Goal: Information Seeking & Learning: Learn about a topic

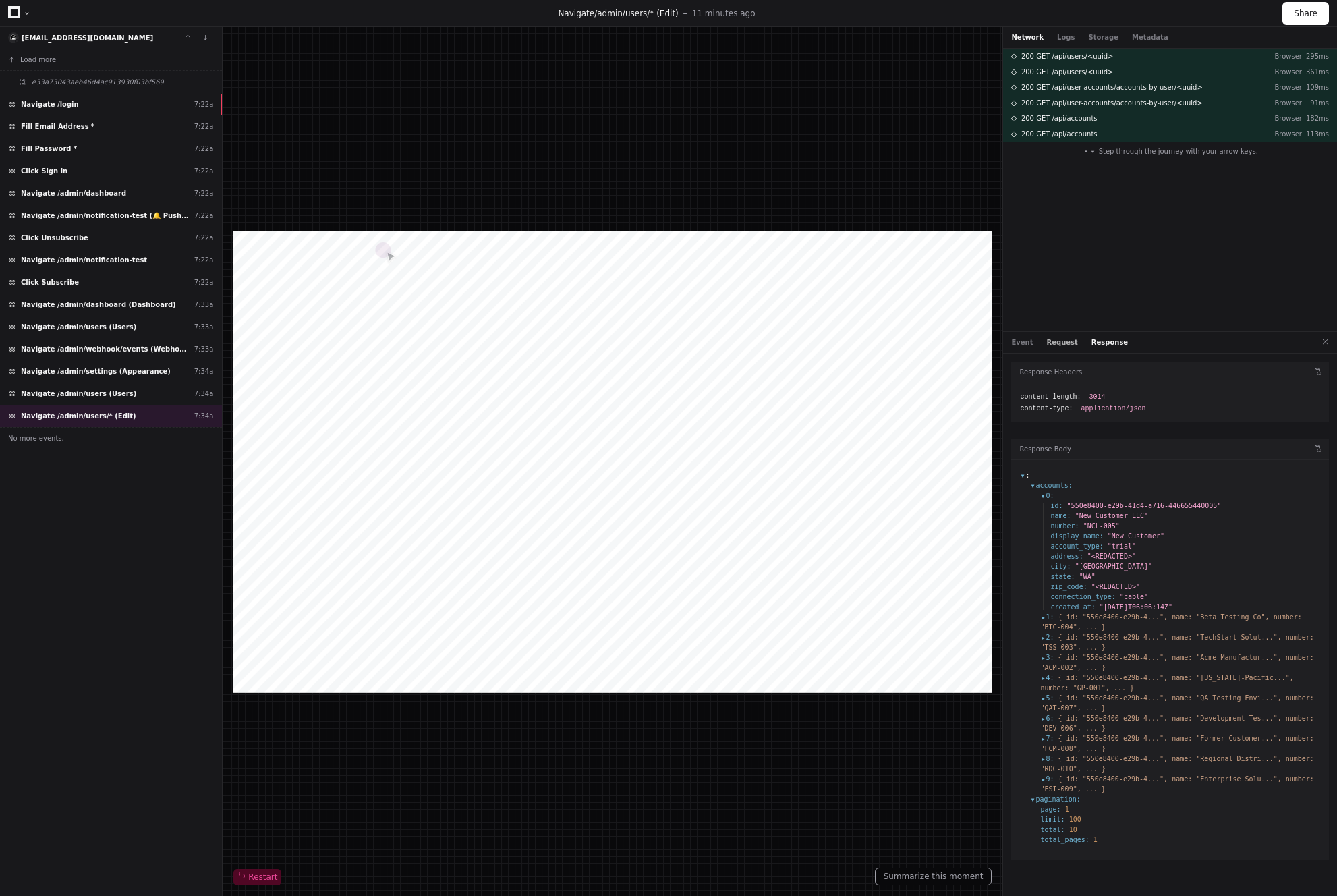
click at [1058, 338] on button "Request" at bounding box center [1062, 342] width 31 height 10
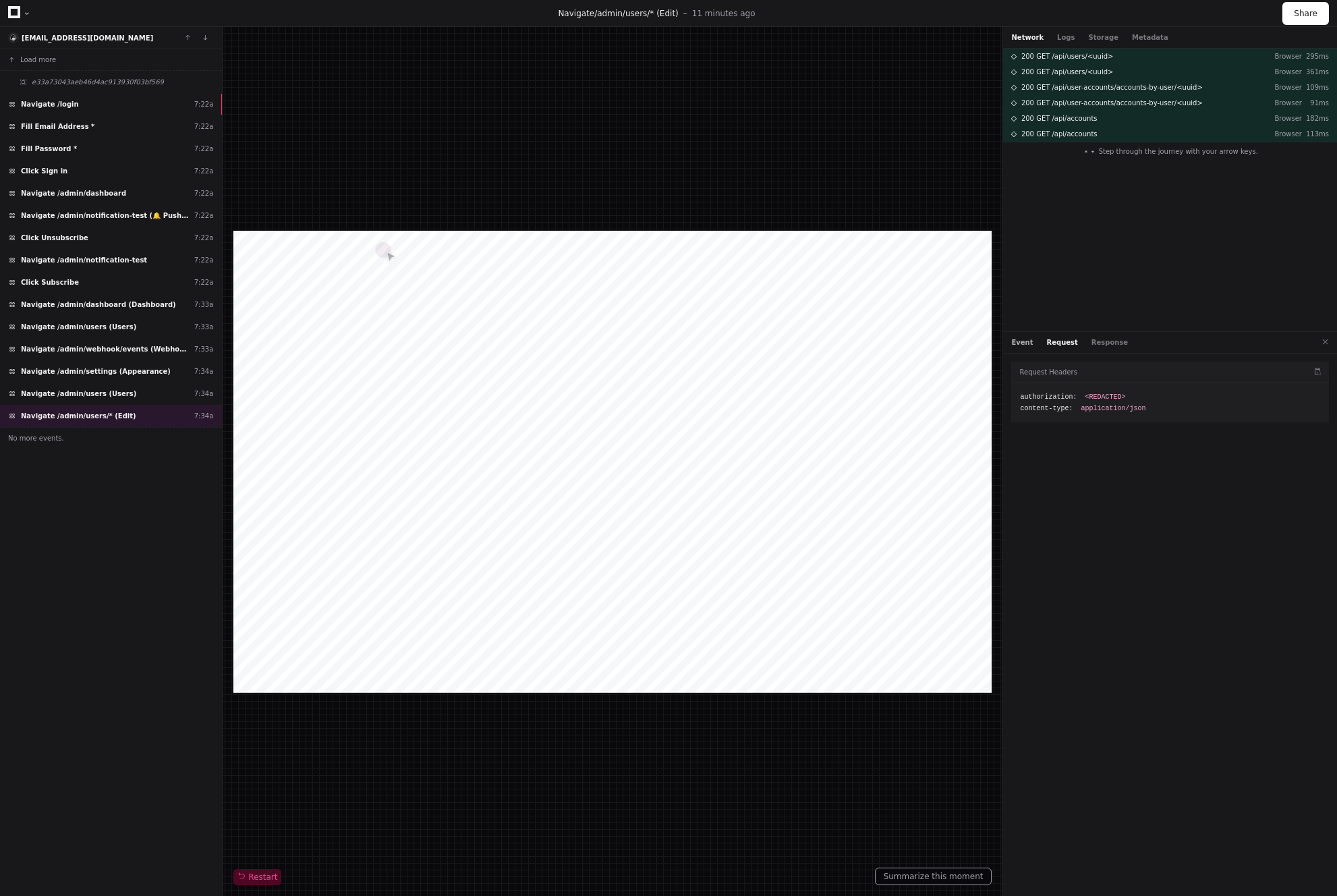
click at [1019, 341] on button "Event" at bounding box center [1021, 342] width 21 height 10
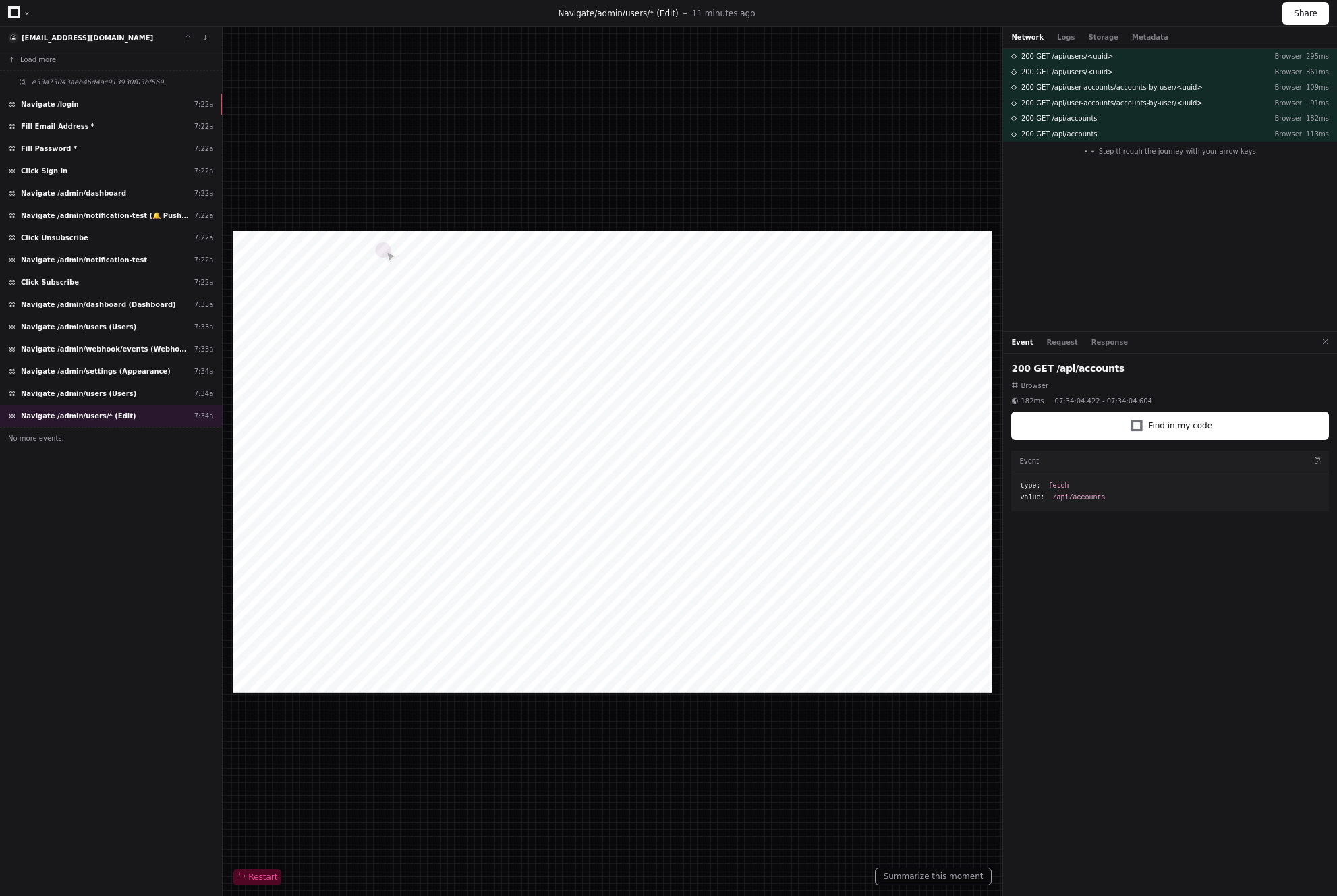
click at [771, 203] on div "Restart" at bounding box center [613, 462] width 759 height 847
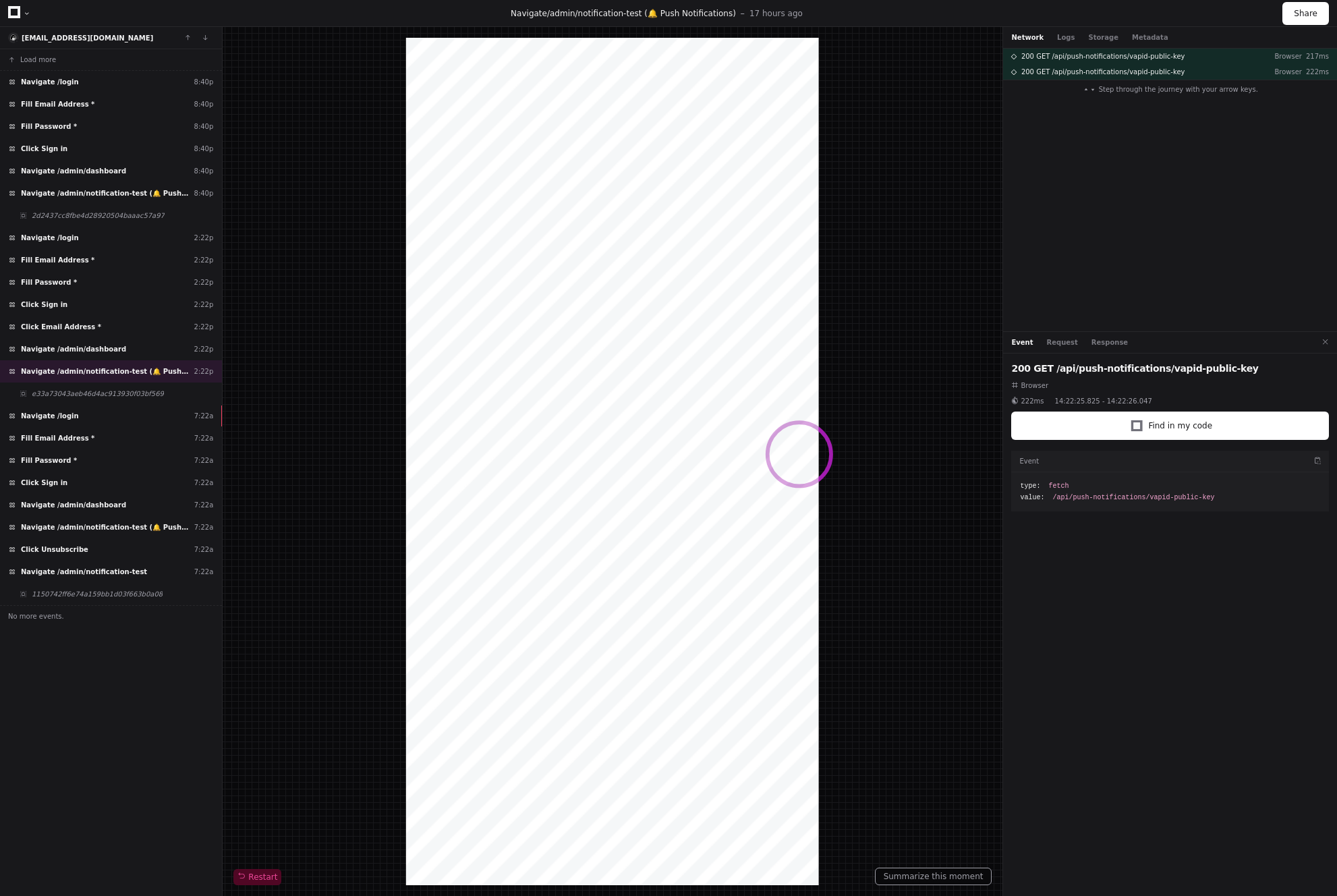
click at [798, 446] on div at bounding box center [798, 454] width 67 height 67
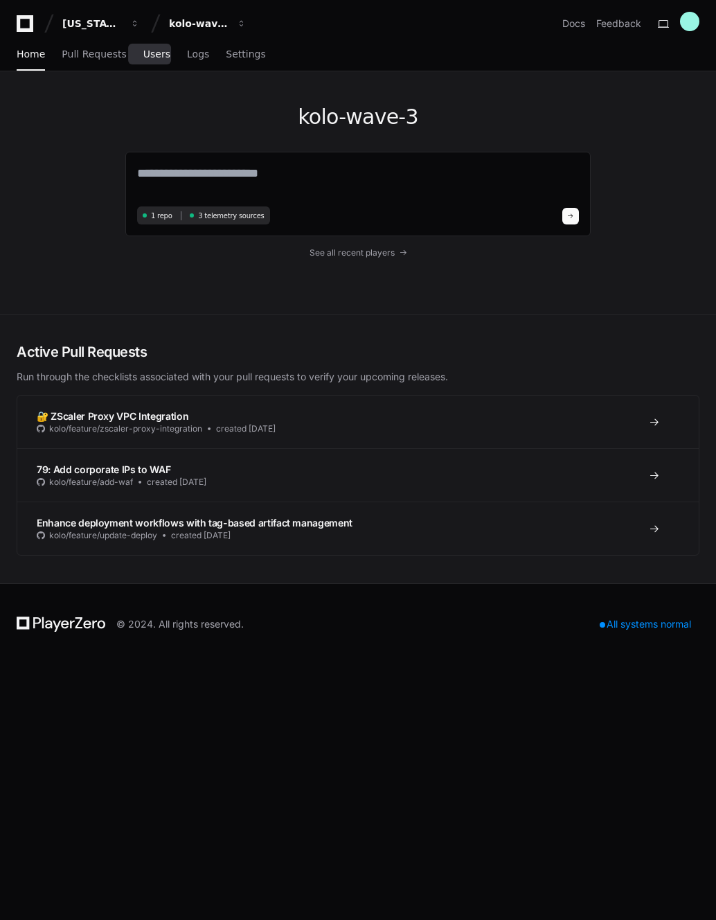
click at [152, 57] on span "Users" at bounding box center [156, 54] width 27 height 8
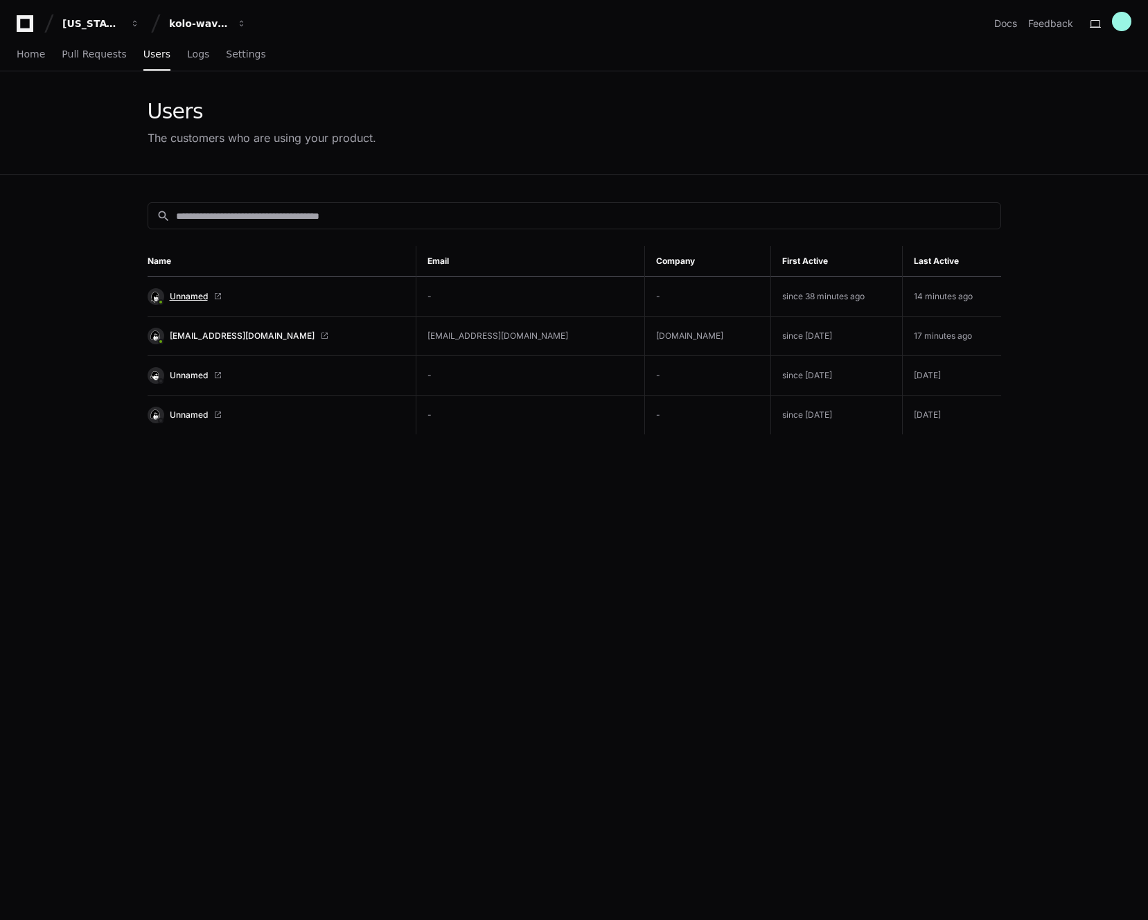
click at [184, 292] on span "Unnamed" at bounding box center [189, 296] width 38 height 11
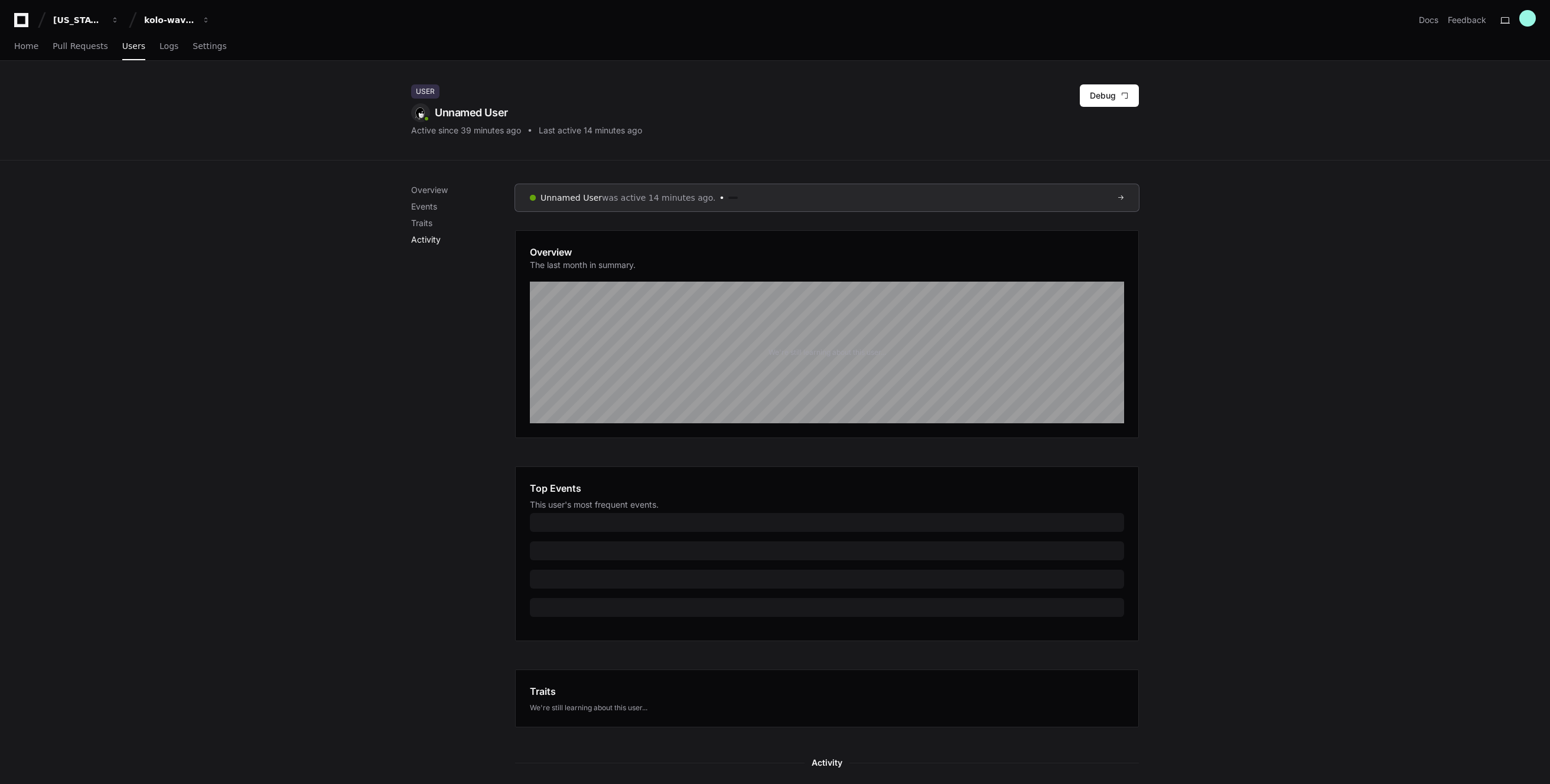
click at [433, 239] on p "Activity" at bounding box center [463, 239] width 104 height 12
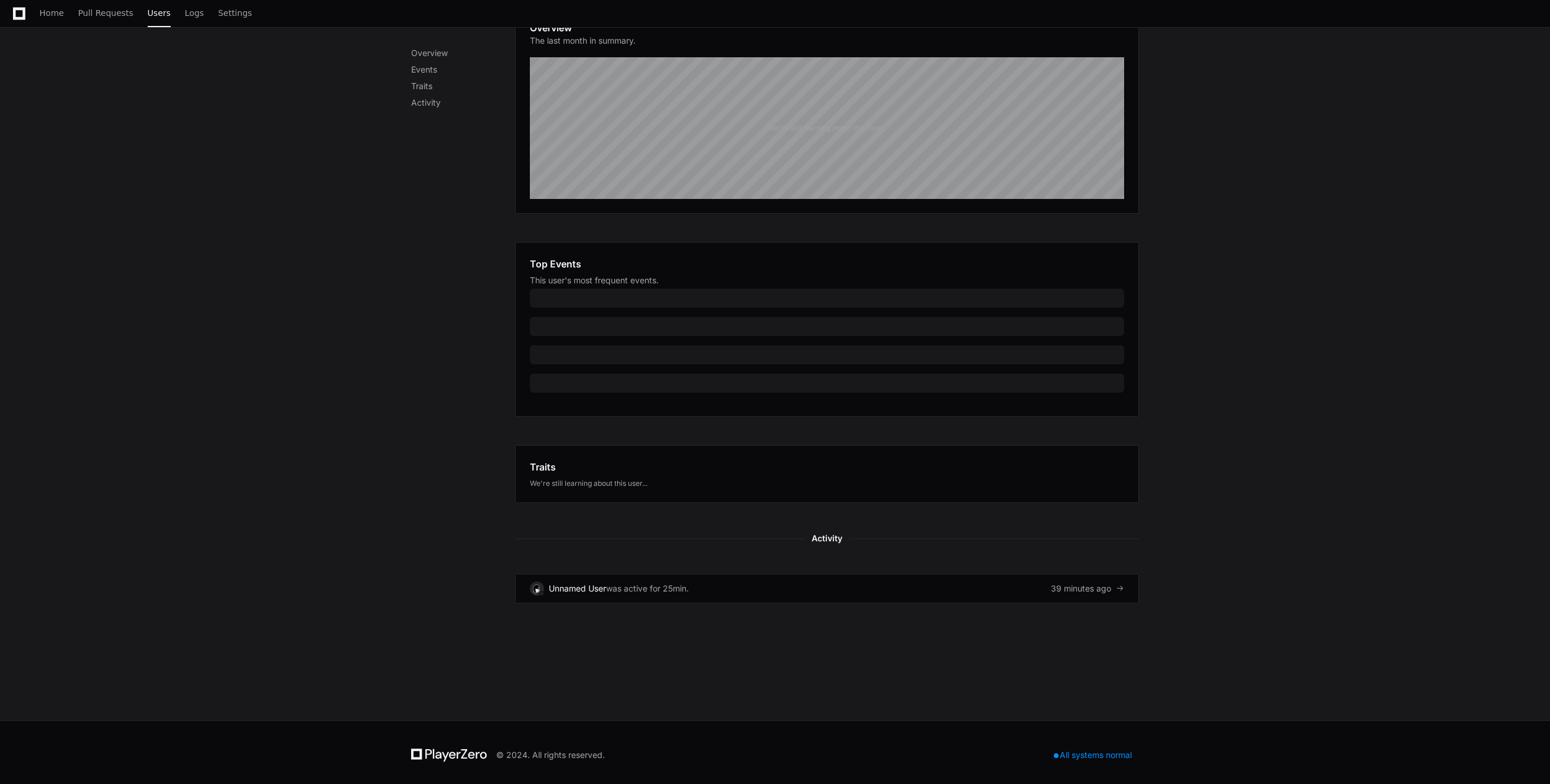
scroll to position [229, 0]
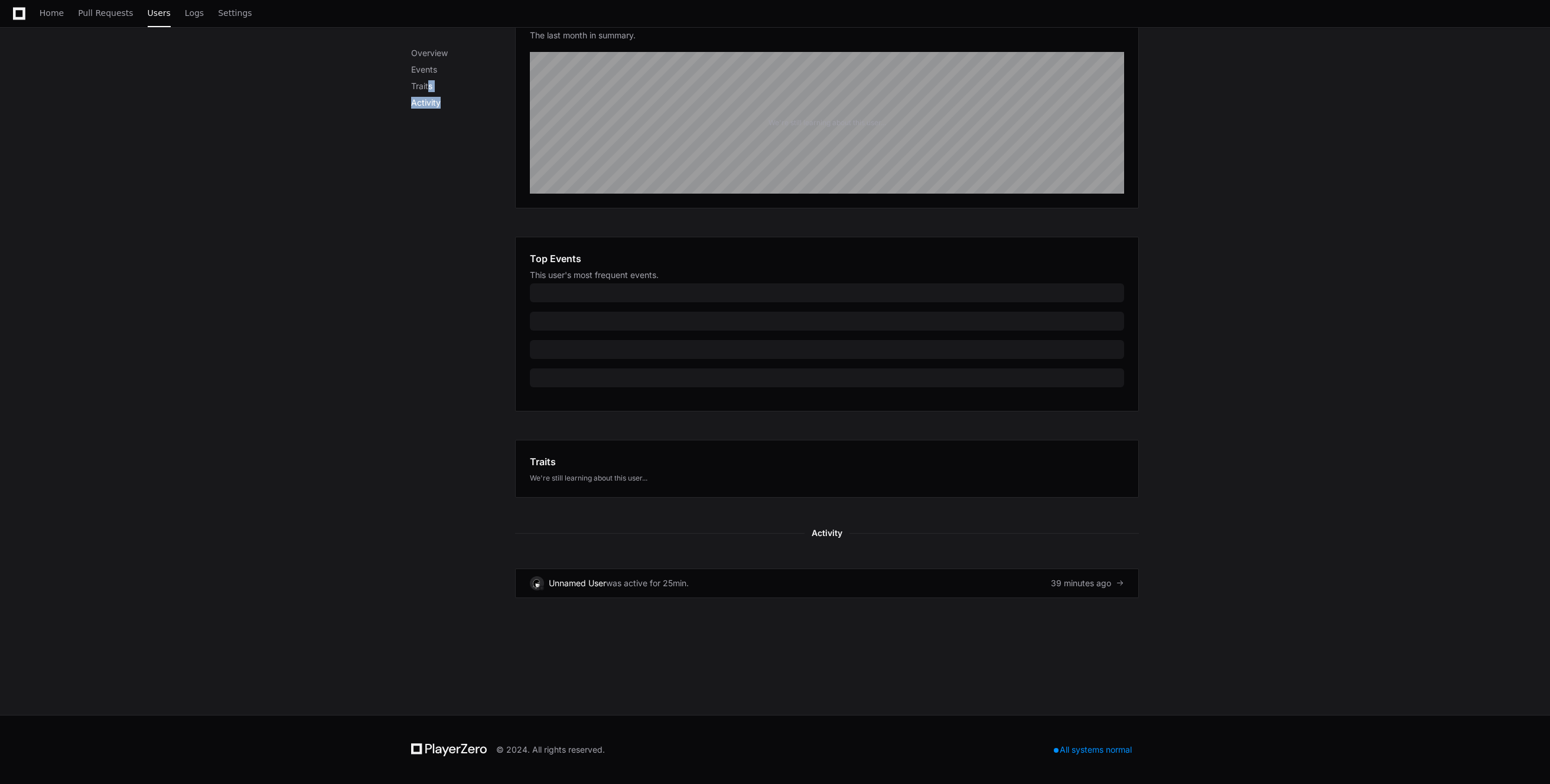
drag, startPoint x: 430, startPoint y: 88, endPoint x: 415, endPoint y: 260, distance: 172.7
click at [414, 195] on div "Overview Events Traits Activity" at bounding box center [463, 276] width 104 height 643
click at [628, 579] on div "was active for 25min." at bounding box center [647, 583] width 83 height 12
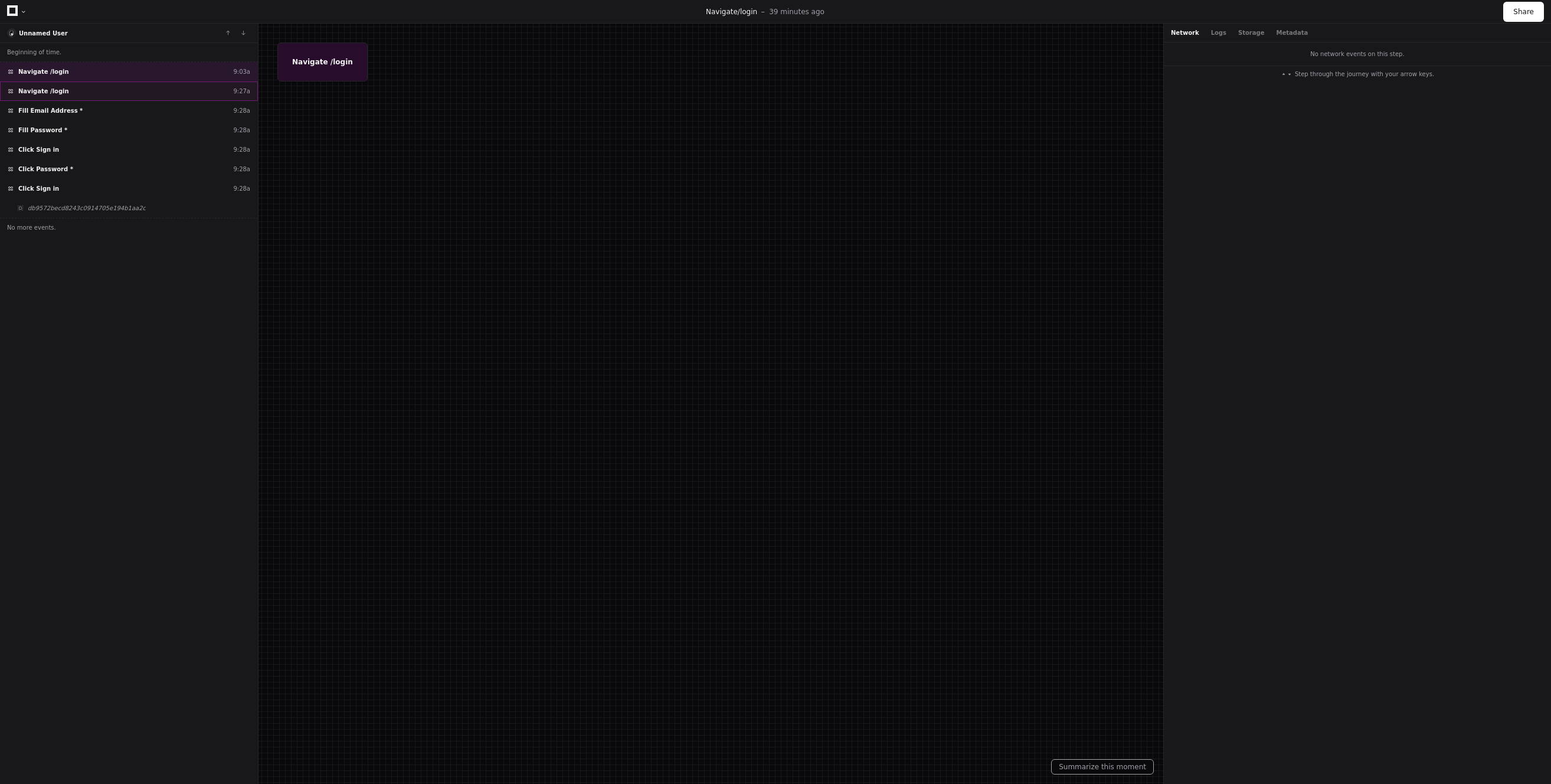
click at [111, 95] on div "Navigate /login 9:27a" at bounding box center [129, 91] width 258 height 20
click at [111, 103] on div "Fill Email Address * 9:28a" at bounding box center [129, 110] width 258 height 20
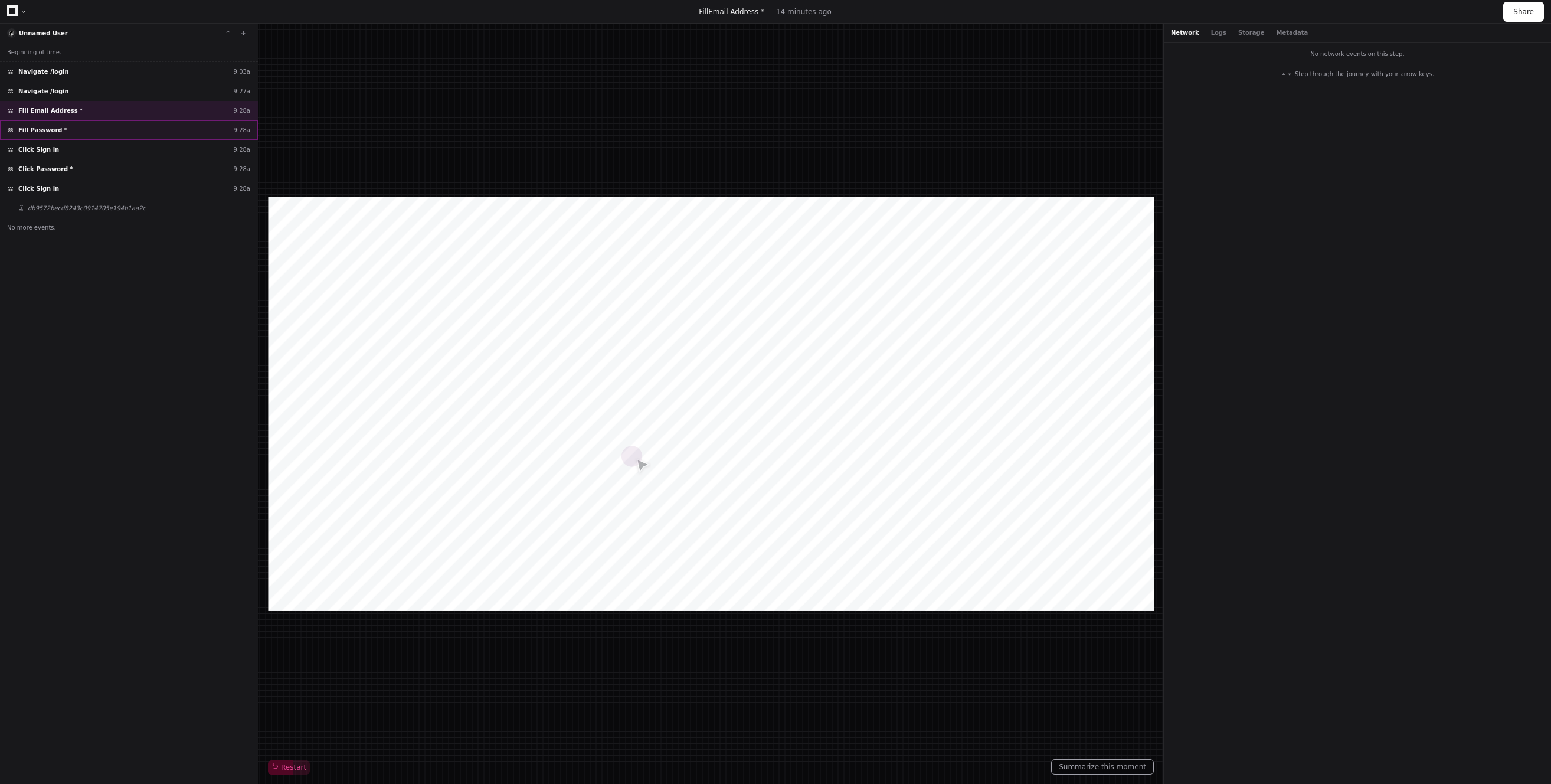
click at [120, 126] on div "Fill Password * 9:28a" at bounding box center [129, 130] width 258 height 20
click at [121, 145] on div "Click Sign in 9:28a" at bounding box center [129, 149] width 258 height 20
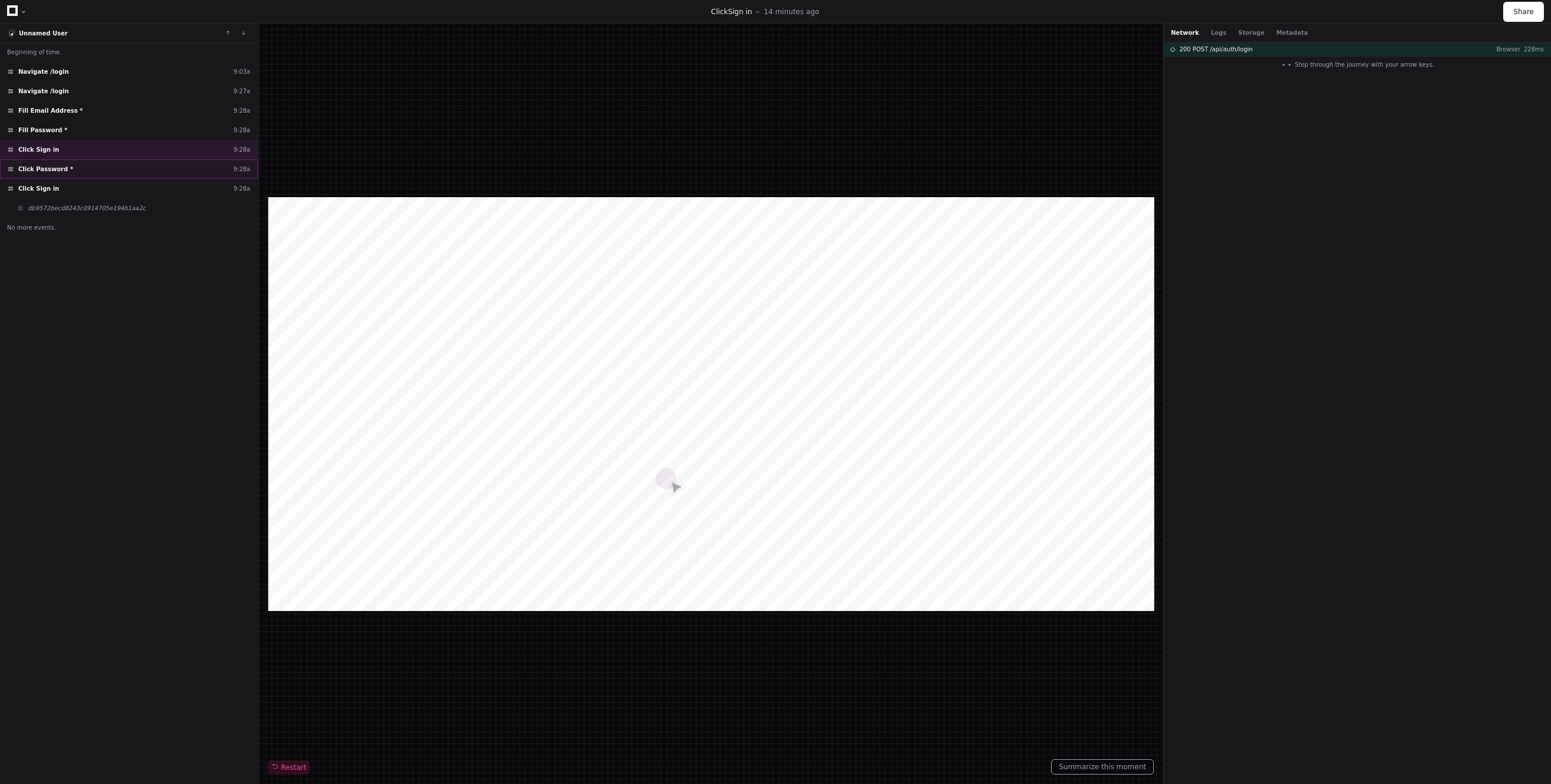
click at [120, 168] on div "Click Password * 9:28a" at bounding box center [129, 169] width 258 height 20
click at [1212, 38] on div "Network Logs Storage Metadata" at bounding box center [1358, 33] width 387 height 19
click at [1215, 36] on button "Logs" at bounding box center [1219, 32] width 15 height 9
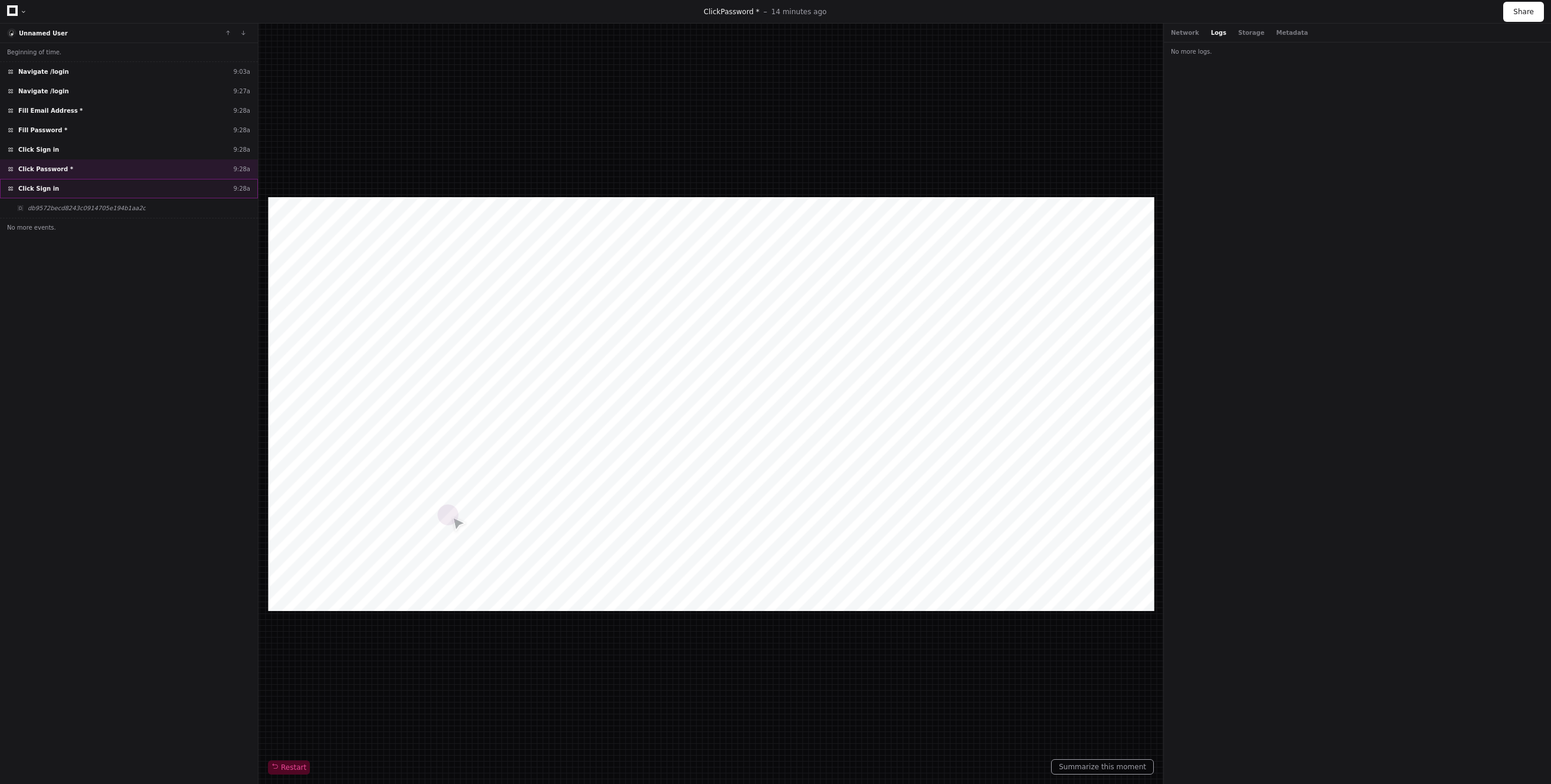
click at [39, 182] on div "Click Sign in 9:28a" at bounding box center [129, 188] width 258 height 20
click at [47, 168] on span "Click Password *" at bounding box center [45, 169] width 55 height 9
click at [48, 152] on span "Click Sign in" at bounding box center [38, 149] width 41 height 9
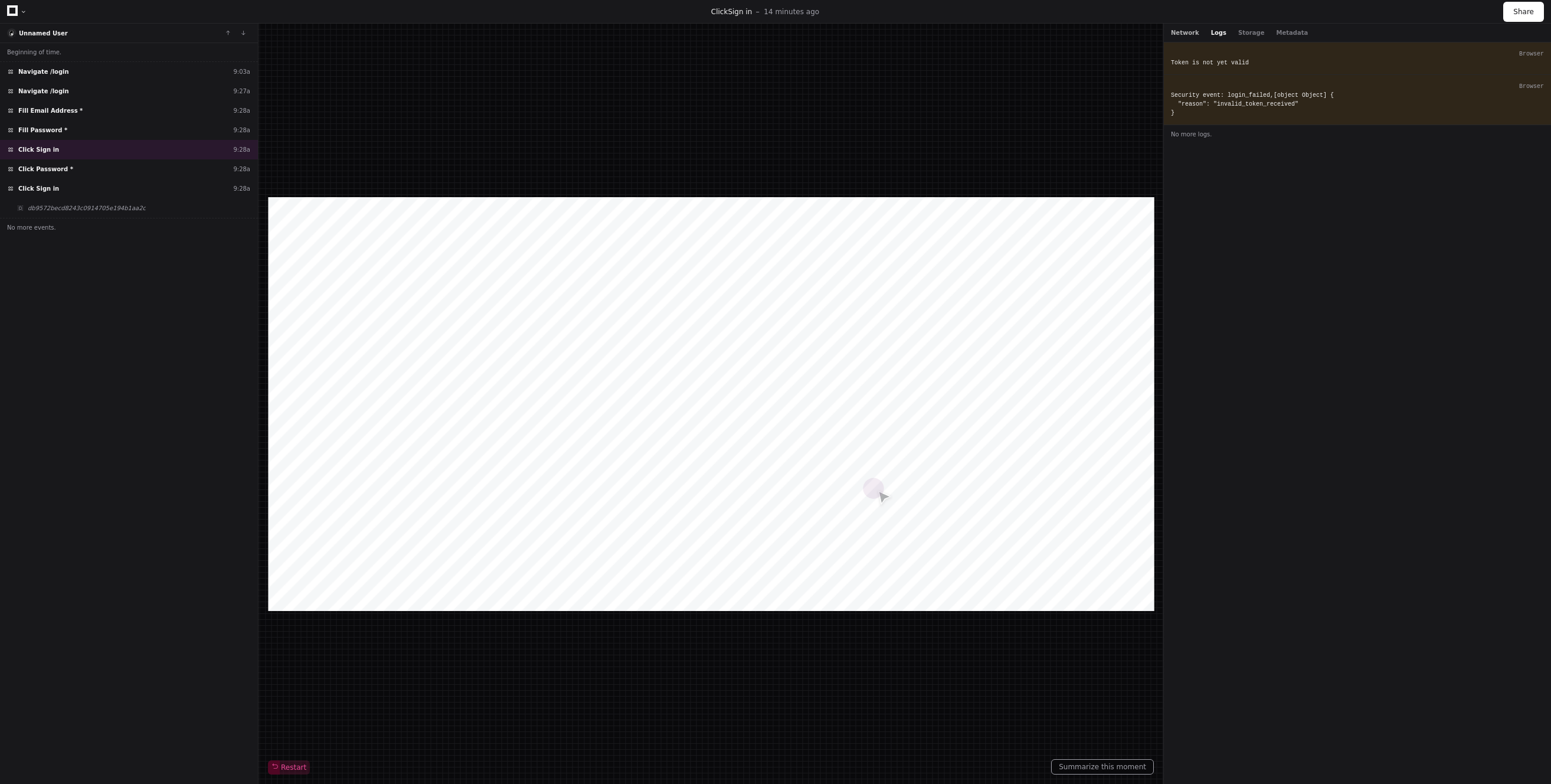
click at [1194, 32] on button "Network" at bounding box center [1185, 32] width 28 height 9
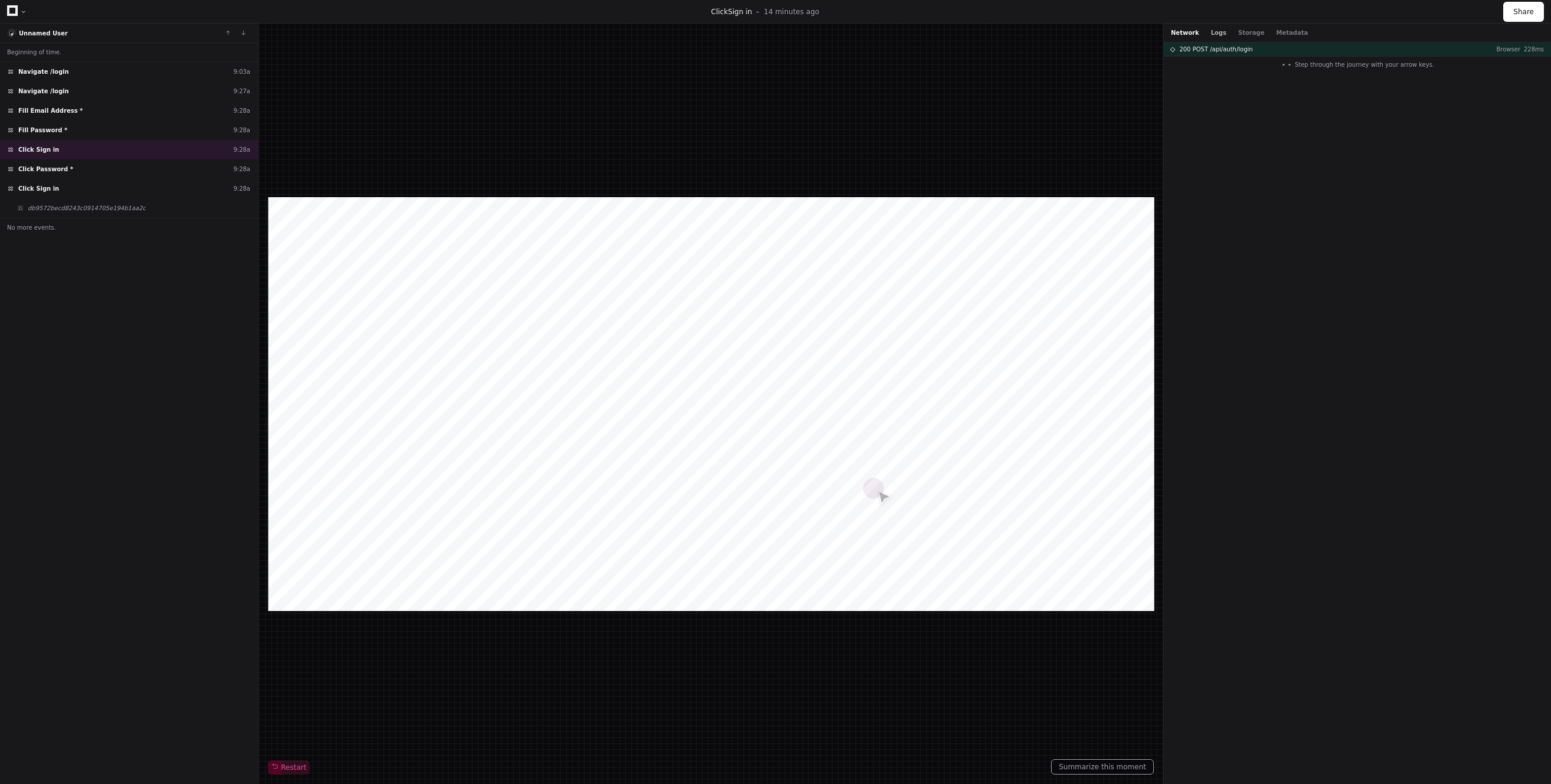
click at [1216, 33] on button "Logs" at bounding box center [1219, 32] width 15 height 9
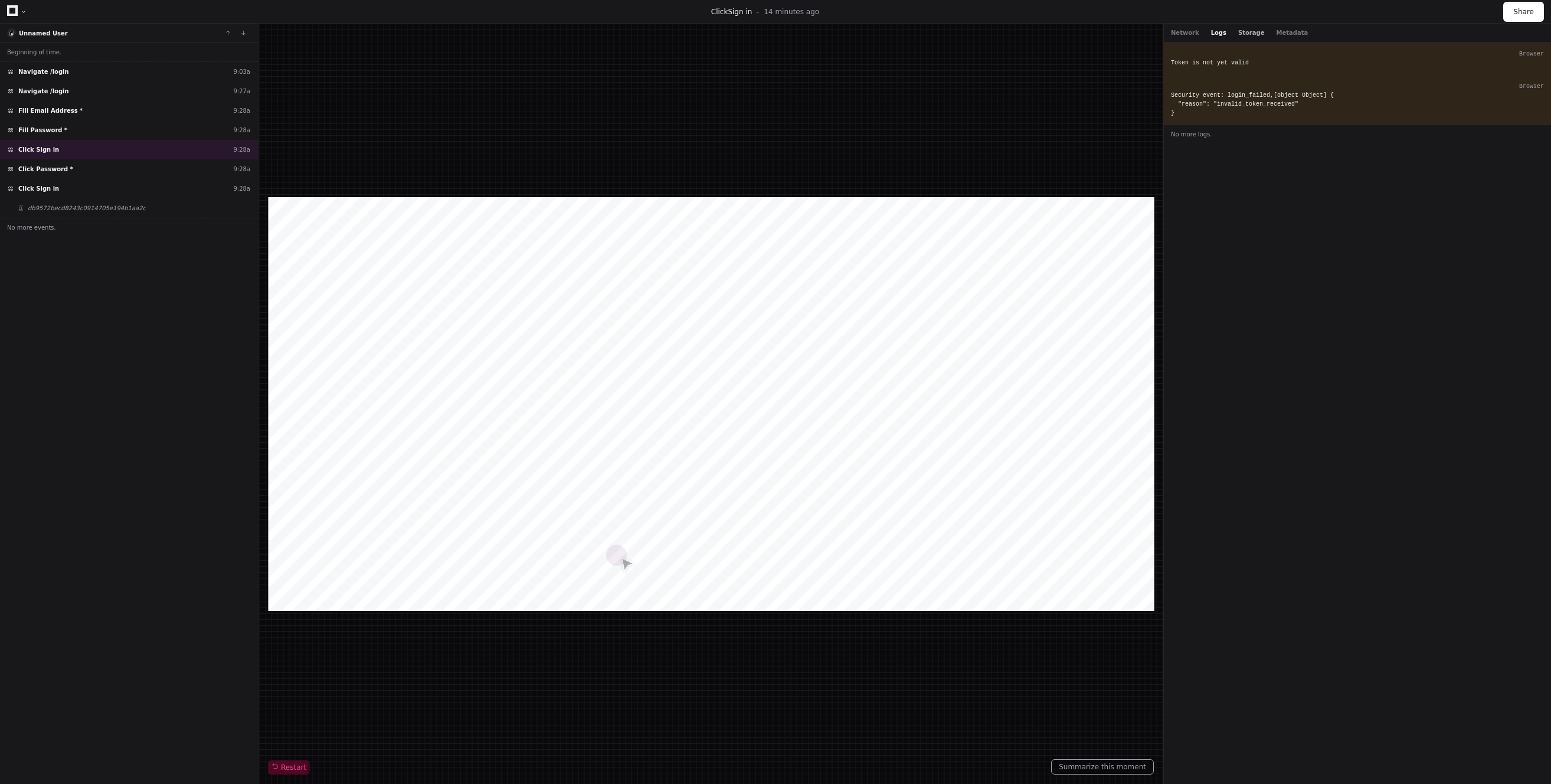
click at [1246, 35] on button "Storage" at bounding box center [1251, 32] width 26 height 9
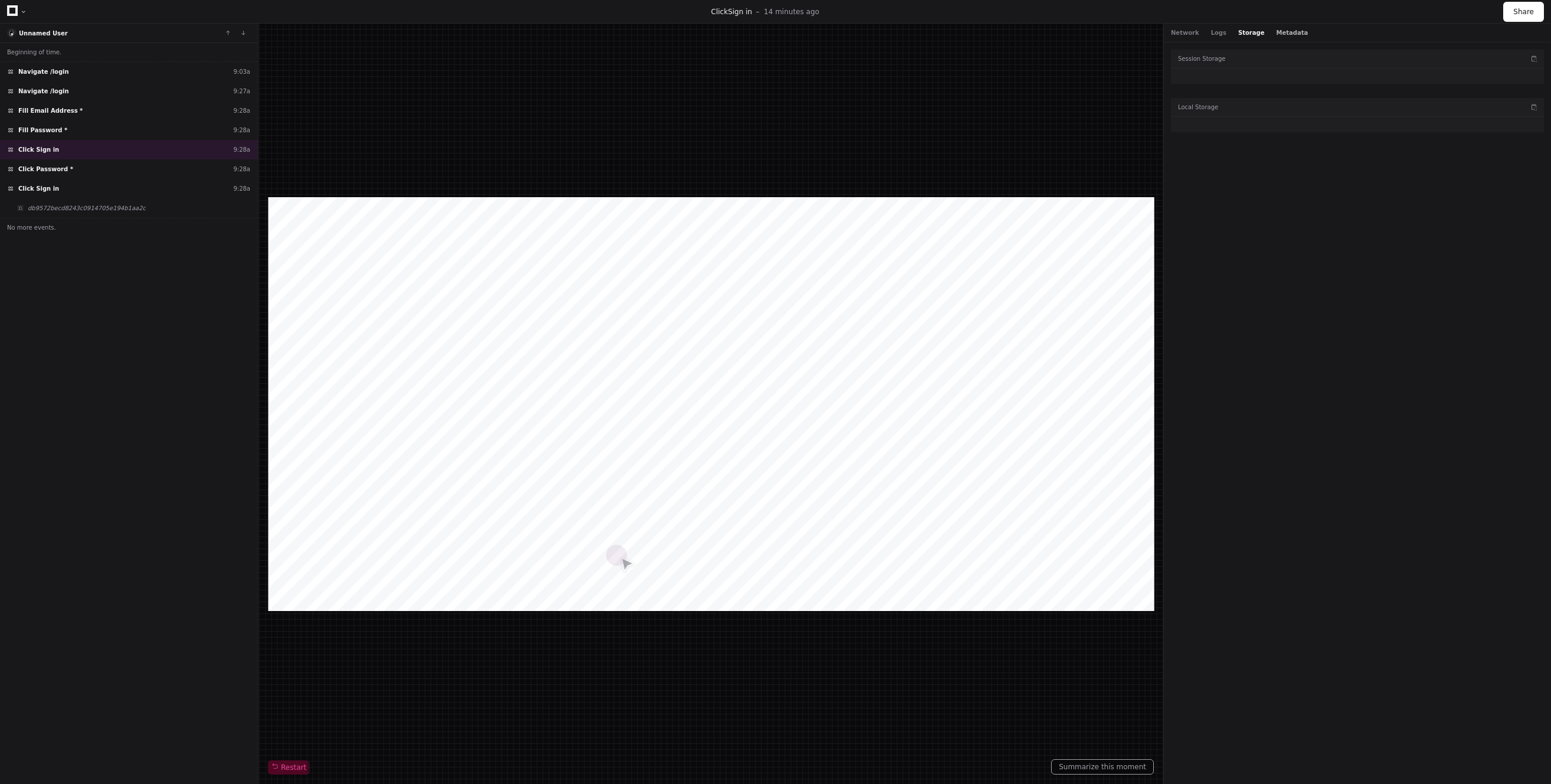
click at [1289, 32] on button "Metadata" at bounding box center [1292, 32] width 32 height 9
click at [1246, 32] on button "Storage" at bounding box center [1251, 32] width 26 height 9
click at [1290, 30] on button "Metadata" at bounding box center [1292, 32] width 32 height 9
click at [1185, 31] on button "Network" at bounding box center [1185, 32] width 28 height 9
click at [1217, 31] on button "Logs" at bounding box center [1219, 32] width 15 height 9
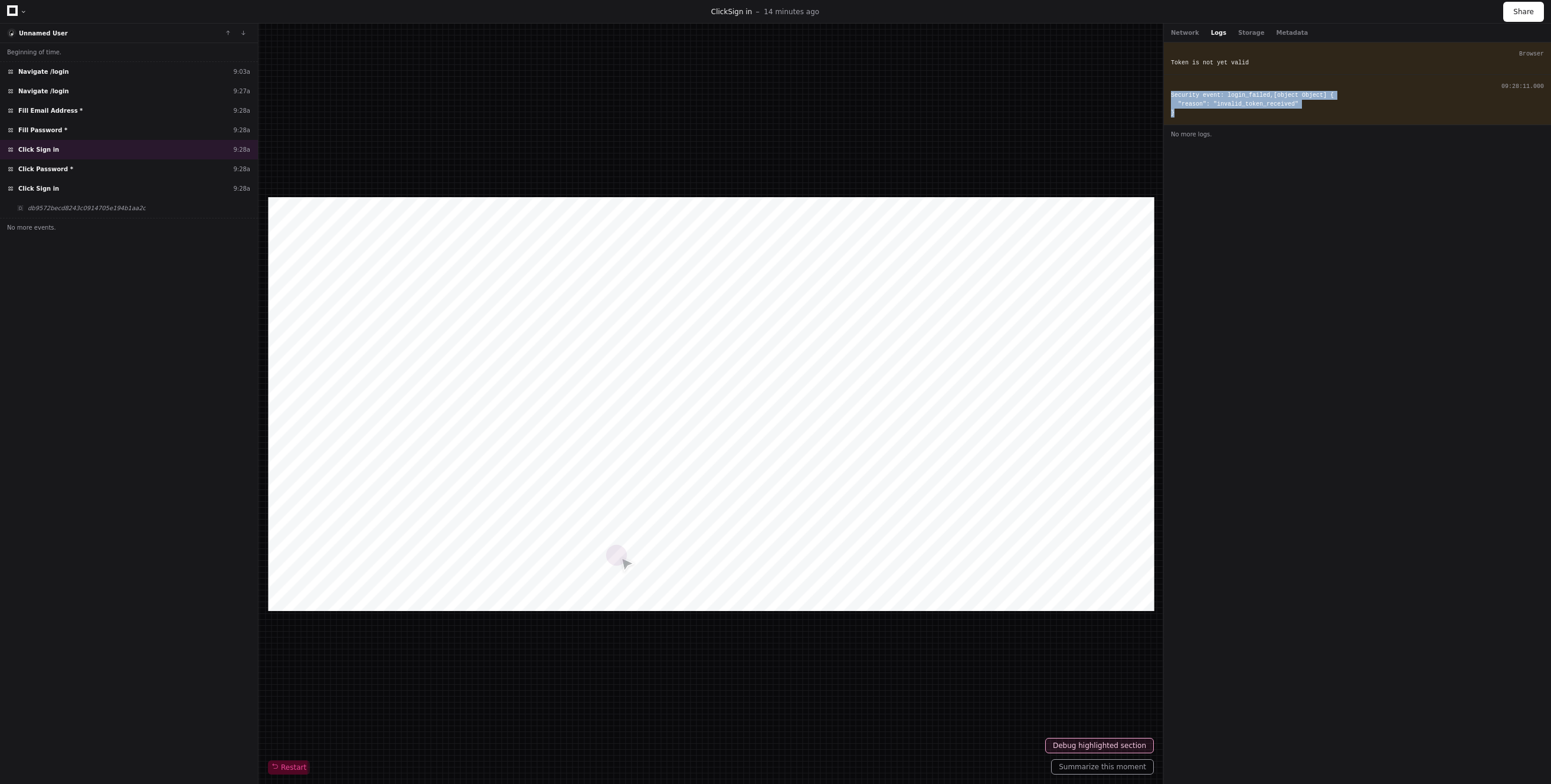
drag, startPoint x: 1179, startPoint y: 116, endPoint x: 1169, endPoint y: 97, distance: 21.5
click at [1169, 97] on div "09:28:11.000 Security event: login_failed,[object Object] { "reason": "invalid_…" at bounding box center [1358, 100] width 387 height 50
click at [65, 167] on span "Click Password *" at bounding box center [45, 169] width 55 height 9
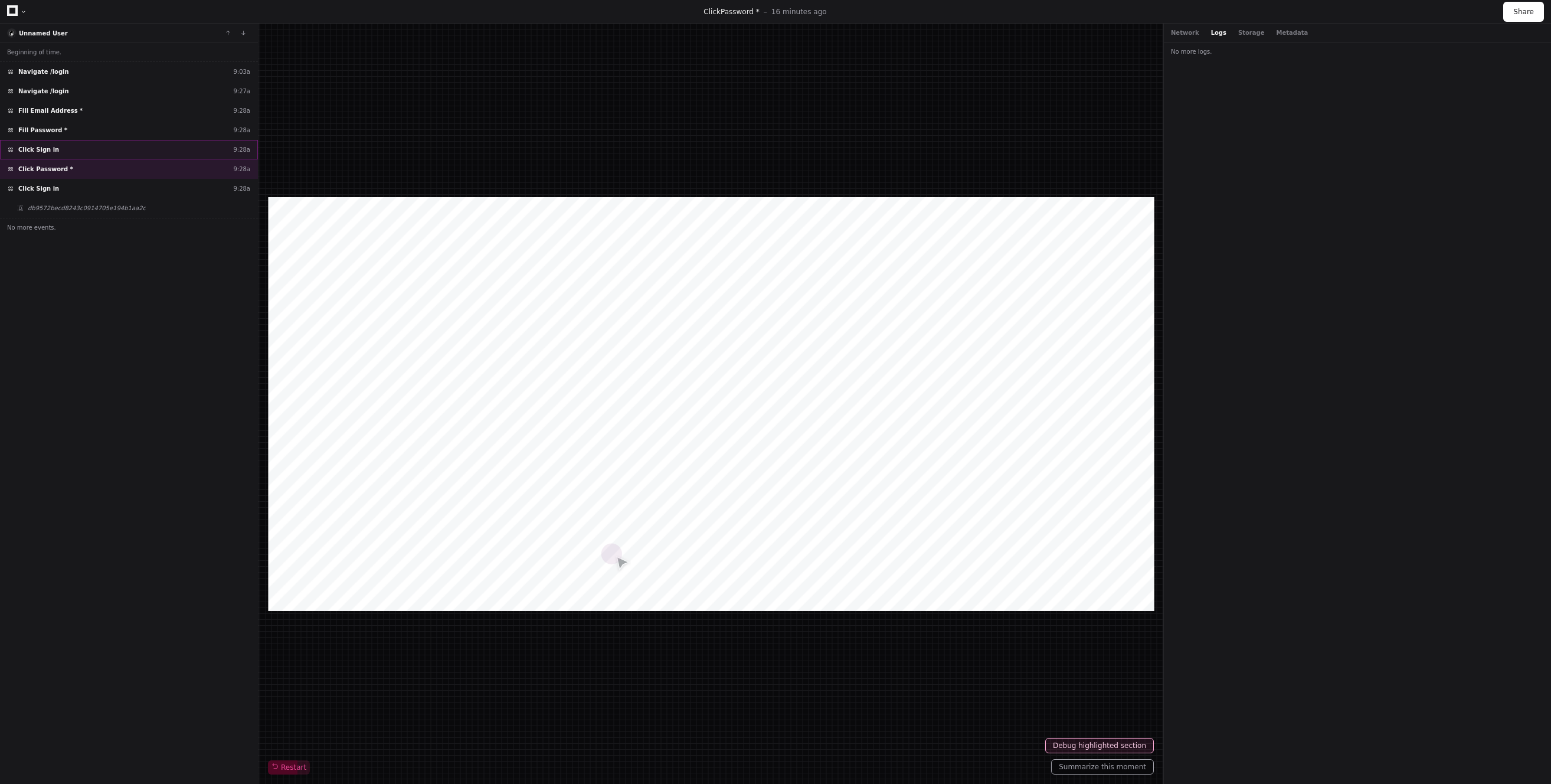
click at [61, 146] on div "Click Sign in 9:28a" at bounding box center [129, 149] width 258 height 20
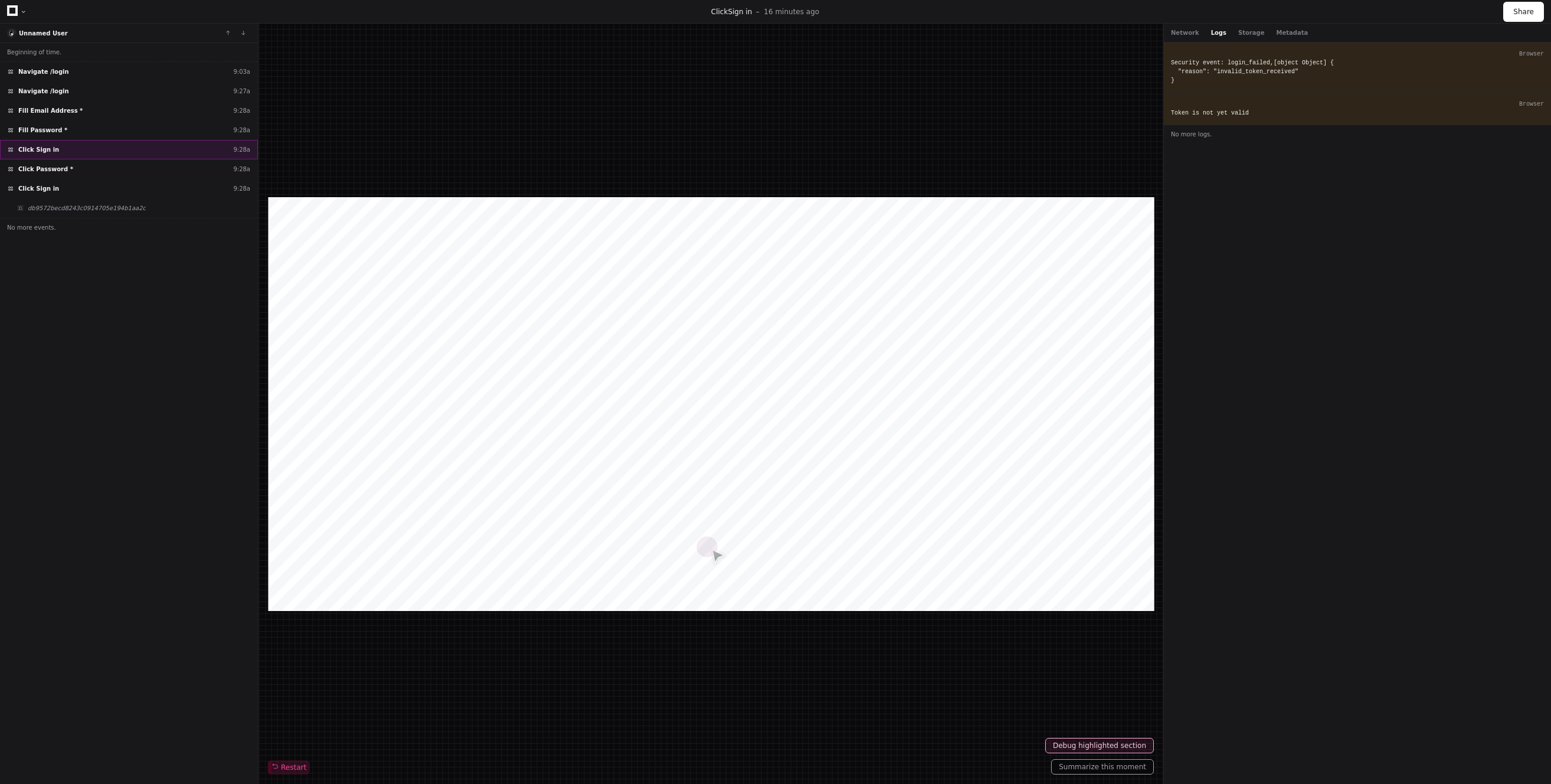
click at [65, 153] on div "Click Sign in 9:28a" at bounding box center [129, 149] width 258 height 20
click at [68, 164] on div "Click Password * 9:28a" at bounding box center [129, 169] width 258 height 20
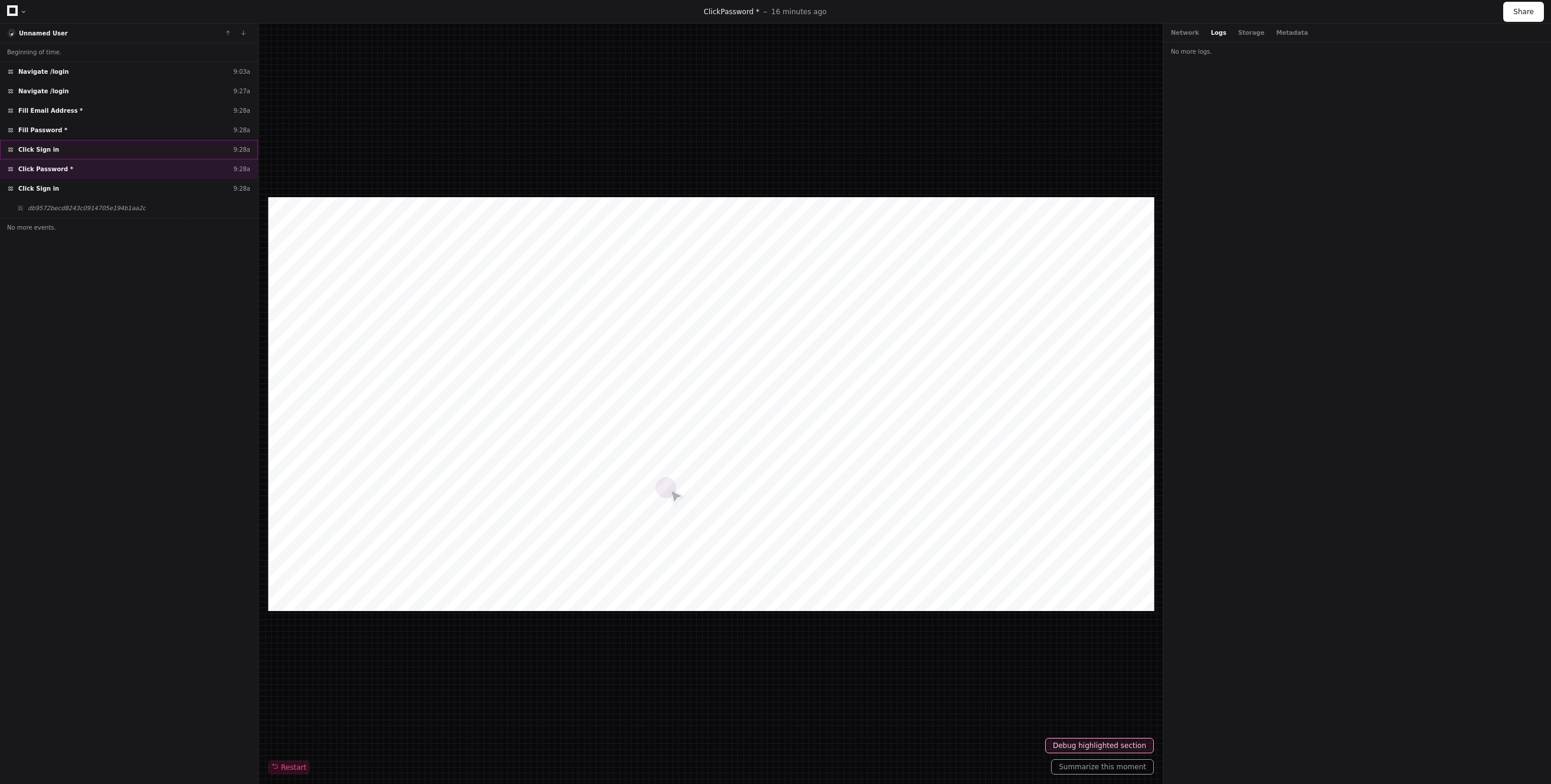
click at [63, 149] on div "Click Sign in 9:28a" at bounding box center [129, 149] width 258 height 20
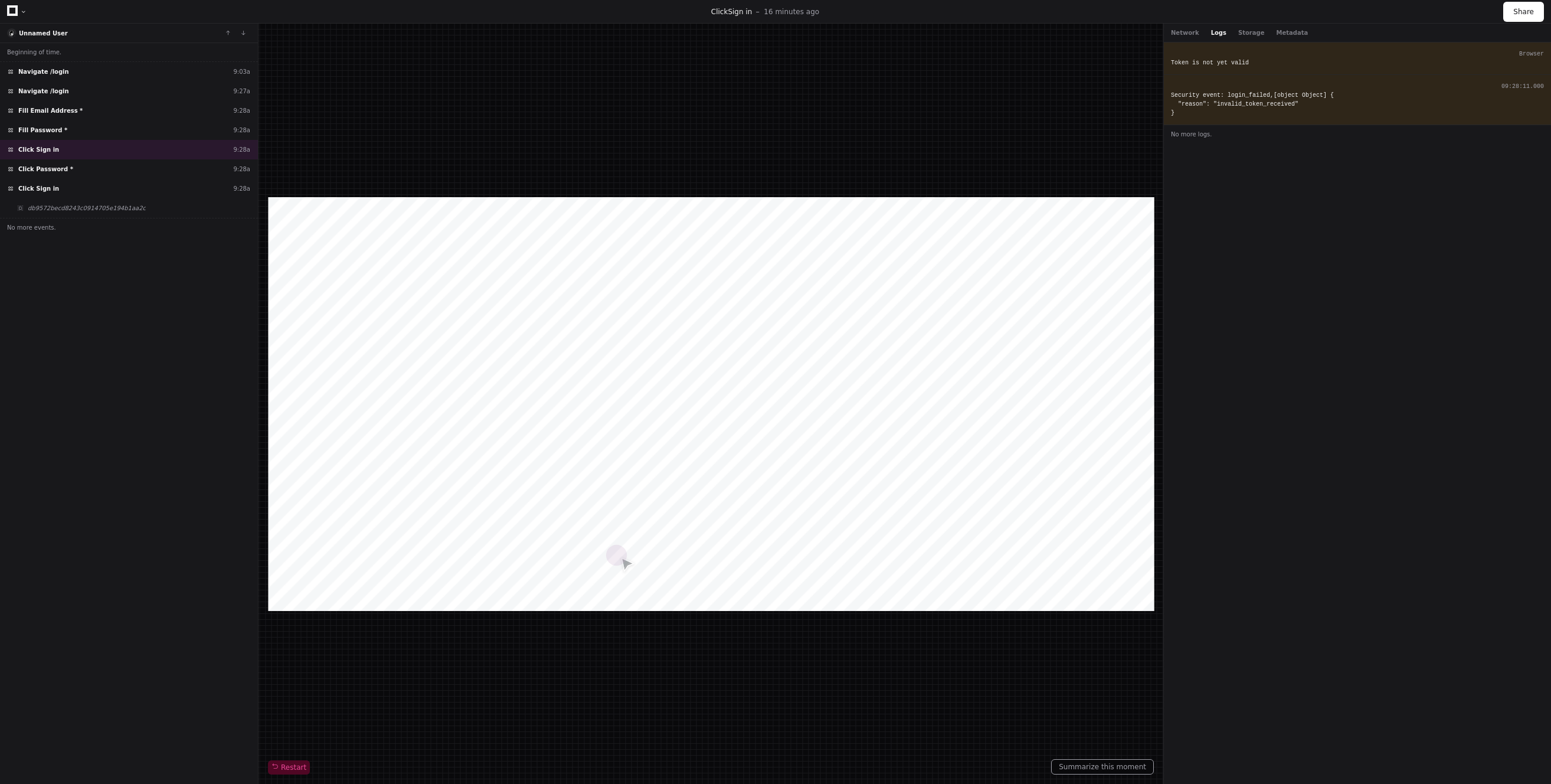
click at [1187, 103] on div "Security event: login_failed,[object Object] { "reason": "invalid_token_receive…" at bounding box center [1358, 104] width 373 height 26
drag, startPoint x: 1196, startPoint y: 112, endPoint x: 1173, endPoint y: 98, distance: 26.9
click at [1173, 98] on div "Security event: login_failed,[object Object] { "reason": "invalid_token_receive…" at bounding box center [1358, 104] width 373 height 26
click at [1242, 32] on button "Storage" at bounding box center [1251, 32] width 26 height 9
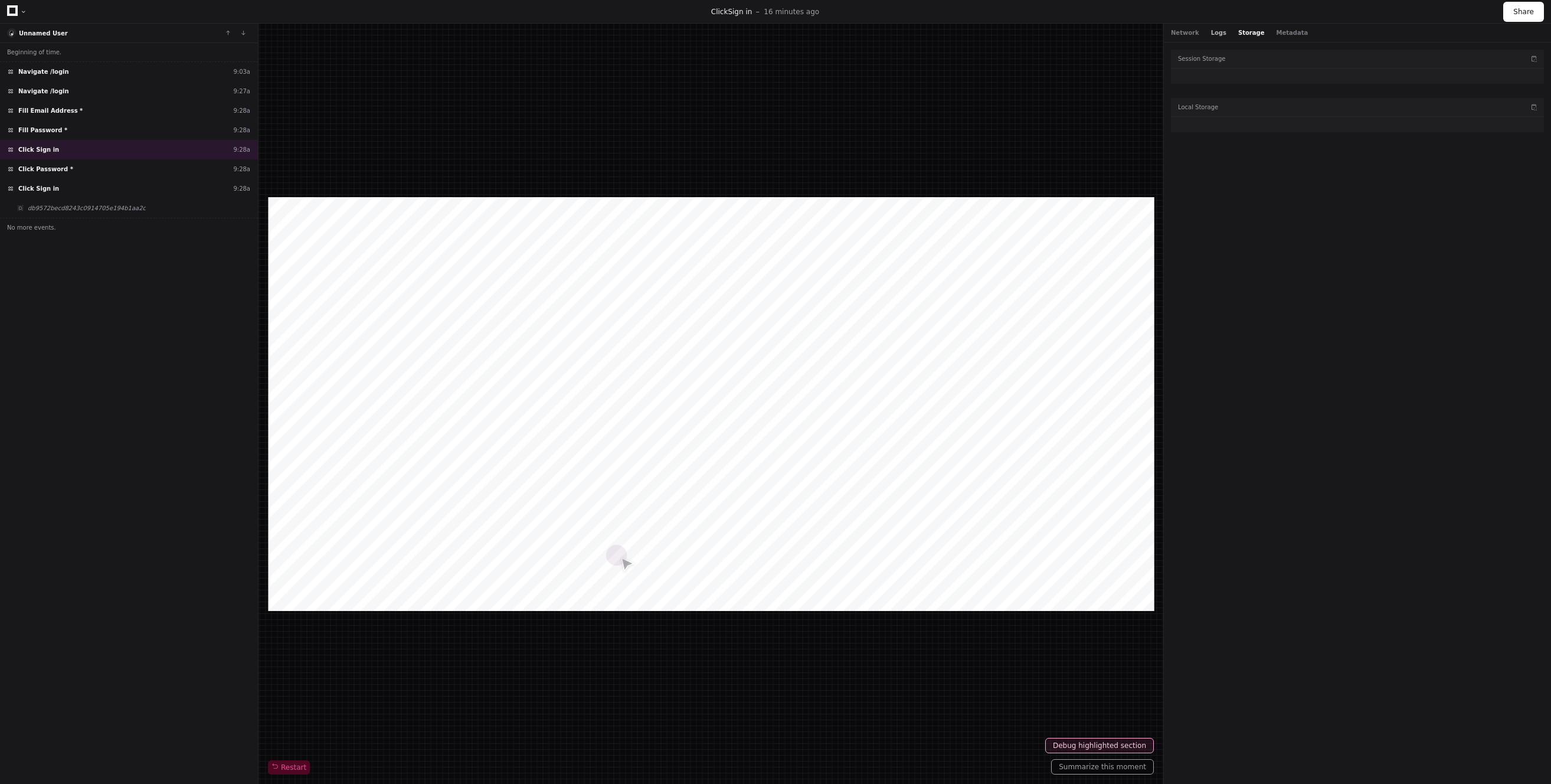
click at [1215, 32] on button "Logs" at bounding box center [1219, 32] width 15 height 9
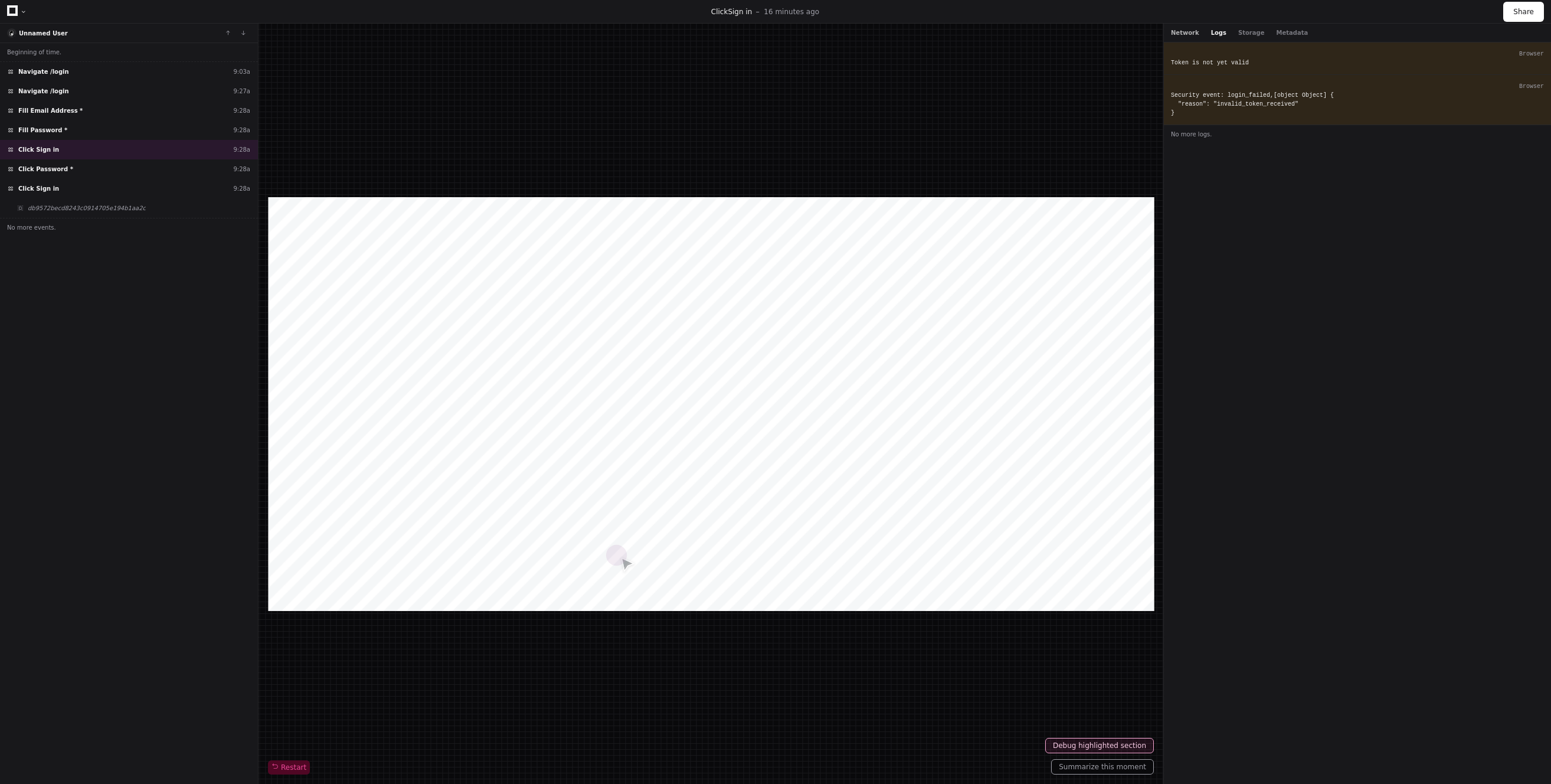
click at [1188, 32] on button "Network" at bounding box center [1185, 32] width 28 height 9
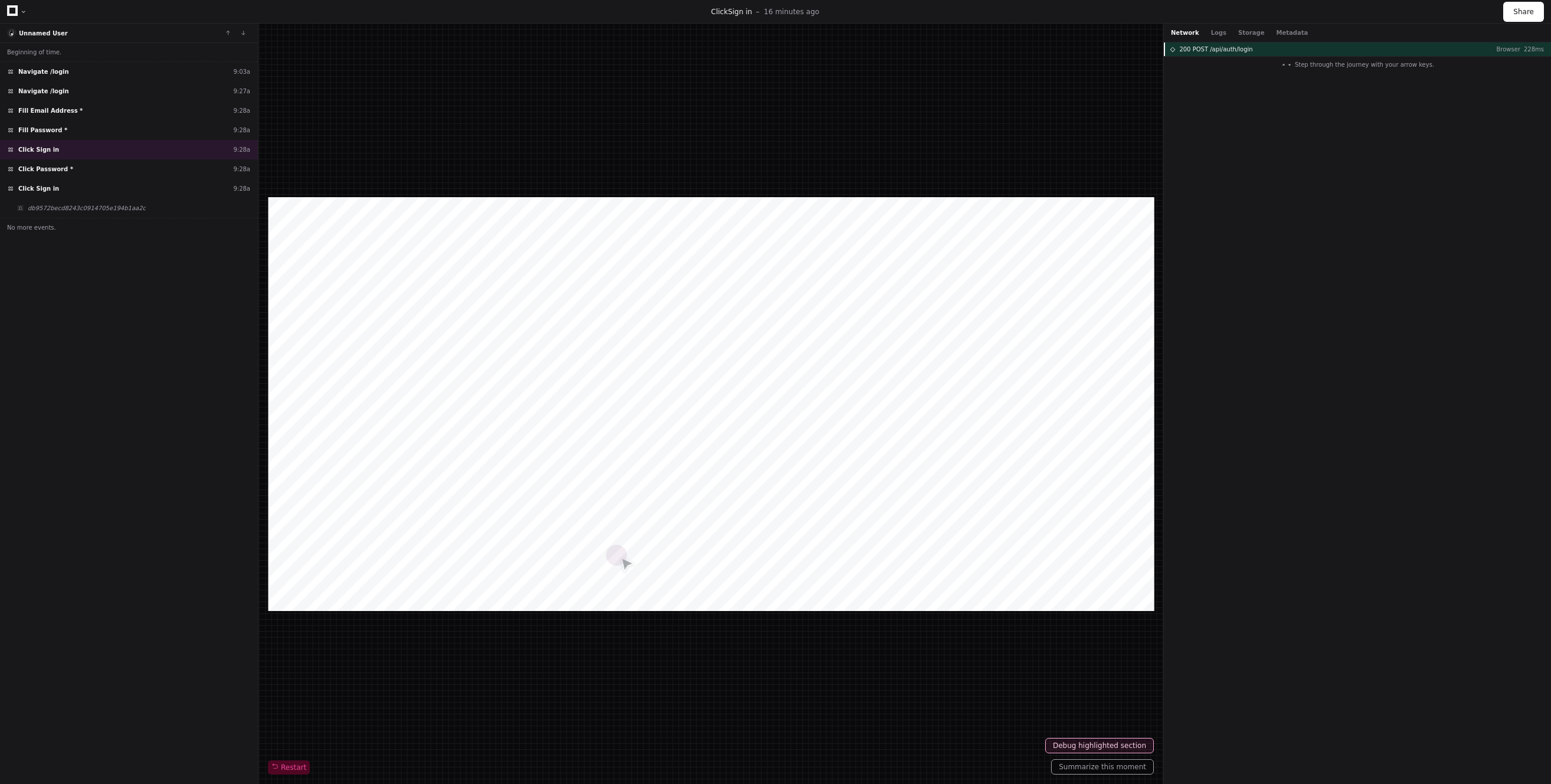
click at [1222, 49] on span "200 POST /api/auth/login" at bounding box center [1216, 49] width 73 height 9
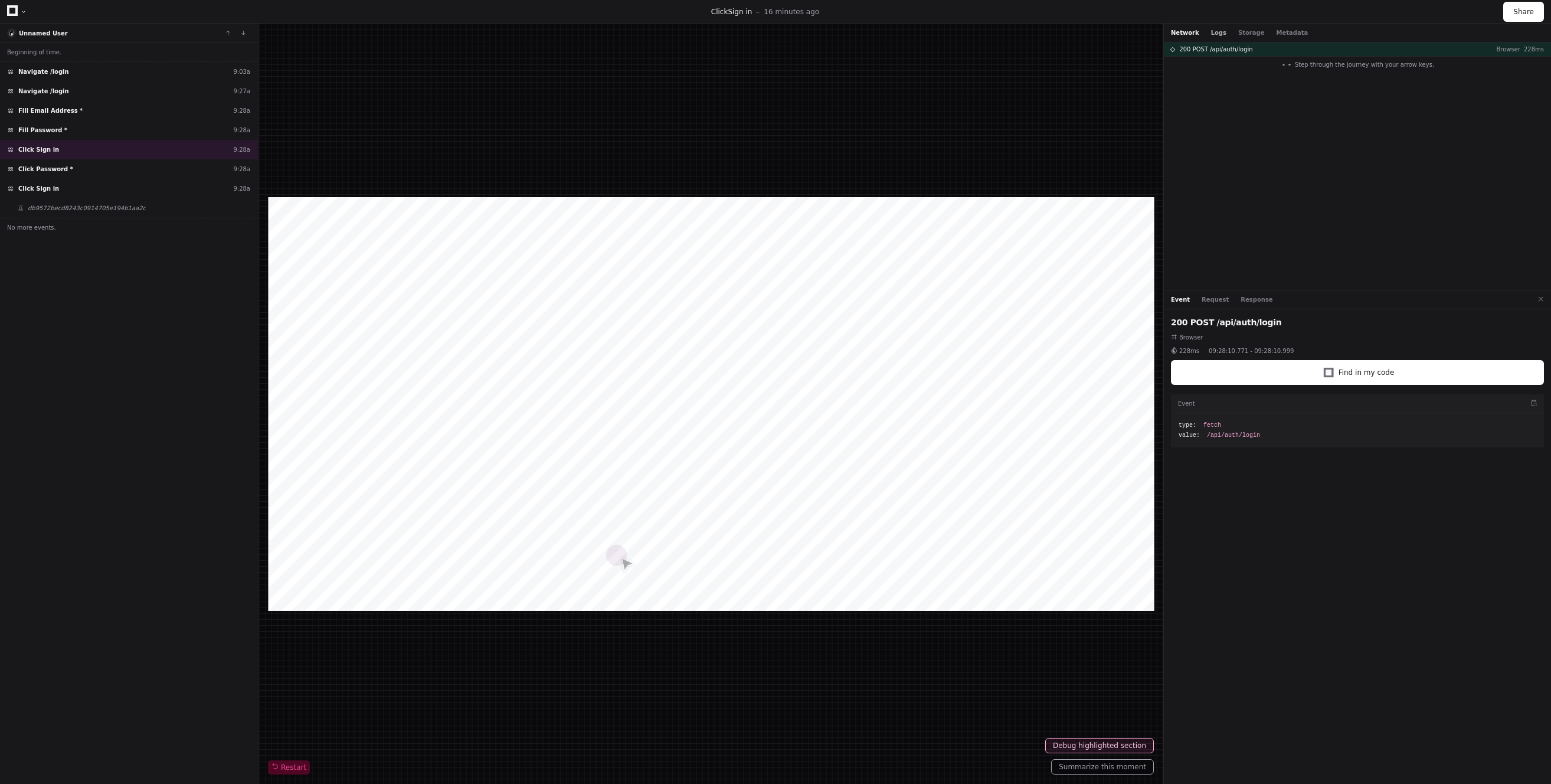
click at [1219, 32] on button "Logs" at bounding box center [1219, 32] width 15 height 9
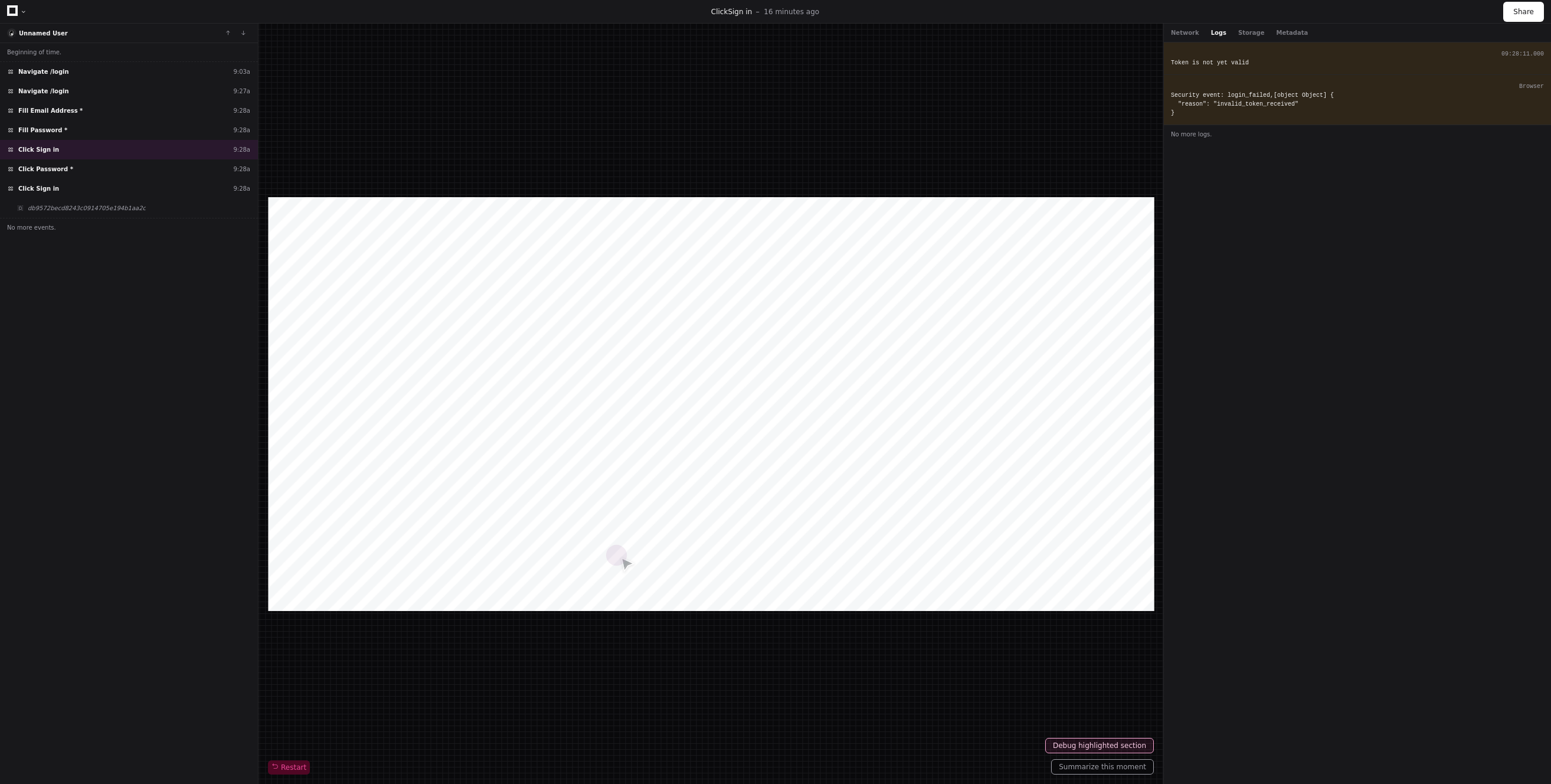
click at [1225, 44] on div "09:28:11.000 Token is not yet valid" at bounding box center [1358, 59] width 387 height 32
click at [1245, 32] on button "Storage" at bounding box center [1251, 32] width 26 height 9
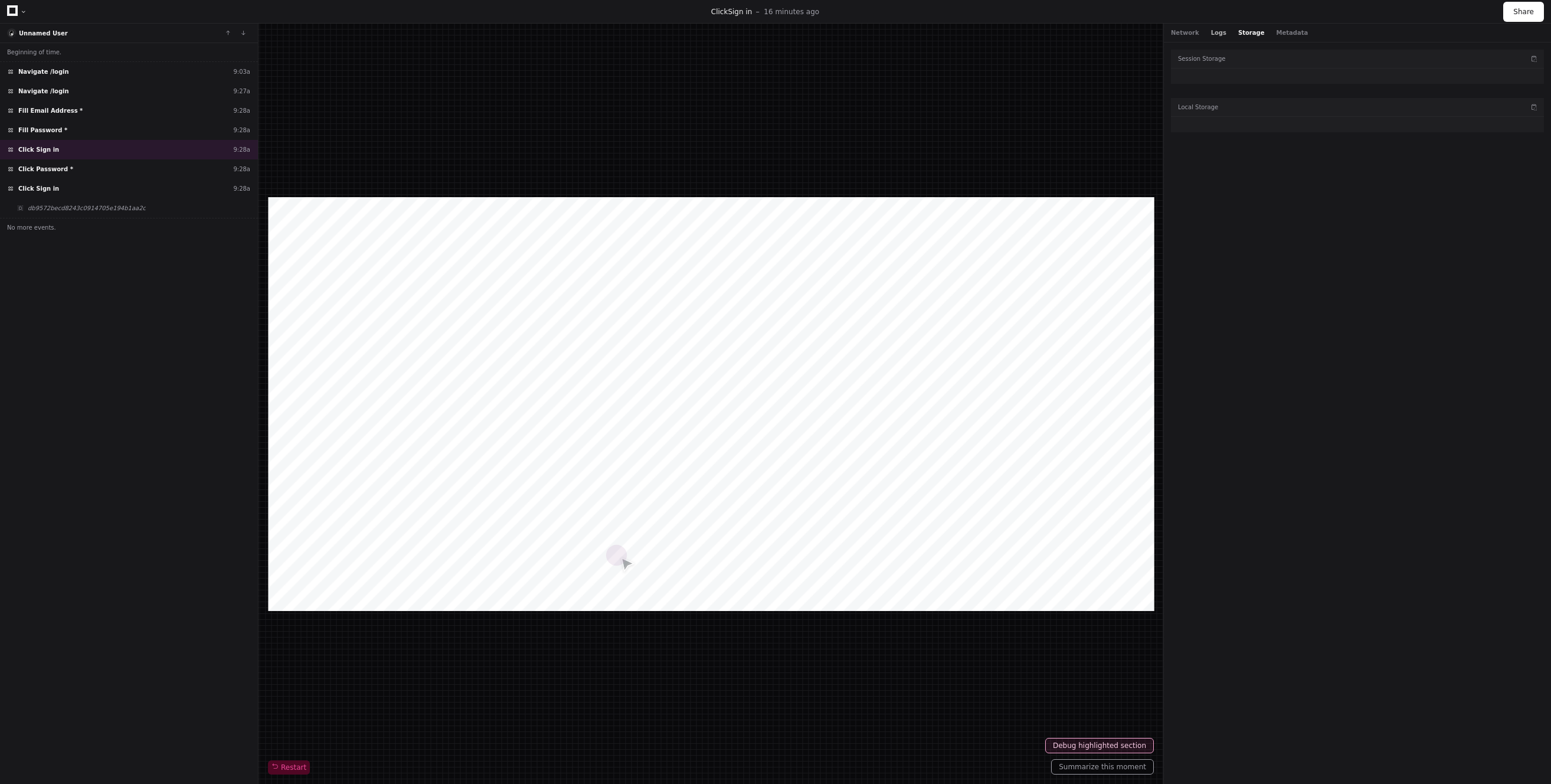
click at [1214, 30] on button "Logs" at bounding box center [1219, 32] width 15 height 9
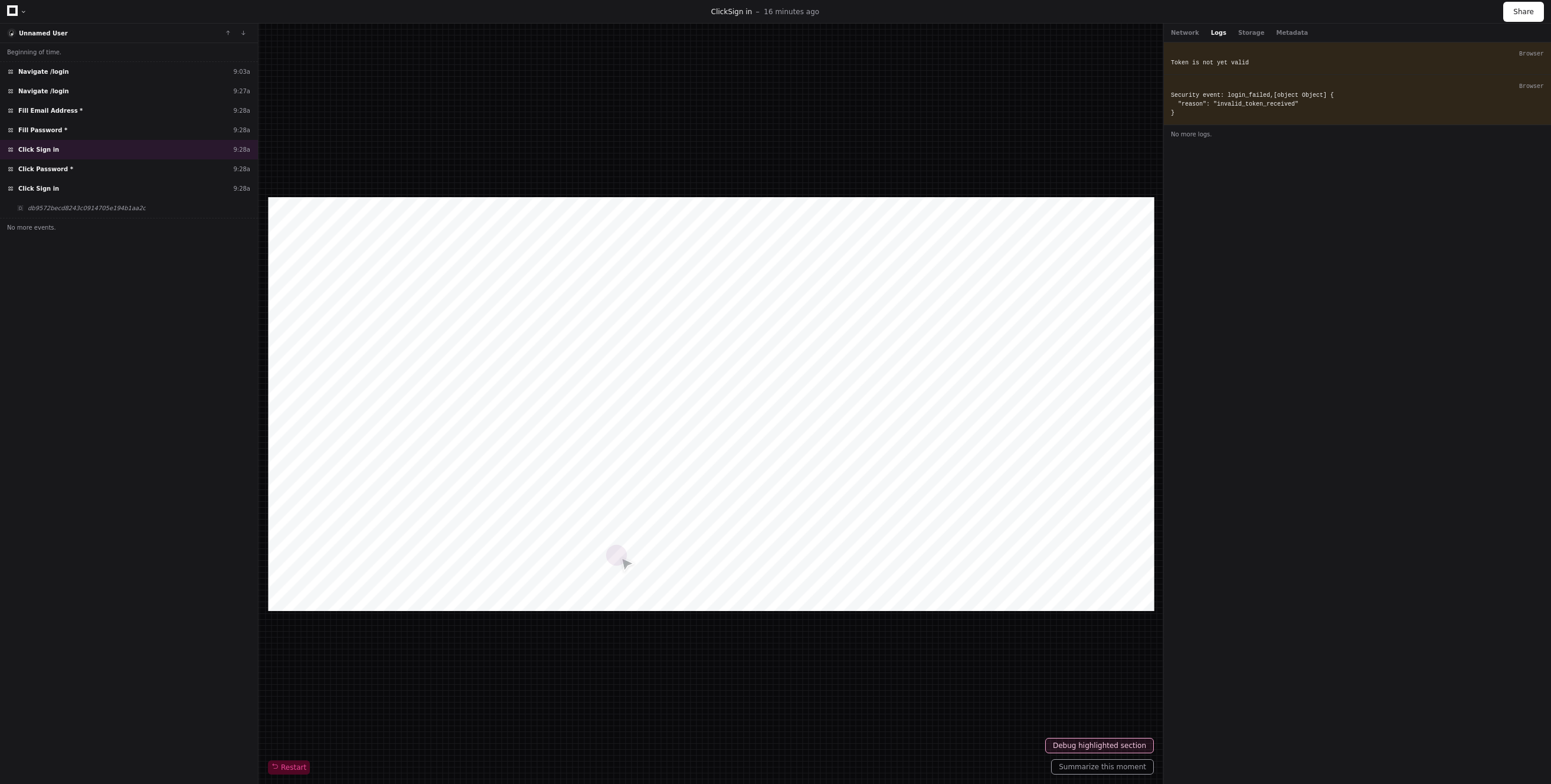
click at [1198, 31] on div "Network Logs Storage Metadata" at bounding box center [1239, 32] width 137 height 9
click at [1193, 33] on button "Network" at bounding box center [1185, 32] width 28 height 9
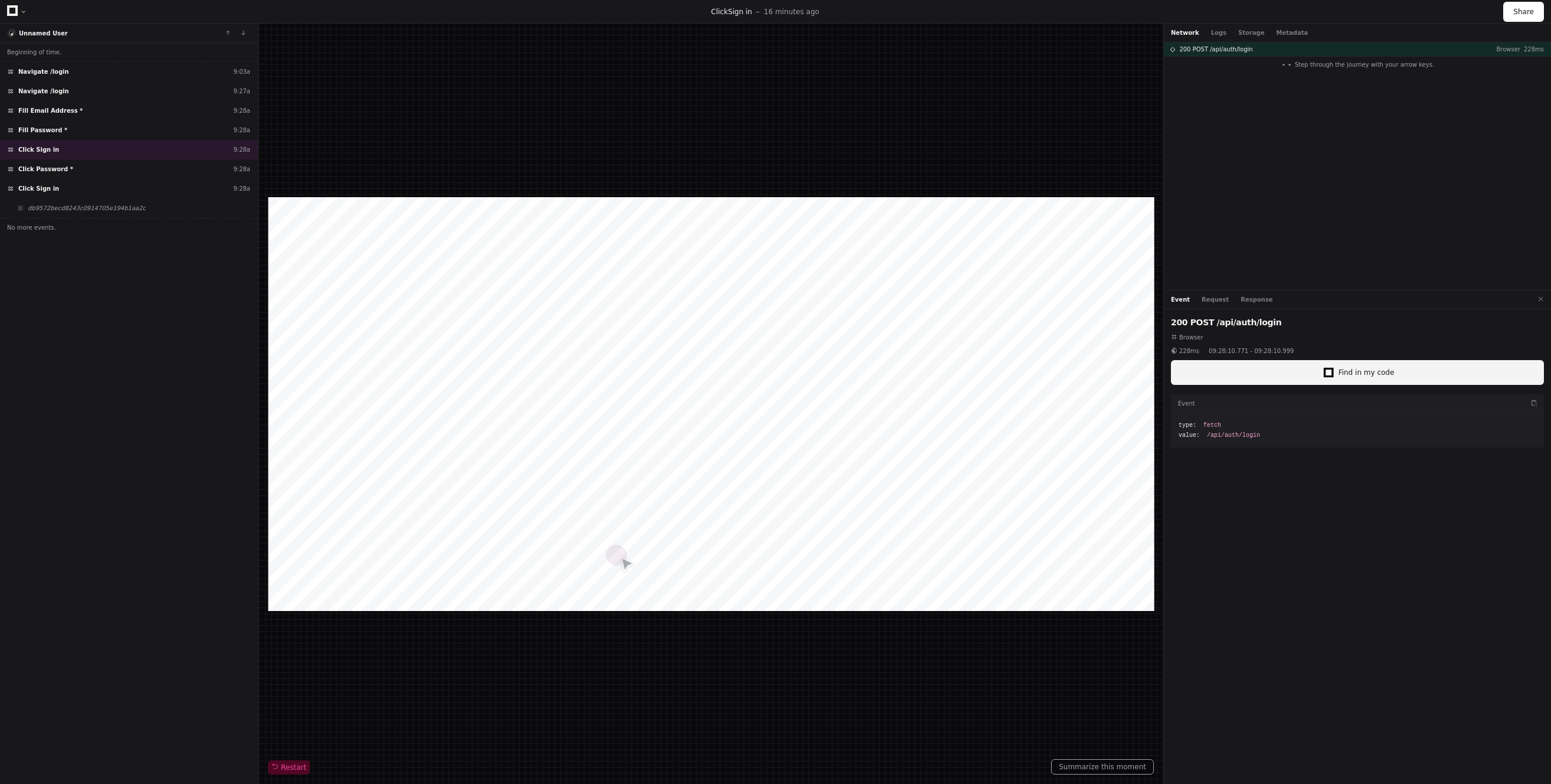
click at [1286, 372] on button "Find in my code" at bounding box center [1358, 372] width 373 height 25
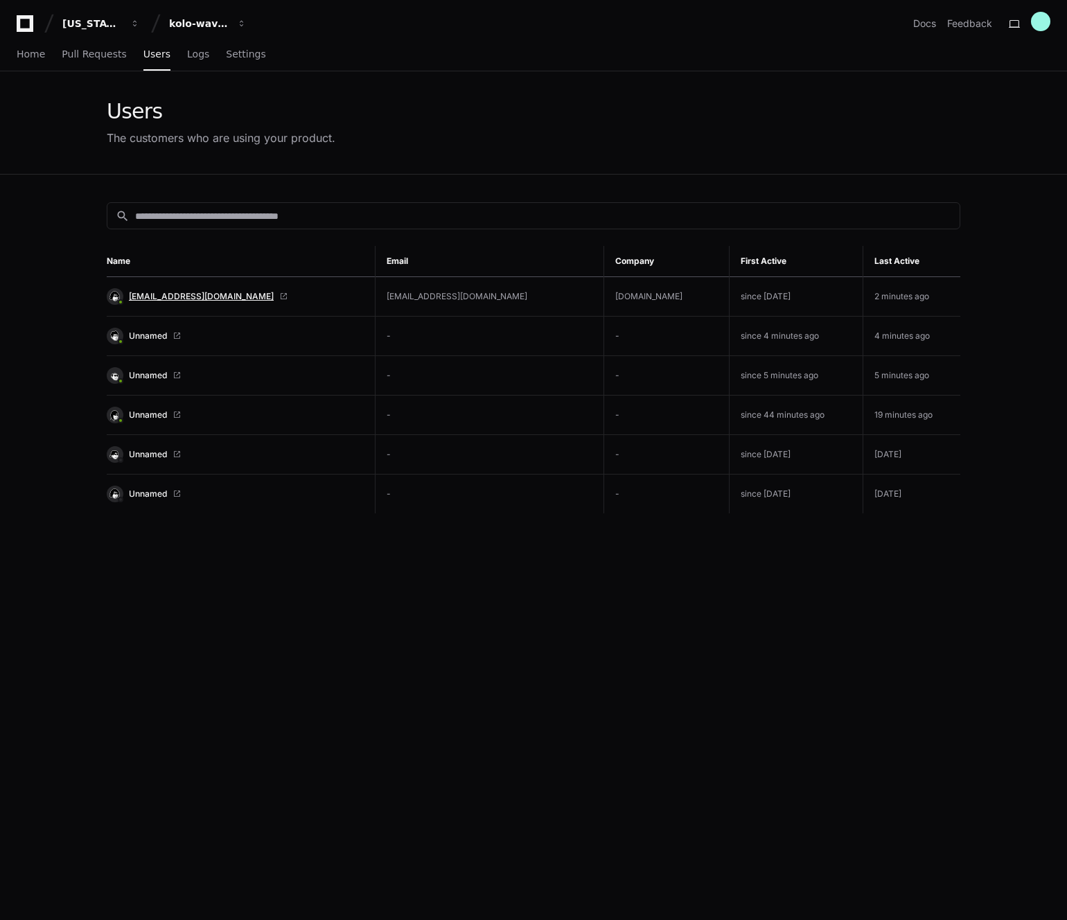
click at [195, 293] on span "admin@kolo.com" at bounding box center [201, 296] width 145 height 11
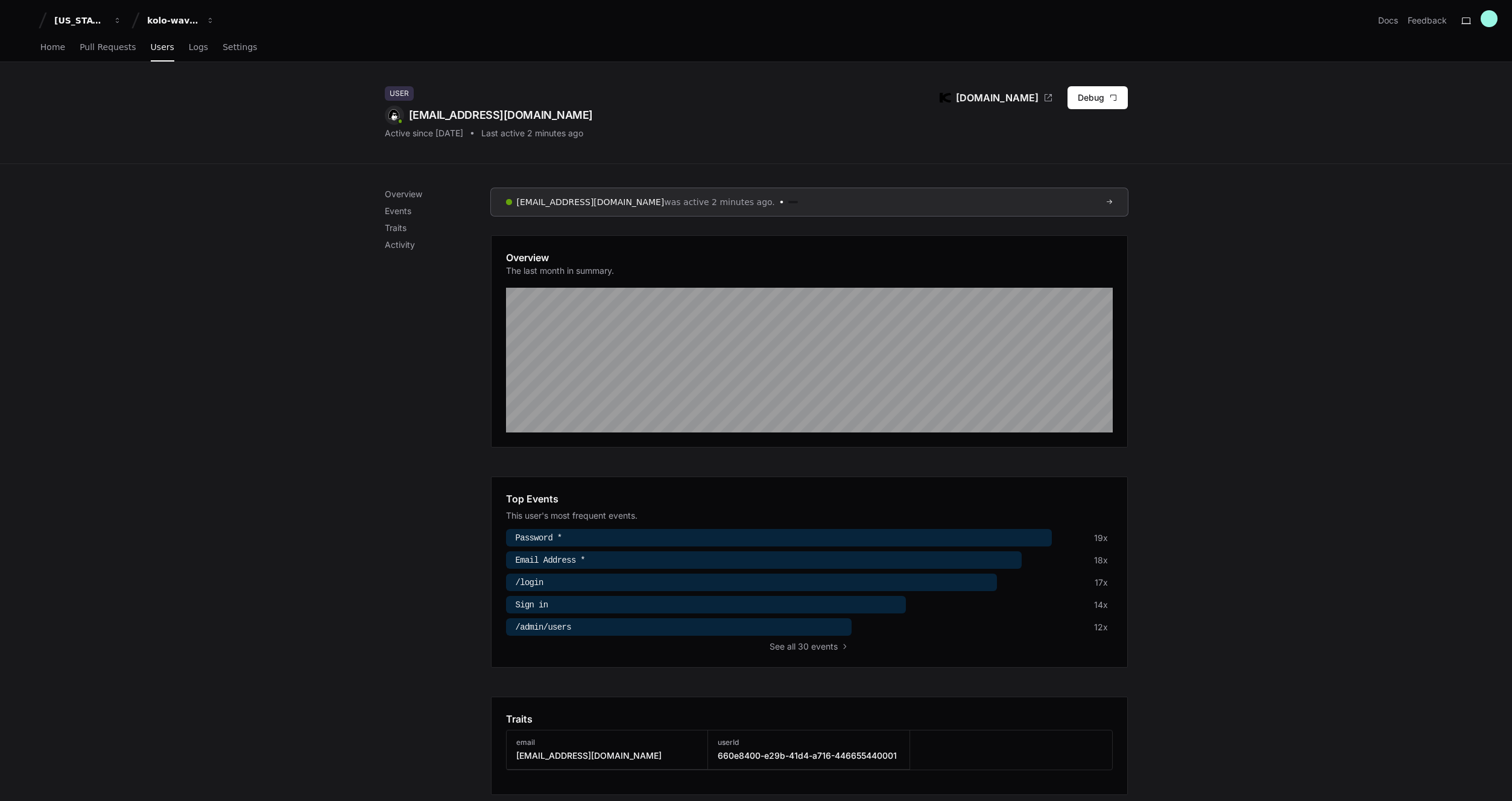
scroll to position [520, 0]
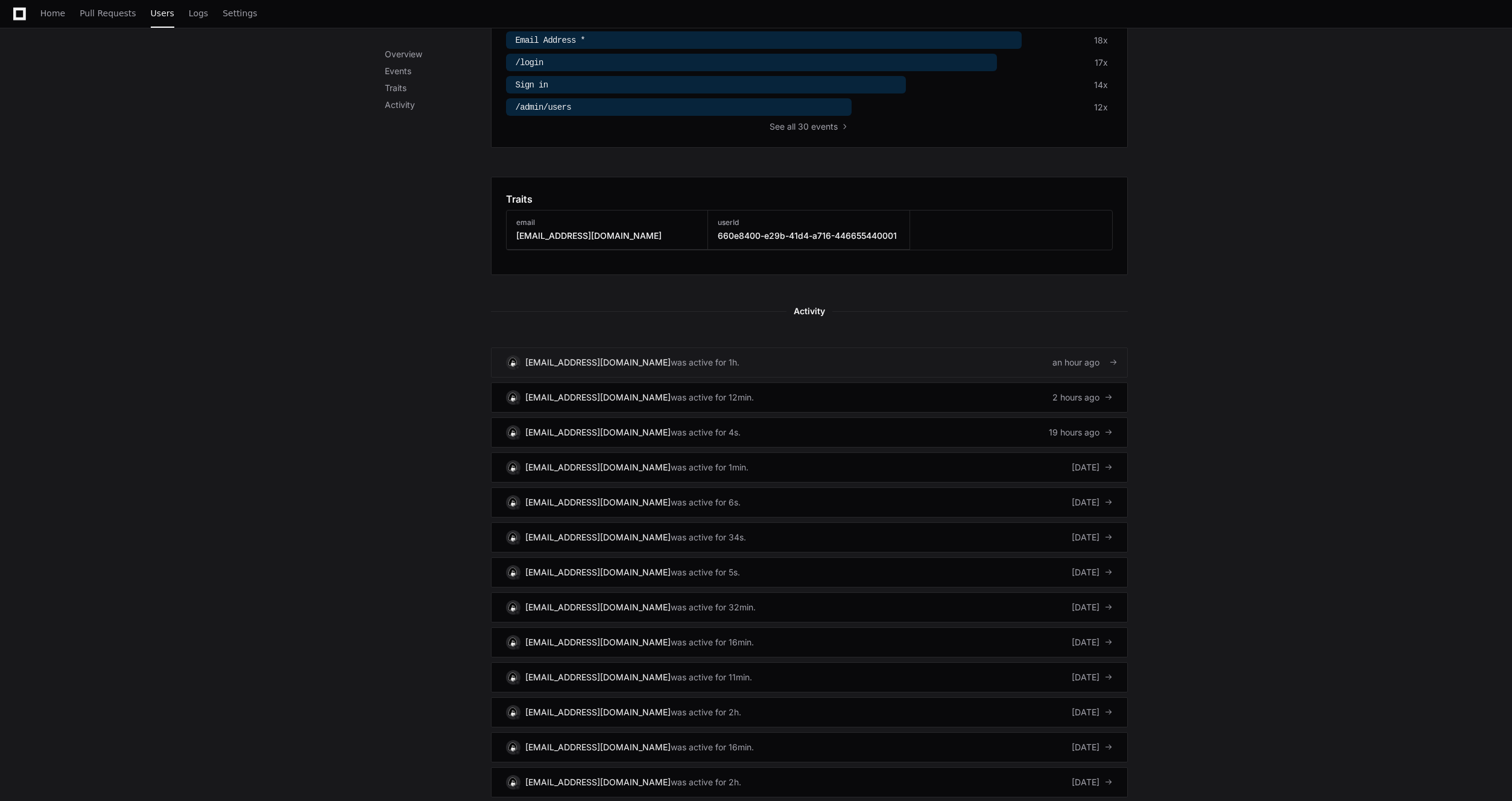
click at [670, 356] on div "was active for 1h." at bounding box center [704, 362] width 69 height 12
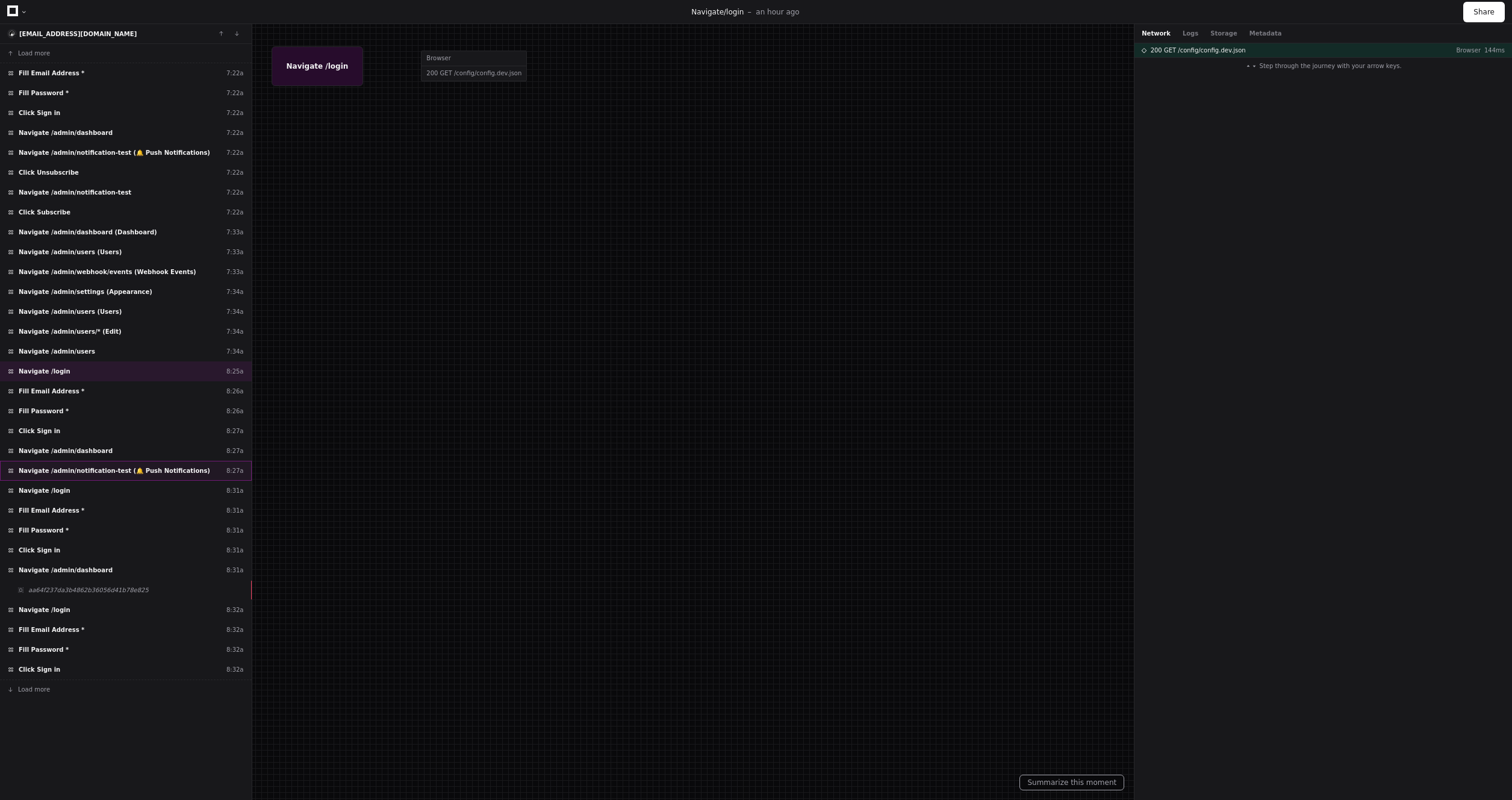
click at [124, 471] on span "Navigate /admin/notification-test (🔔 Push Notifications)" at bounding box center [114, 470] width 191 height 9
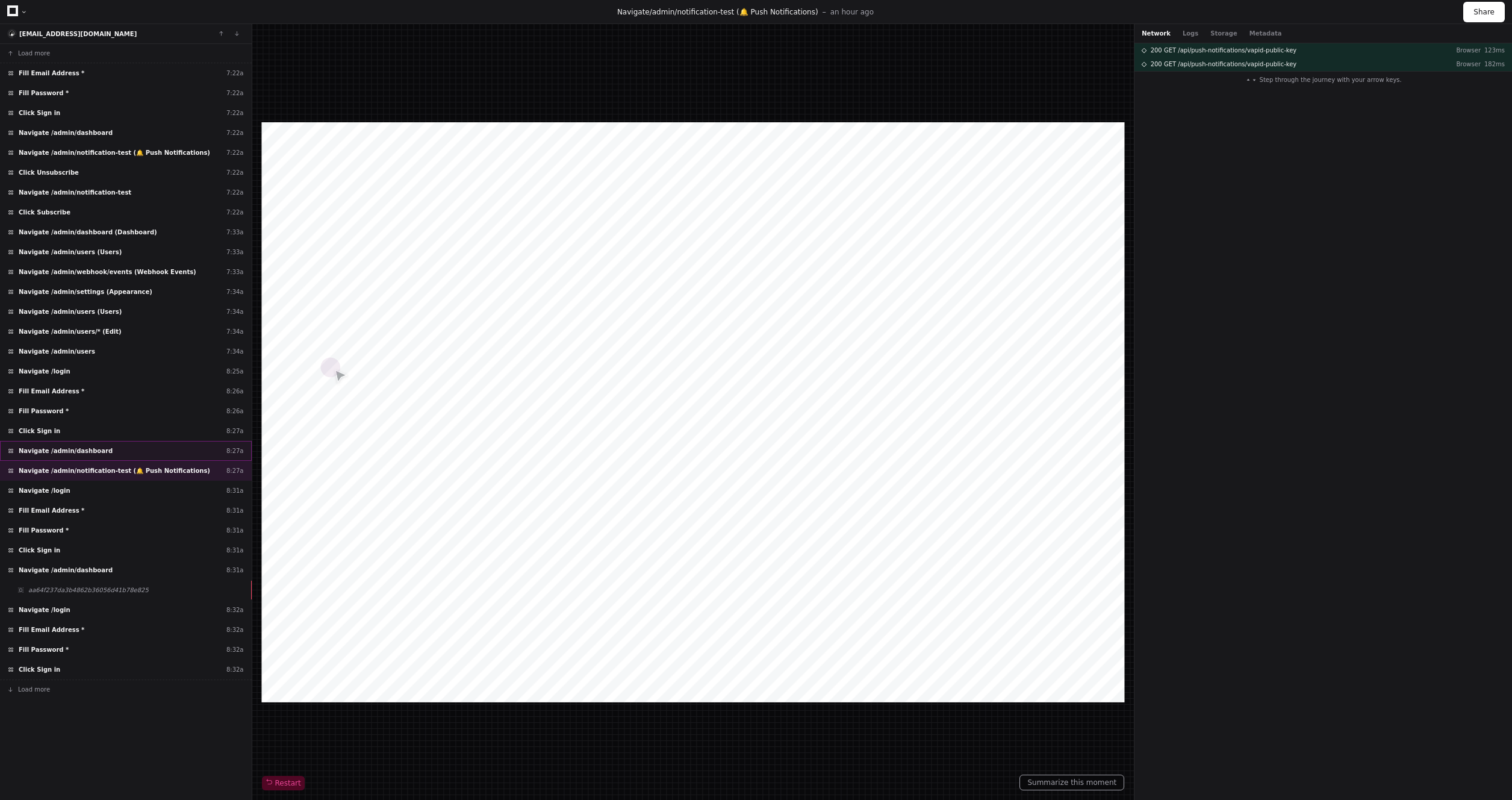
click at [121, 454] on div "Navigate /admin/dashboard 8:27a" at bounding box center [126, 450] width 252 height 20
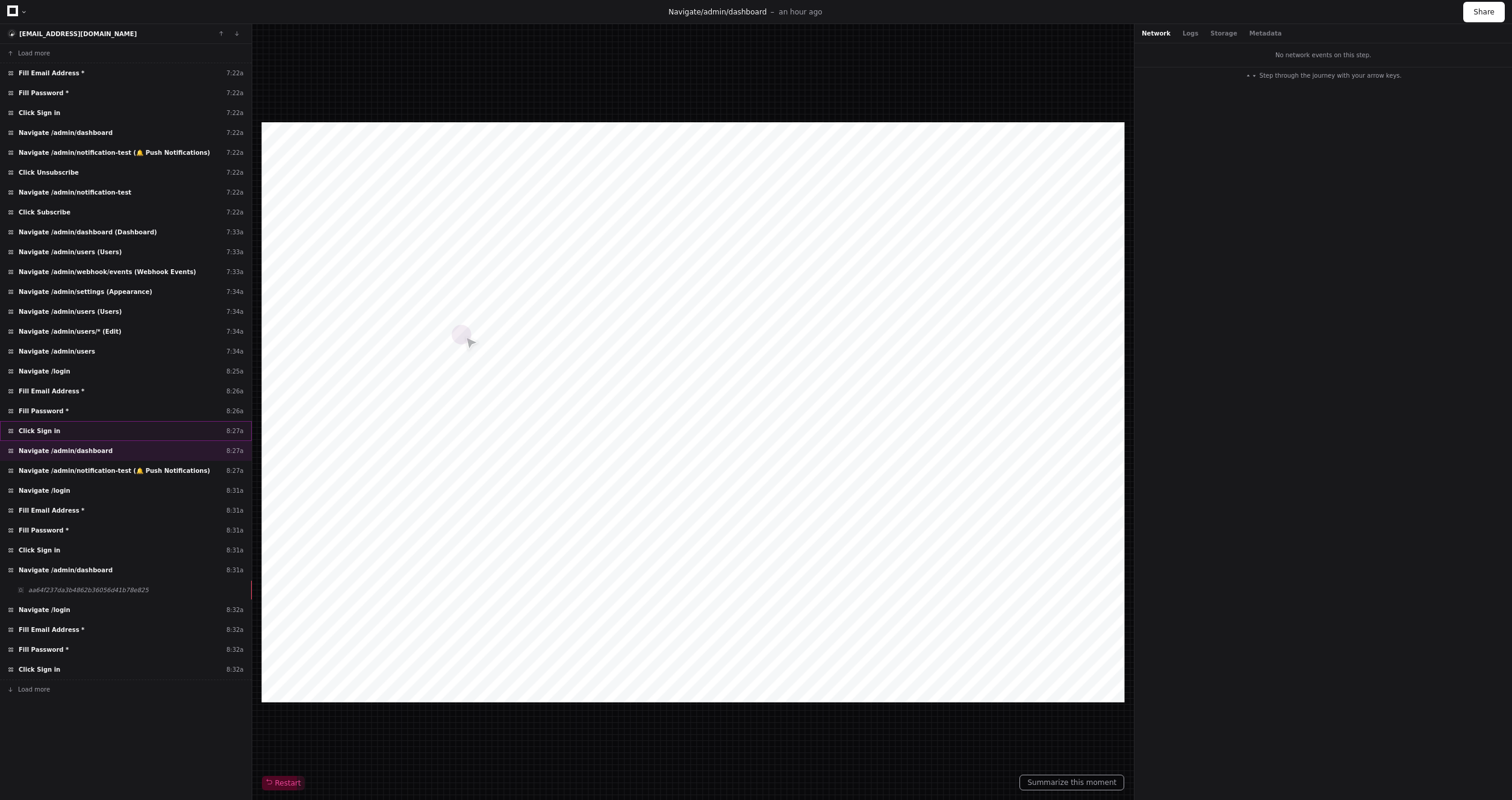
click at [116, 421] on div "Click Sign in 8:27a" at bounding box center [126, 430] width 252 height 20
click at [1190, 32] on button "Logs" at bounding box center [1190, 33] width 16 height 9
click at [1222, 32] on button "Storage" at bounding box center [1223, 33] width 26 height 9
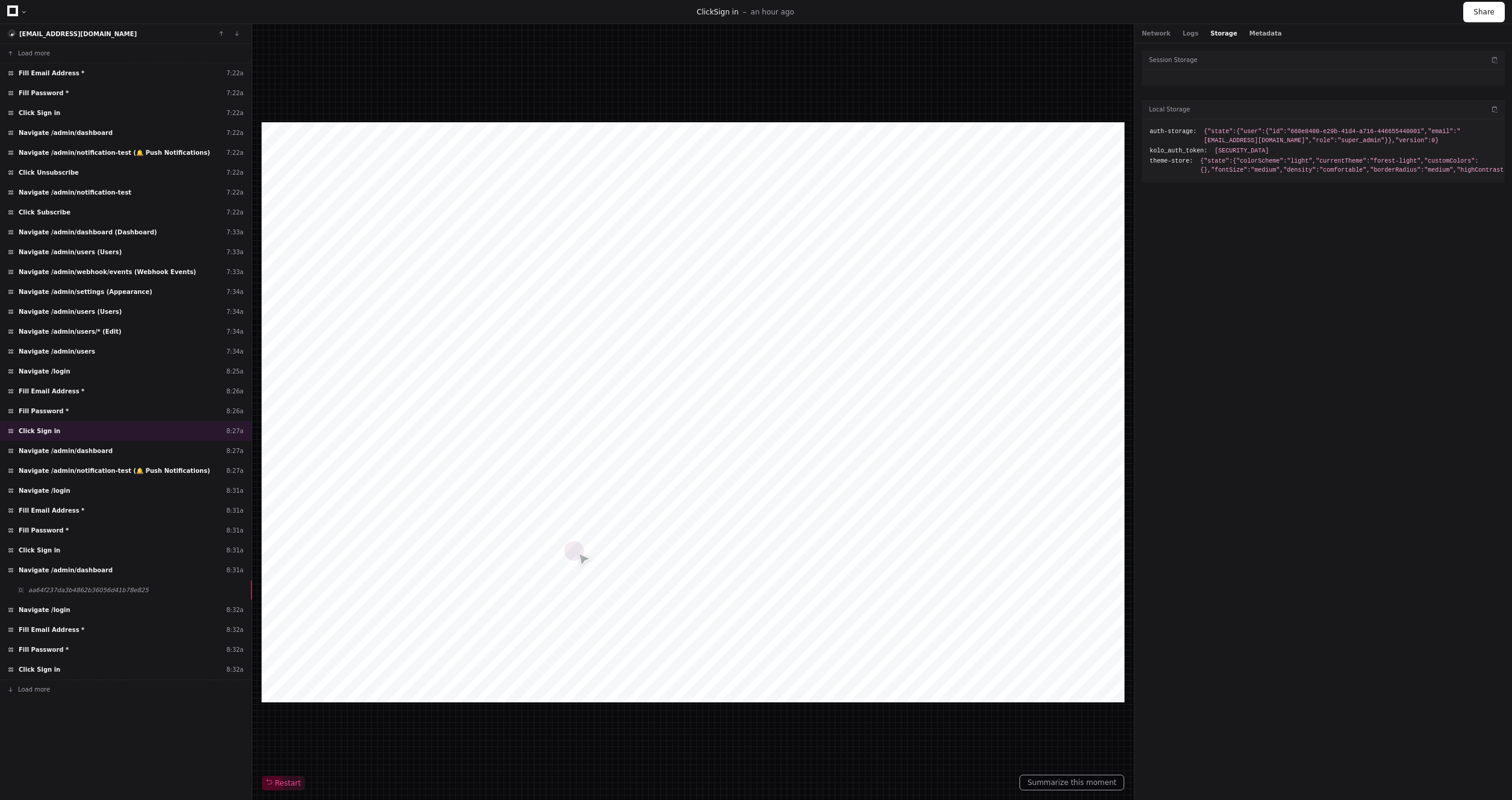
click at [1252, 33] on button "Metadata" at bounding box center [1265, 33] width 32 height 9
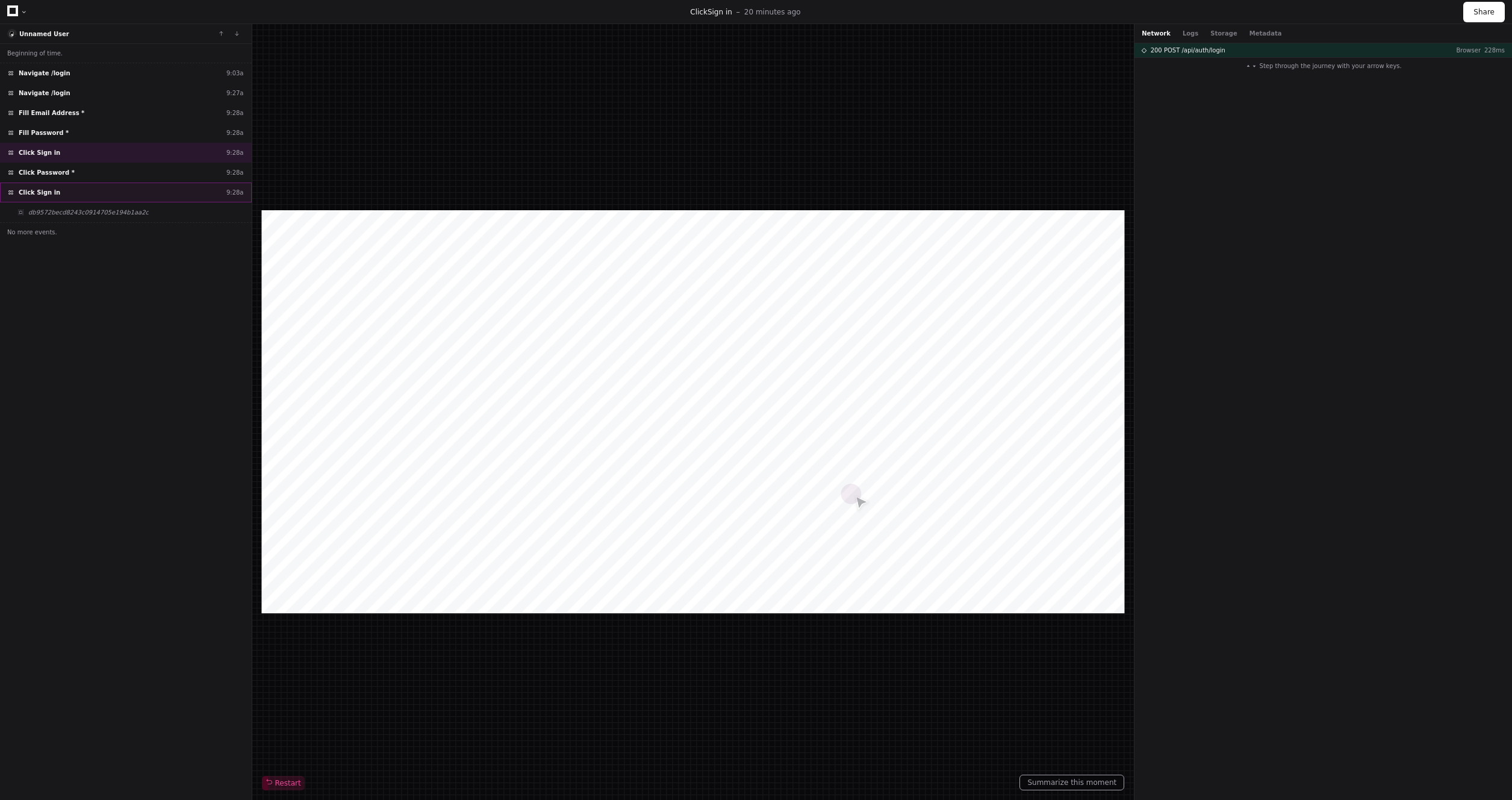
click at [113, 190] on div "Click Sign in 9:28a" at bounding box center [126, 192] width 252 height 20
click at [111, 176] on div "Click Password * 9:28a" at bounding box center [126, 172] width 252 height 20
click at [115, 187] on div "Click Sign in 9:28a" at bounding box center [126, 192] width 252 height 20
click at [127, 180] on div "Click Password * 9:28a" at bounding box center [126, 172] width 252 height 20
click at [110, 150] on div "Click Sign in 9:28a" at bounding box center [126, 152] width 252 height 20
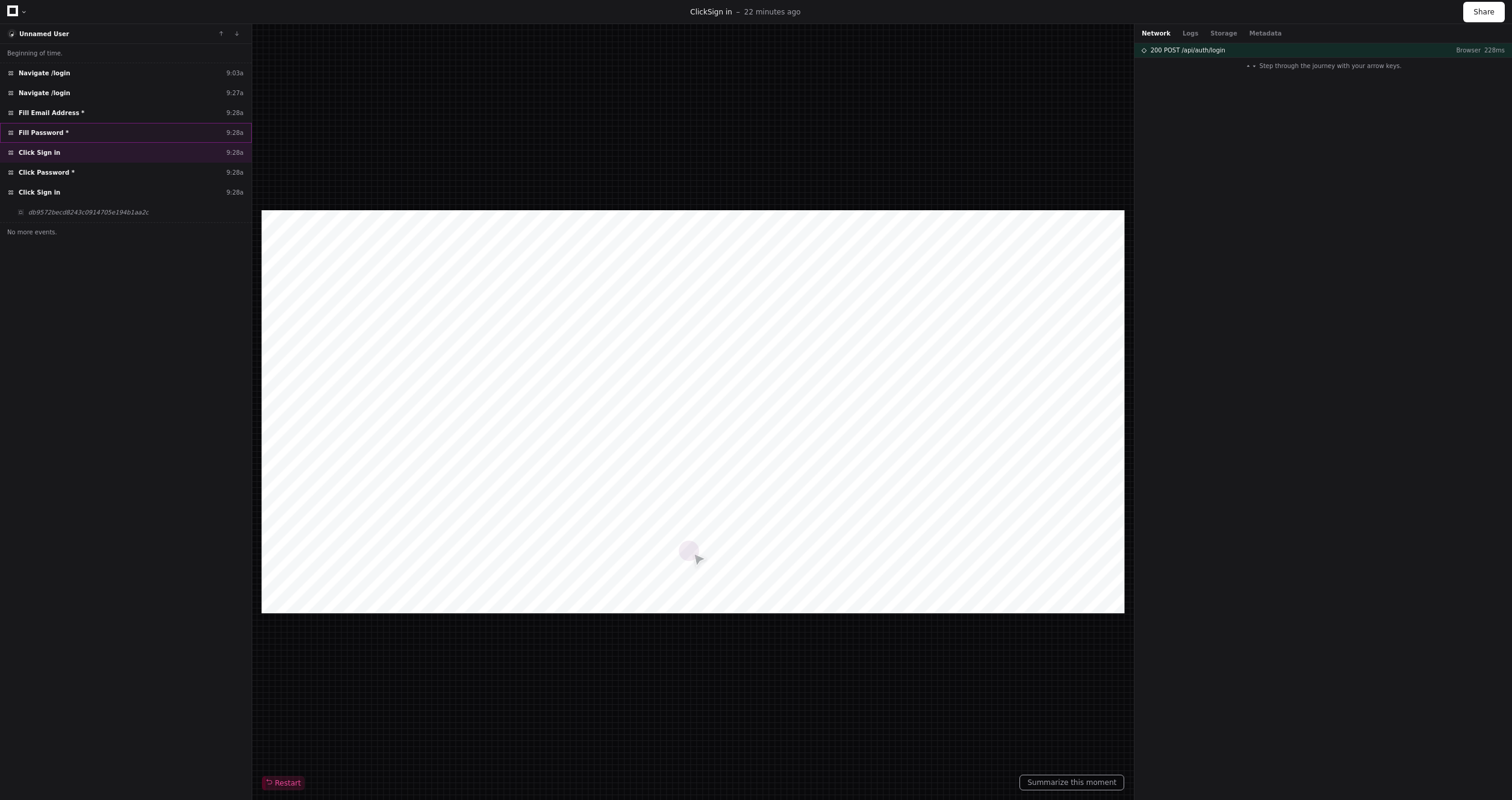
click at [109, 138] on div "Fill Password * 9:28a" at bounding box center [126, 132] width 252 height 20
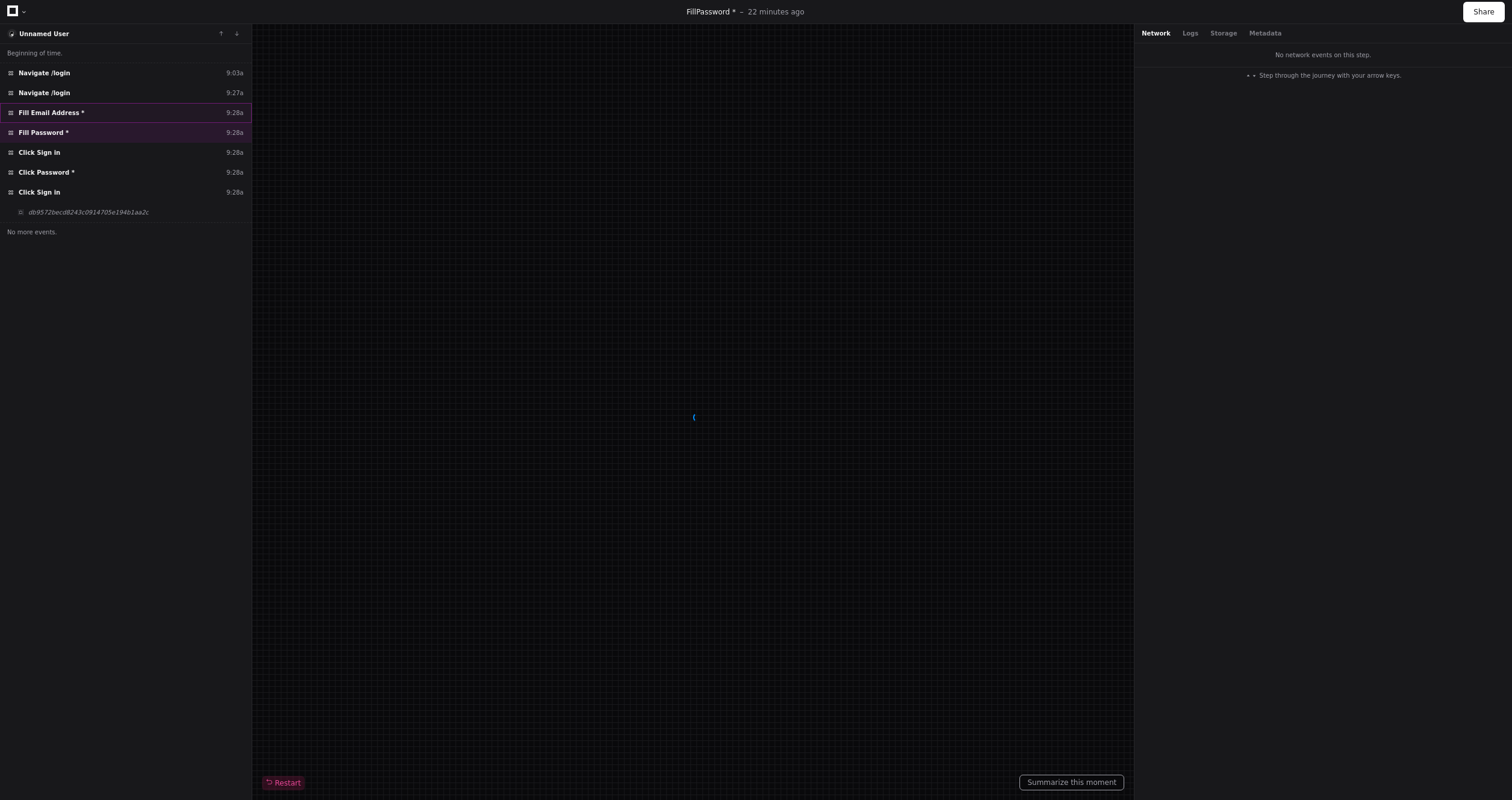
click at [105, 114] on div "Fill Email Address * 9:28a" at bounding box center [126, 112] width 252 height 20
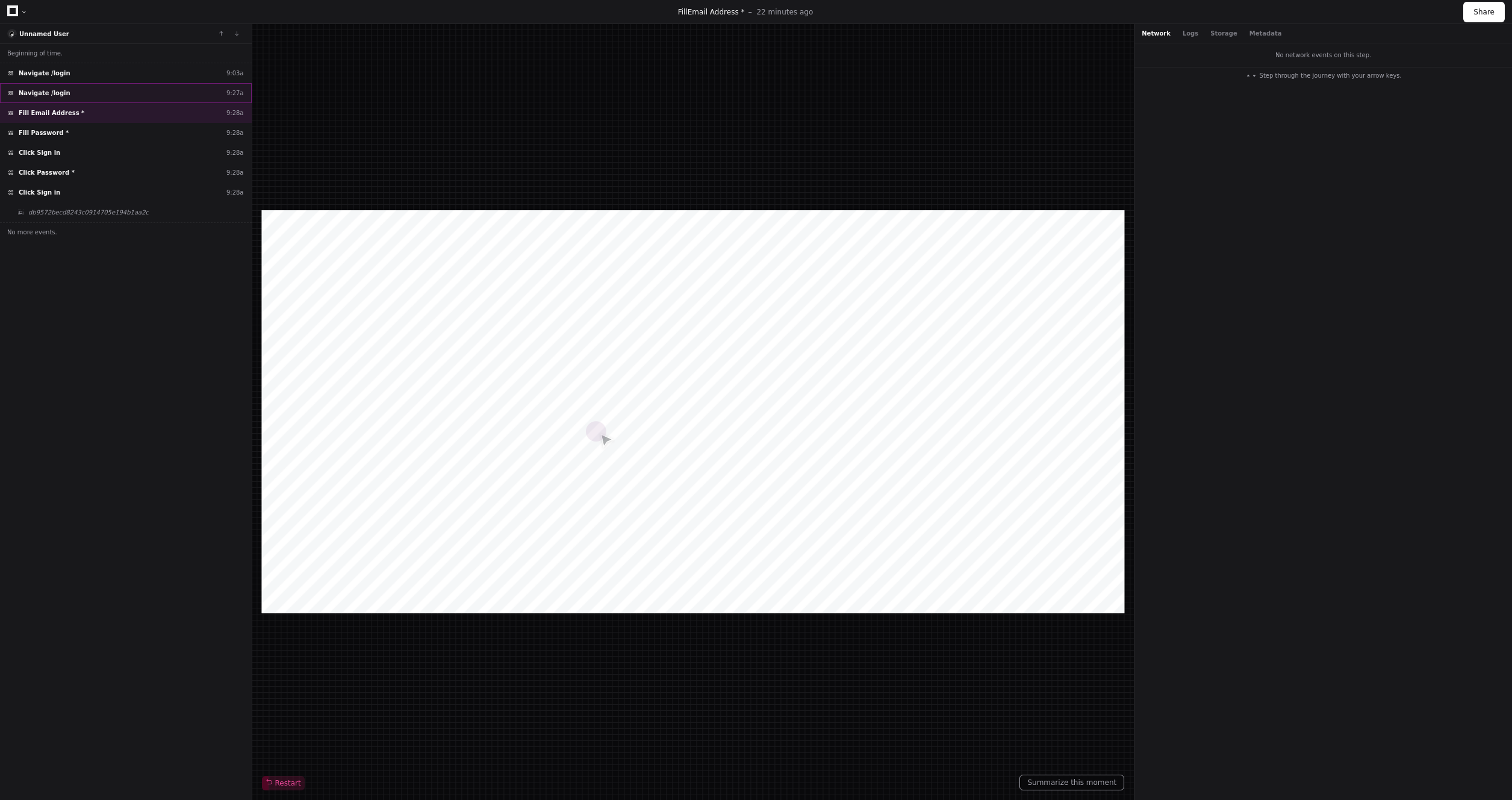
click at [101, 97] on div "Navigate /login 9:27a" at bounding box center [126, 93] width 252 height 20
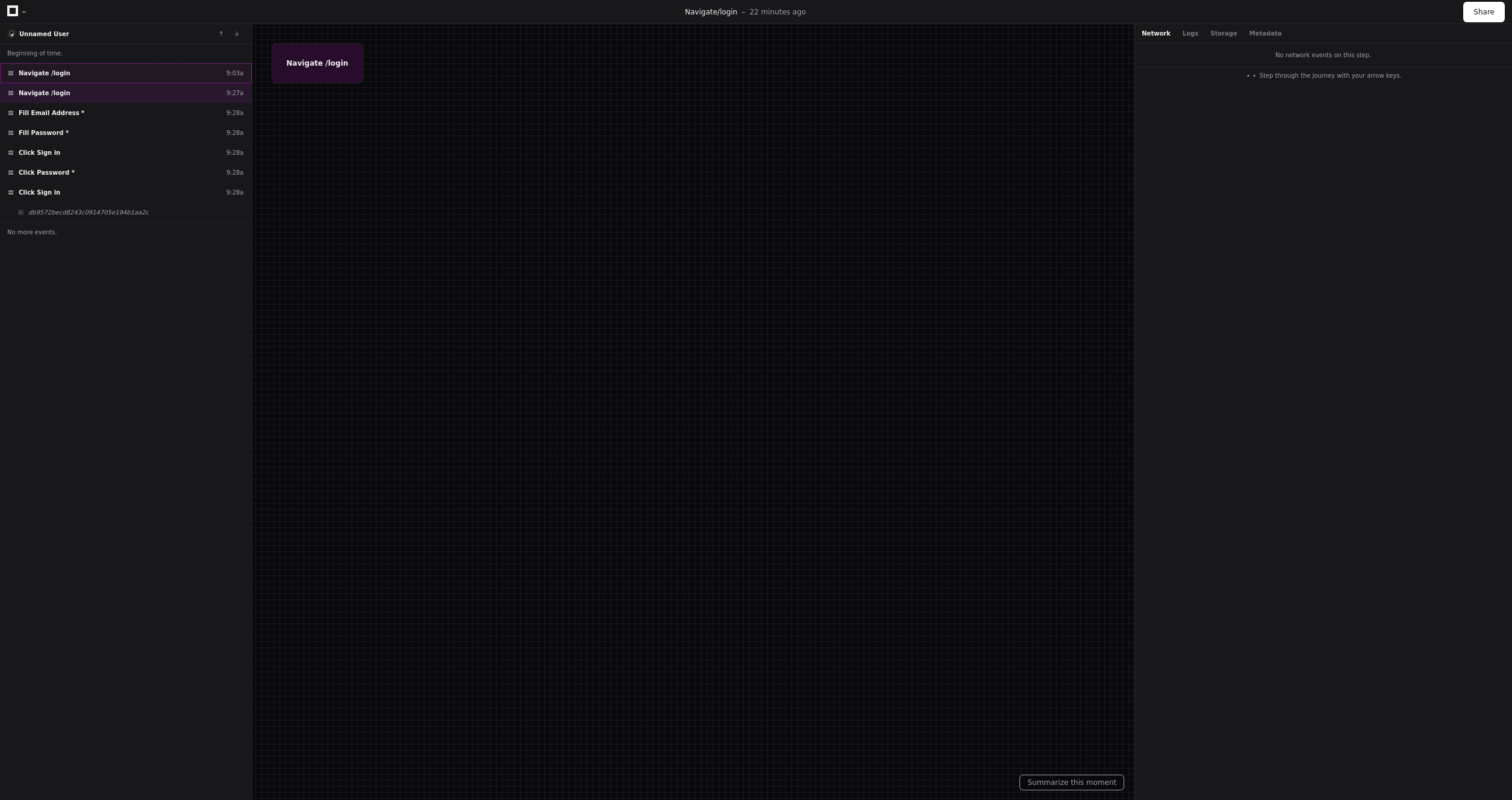
click at [103, 70] on div "Navigate /login 9:03a" at bounding box center [126, 73] width 252 height 20
click at [83, 176] on div "Click Password * 9:28a" at bounding box center [126, 172] width 252 height 20
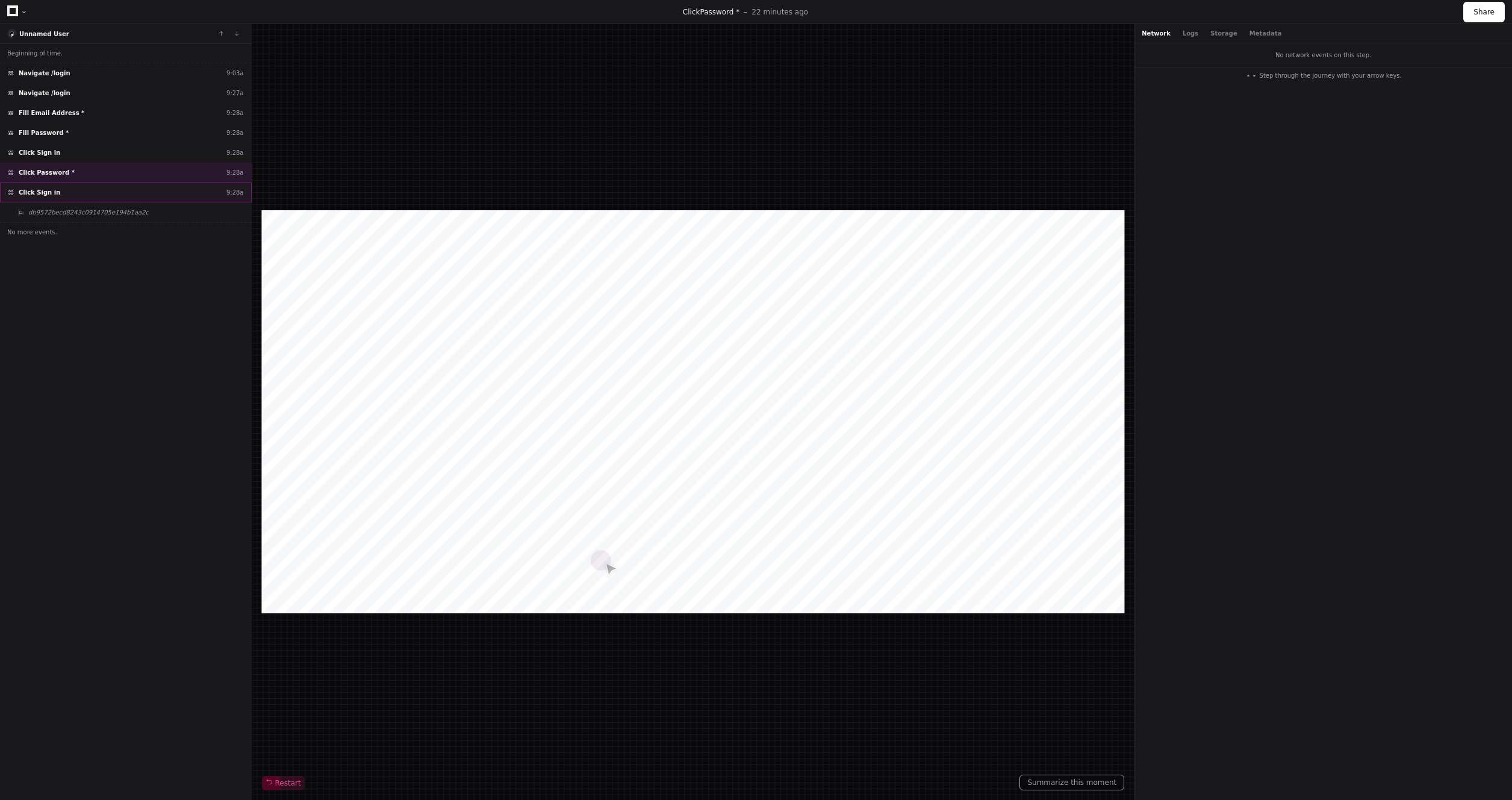
click at [77, 195] on div "Click Sign in 9:28a" at bounding box center [126, 192] width 252 height 20
click at [1175, 37] on div "Network Logs Storage Metadata" at bounding box center [1211, 33] width 140 height 9
click at [1185, 34] on button "Logs" at bounding box center [1190, 33] width 16 height 9
click at [1214, 38] on div "Network Logs Storage Metadata" at bounding box center [1323, 34] width 377 height 19
click at [1213, 35] on button "Storage" at bounding box center [1223, 33] width 26 height 9
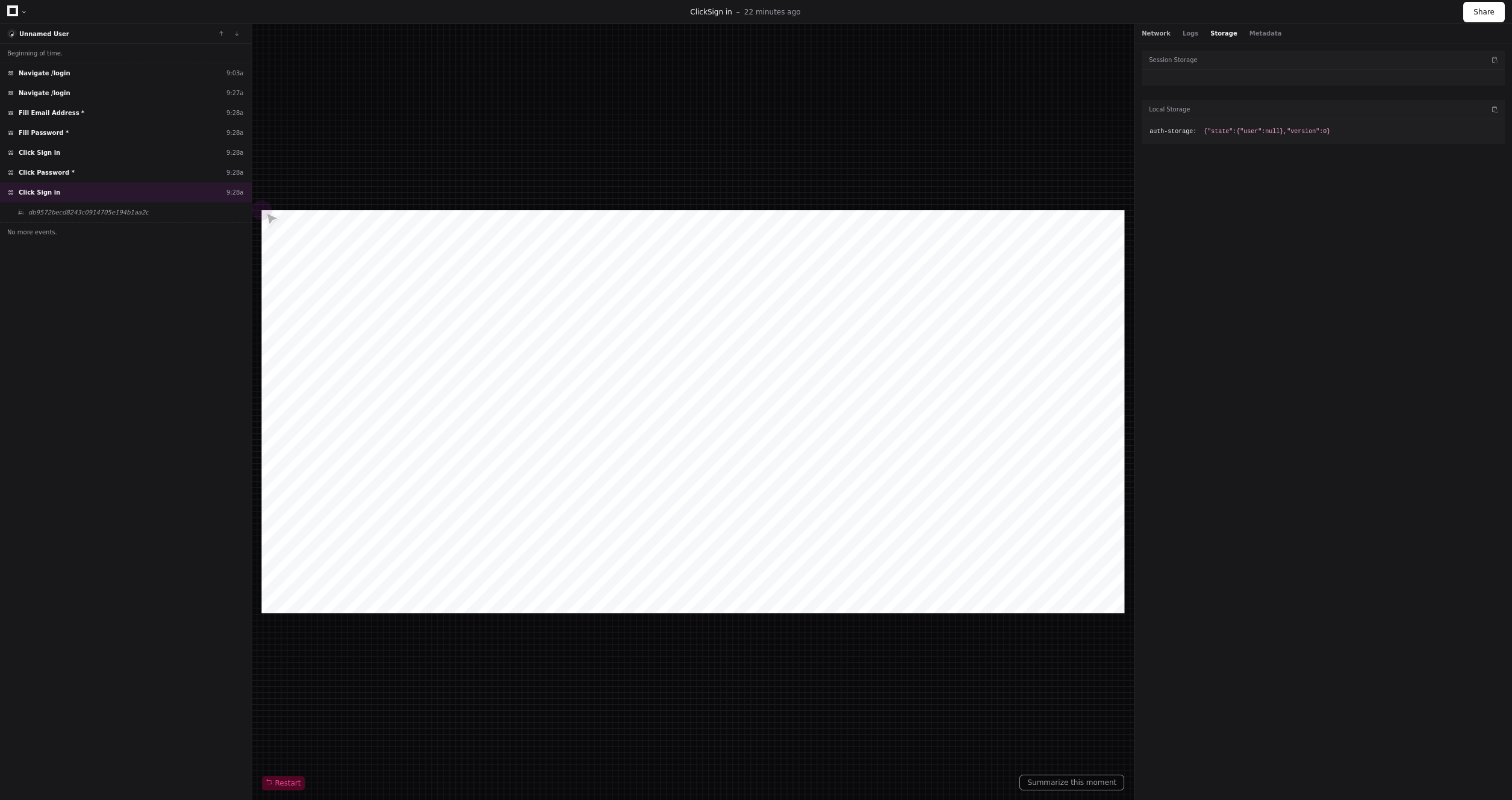
click at [1156, 35] on button "Network" at bounding box center [1156, 33] width 29 height 9
click at [1195, 46] on span "200 POST /api/auth/login" at bounding box center [1189, 50] width 75 height 9
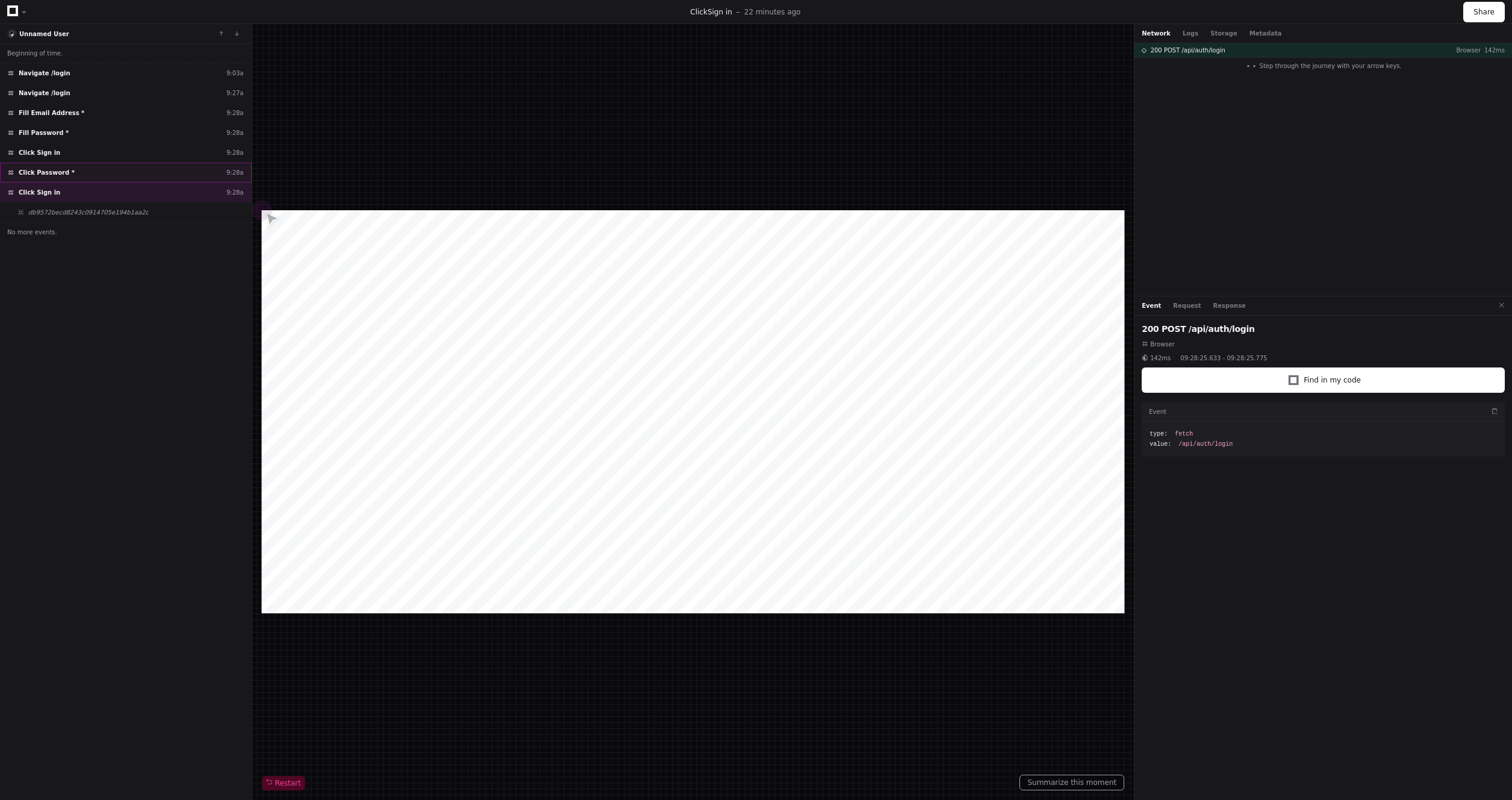
click at [54, 176] on span "Click Password *" at bounding box center [46, 172] width 56 height 9
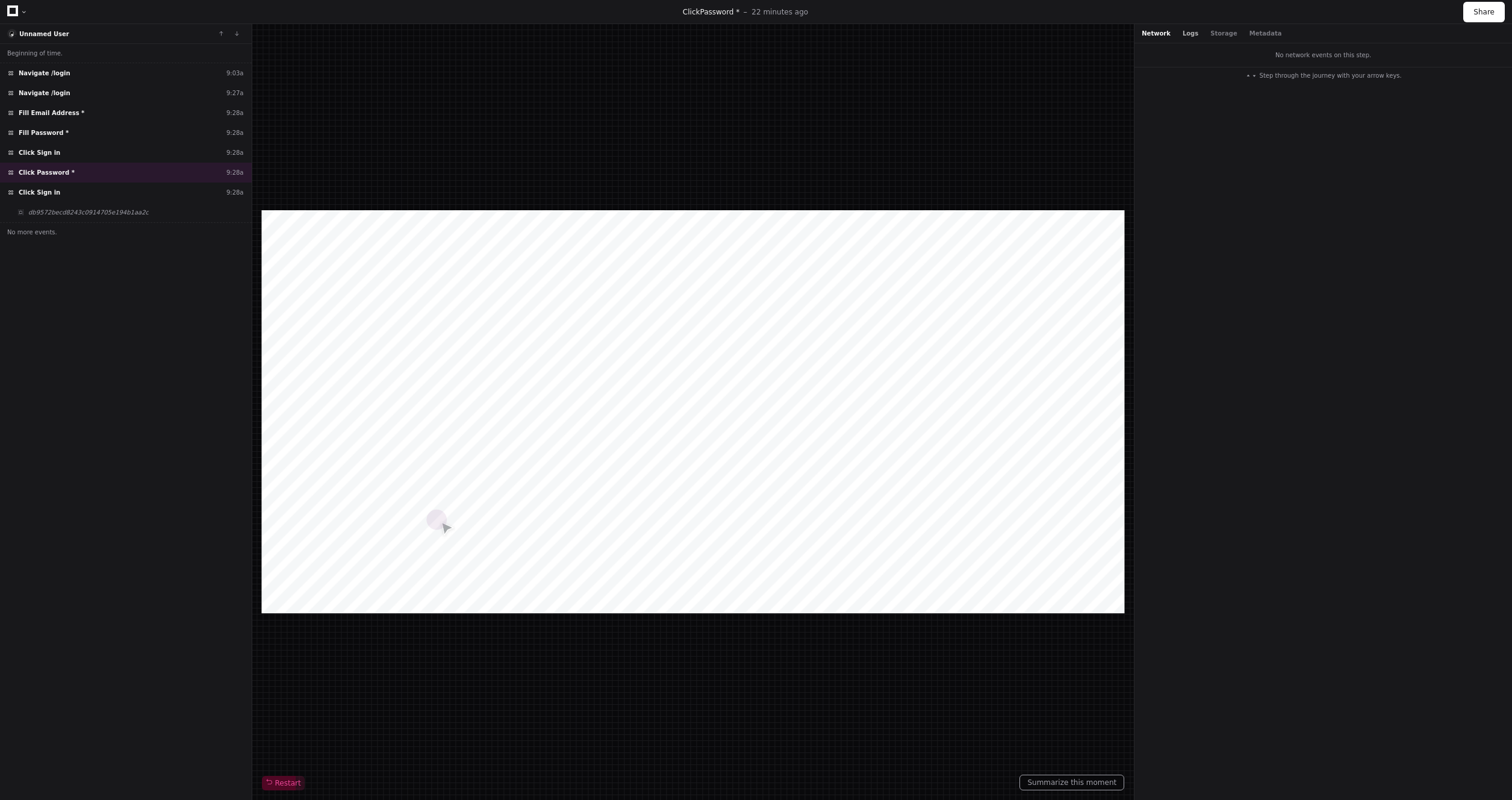
click at [1190, 30] on button "Logs" at bounding box center [1190, 33] width 16 height 9
click at [1222, 33] on button "Storage" at bounding box center [1223, 33] width 26 height 9
click at [1256, 36] on button "Metadata" at bounding box center [1265, 33] width 32 height 9
click at [1236, 37] on div "Network Logs Storage Metadata" at bounding box center [1211, 33] width 140 height 9
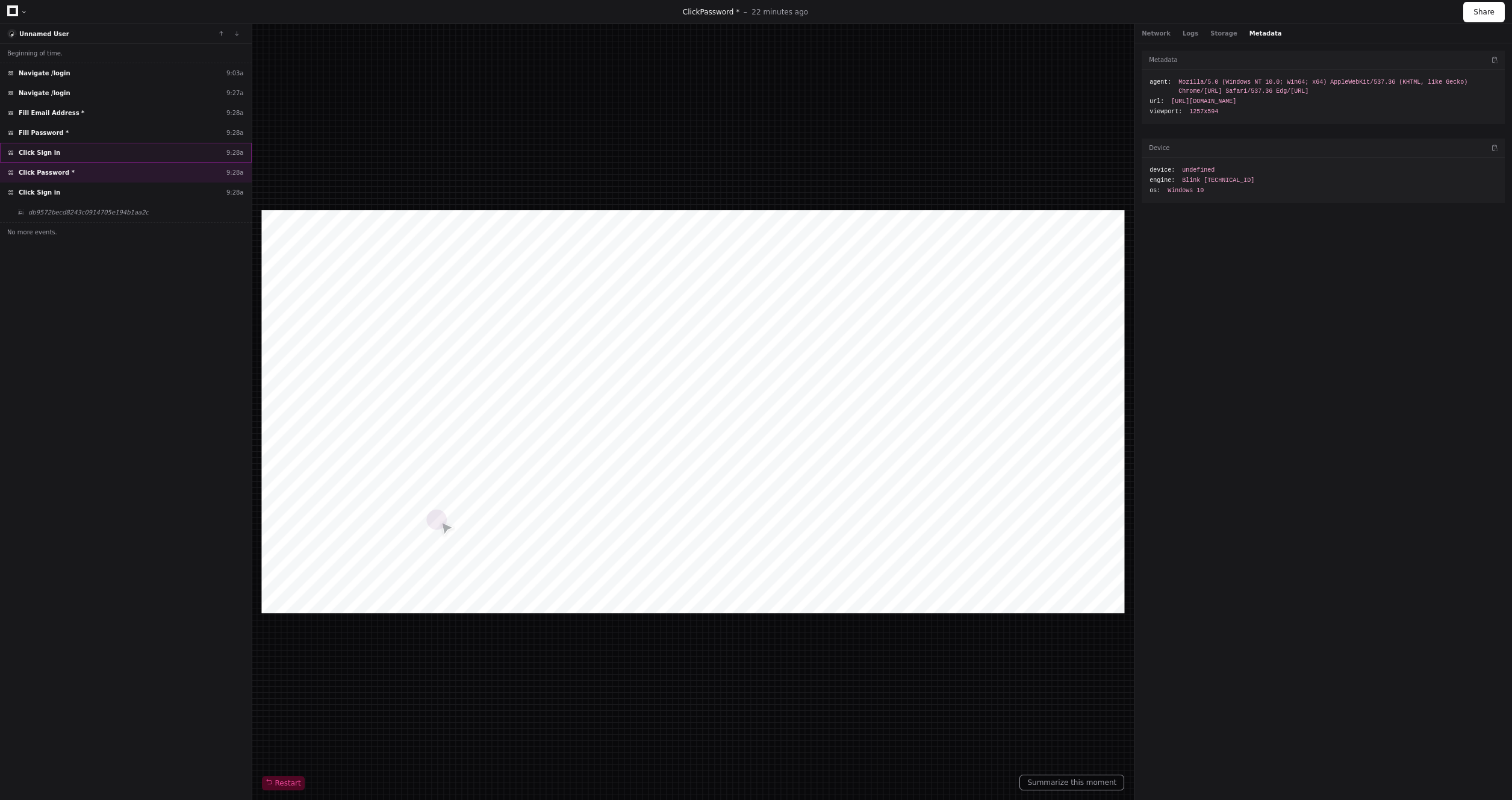
click at [63, 146] on div "Click Sign in 9:28a" at bounding box center [126, 152] width 252 height 20
drag, startPoint x: 1216, startPoint y: 32, endPoint x: 1204, endPoint y: 33, distance: 12.0
click at [1214, 32] on button "Storage" at bounding box center [1223, 33] width 26 height 9
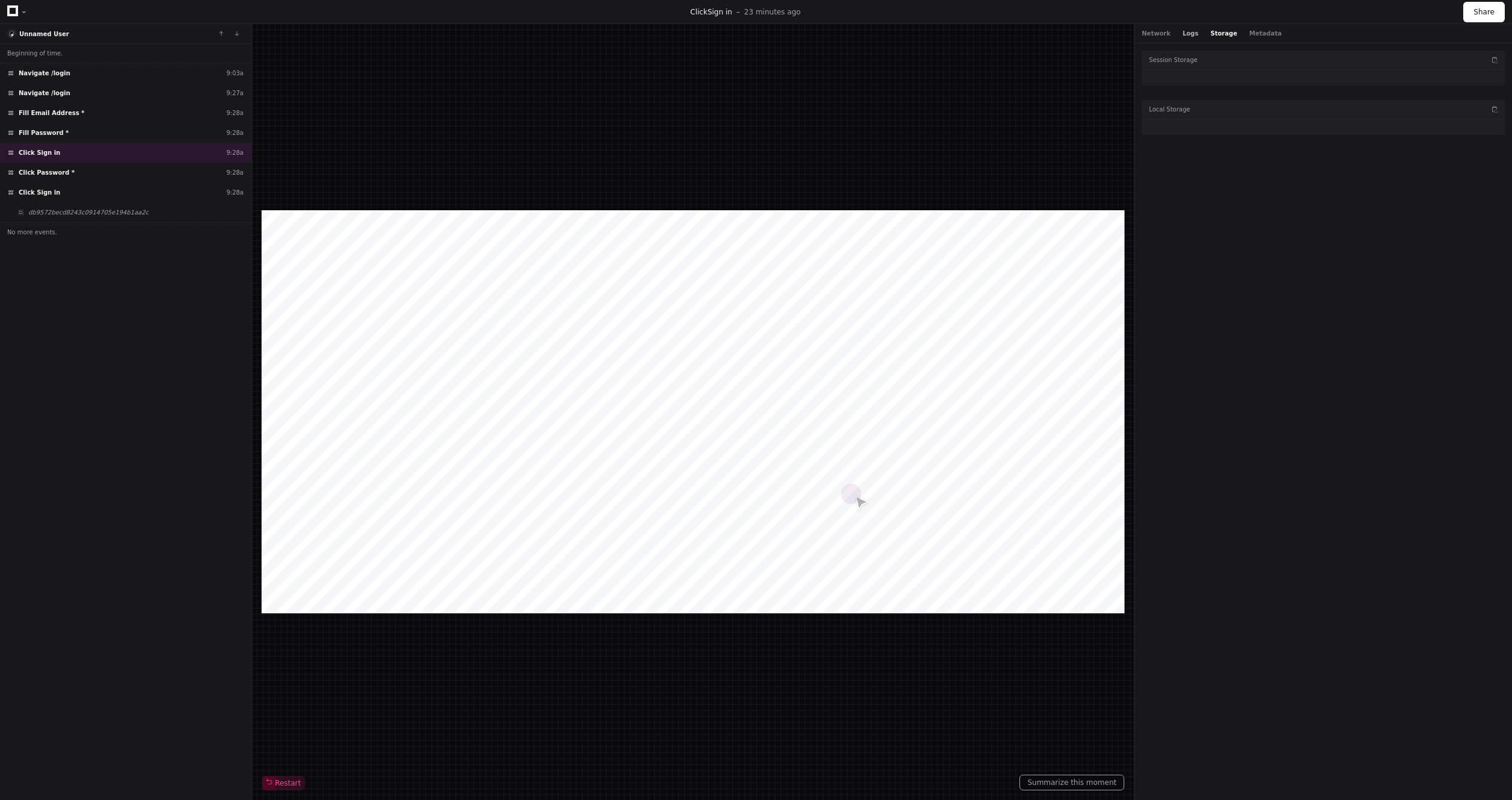
click at [1189, 34] on button "Logs" at bounding box center [1190, 33] width 16 height 9
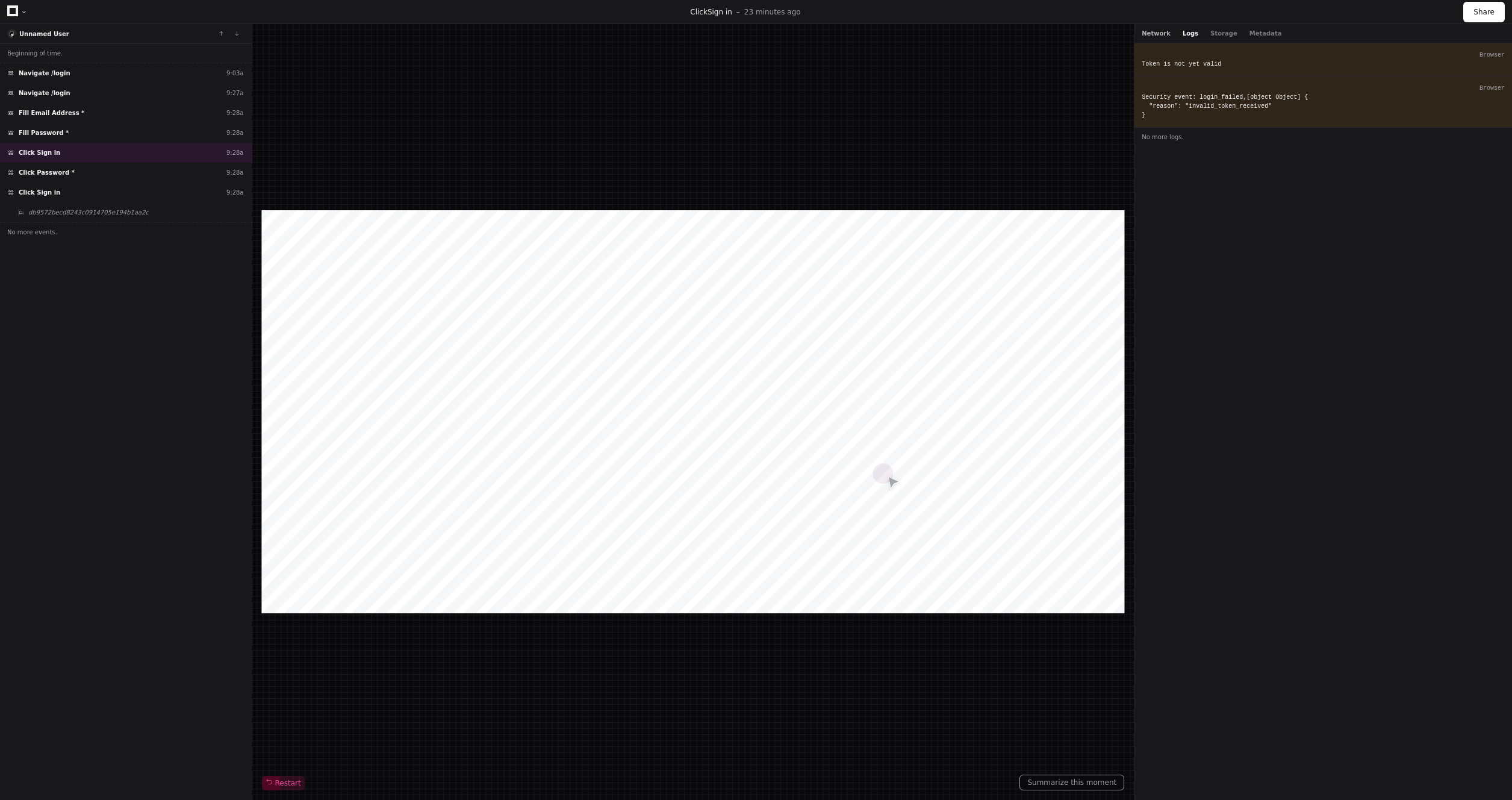
click at [1156, 34] on button "Network" at bounding box center [1156, 33] width 29 height 9
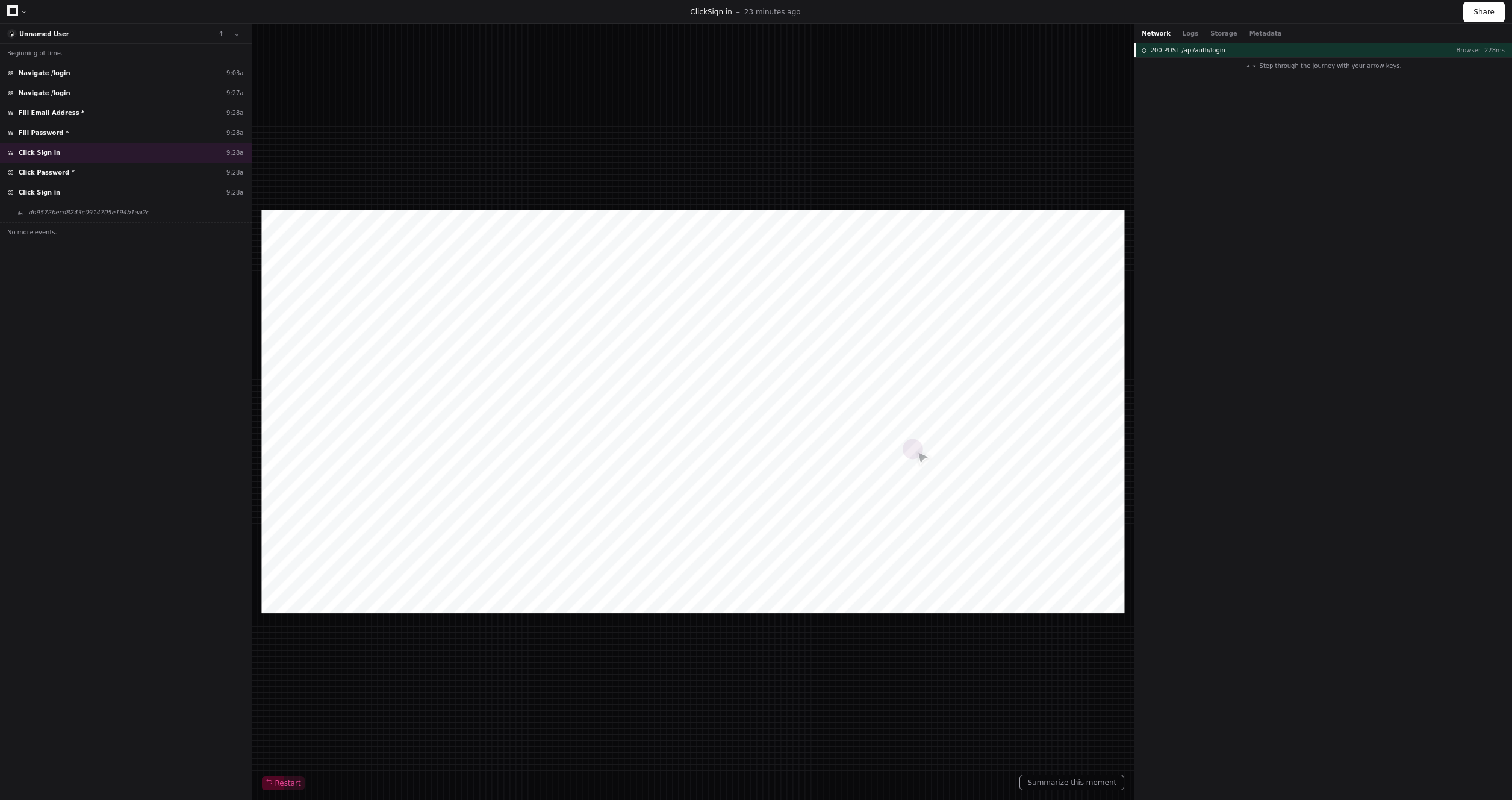
click at [1181, 51] on span "200 POST /api/auth/login" at bounding box center [1189, 50] width 75 height 9
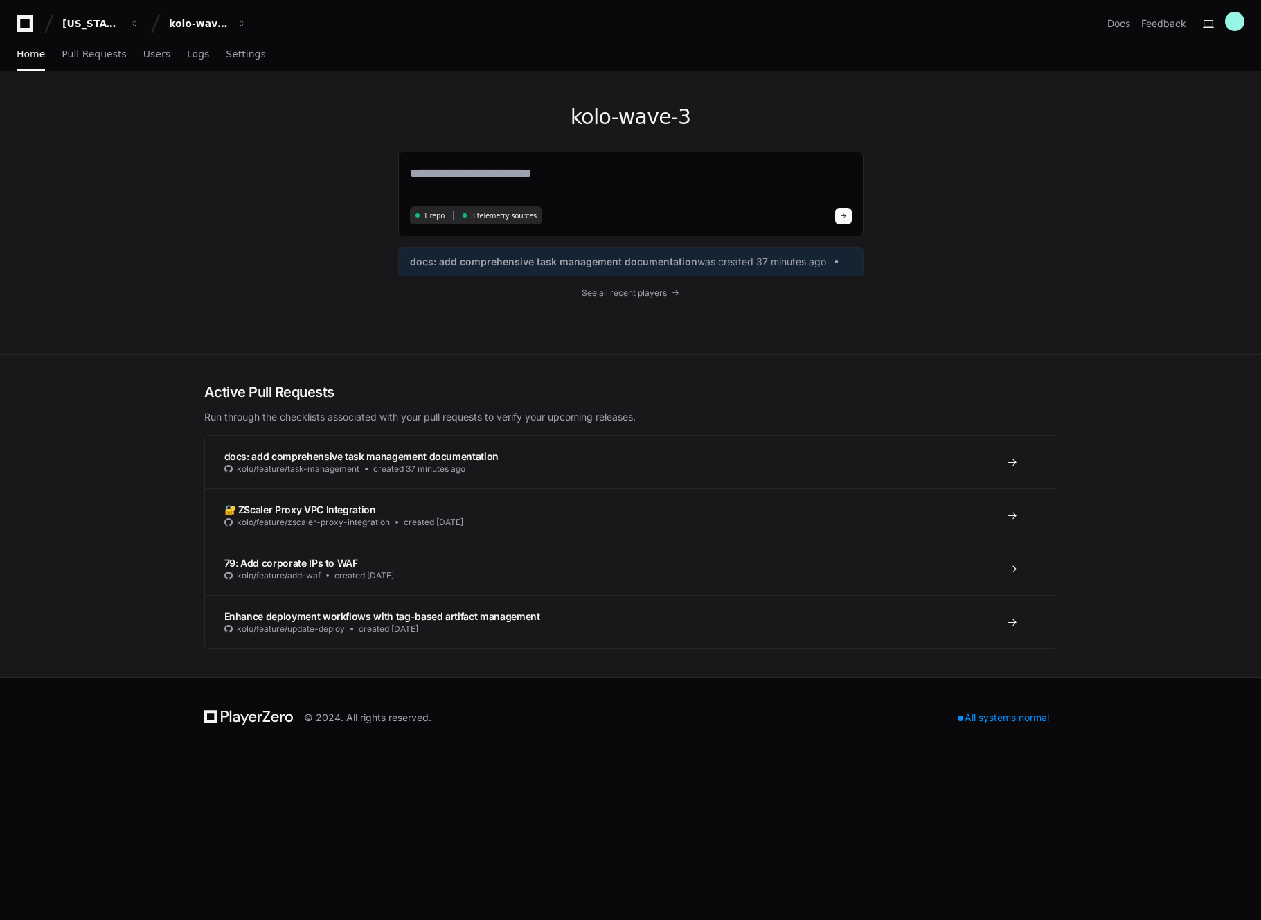
click at [317, 109] on div "kolo-wave-3 1 repo 3 telemetry sources docs: add comprehensive task management …" at bounding box center [631, 212] width 887 height 283
click at [501, 218] on span "3 telemetry sources" at bounding box center [504, 216] width 66 height 10
click at [254, 236] on div "kolo-wave-3 1 repo 3 telemetry sources docs: add comprehensive task management …" at bounding box center [631, 212] width 887 height 283
drag, startPoint x: 167, startPoint y: 73, endPoint x: 152, endPoint y: 58, distance: 20.6
click at [166, 72] on div "kolo-wave-3 1 repo 3 telemetry sources docs: add comprehensive task management …" at bounding box center [630, 212] width 1261 height 283
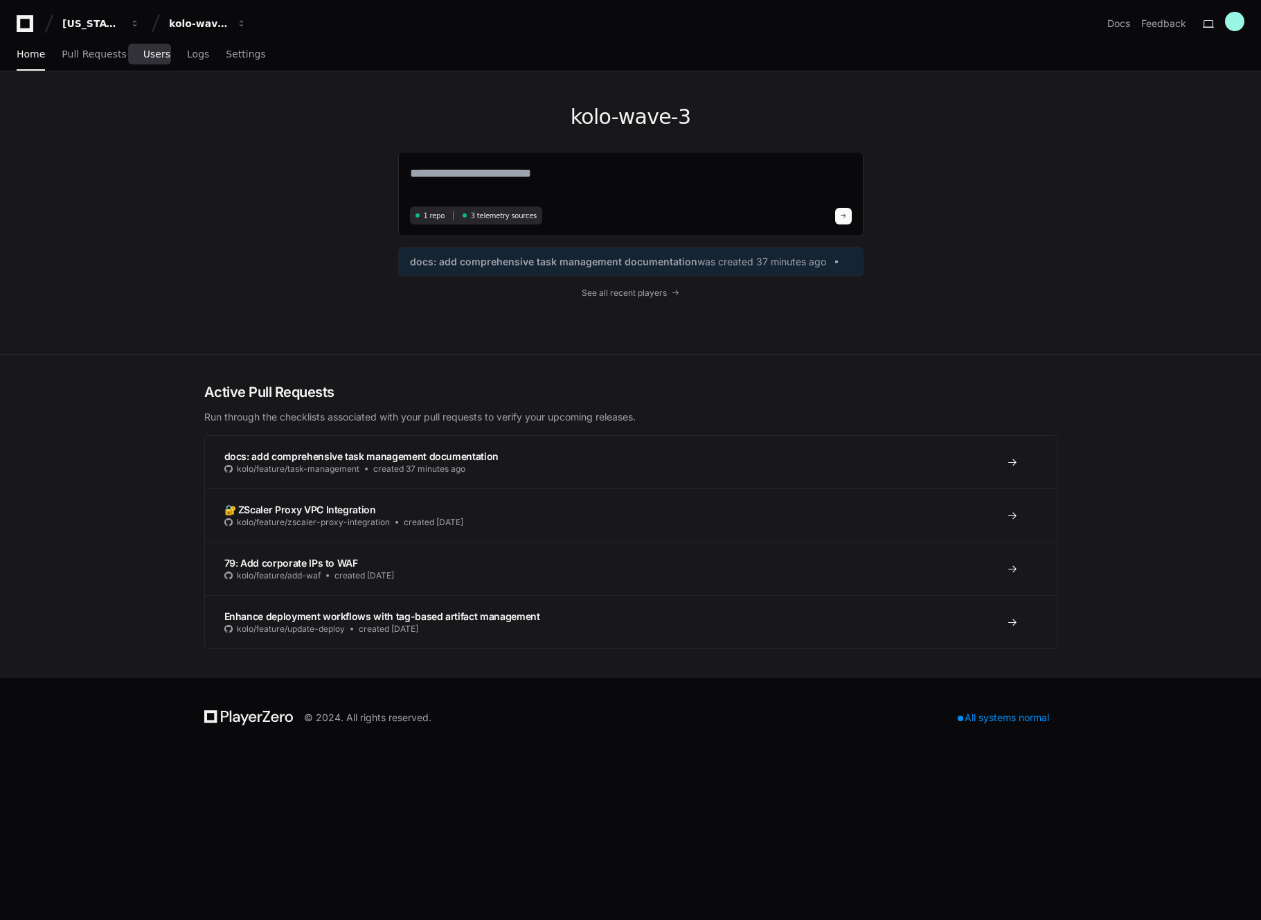
click at [152, 58] on span "Users" at bounding box center [156, 54] width 27 height 8
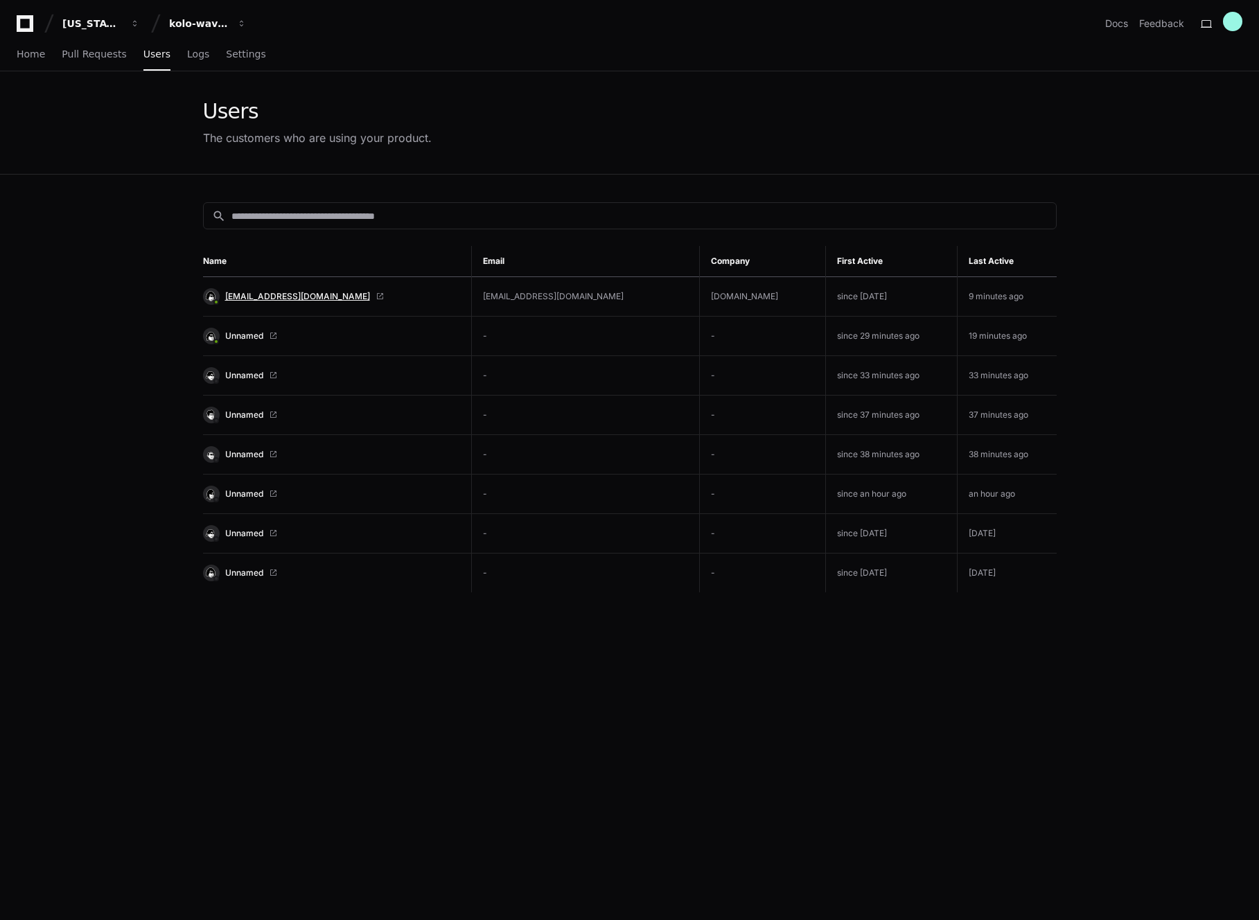
click at [267, 295] on span "[EMAIL_ADDRESS][DOMAIN_NAME]" at bounding box center [297, 296] width 145 height 11
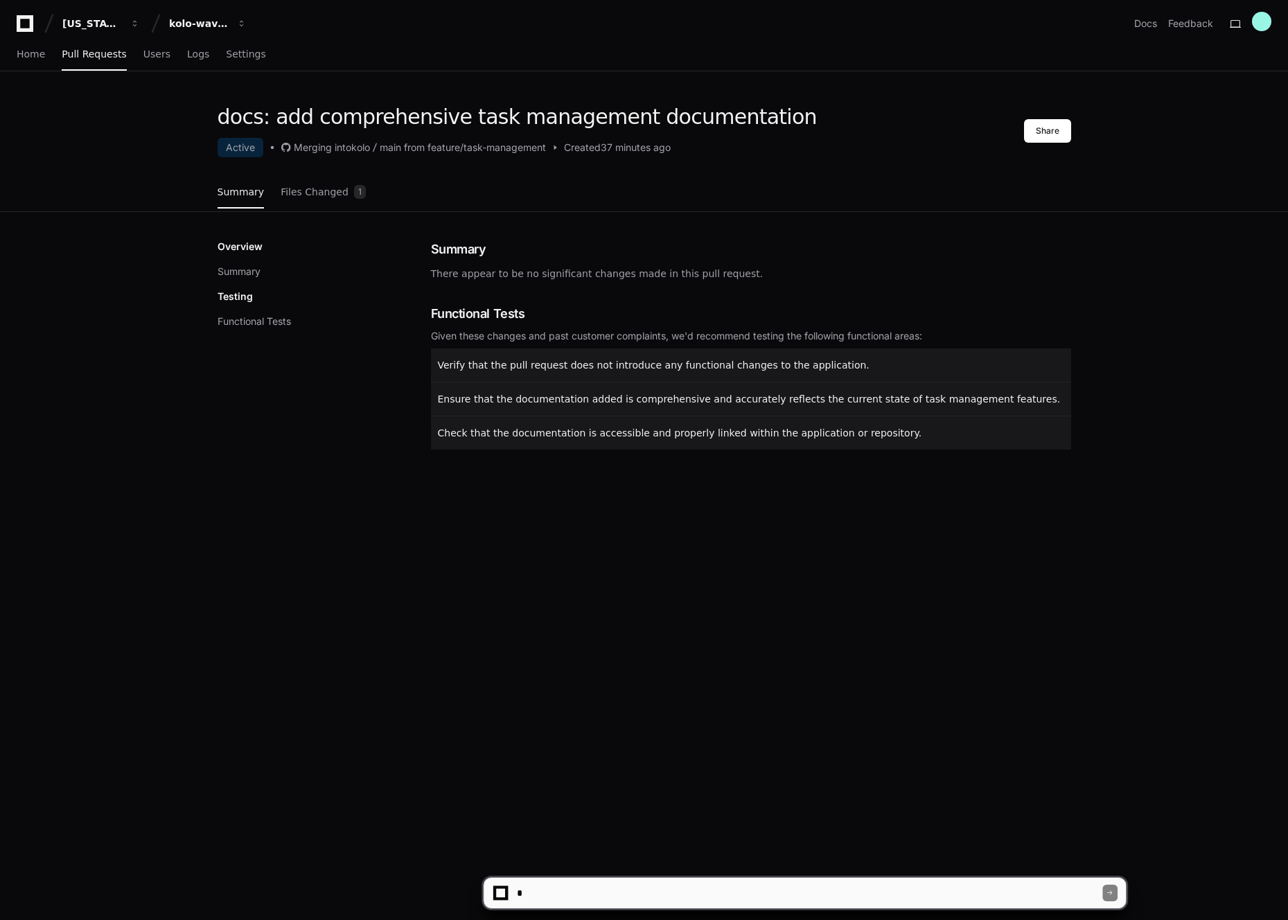
click at [465, 260] on div "Summary There appear to be no significant changes made in this pull request." at bounding box center [751, 261] width 640 height 42
click at [315, 188] on span "Files Changed" at bounding box center [315, 192] width 68 height 8
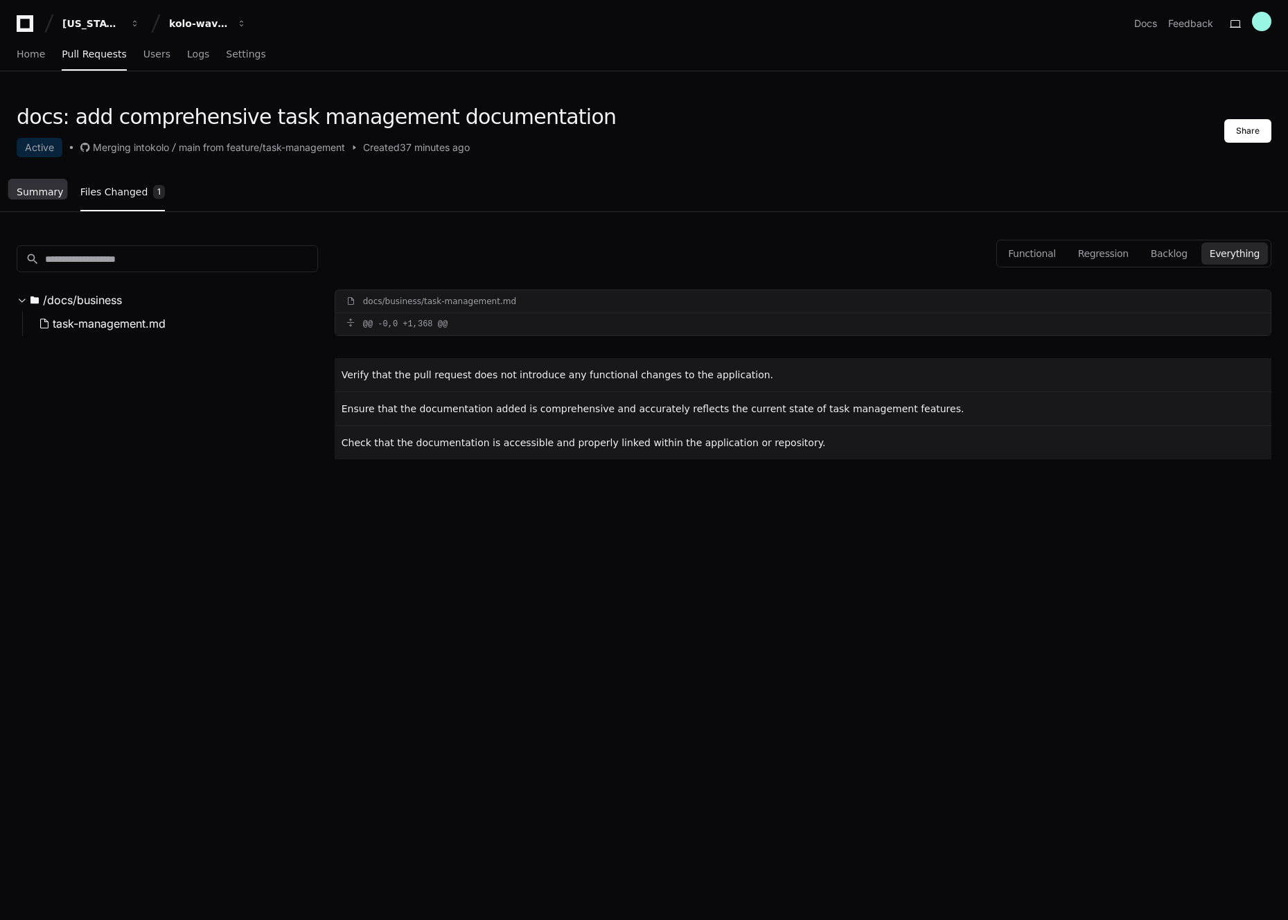
click at [43, 192] on span "Summary" at bounding box center [40, 192] width 47 height 8
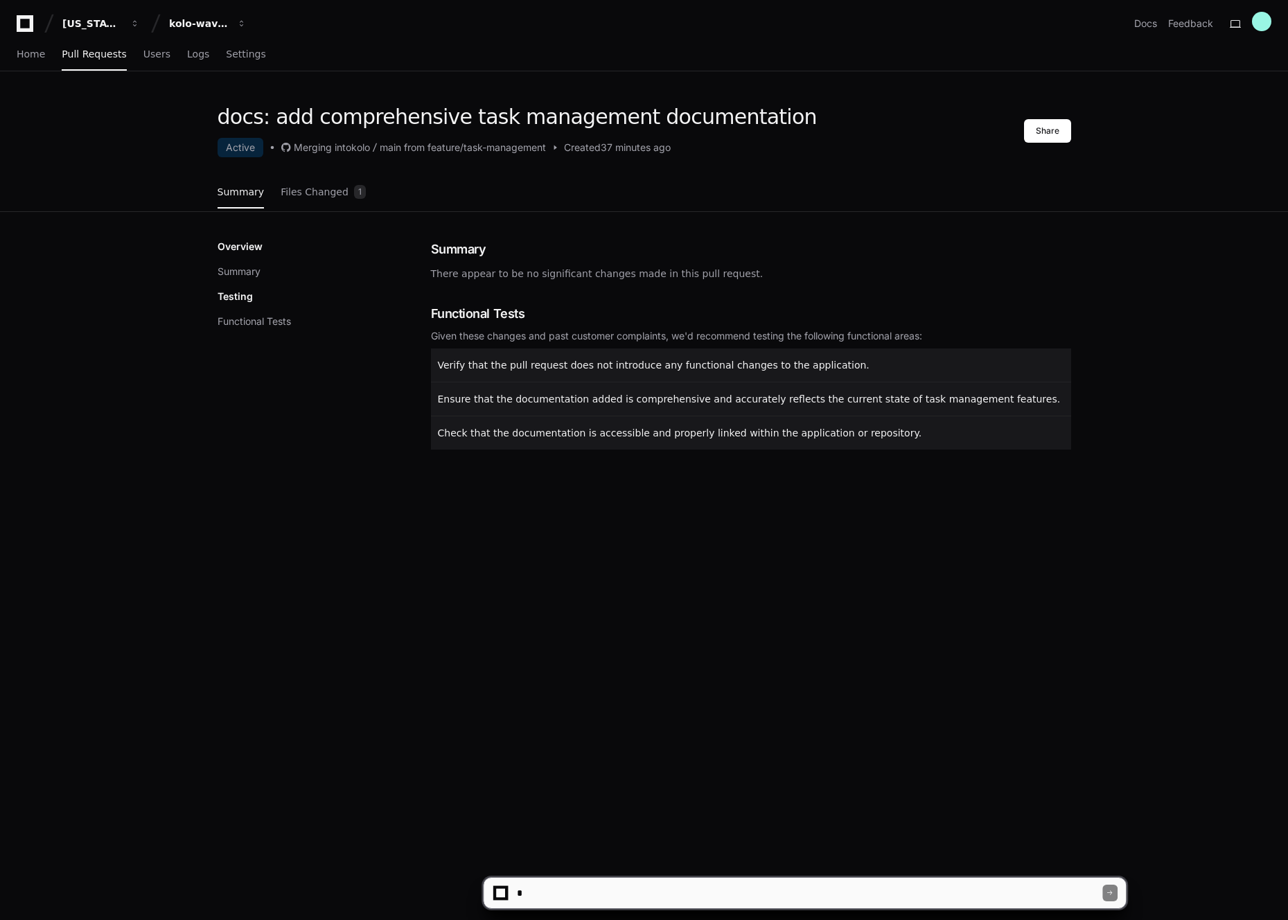
click at [445, 150] on div "main from feature/task-management" at bounding box center [463, 148] width 166 height 14
drag, startPoint x: 485, startPoint y: 151, endPoint x: 547, endPoint y: 152, distance: 61.7
click at [486, 151] on div "main from feature/task-management" at bounding box center [463, 148] width 166 height 14
drag, startPoint x: 547, startPoint y: 152, endPoint x: 586, endPoint y: 152, distance: 39.5
click at [546, 152] on div "main from feature/task-management" at bounding box center [463, 148] width 166 height 14
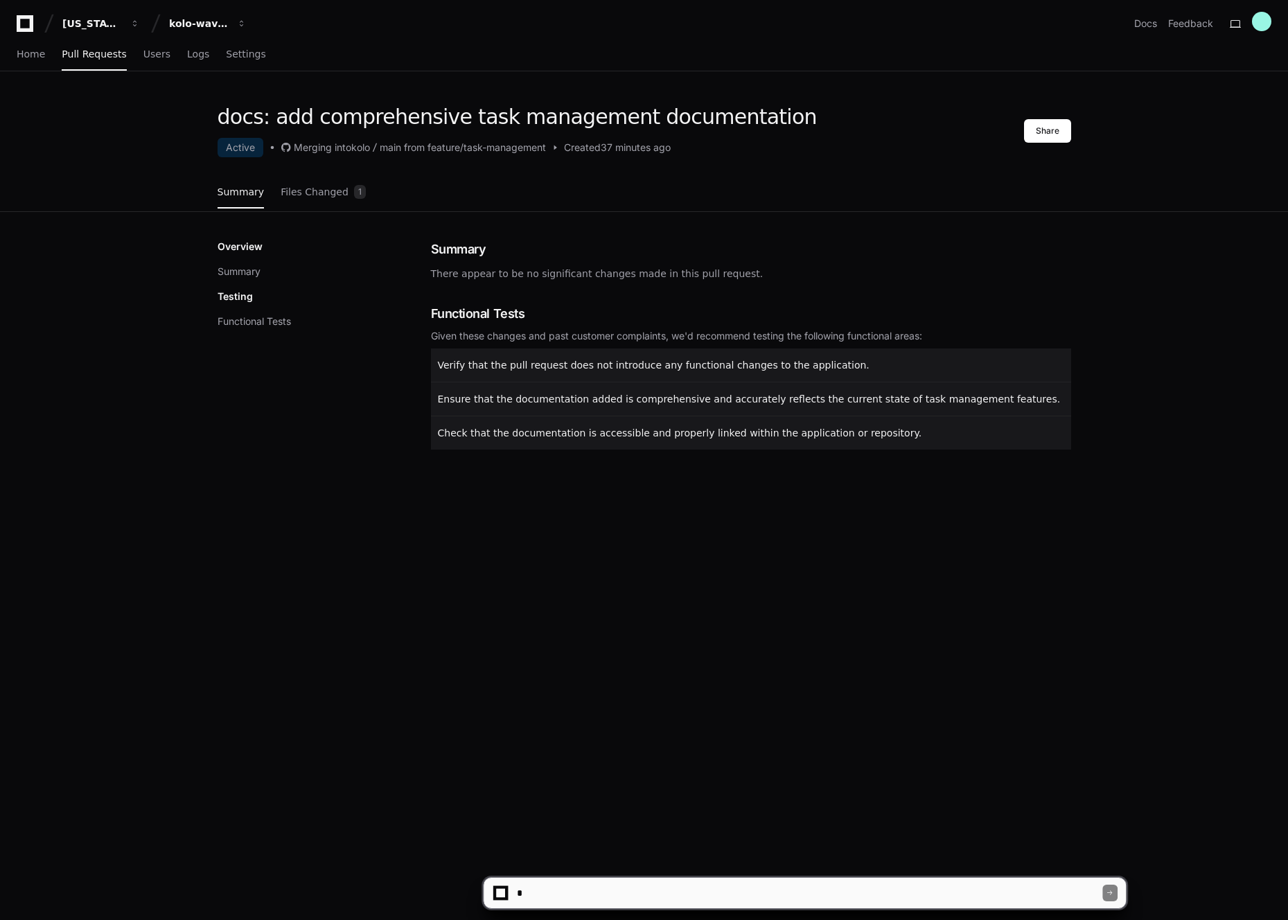
click at [586, 152] on span "Created" at bounding box center [582, 148] width 37 height 14
drag, startPoint x: 593, startPoint y: 152, endPoint x: 630, endPoint y: 152, distance: 36.7
click at [614, 152] on div "Created 37 minutes ago" at bounding box center [608, 148] width 125 height 14
drag, startPoint x: 651, startPoint y: 154, endPoint x: 457, endPoint y: 154, distance: 194.0
click at [650, 154] on div "Active Merging into kolo main from feature/task-management Created 37 minutes a…" at bounding box center [517, 147] width 599 height 19
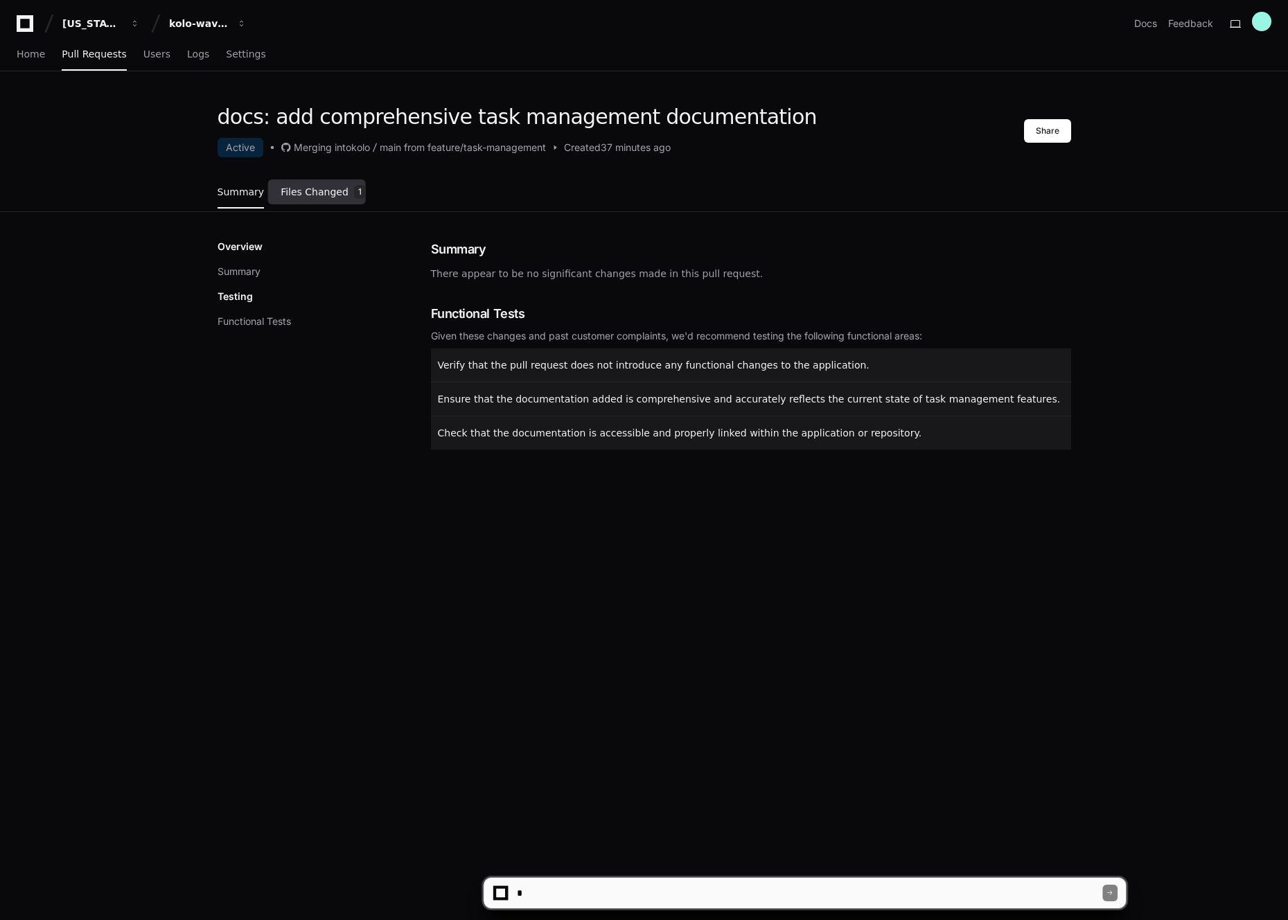
click at [301, 190] on span "Files Changed" at bounding box center [315, 192] width 68 height 8
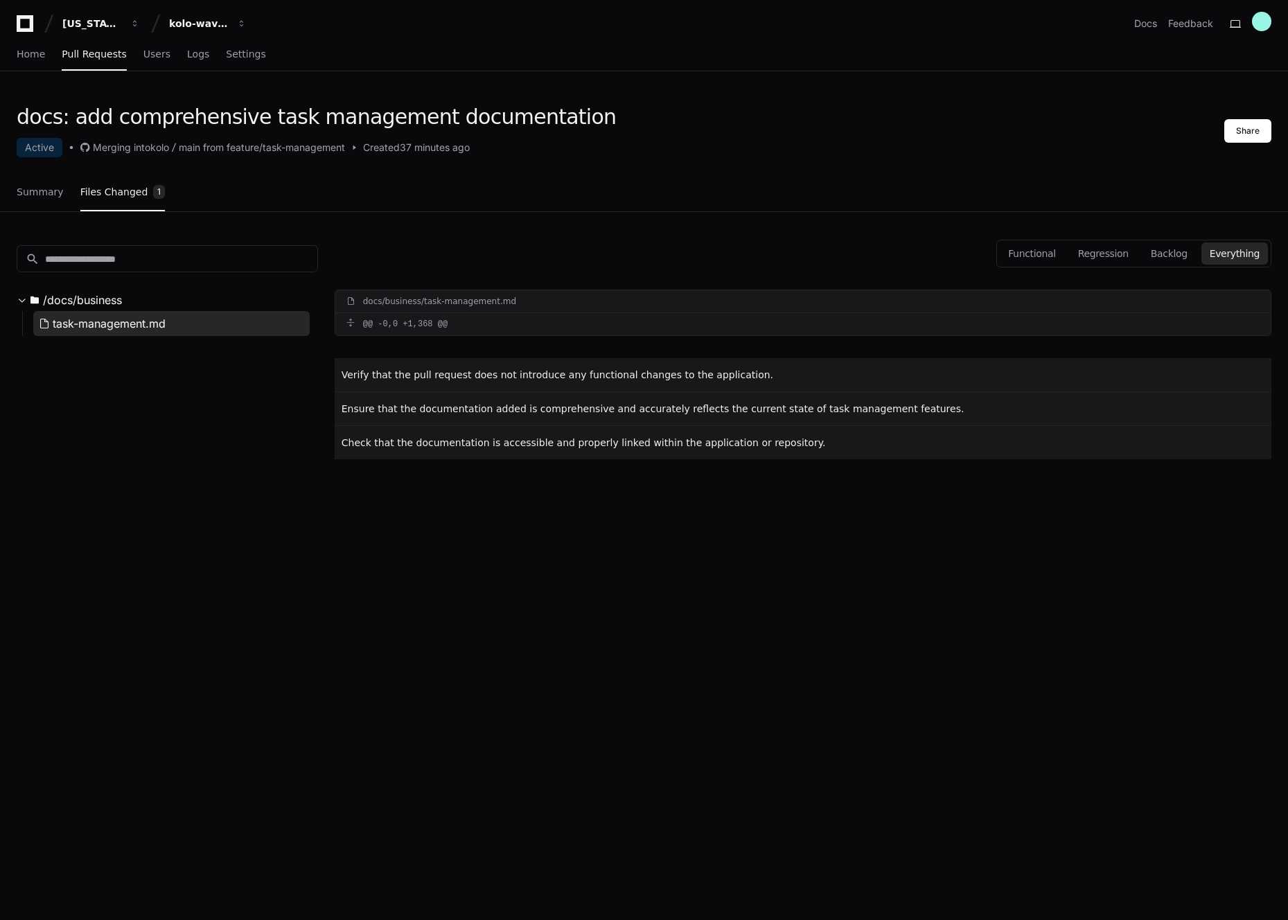
click at [88, 319] on span "task-management.md" at bounding box center [109, 323] width 113 height 17
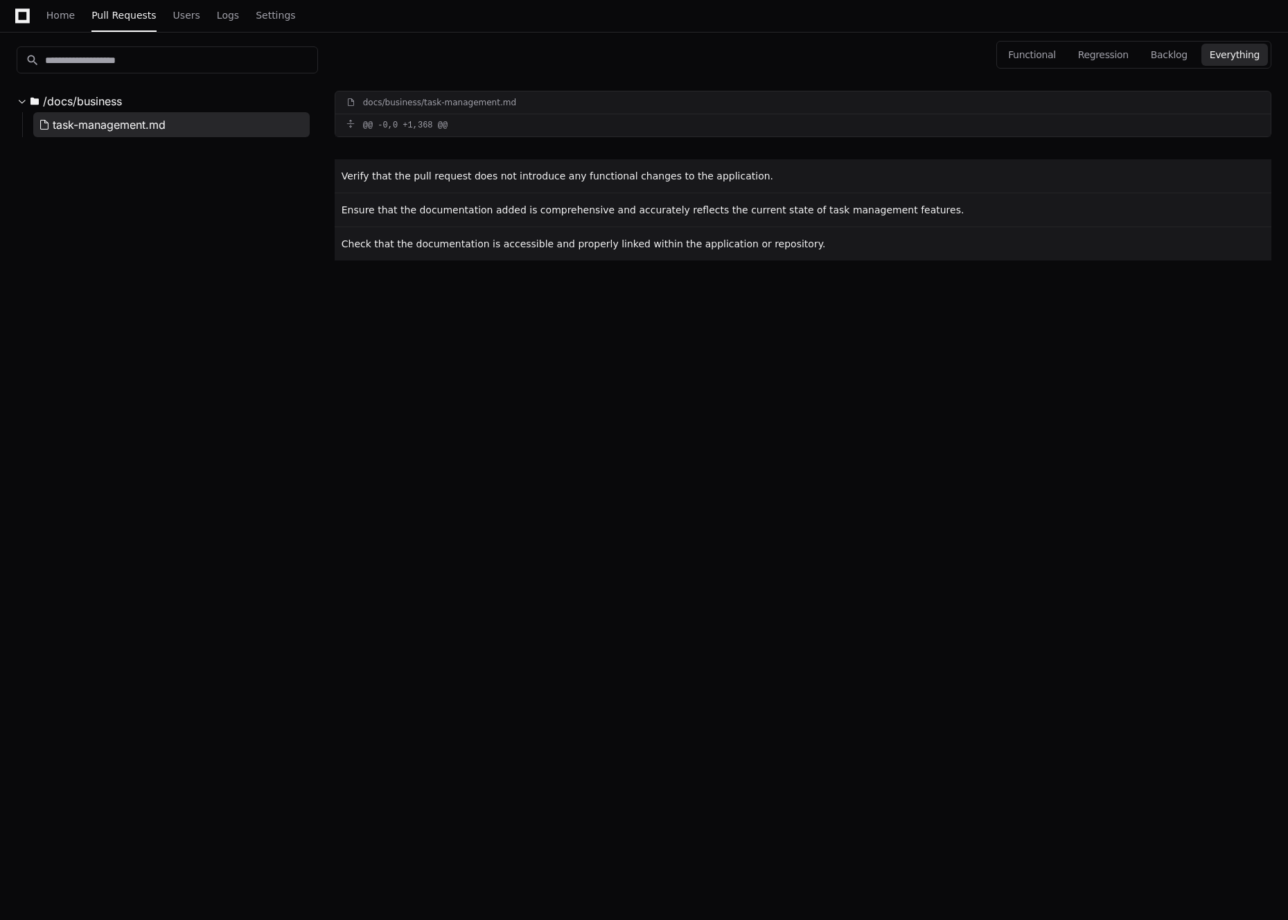
scroll to position [220, 0]
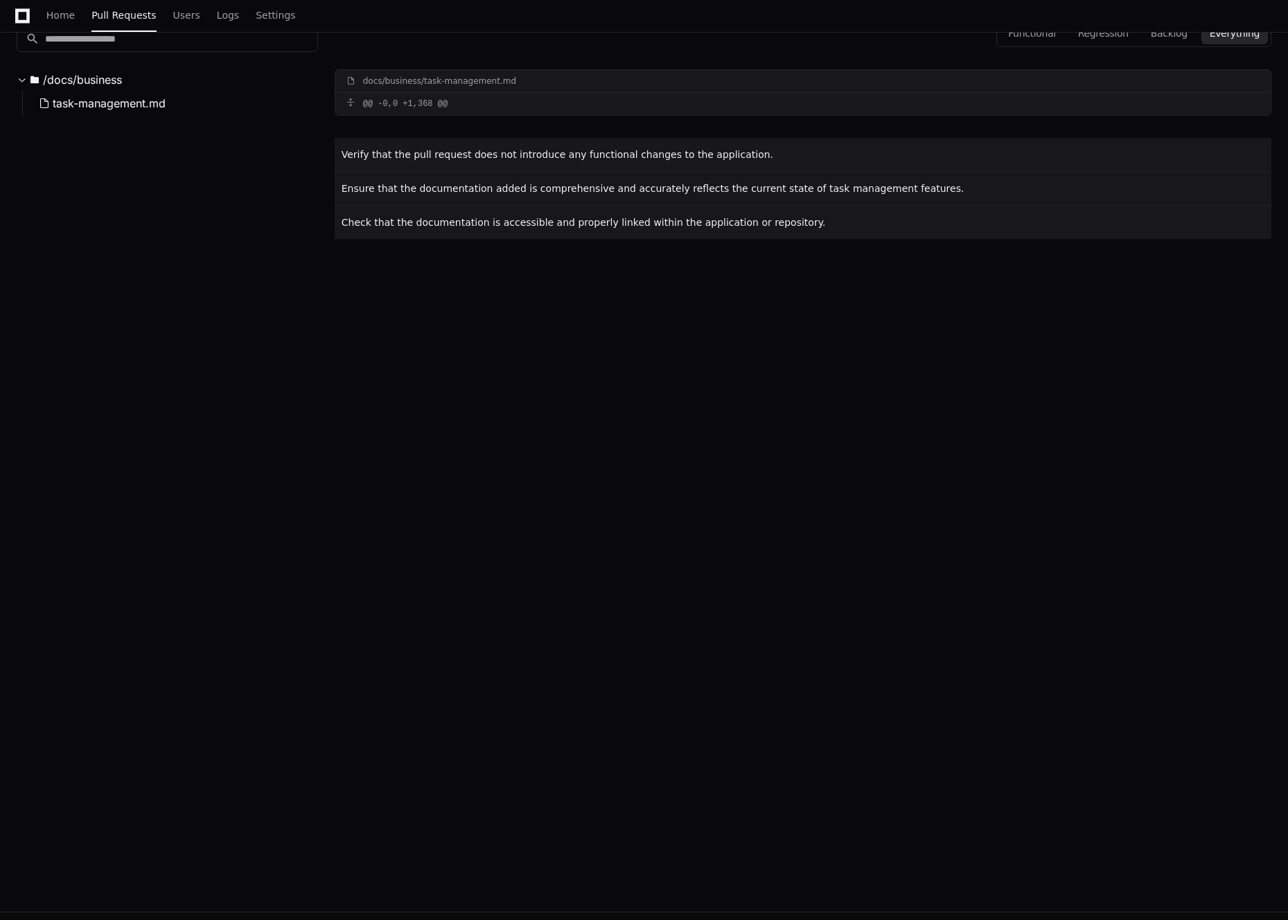
click at [411, 80] on div "docs/business/task-management.md" at bounding box center [439, 81] width 153 height 11
click at [411, 84] on div "docs/business/task-management.md" at bounding box center [439, 81] width 153 height 11
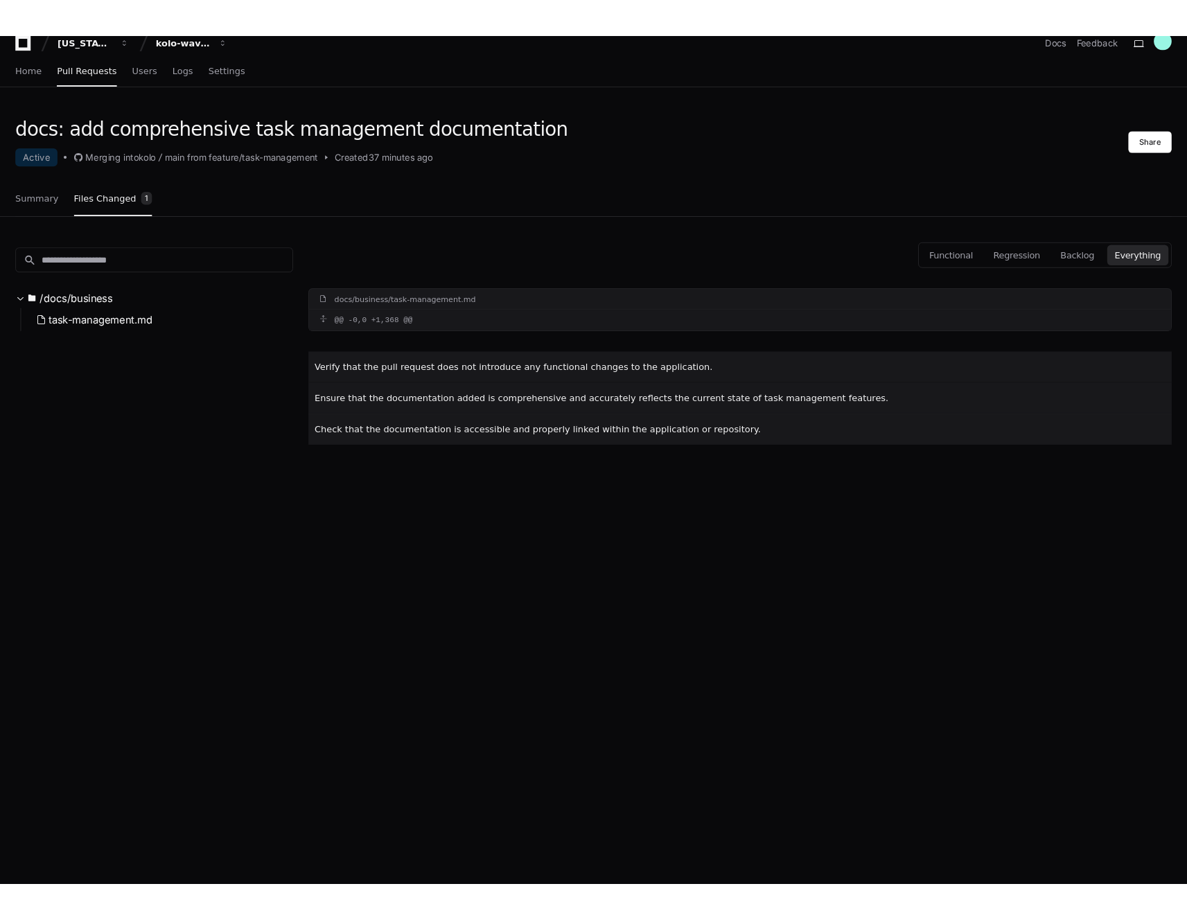
scroll to position [0, 0]
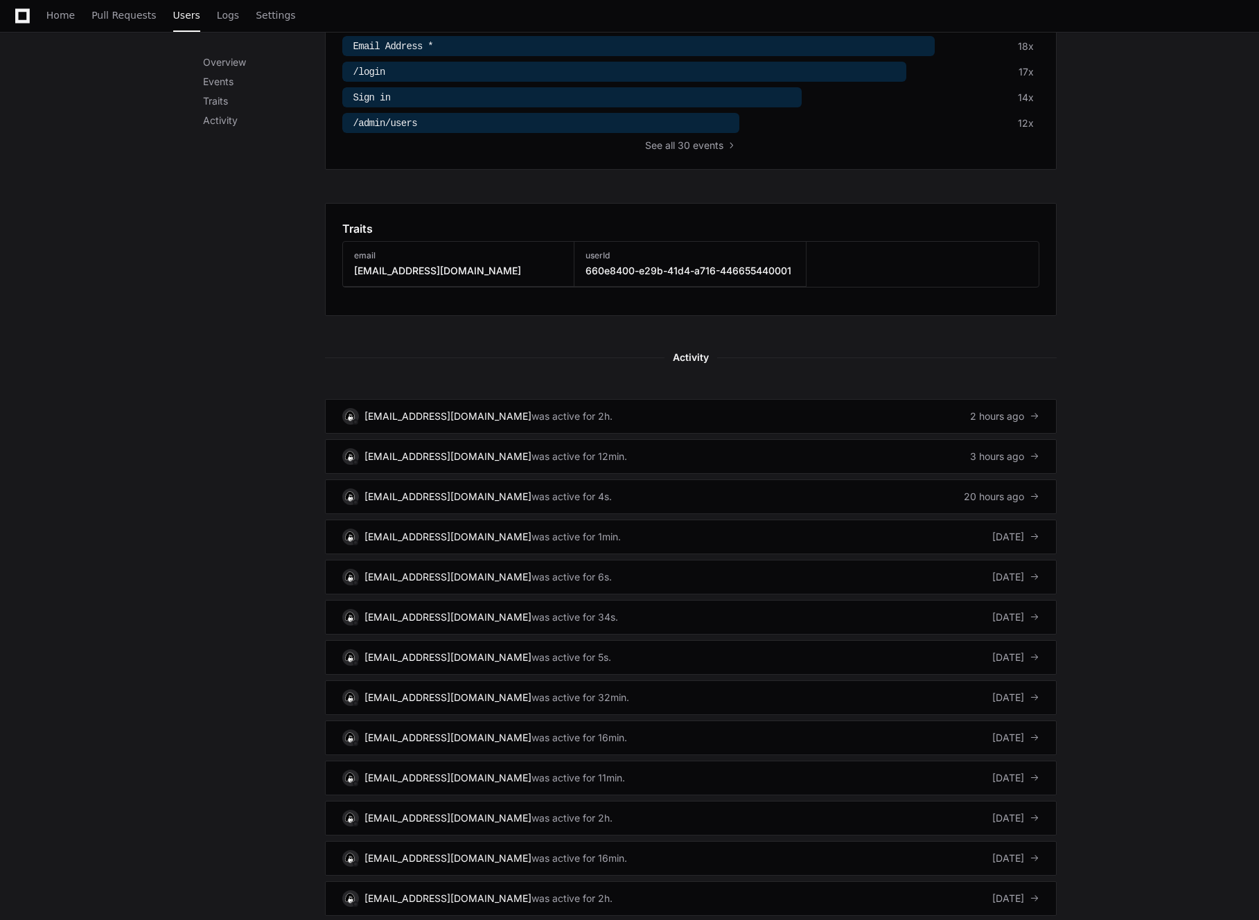
scroll to position [729, 0]
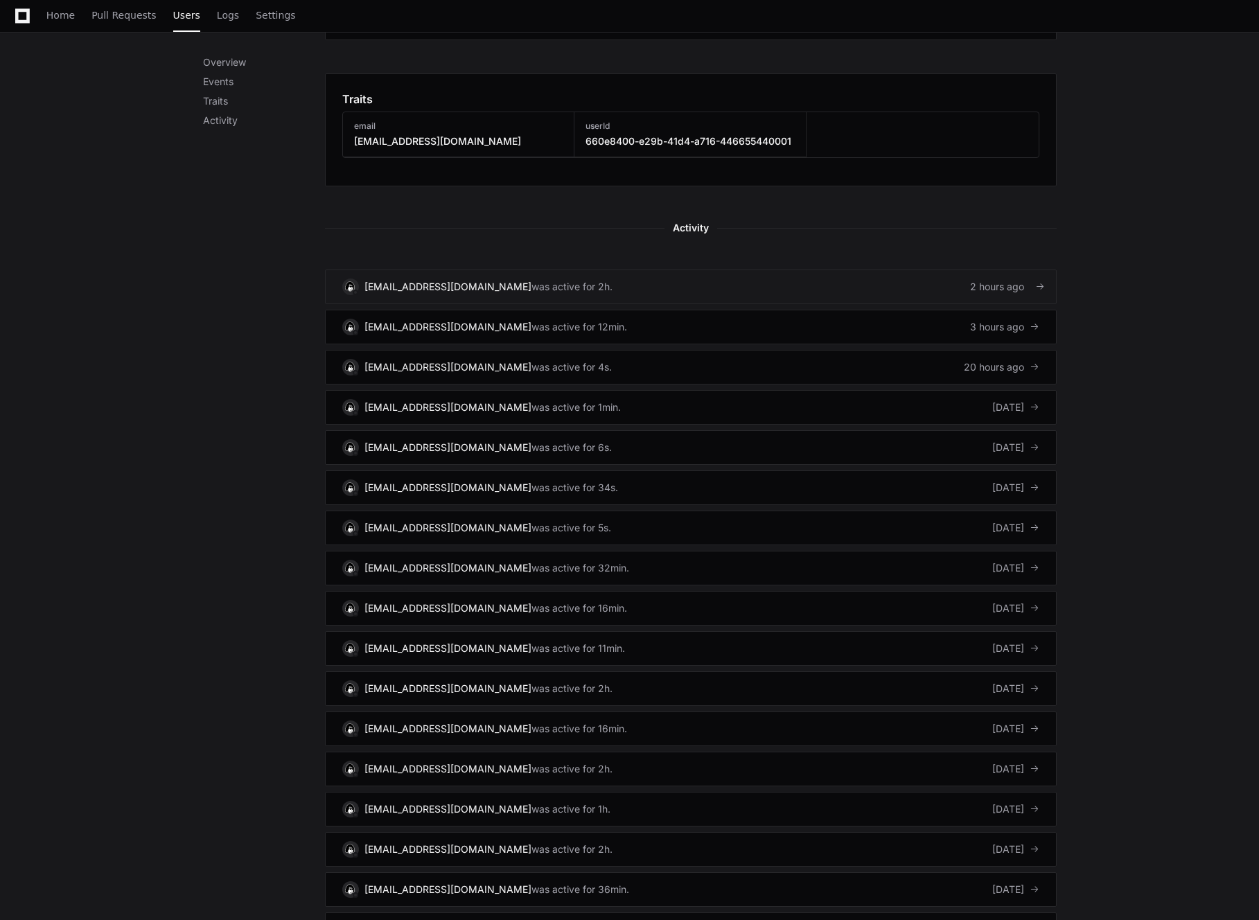
click at [531, 287] on div "was active for 2h." at bounding box center [571, 287] width 81 height 14
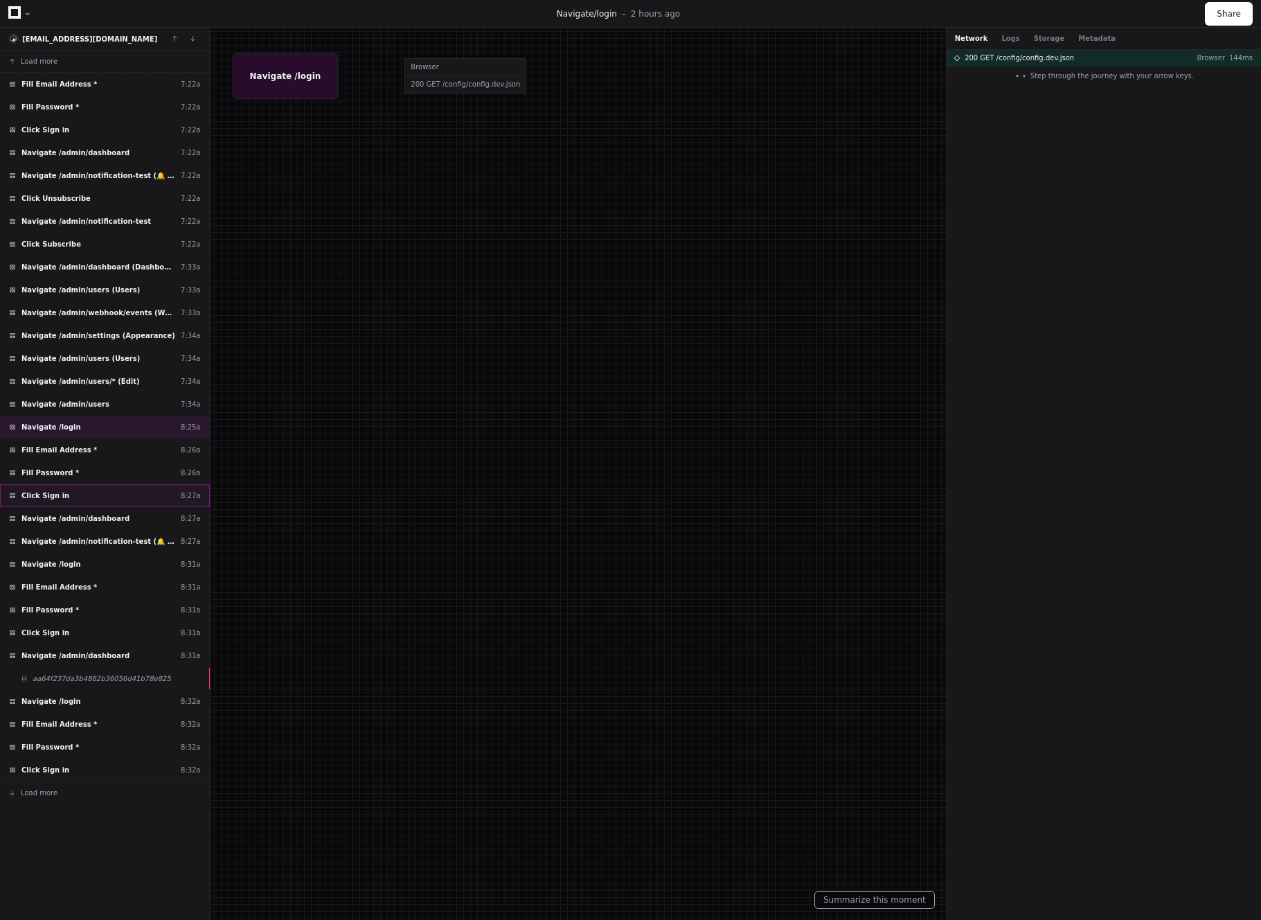
click at [119, 506] on div "Click Sign in 8:27a" at bounding box center [105, 495] width 210 height 23
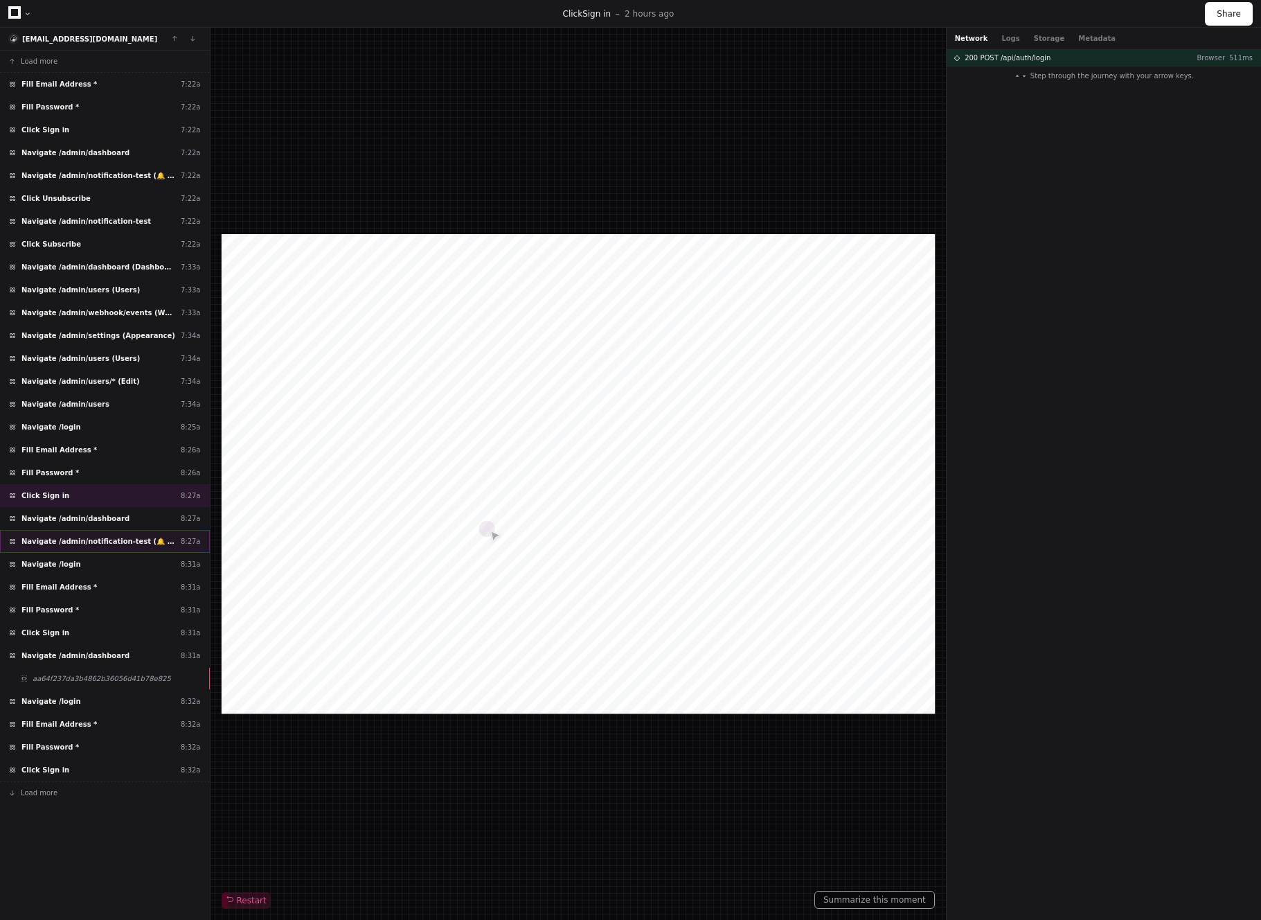
click at [114, 533] on div "Navigate /admin/notification-test (🔔 Push Notifications) 8:27a" at bounding box center [105, 541] width 210 height 23
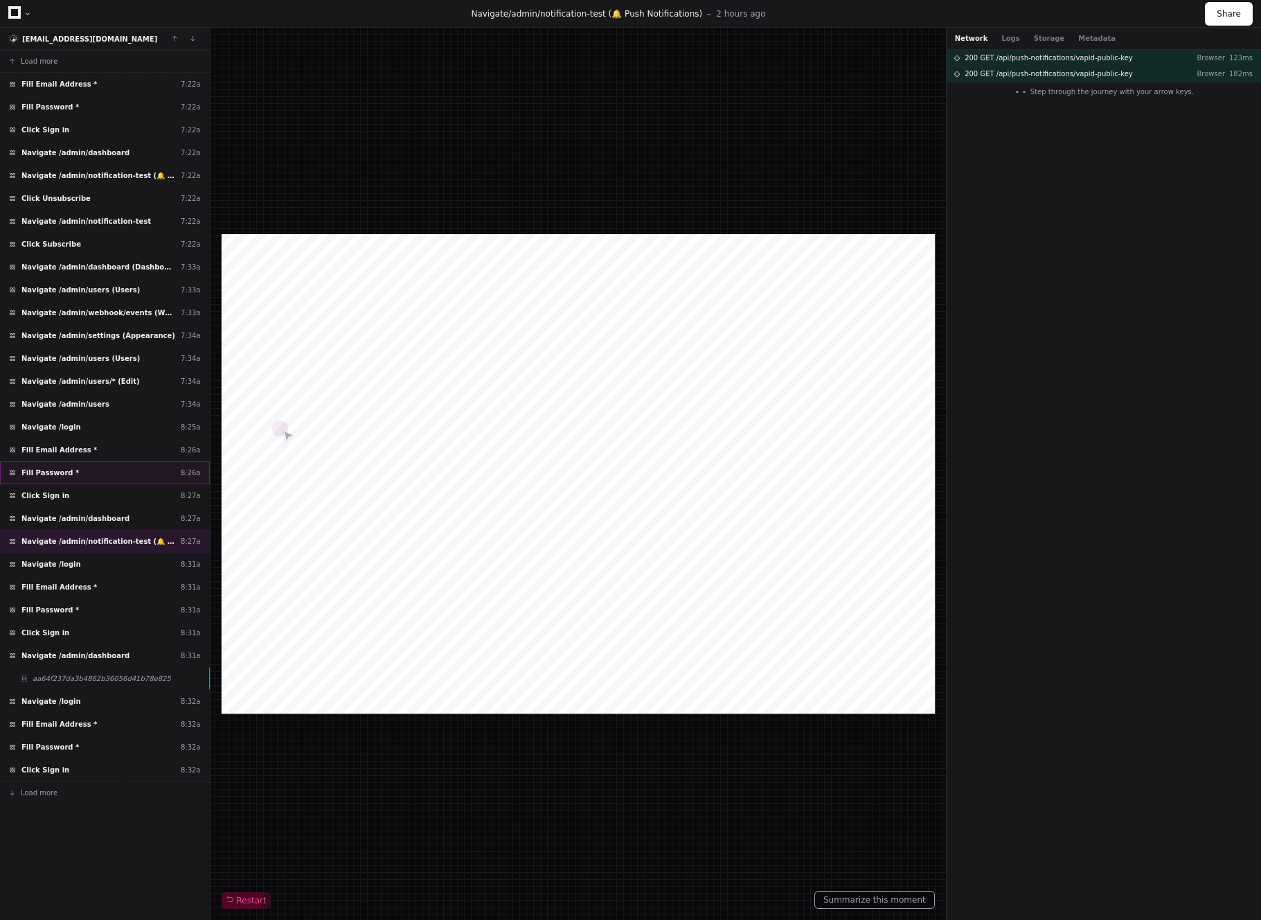
click at [108, 481] on div "Fill Password * 8:26a" at bounding box center [105, 472] width 210 height 23
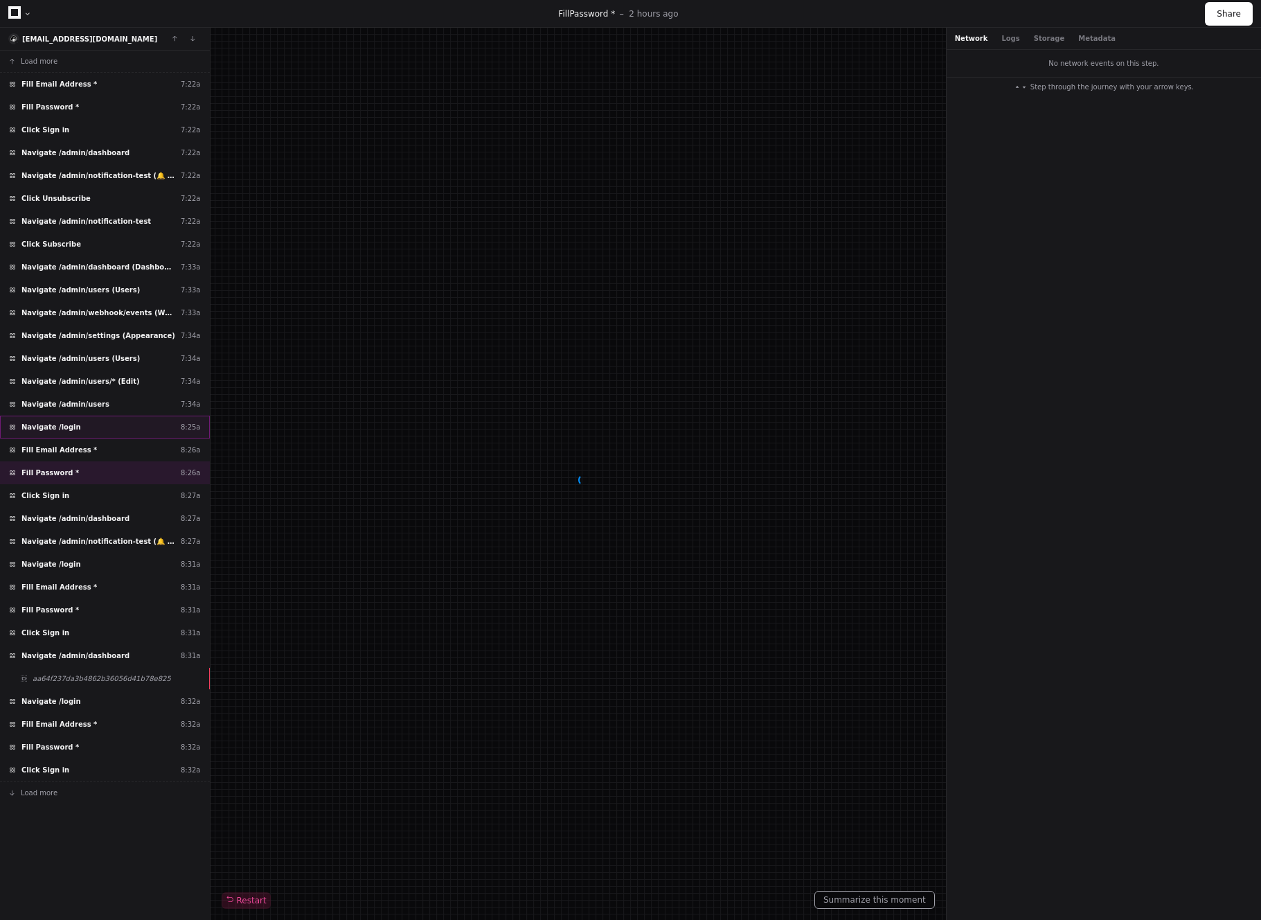
click at [99, 428] on div "Navigate /login 8:25a" at bounding box center [105, 427] width 210 height 23
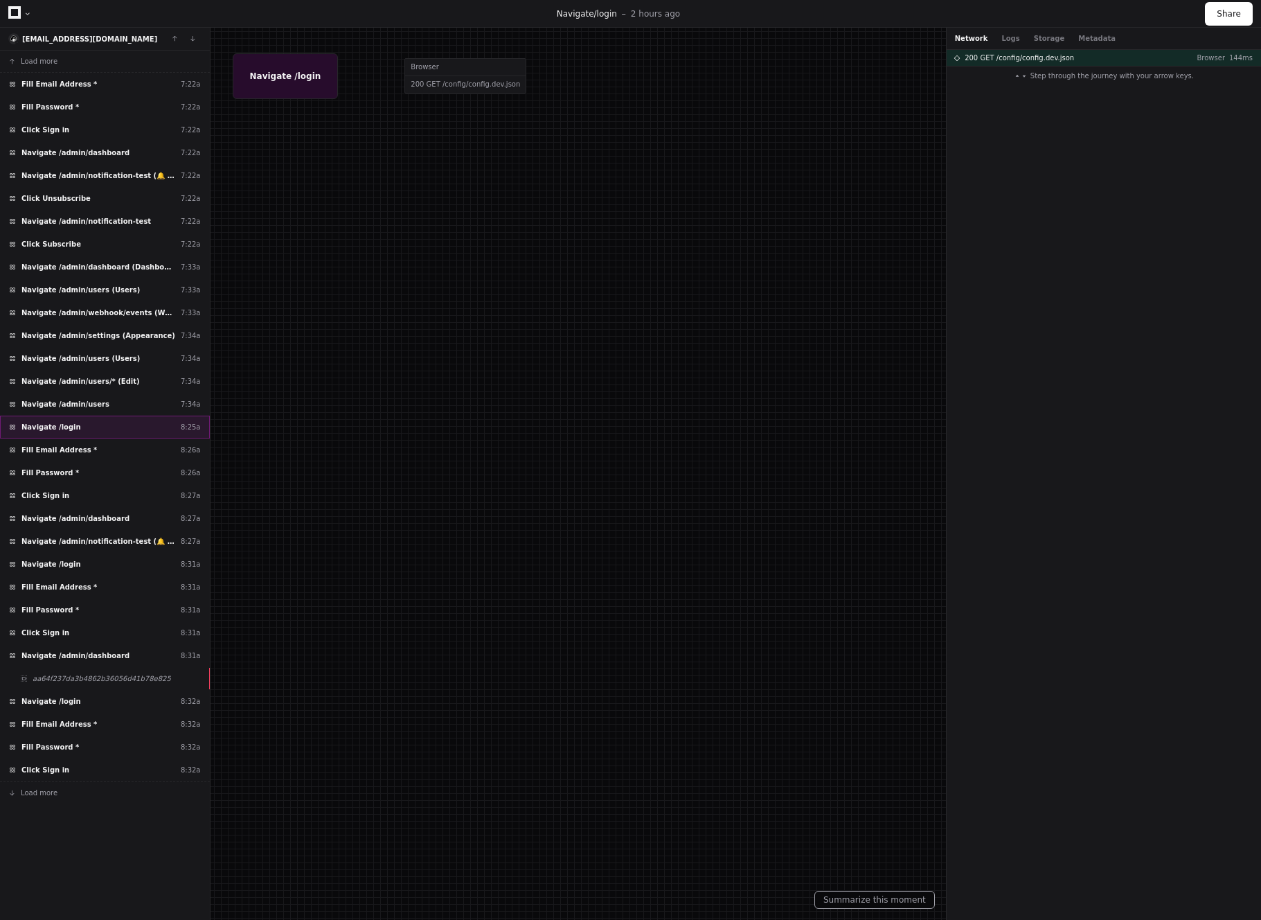
click at [106, 423] on div "Navigate /login 8:25a" at bounding box center [105, 427] width 210 height 23
click at [107, 445] on div "Fill Email Address * 8:26a" at bounding box center [105, 449] width 210 height 23
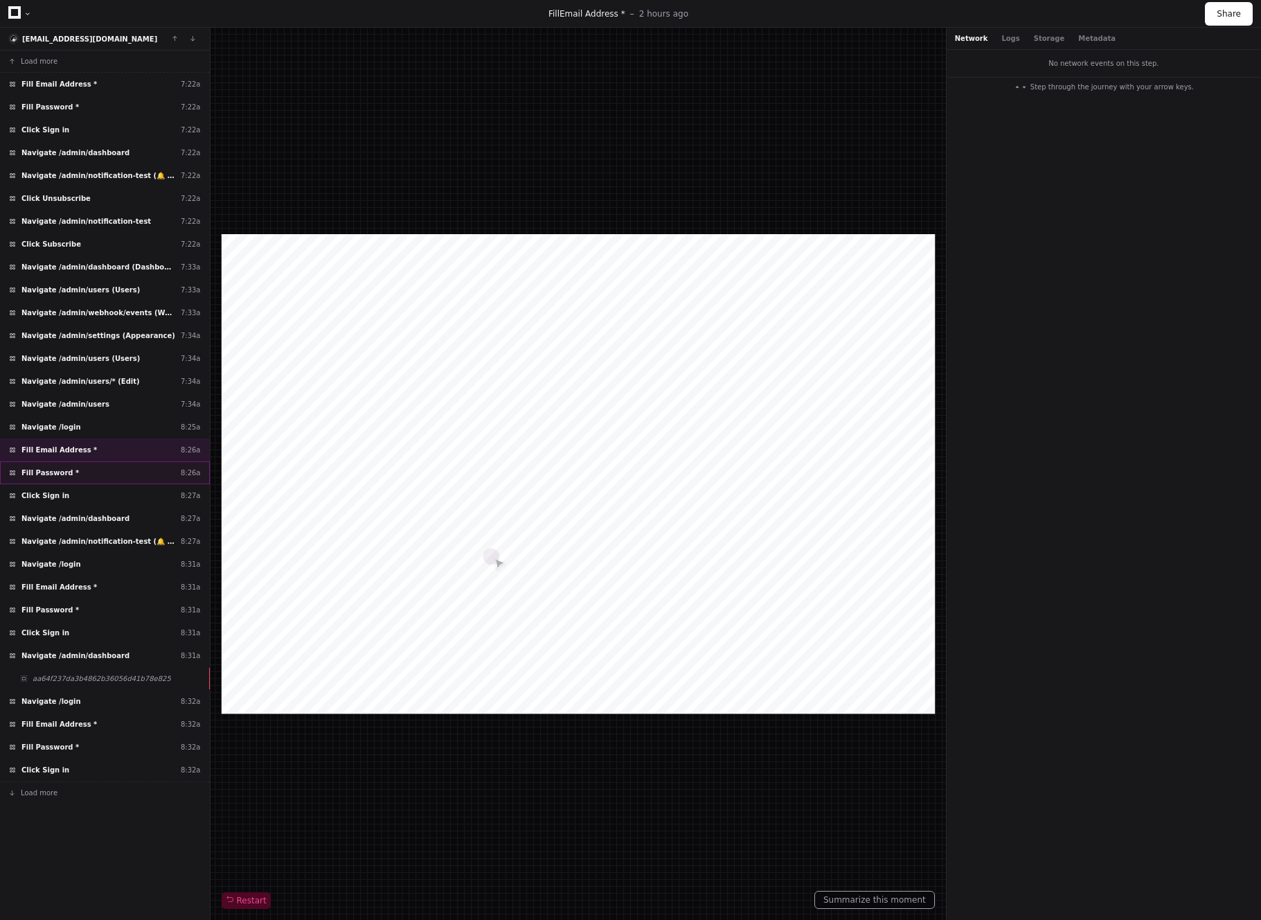
click at [104, 465] on div "Fill Password * 8:26a" at bounding box center [105, 472] width 210 height 23
click at [92, 501] on div "Click Sign in 8:27a" at bounding box center [105, 495] width 210 height 23
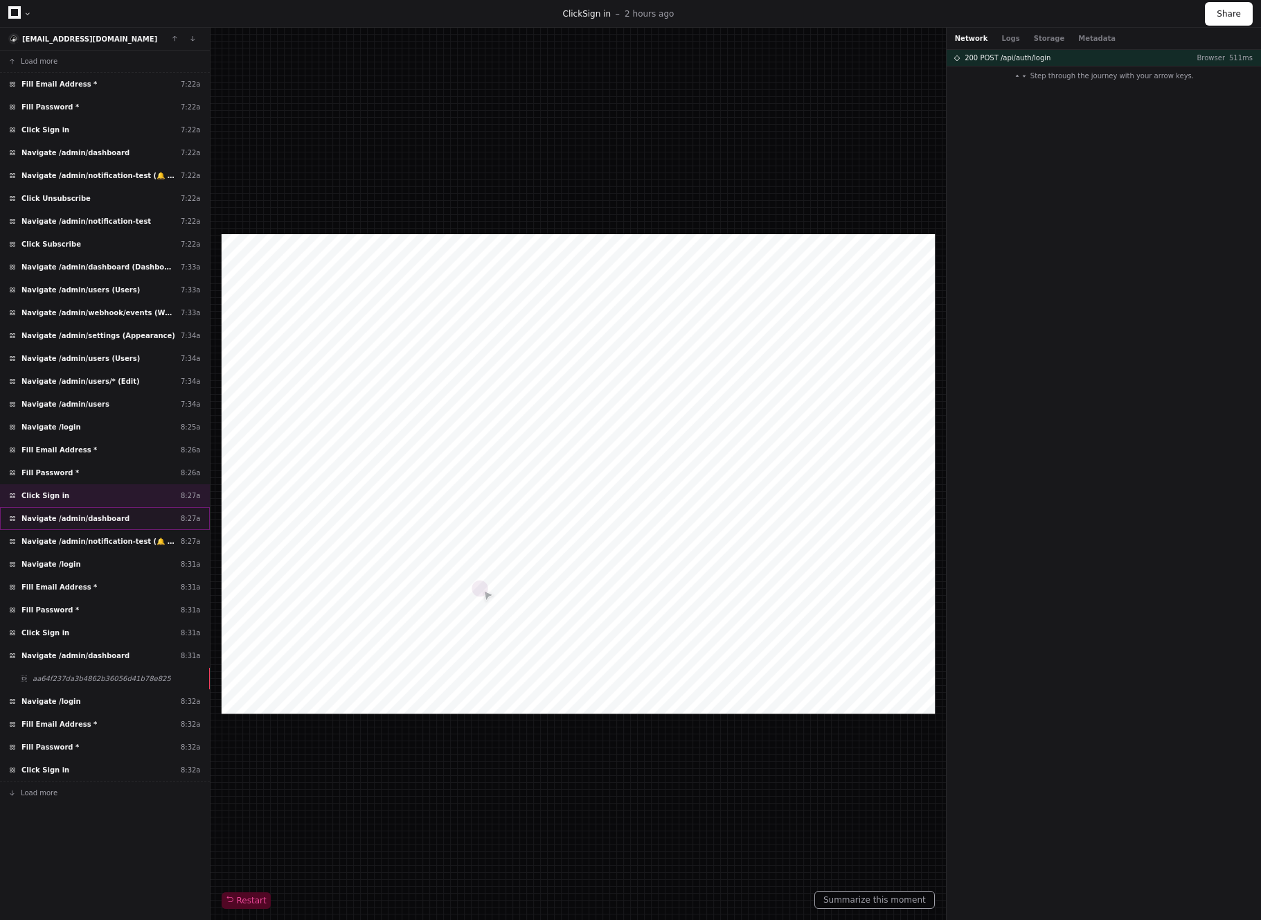
click at [91, 513] on span "Navigate /admin/dashboard" at bounding box center [75, 518] width 108 height 10
click at [82, 495] on div "Click Sign in 8:27a" at bounding box center [105, 495] width 210 height 23
click at [83, 509] on div "Navigate /admin/dashboard 8:27a" at bounding box center [105, 518] width 210 height 23
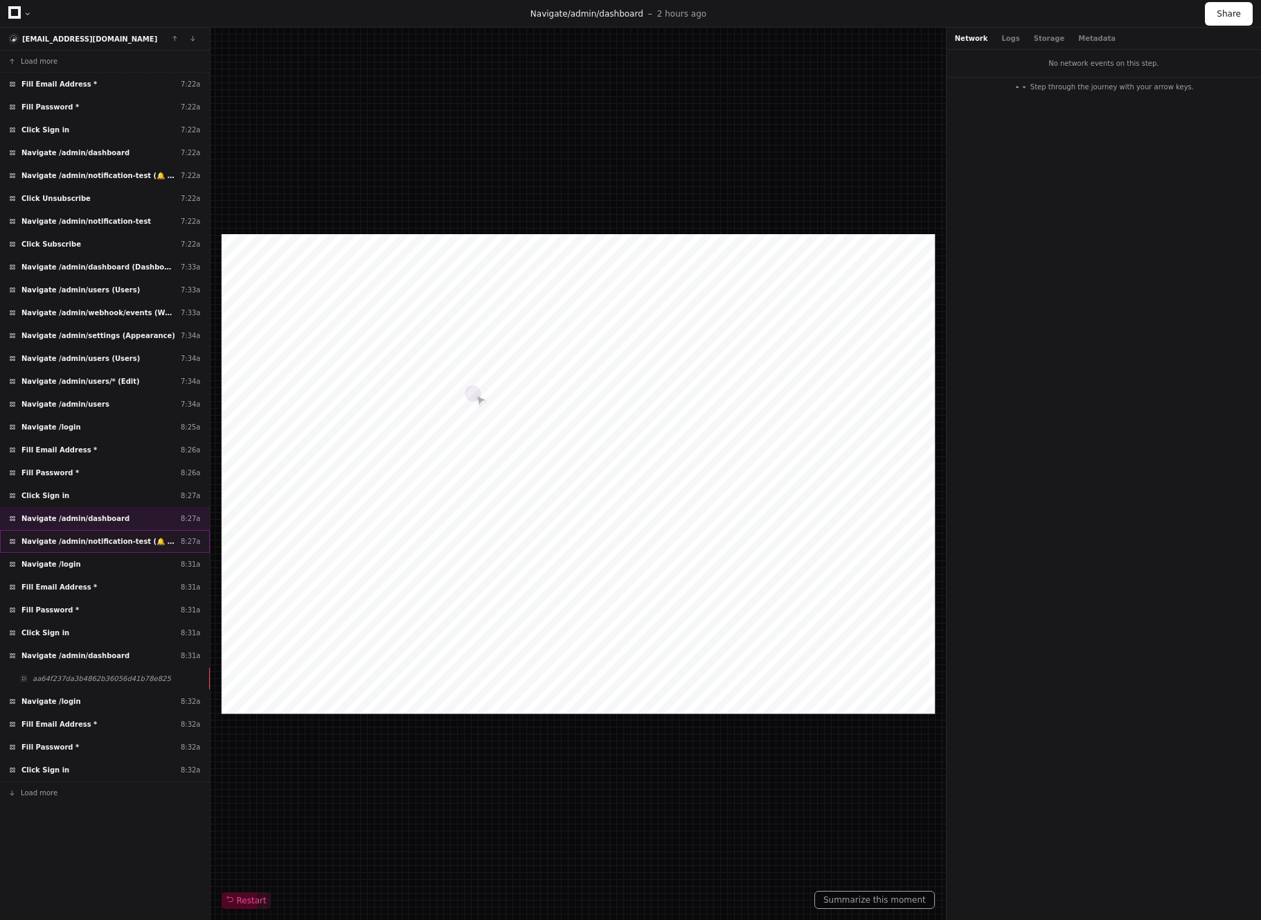
click at [92, 541] on span "Navigate /admin/notification-test (🔔 Push Notifications)" at bounding box center [98, 541] width 154 height 10
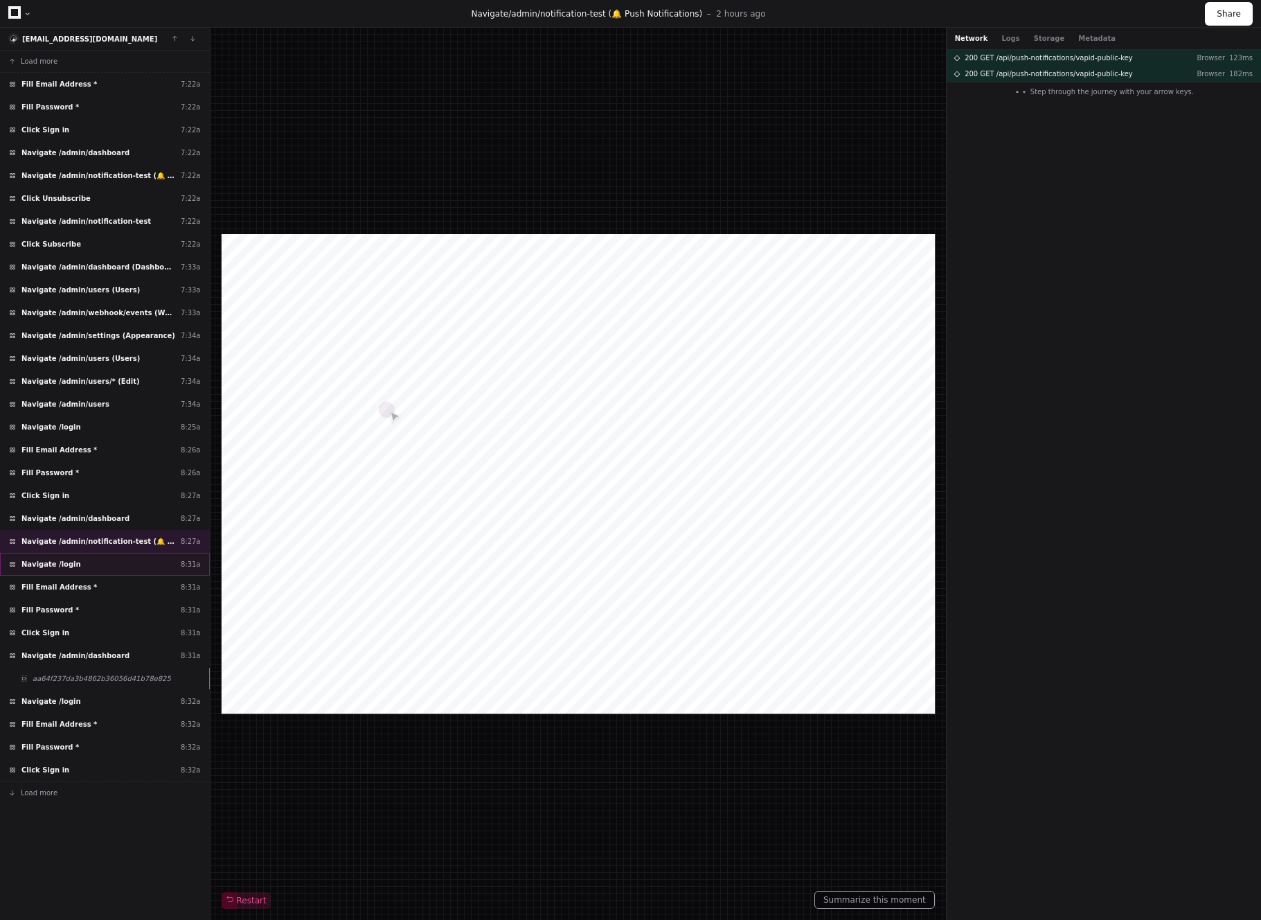
click at [87, 563] on div "Navigate /login 8:31a" at bounding box center [105, 564] width 210 height 23
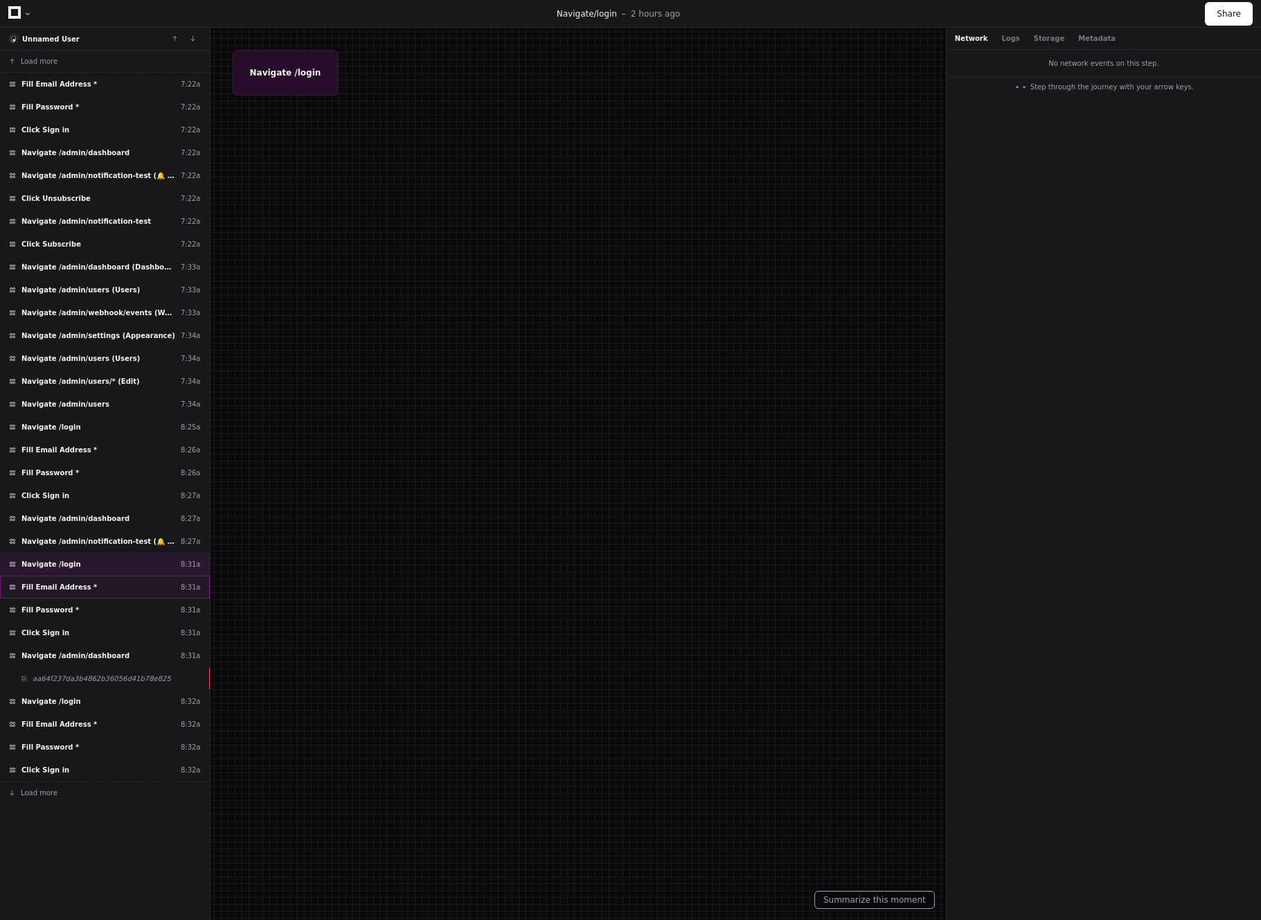
click at [101, 585] on div "Fill Email Address * 8:31a" at bounding box center [105, 587] width 210 height 23
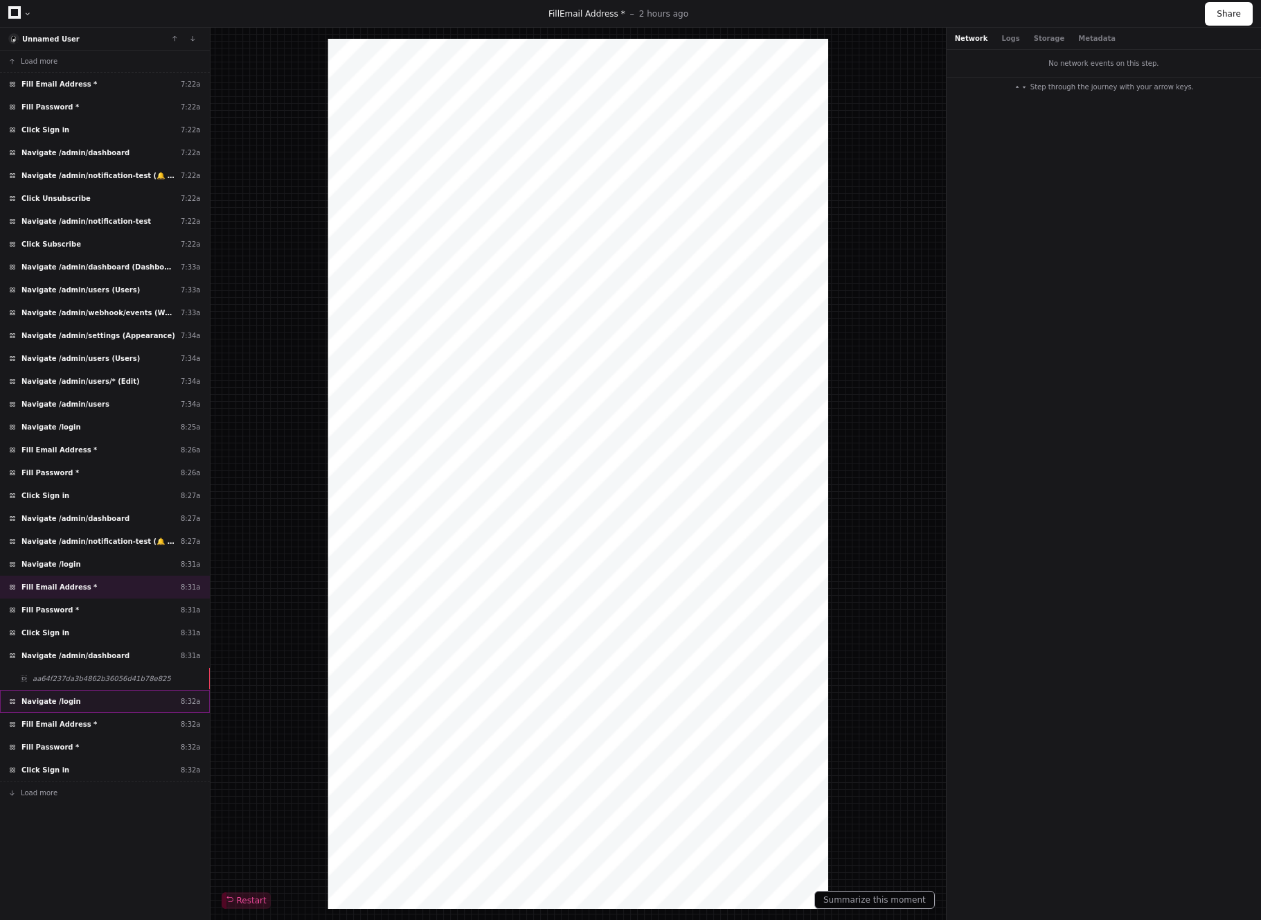
click at [92, 698] on div "Navigate /login 8:32a" at bounding box center [105, 701] width 210 height 23
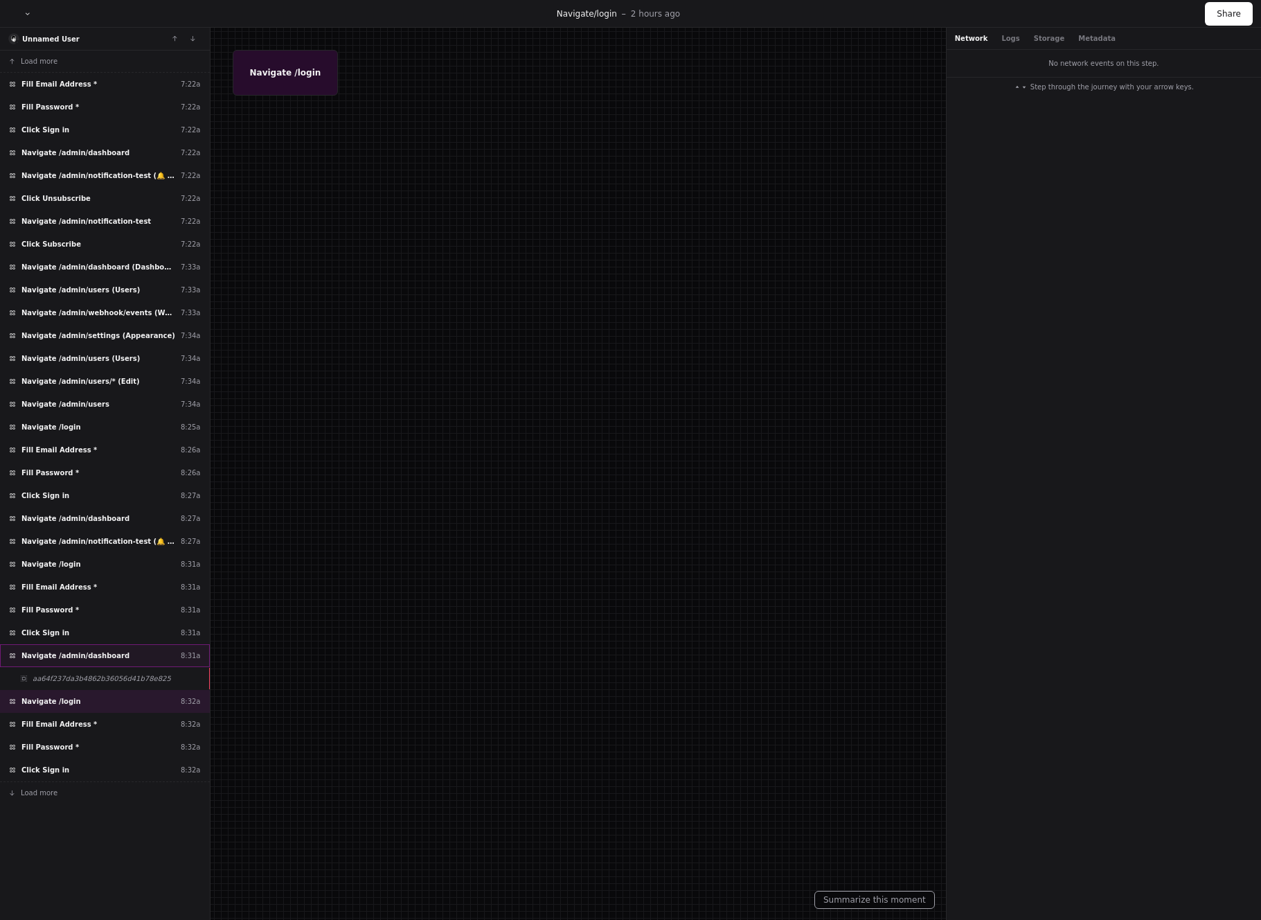
click at [82, 646] on div "Navigate /admin/dashboard 8:31a" at bounding box center [105, 655] width 210 height 23
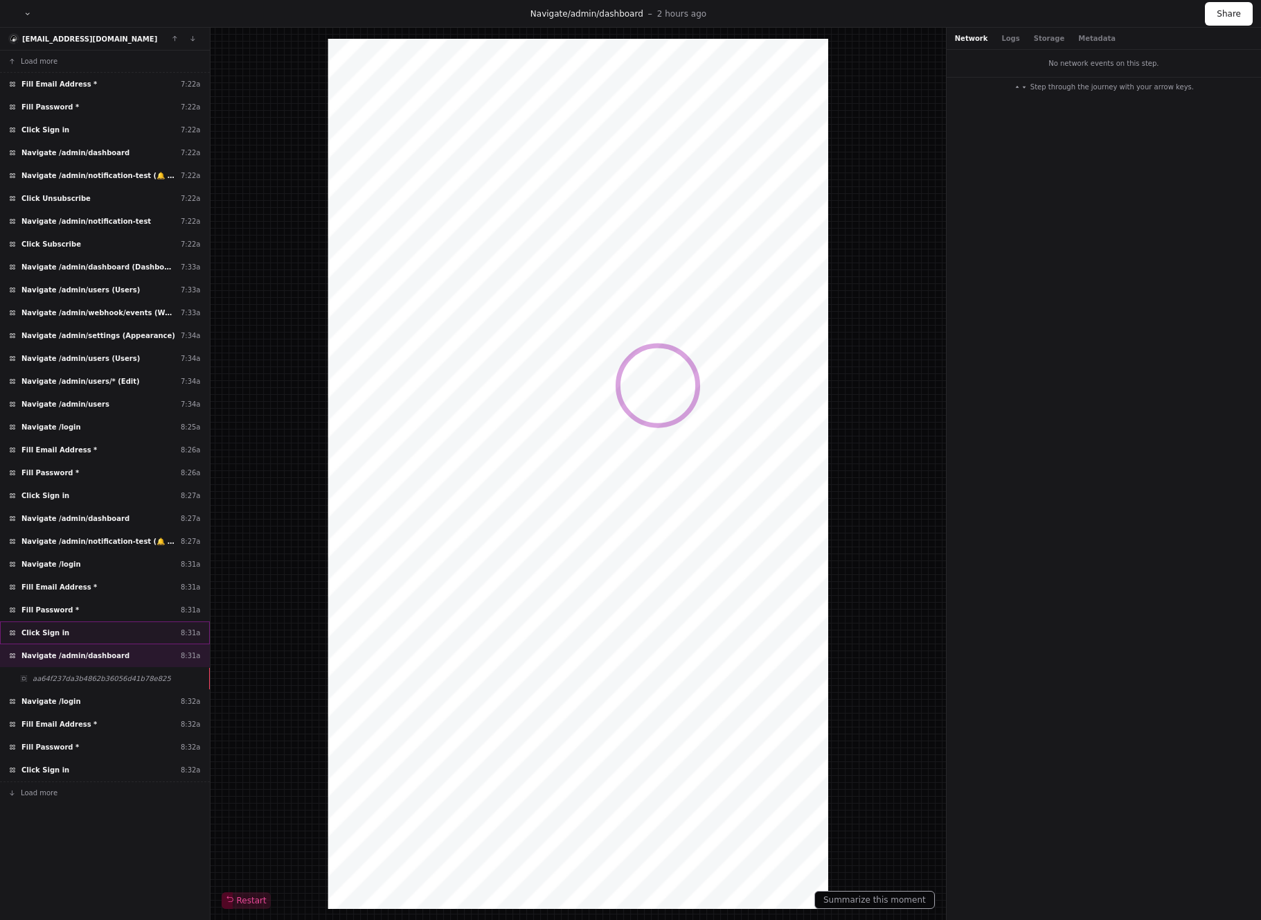
click at [80, 630] on div "Click Sign in 8:31a" at bounding box center [105, 632] width 210 height 23
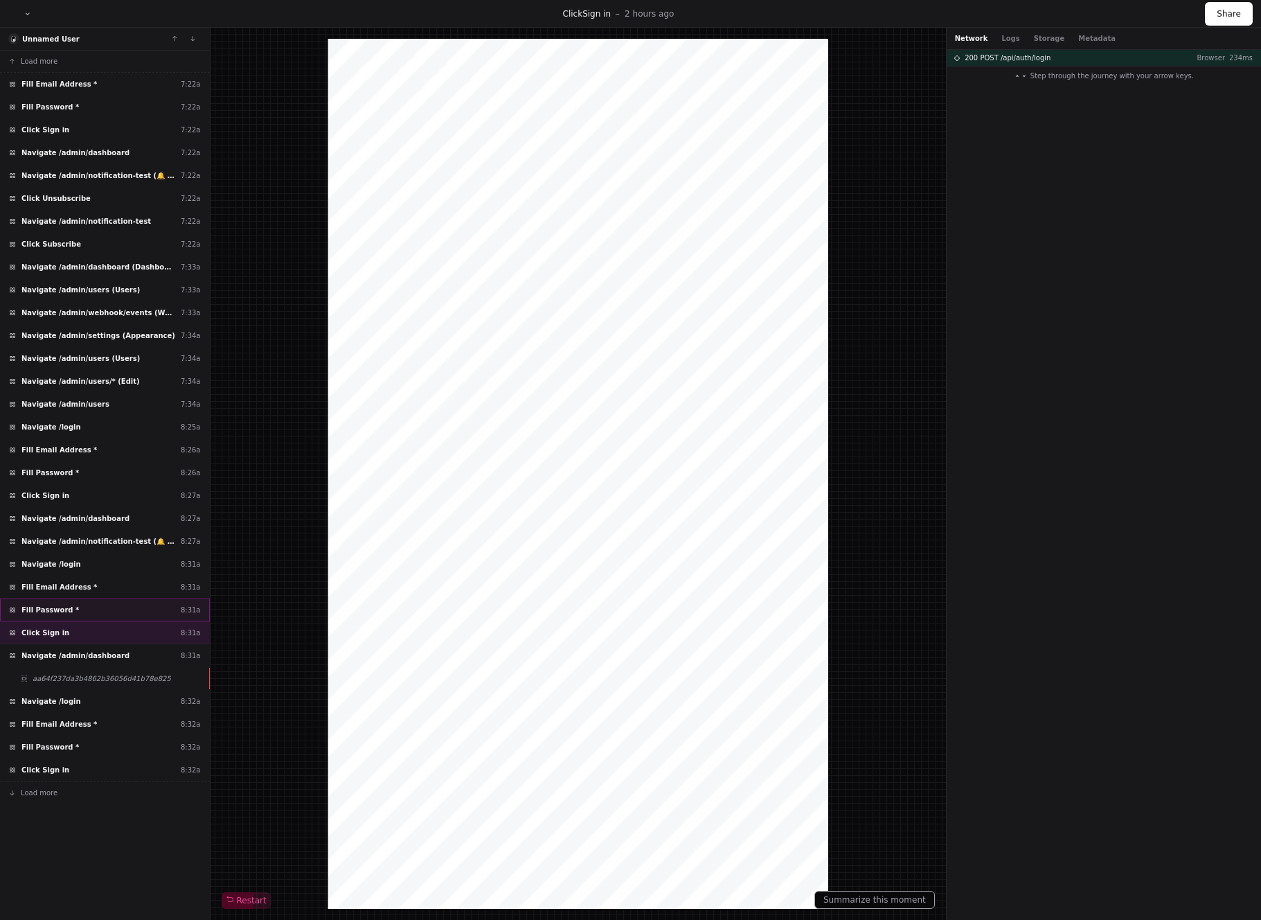
click at [78, 612] on div "Fill Password * 8:31a" at bounding box center [105, 609] width 210 height 23
click at [78, 590] on span "Fill Email Address *" at bounding box center [59, 587] width 76 height 10
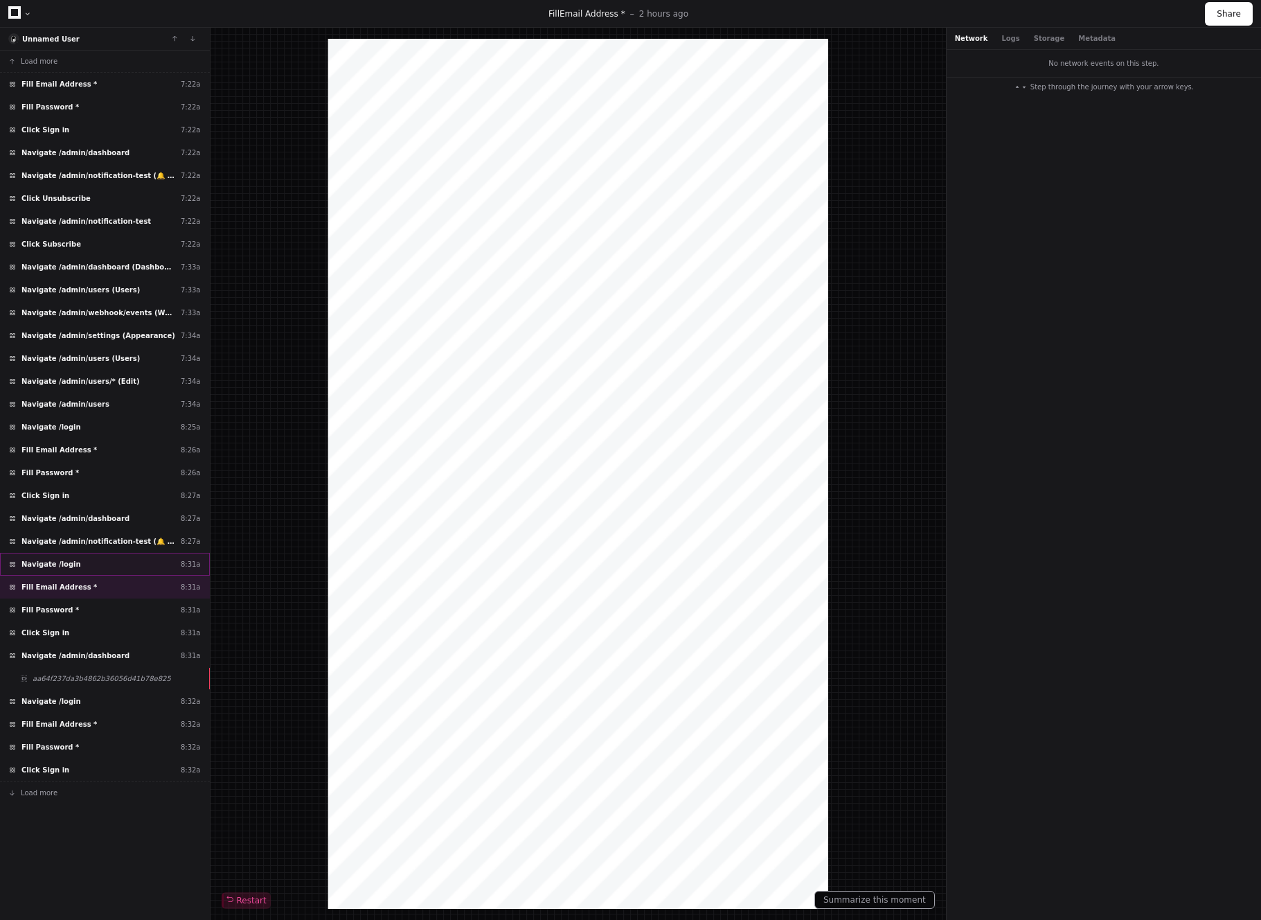
click at [78, 565] on div "Navigate /login 8:31a" at bounding box center [105, 564] width 210 height 23
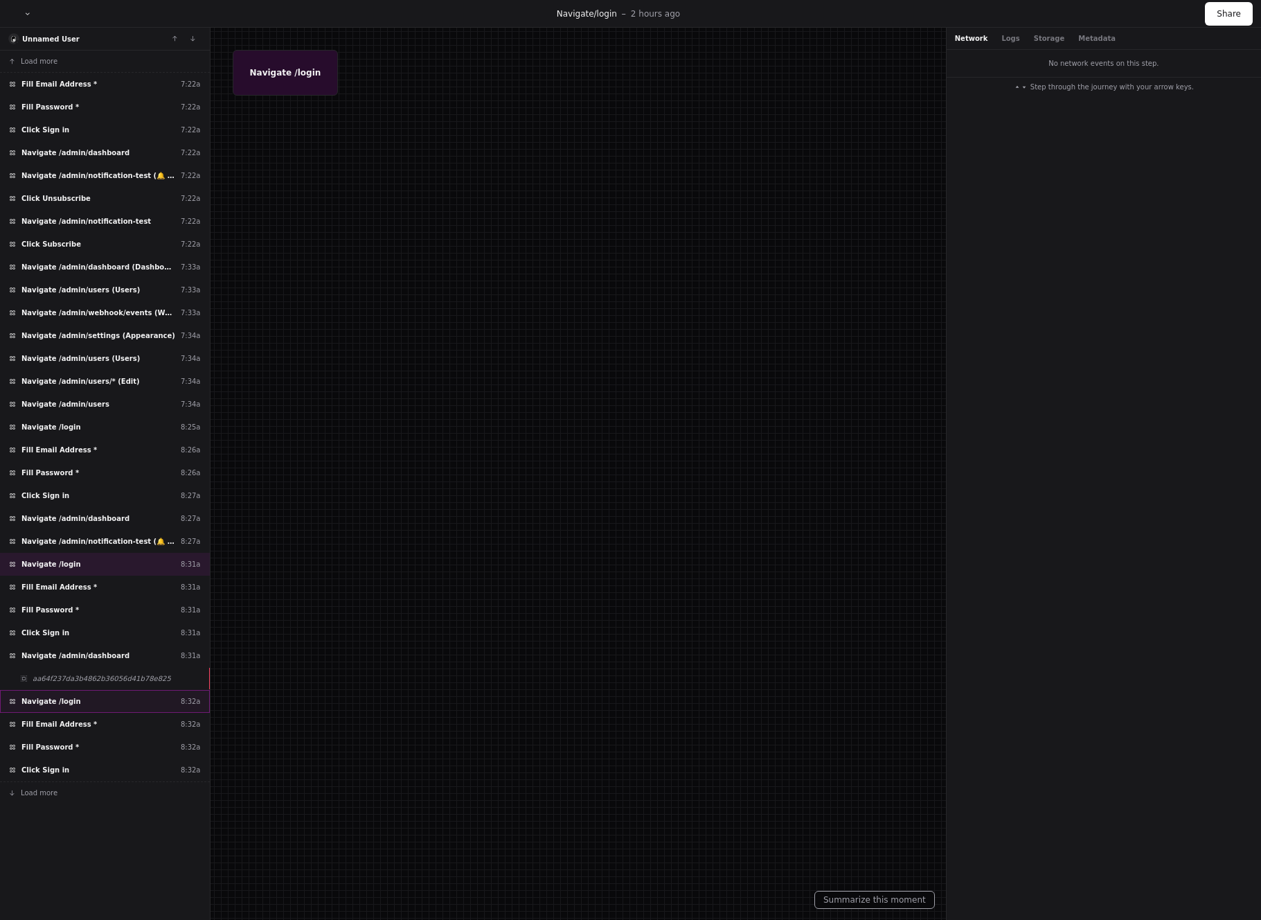
click at [96, 707] on div "Navigate /login 8:32a" at bounding box center [105, 701] width 210 height 23
click at [96, 722] on div "Fill Email Address * 8:32a" at bounding box center [105, 724] width 210 height 23
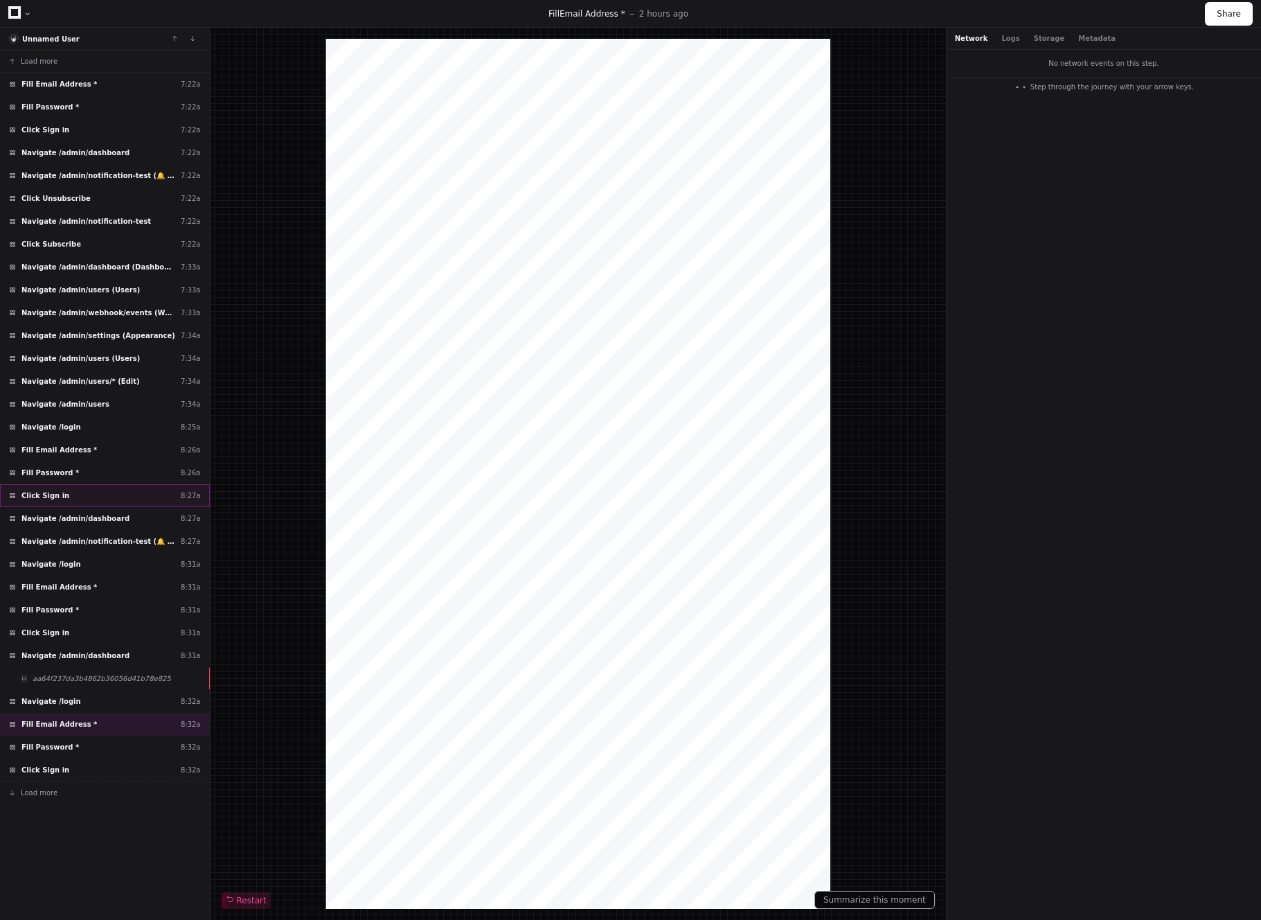
click at [106, 493] on div "Click Sign in 8:27a" at bounding box center [105, 495] width 210 height 23
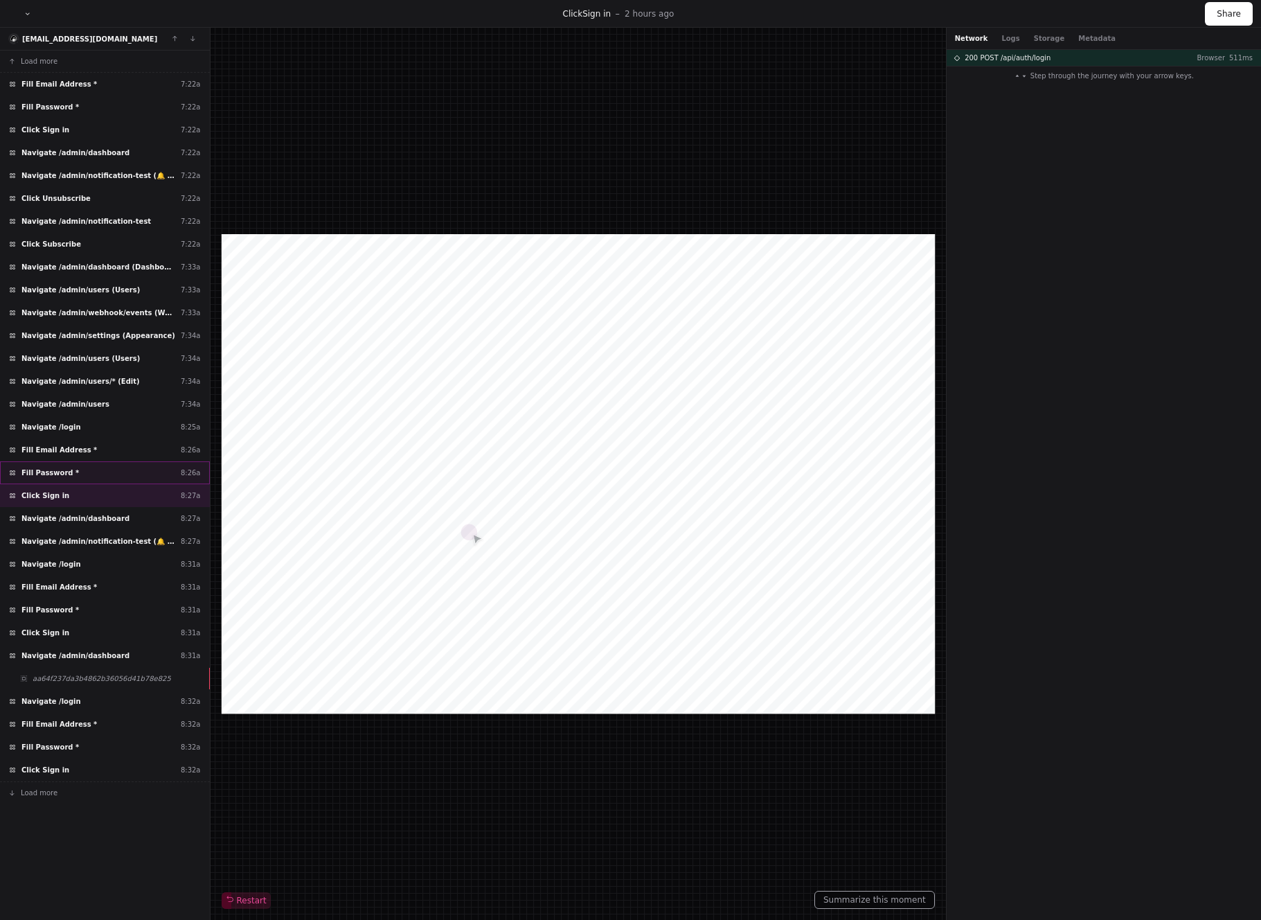
click at [112, 469] on div "Fill Password * 8:26a" at bounding box center [105, 472] width 210 height 23
click at [98, 450] on div "Fill Email Address * 8:26a" at bounding box center [105, 449] width 210 height 23
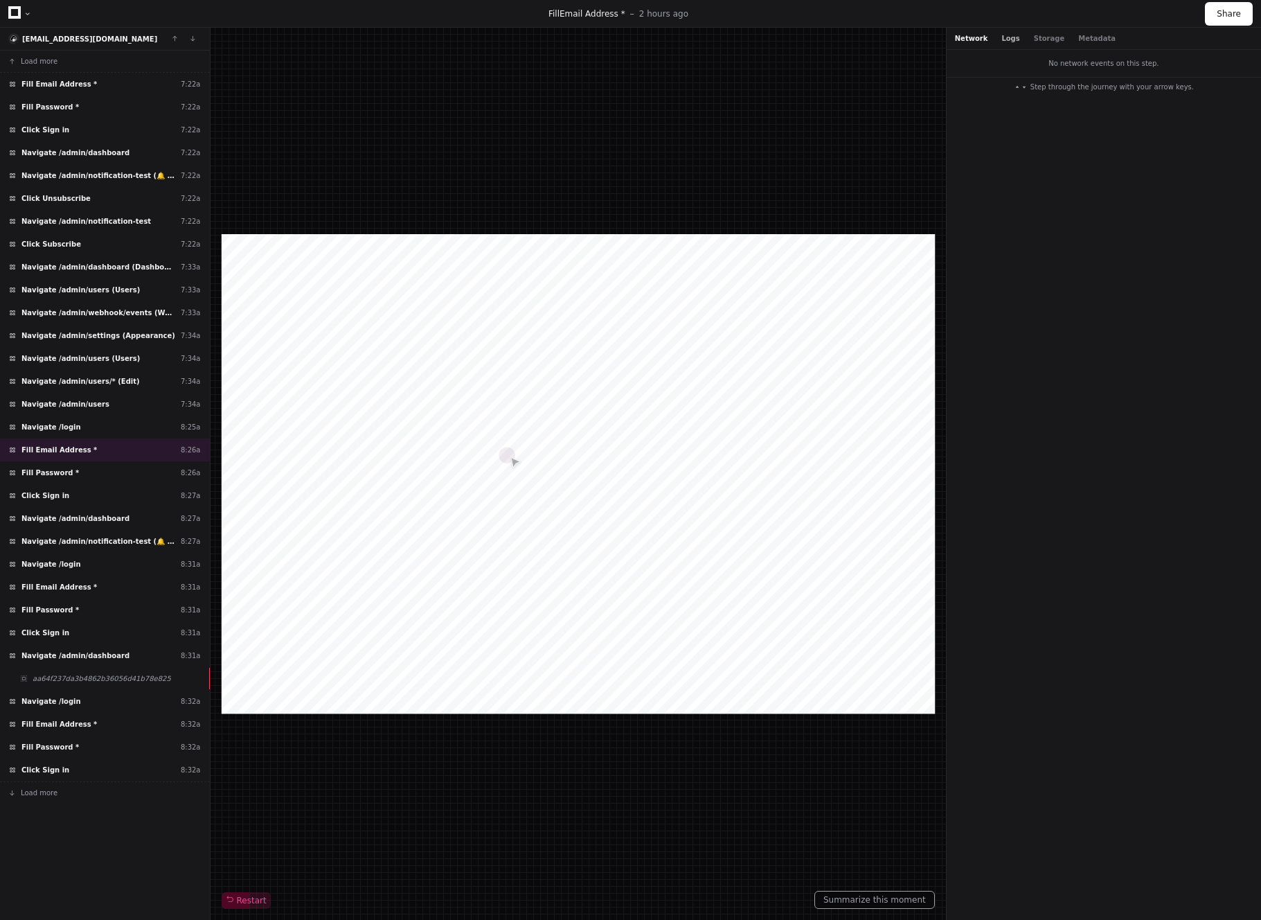
click at [1002, 39] on button "Logs" at bounding box center [1011, 38] width 18 height 10
click at [91, 387] on div "Navigate /admin/users/* (Edit) 7:34a" at bounding box center [105, 381] width 210 height 23
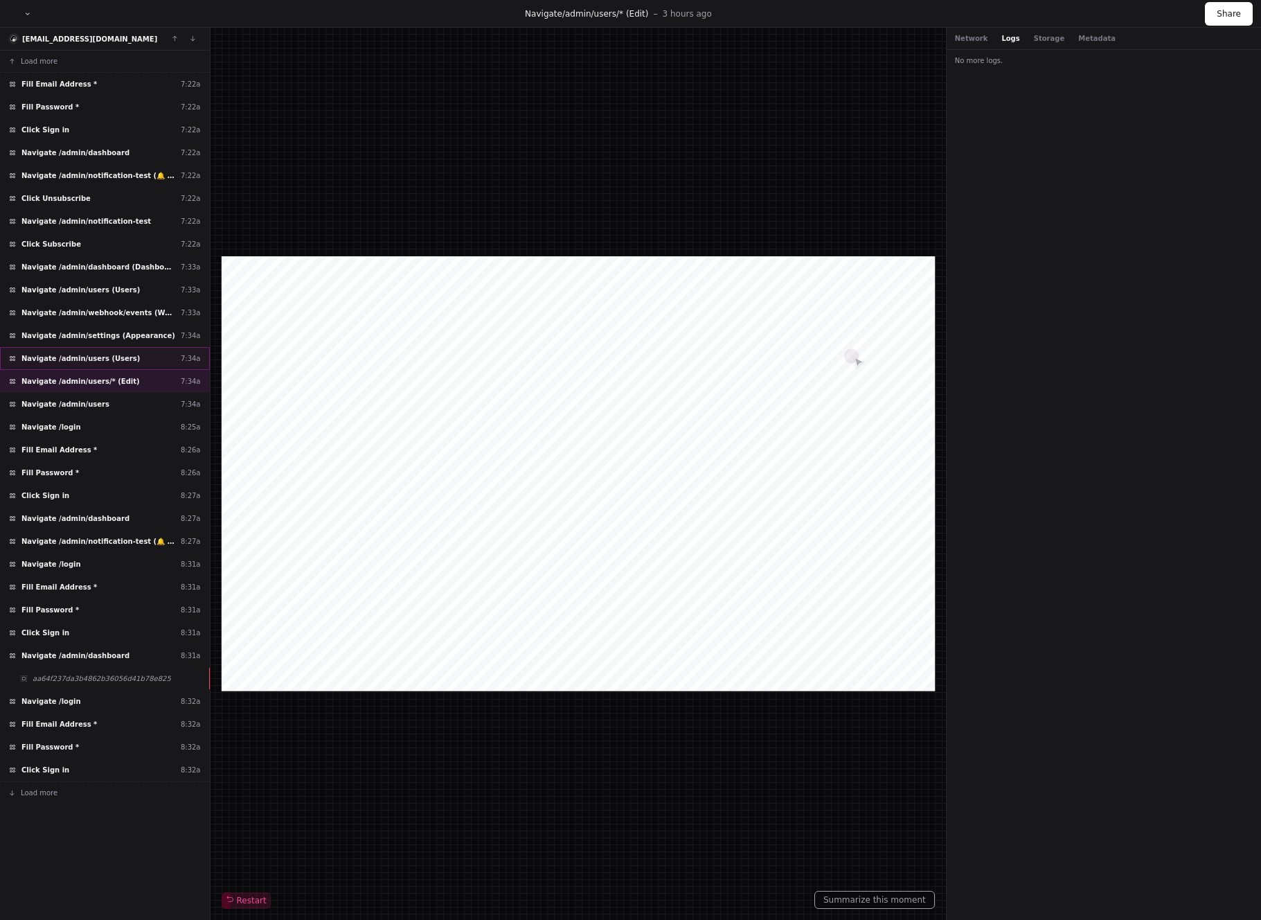
click at [92, 361] on span "Navigate /admin/users (Users)" at bounding box center [80, 358] width 118 height 10
click at [92, 339] on span "Navigate /admin/settings (Appearance)" at bounding box center [98, 335] width 154 height 10
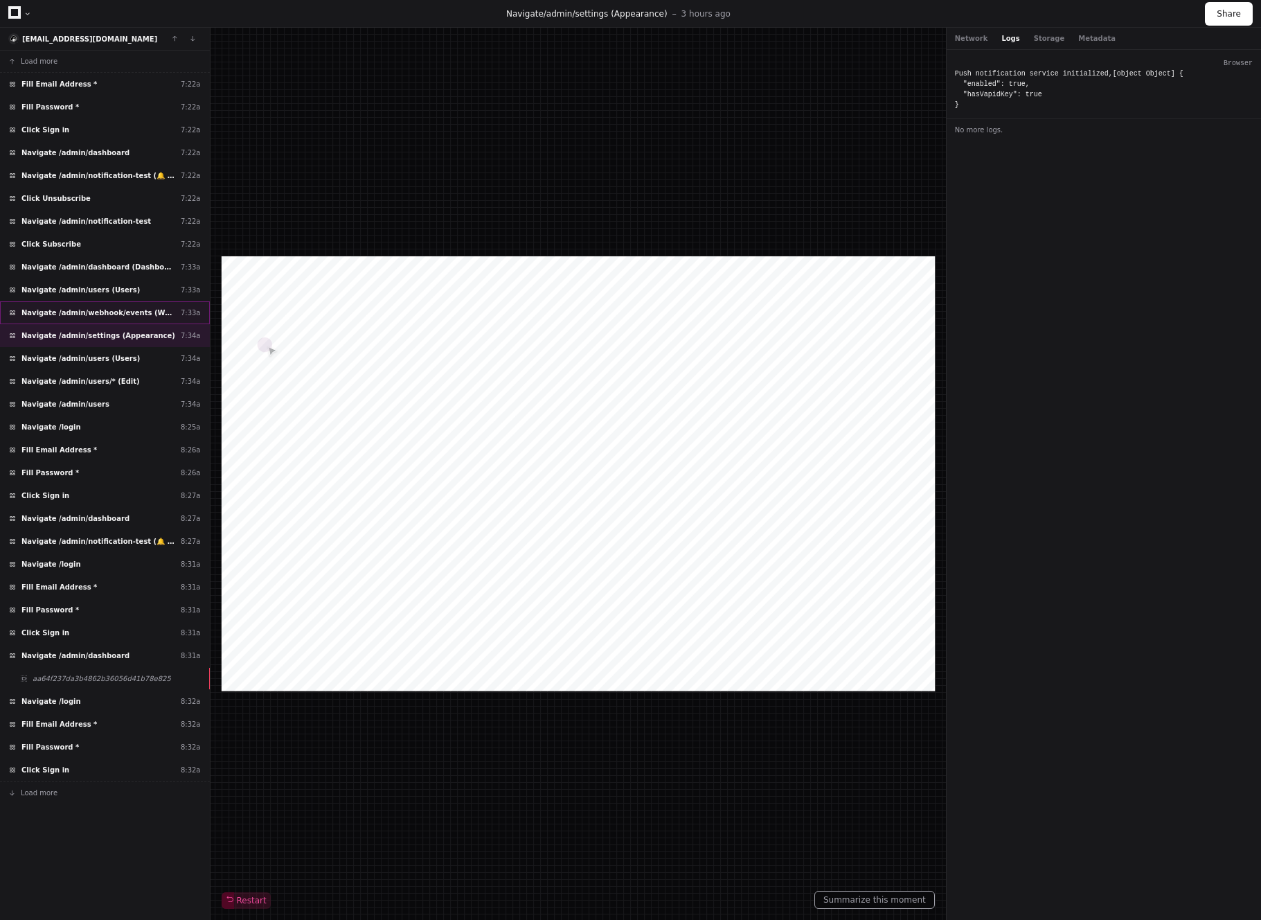
click at [101, 312] on span "Navigate /admin/webhook/events (Webhook Events)" at bounding box center [98, 313] width 154 height 10
click at [96, 291] on span "Navigate /admin/users (Users)" at bounding box center [80, 290] width 118 height 10
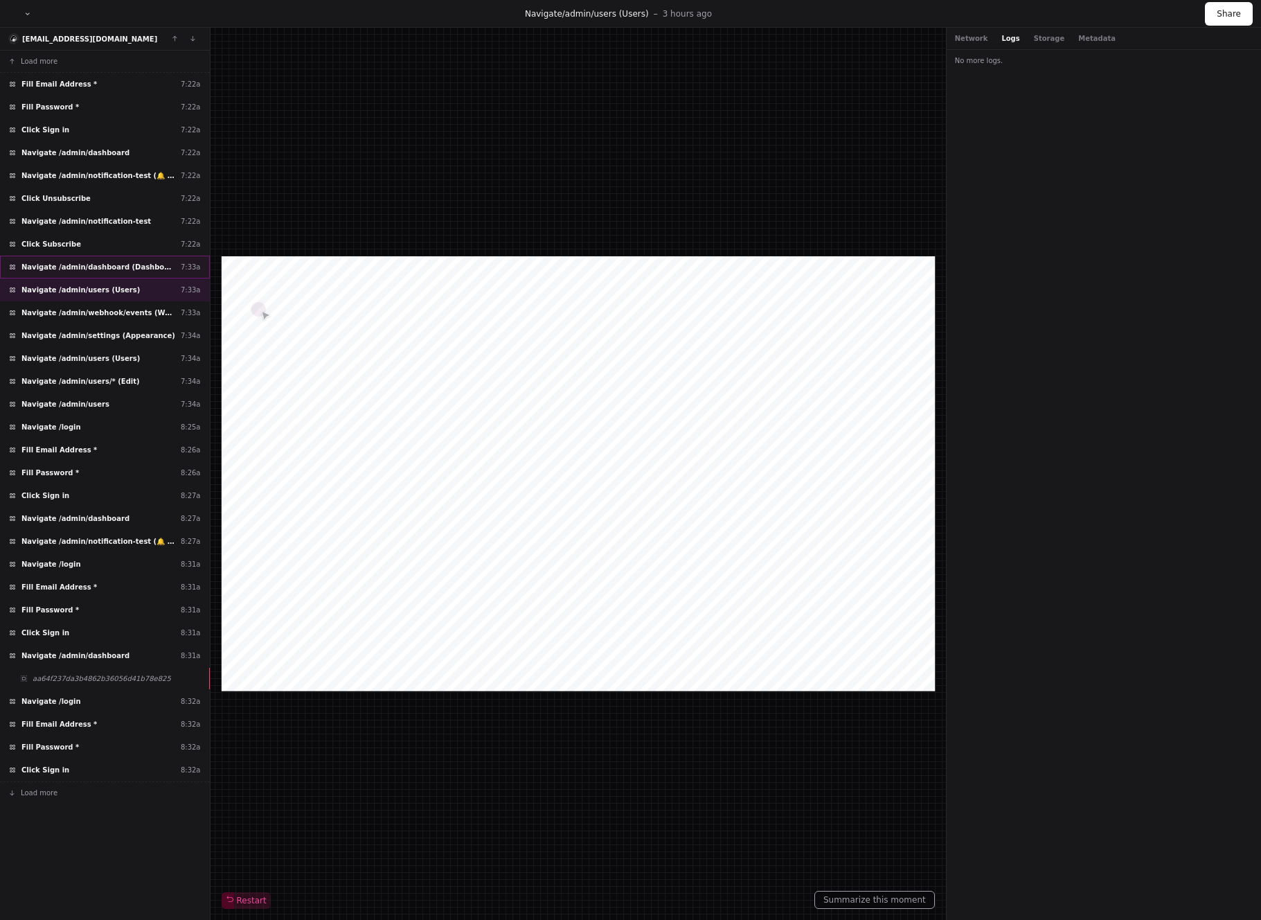
click at [97, 269] on span "Navigate /admin/dashboard (Dashboard)" at bounding box center [98, 267] width 154 height 10
click at [96, 247] on div "Click Subscribe 7:22a" at bounding box center [105, 244] width 210 height 23
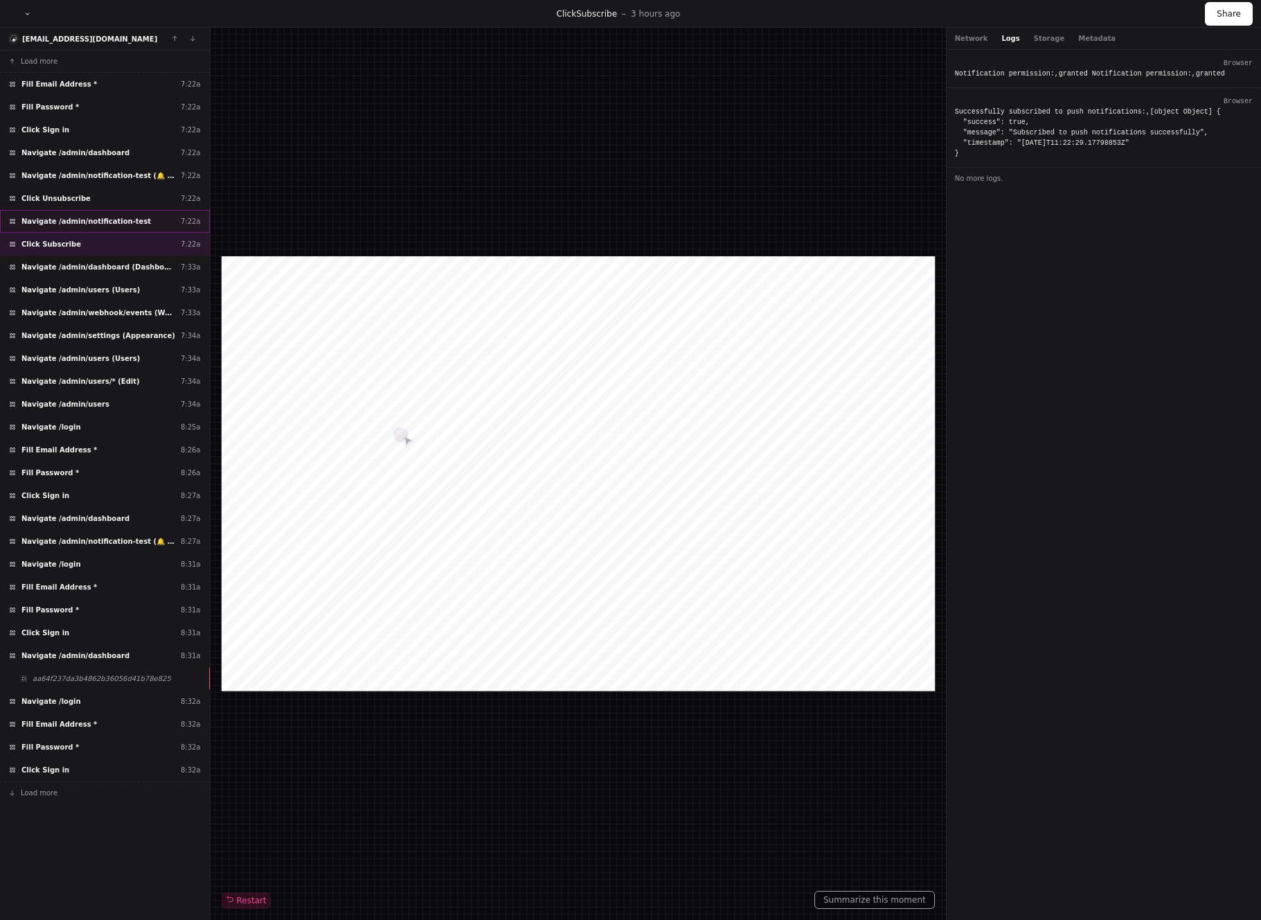
click at [98, 229] on div "Navigate /admin/notification-test 7:22a" at bounding box center [105, 221] width 210 height 23
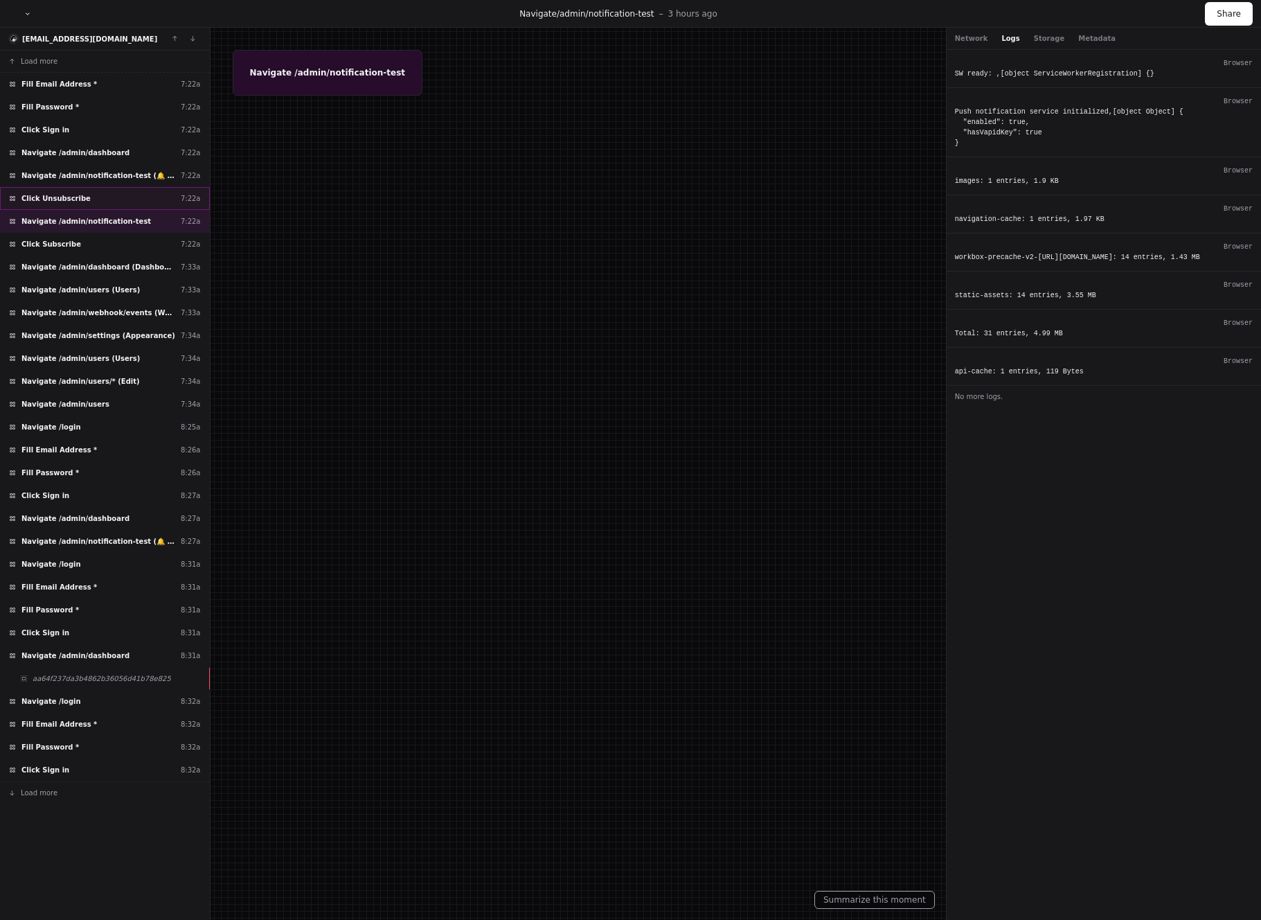
click at [90, 204] on div "Click Unsubscribe 7:22a" at bounding box center [105, 198] width 210 height 23
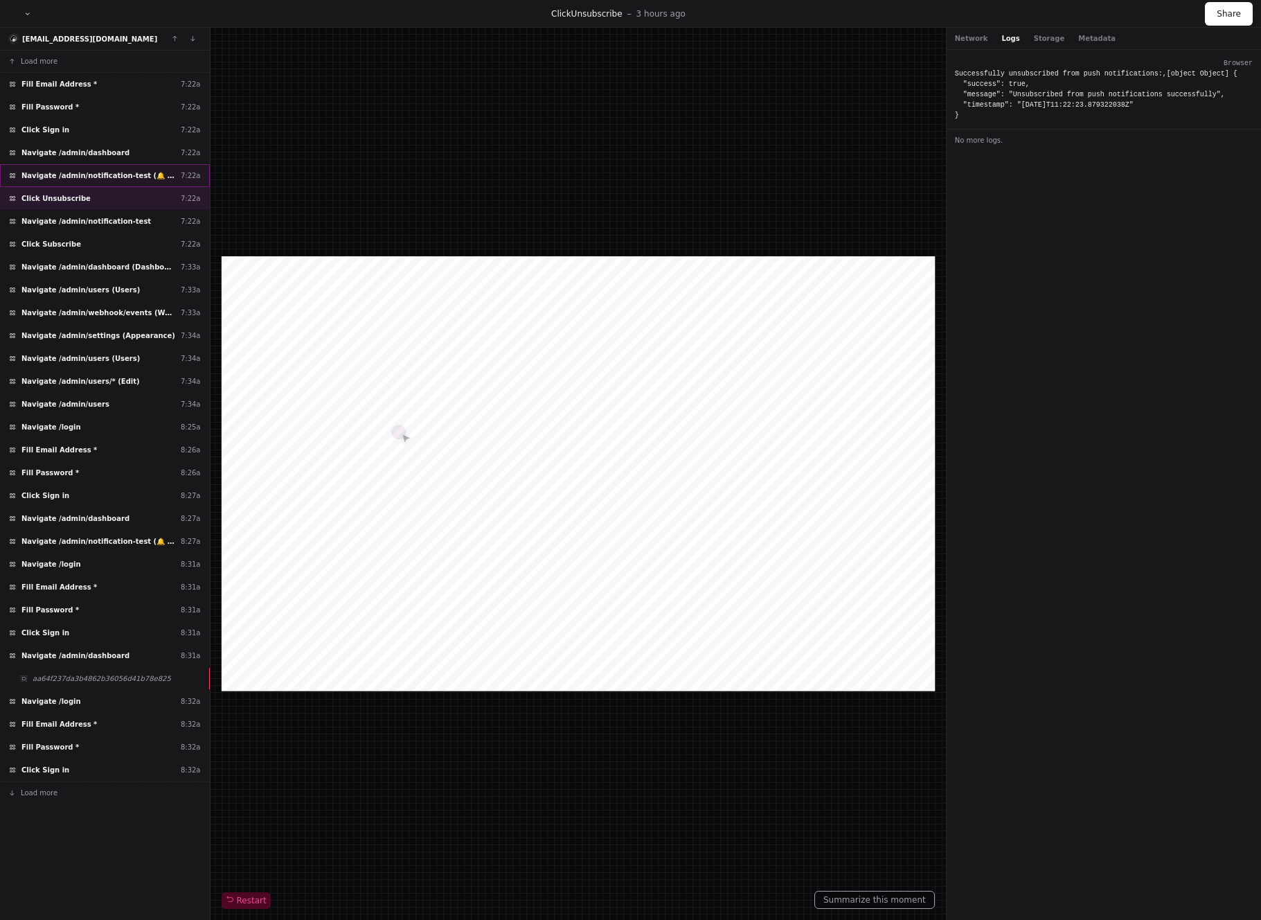
click at [89, 181] on div "Navigate /admin/notification-test (🔔 Push Notifications) 7:22a" at bounding box center [105, 175] width 210 height 23
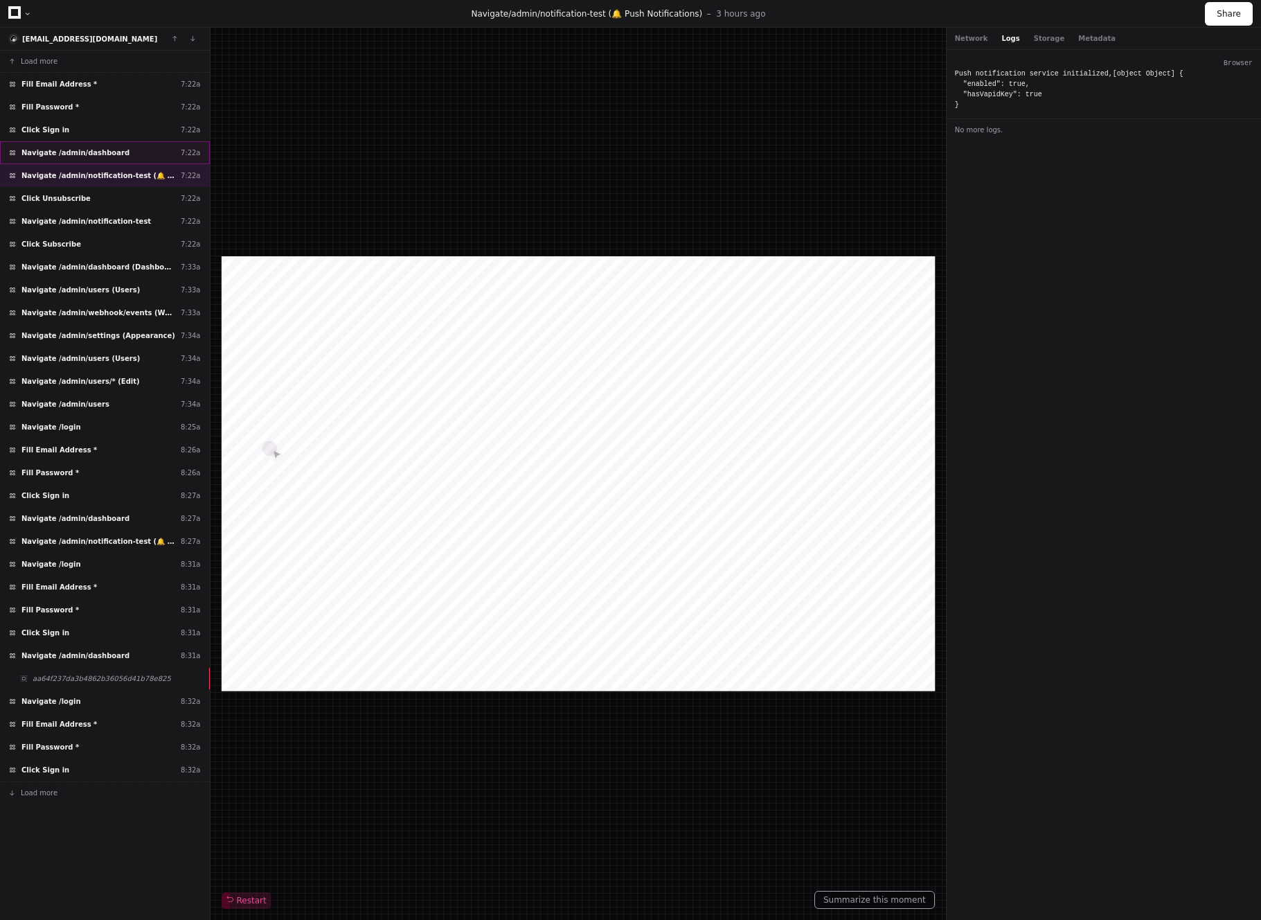
click at [99, 158] on div "Navigate /admin/dashboard 7:22a" at bounding box center [105, 152] width 210 height 23
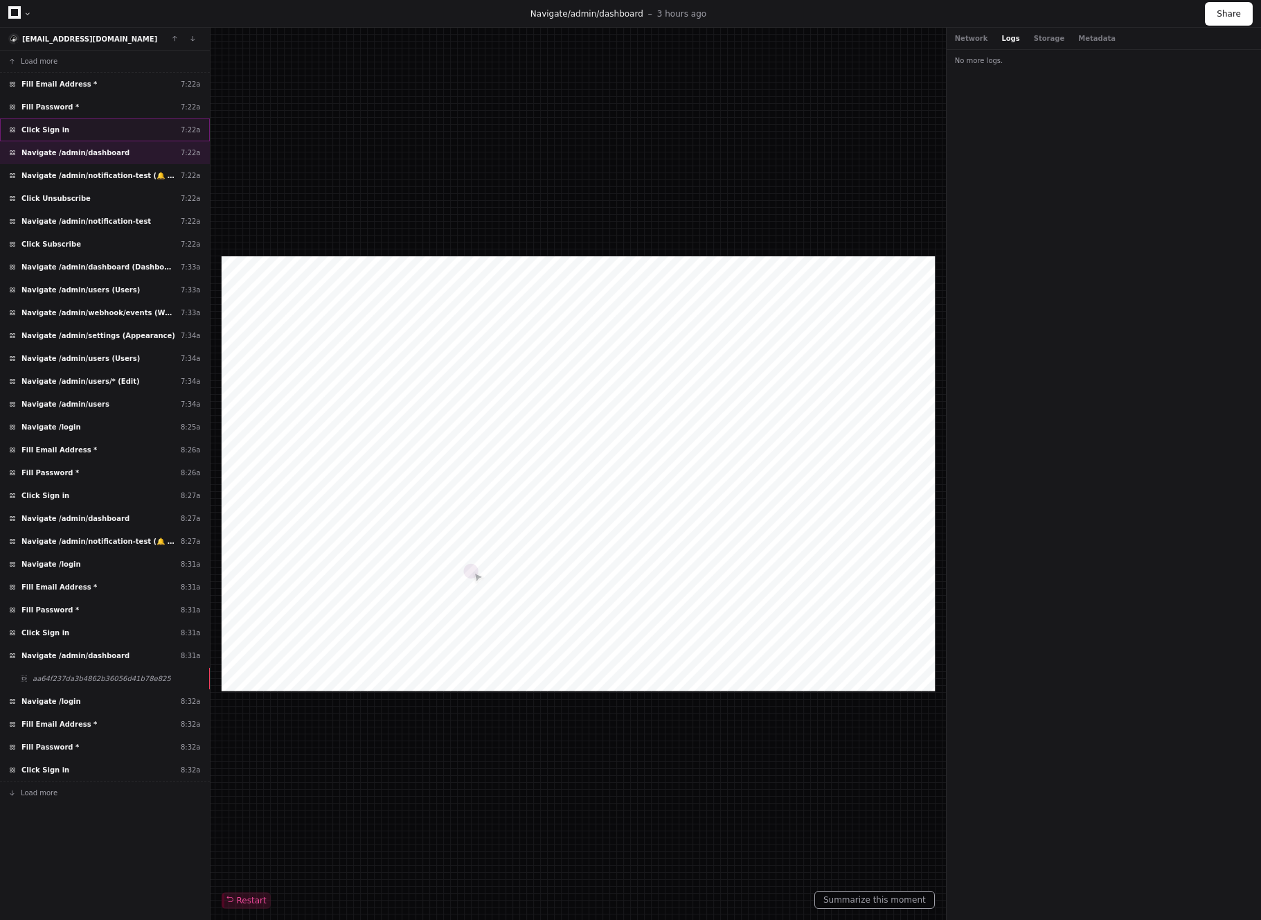
click at [93, 135] on div "Click Sign in 7:22a" at bounding box center [105, 129] width 210 height 23
click at [96, 112] on div "Fill Password * 7:22a" at bounding box center [105, 107] width 210 height 23
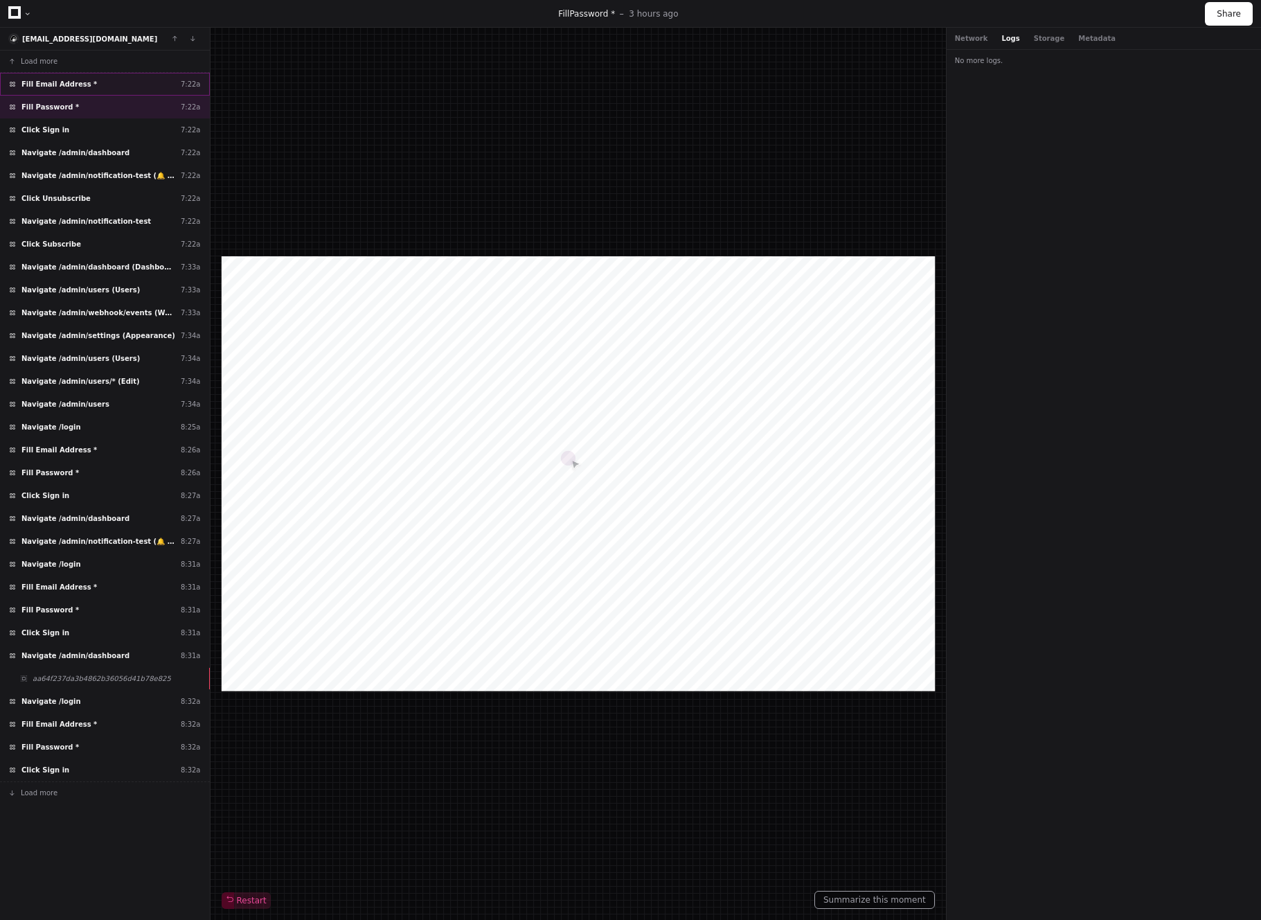
click at [88, 85] on div "Fill Email Address * 7:22a" at bounding box center [105, 84] width 210 height 23
click at [76, 62] on button "Load more" at bounding box center [105, 62] width 210 height 22
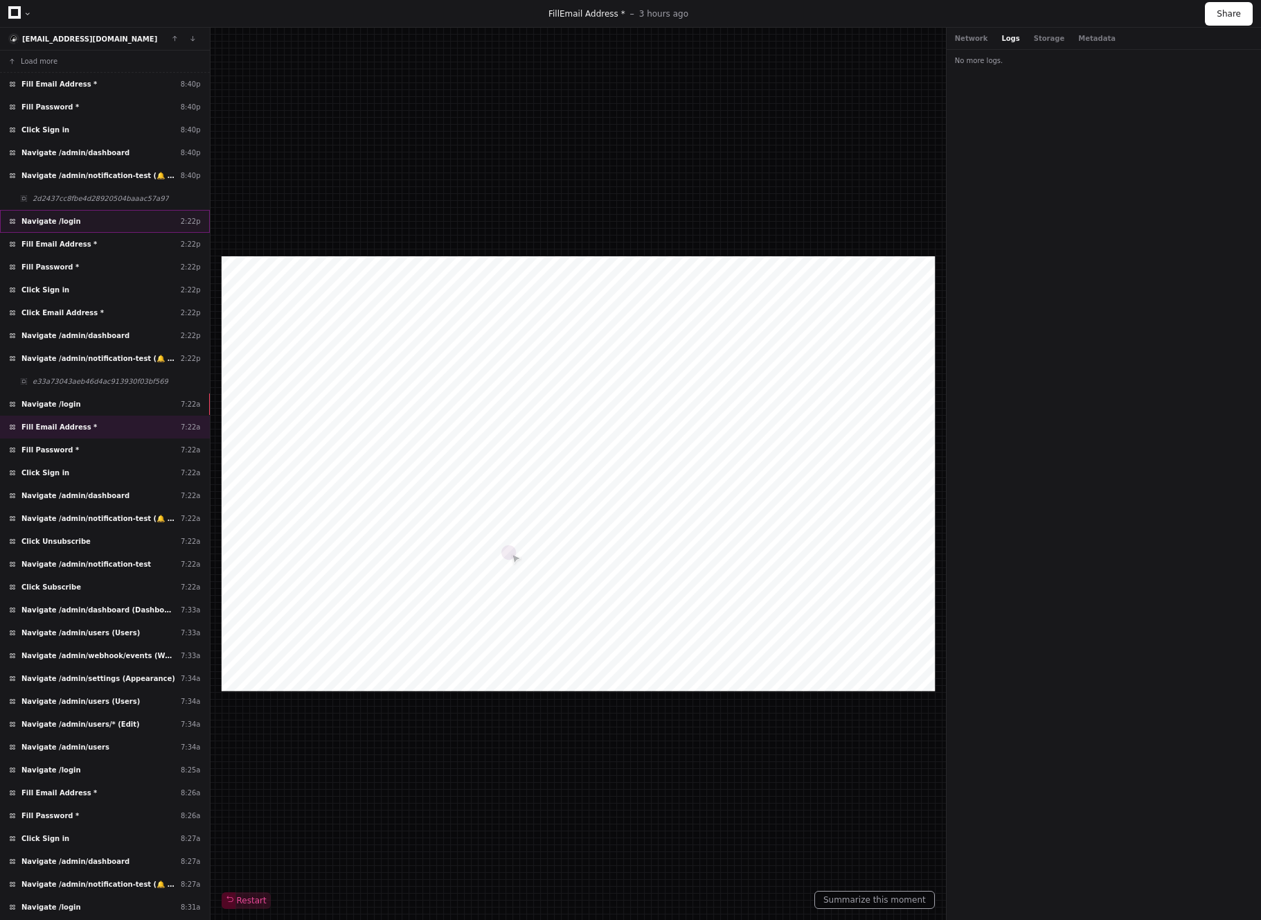
click at [80, 226] on div "Navigate /login 2:22p" at bounding box center [105, 221] width 210 height 23
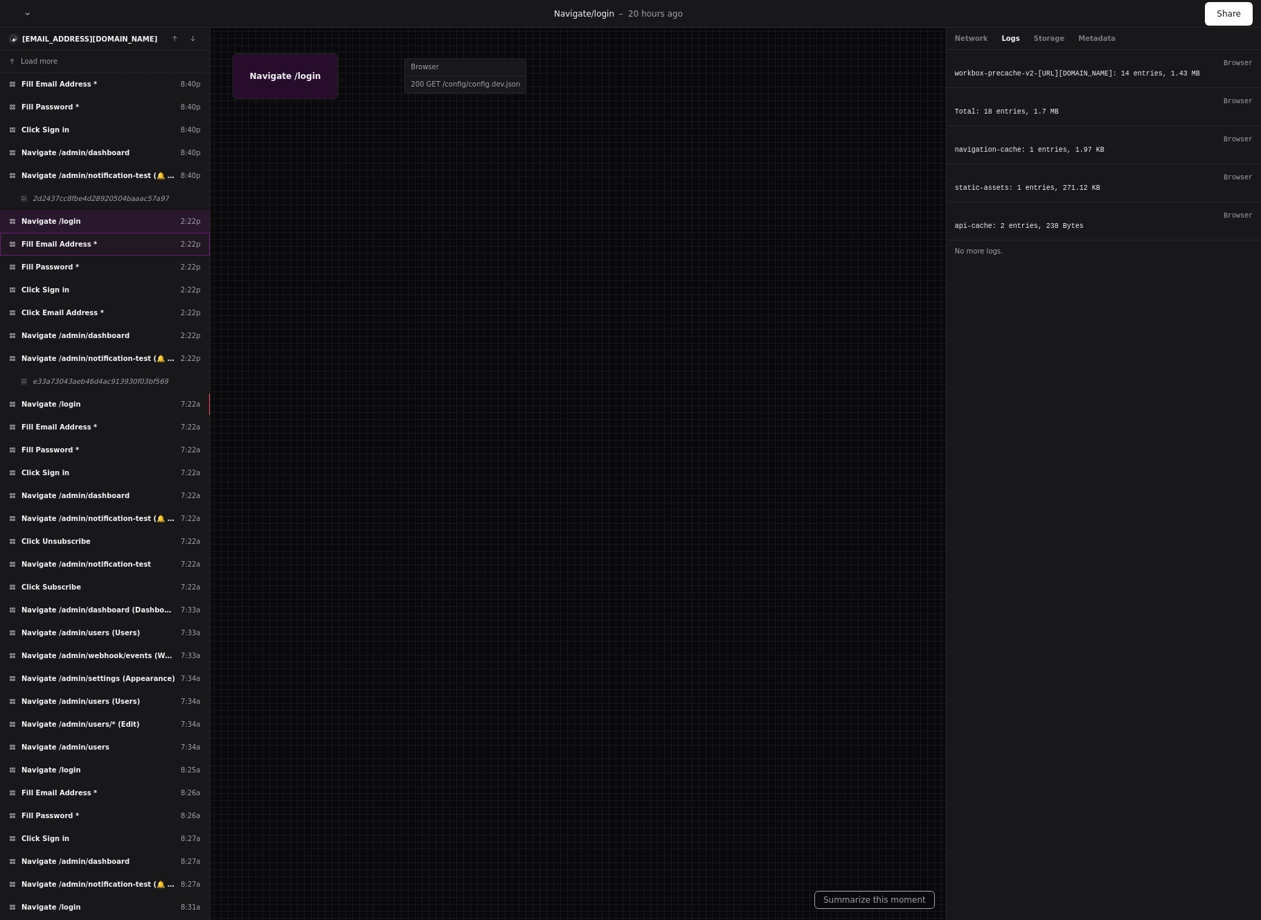
click at [76, 242] on span "Fill Email Address *" at bounding box center [59, 244] width 76 height 10
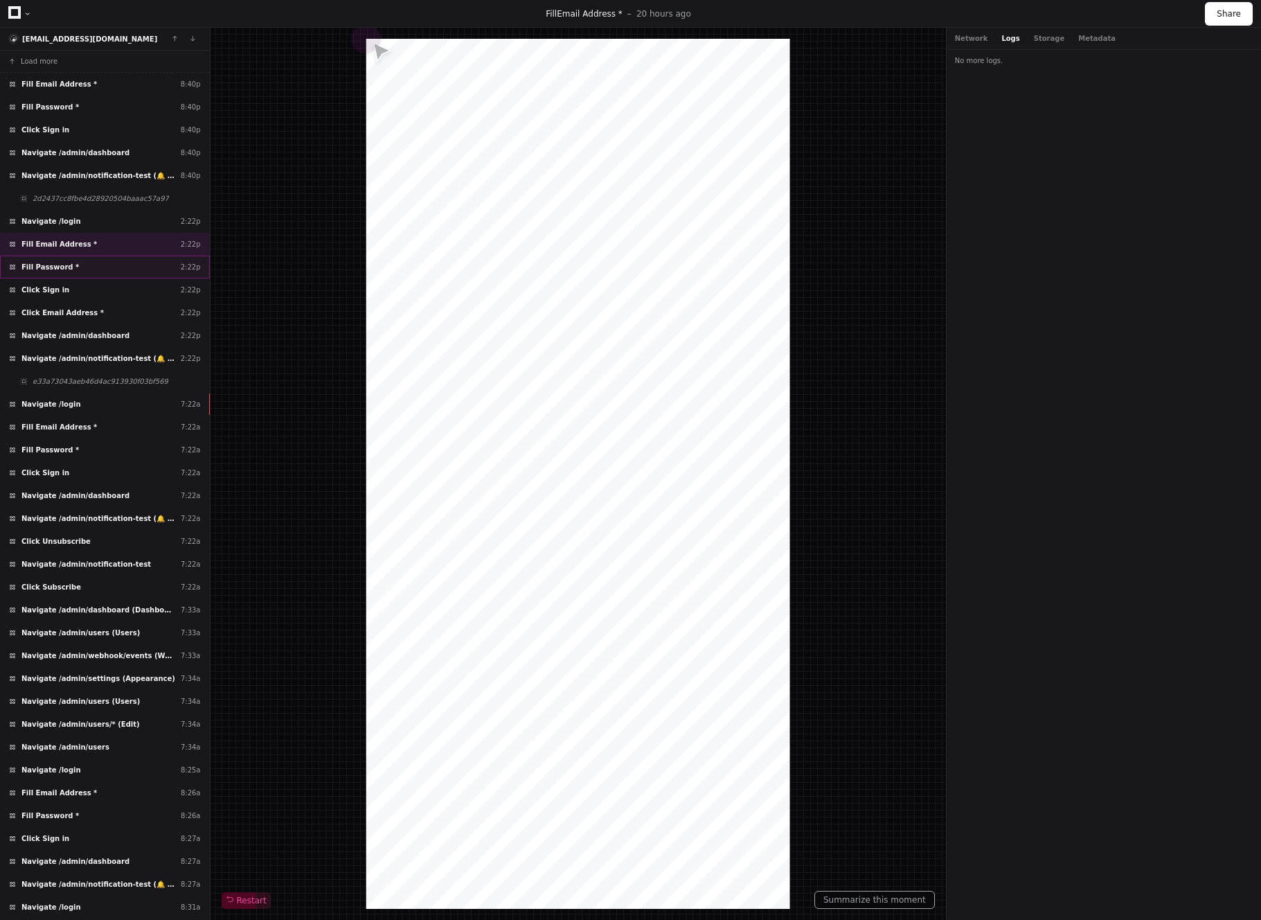
click at [78, 261] on div "Fill Password * 2:22p" at bounding box center [105, 267] width 210 height 23
click at [79, 283] on div "Click Sign in 2:22p" at bounding box center [105, 289] width 210 height 23
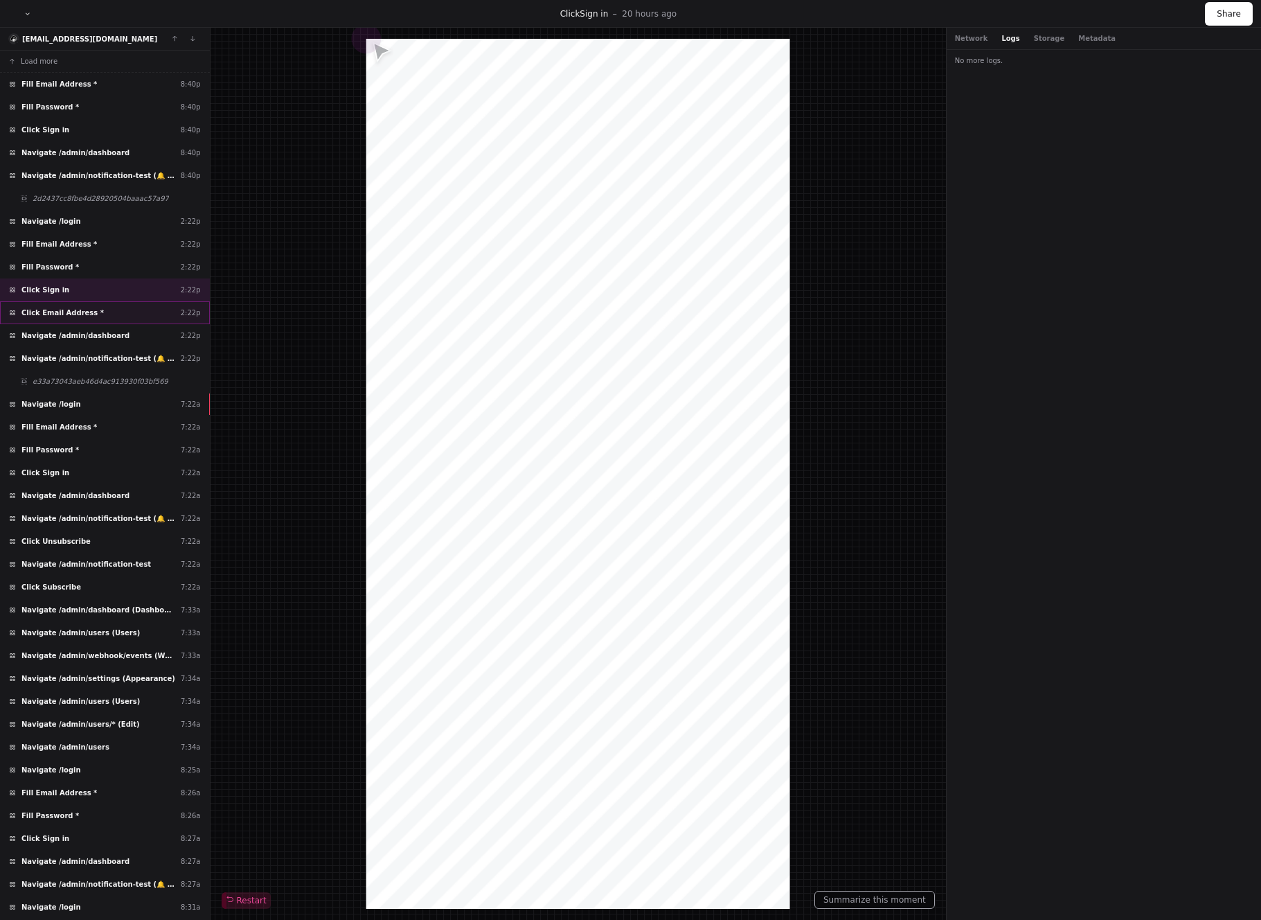
click at [95, 321] on div "Click Email Address * 2:22p" at bounding box center [105, 312] width 210 height 23
click at [101, 344] on div "Navigate /admin/dashboard 2:22p" at bounding box center [105, 335] width 210 height 23
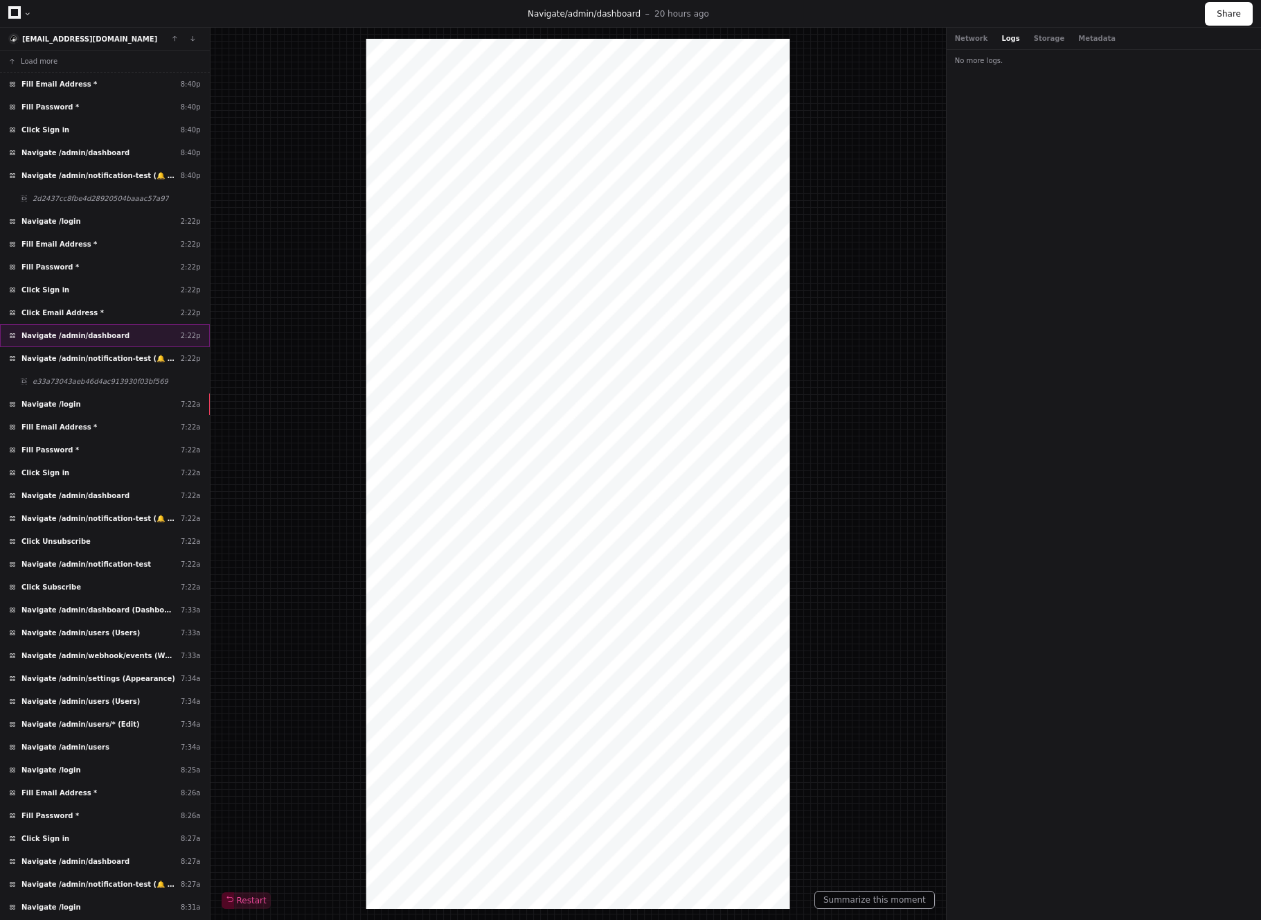
scroll to position [226, 0]
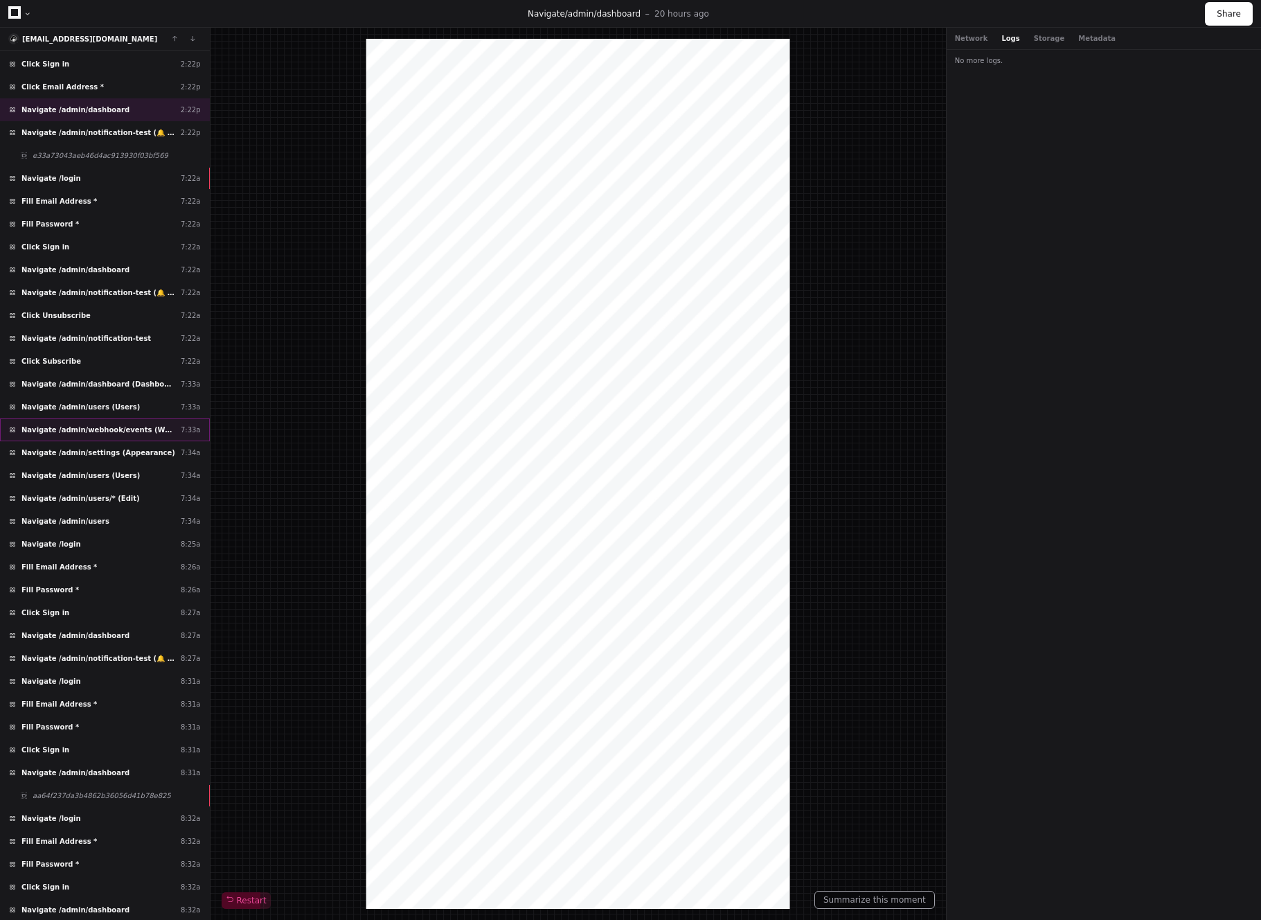
click at [112, 433] on span "Navigate /admin/webhook/events (Webhook Events)" at bounding box center [98, 430] width 154 height 10
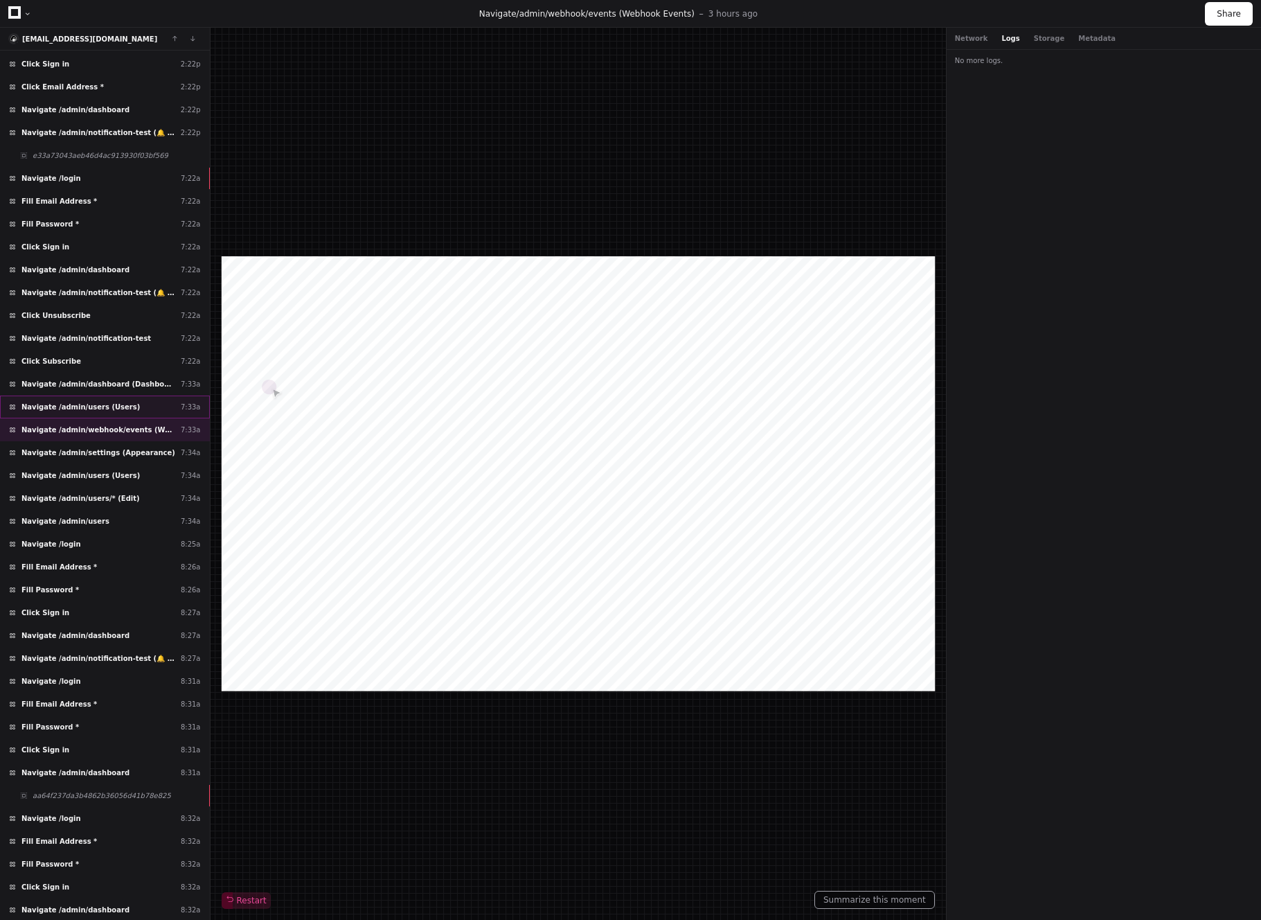
click at [108, 411] on span "Navigate /admin/users (Users)" at bounding box center [80, 407] width 118 height 10
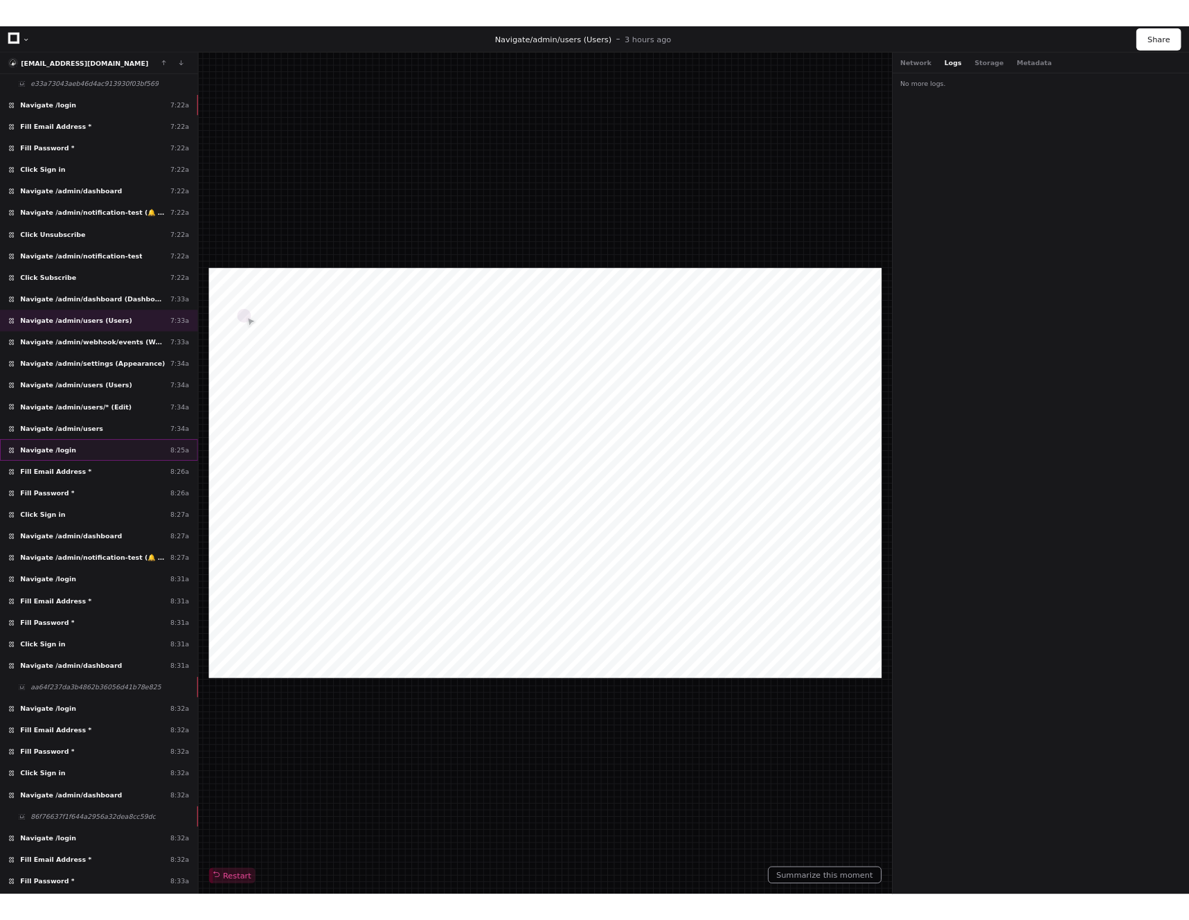
scroll to position [569, 0]
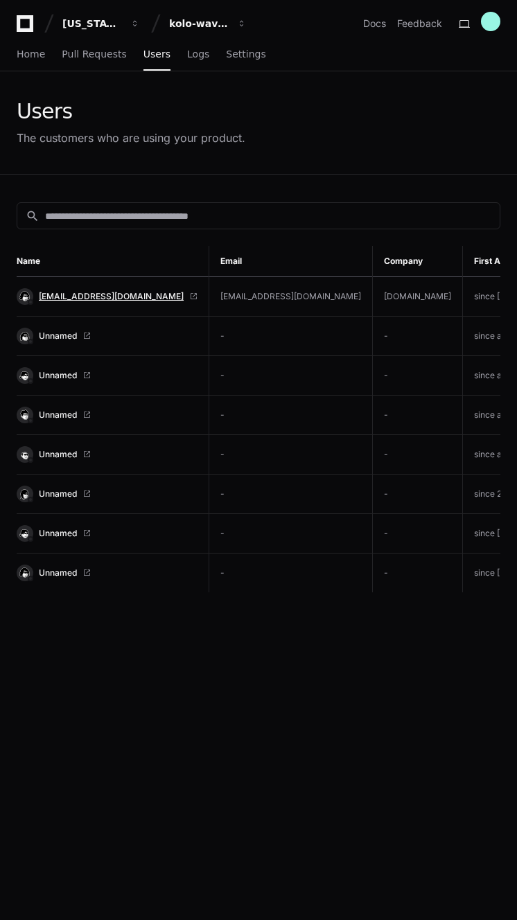
click at [65, 294] on span "[EMAIL_ADDRESS][DOMAIN_NAME]" at bounding box center [111, 296] width 145 height 11
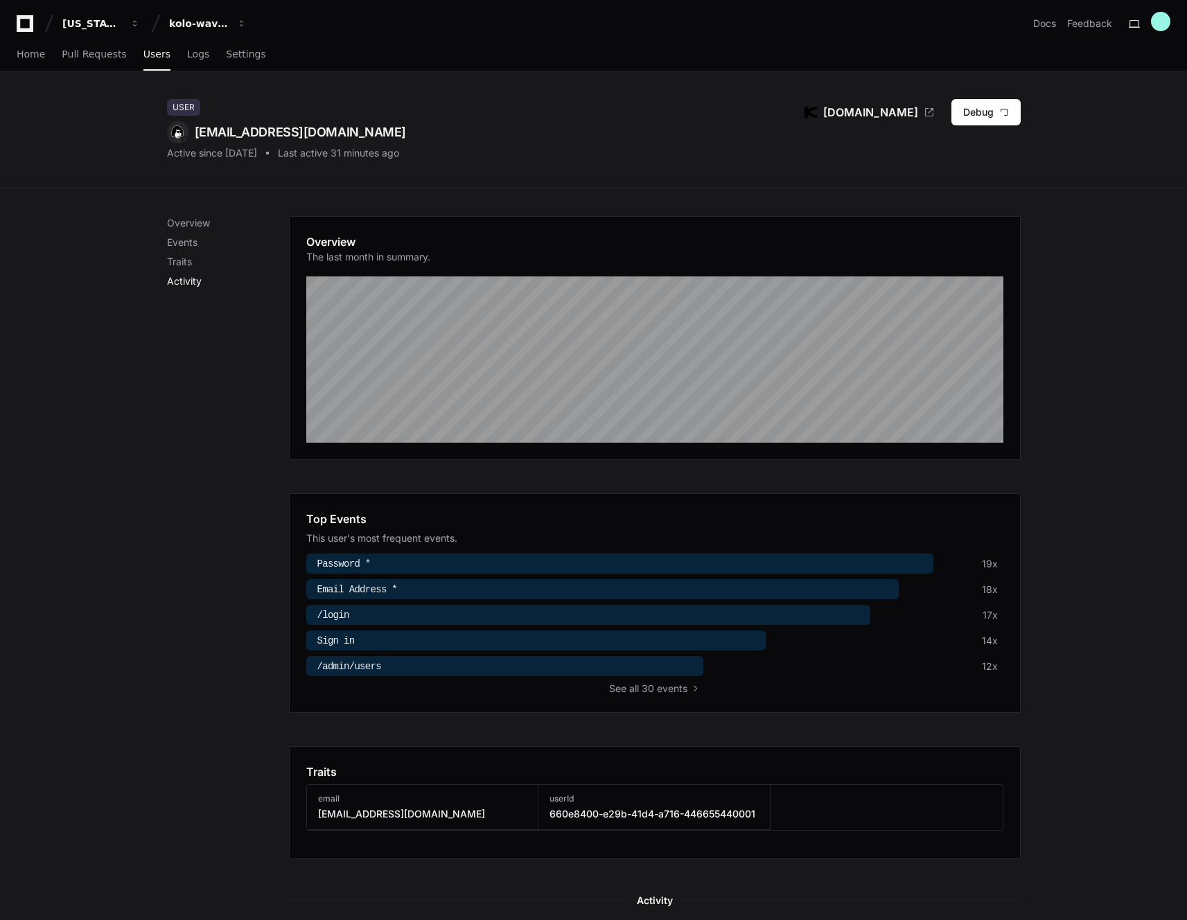
click at [195, 283] on p "Activity" at bounding box center [228, 281] width 122 height 14
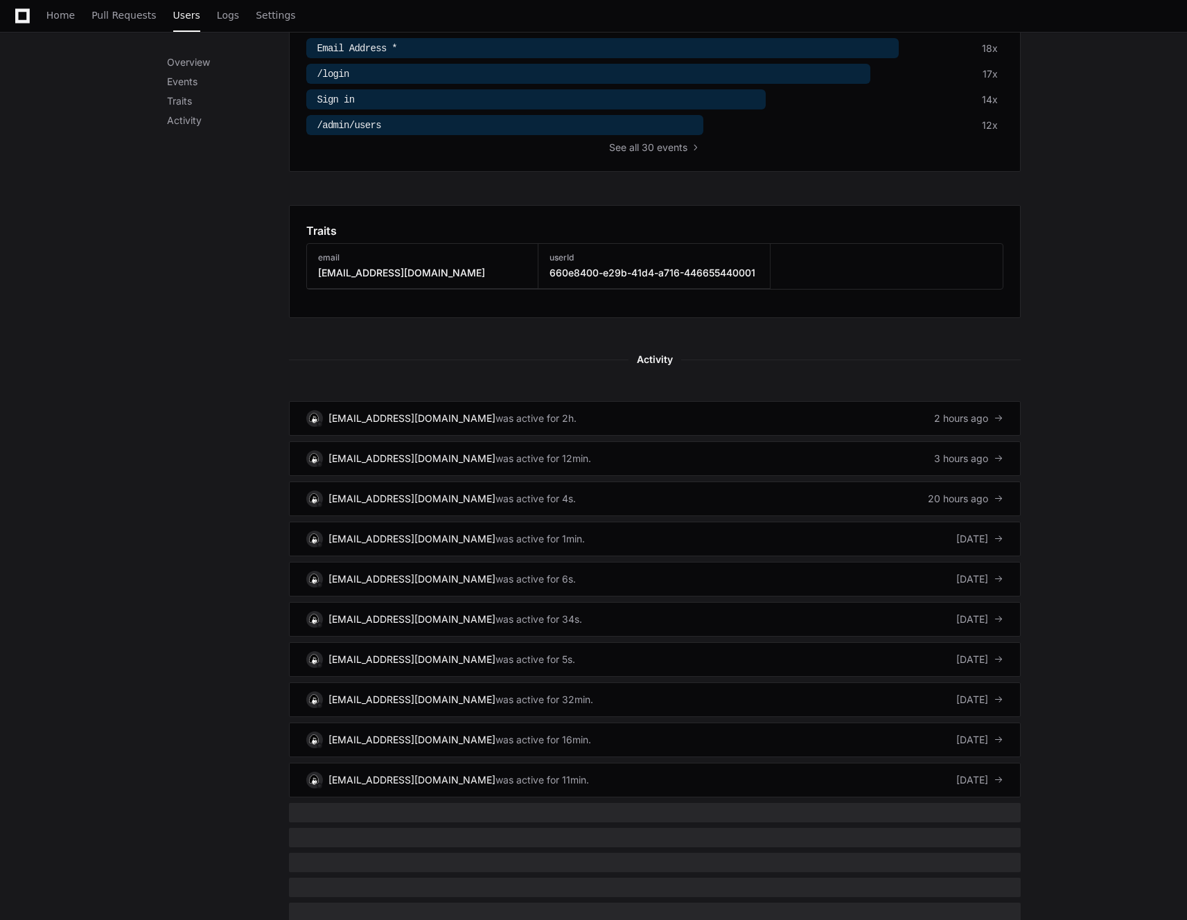
scroll to position [543, 0]
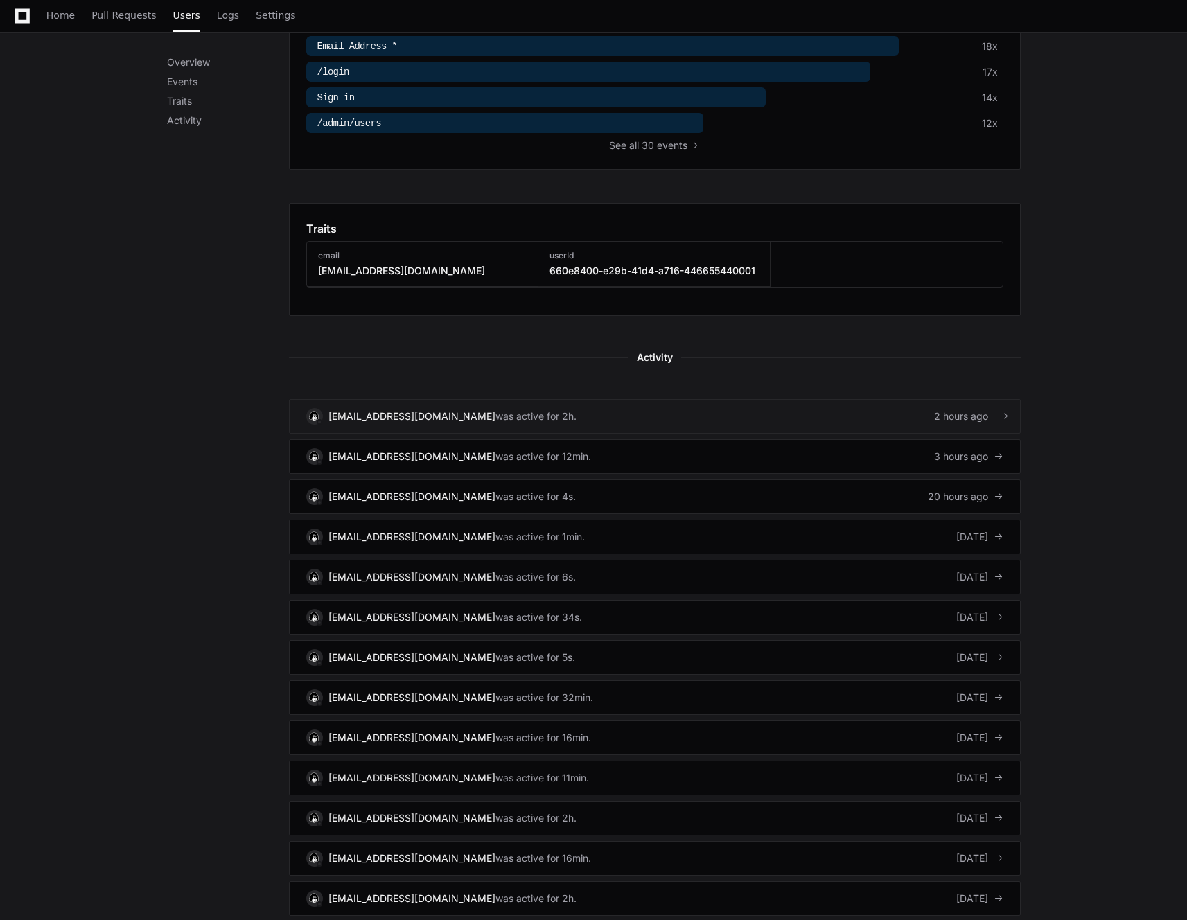
click at [495, 409] on div "was active for 2h." at bounding box center [535, 416] width 81 height 14
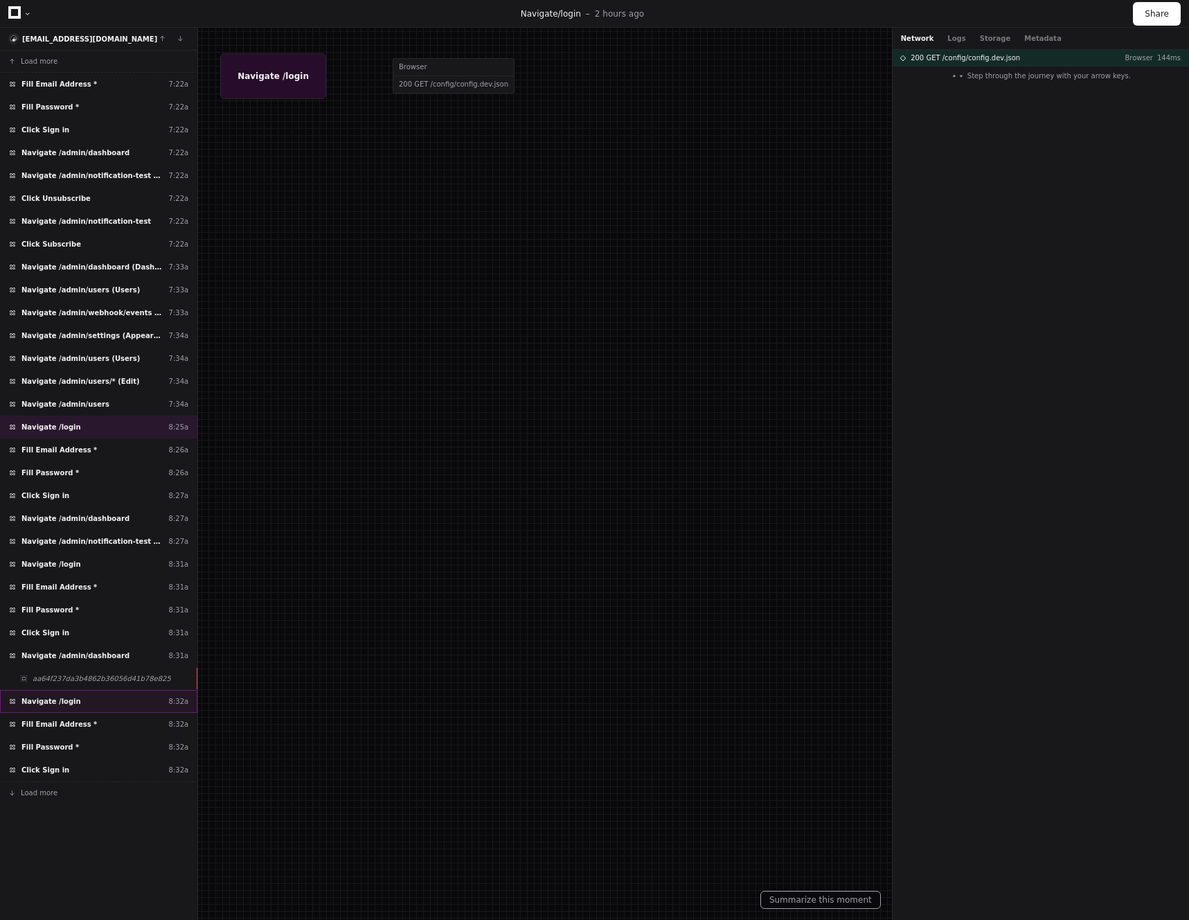
click at [89, 698] on div "Navigate /login 8:32a" at bounding box center [98, 701] width 197 height 23
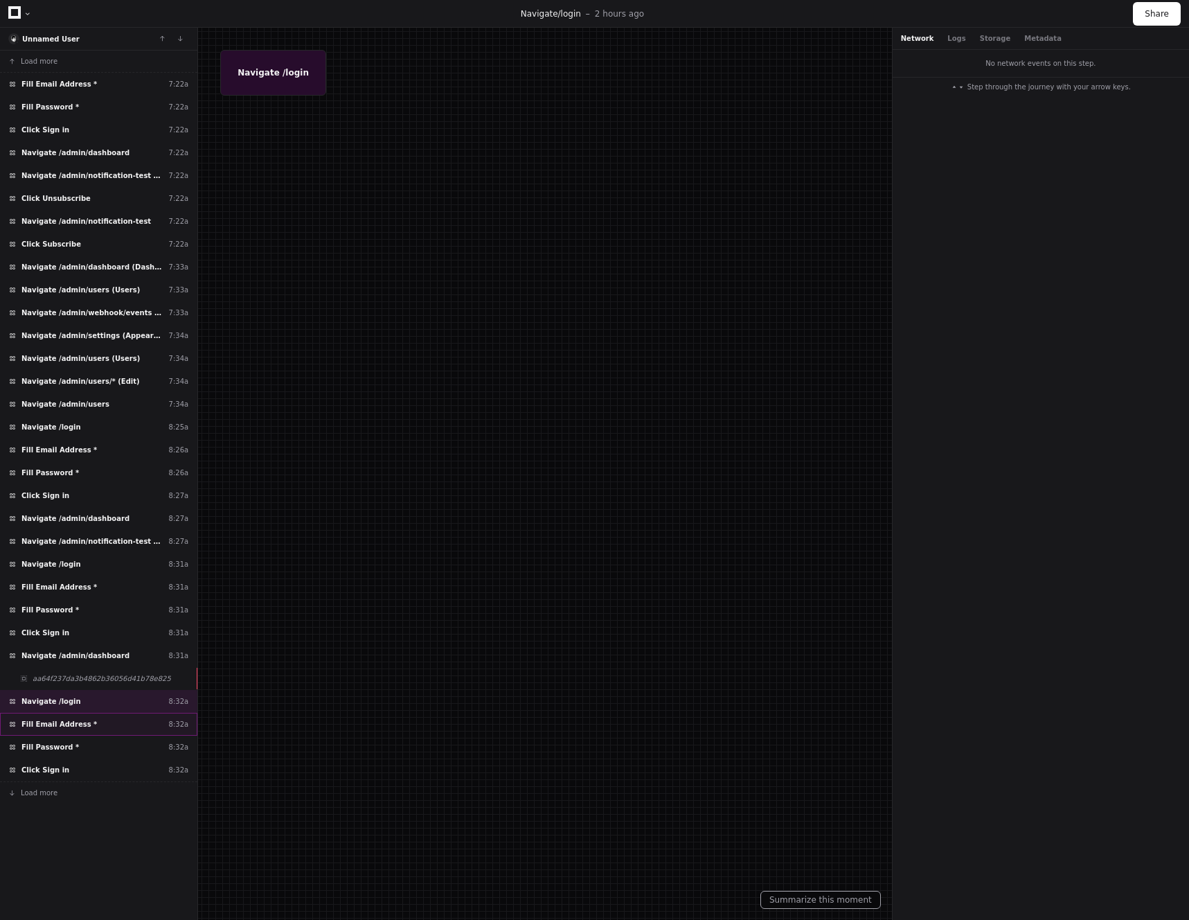
click at [91, 726] on div "Fill Email Address * 8:32a" at bounding box center [98, 724] width 197 height 23
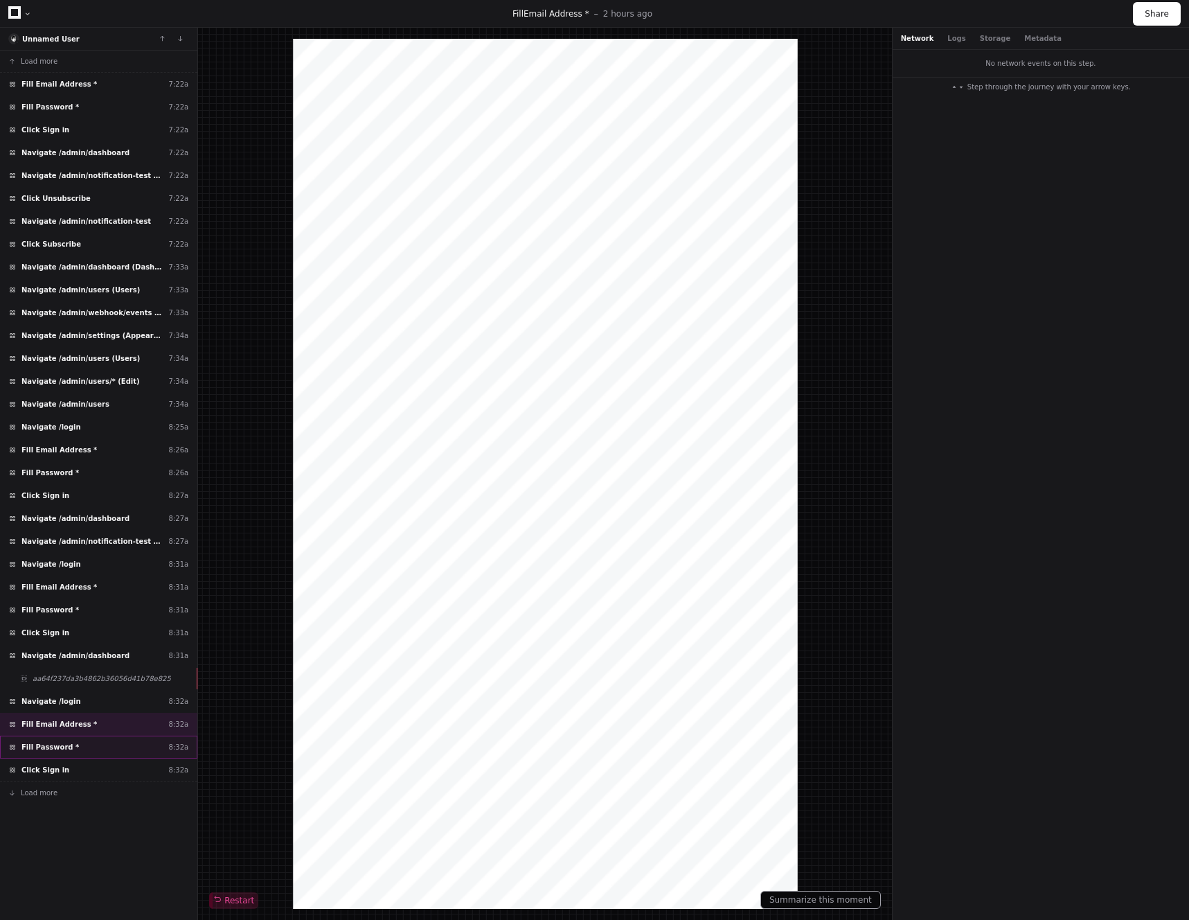
click at [87, 740] on div "Fill Password * 8:32a" at bounding box center [98, 747] width 197 height 23
click at [92, 764] on div "Click Sign in 8:32a" at bounding box center [98, 770] width 197 height 23
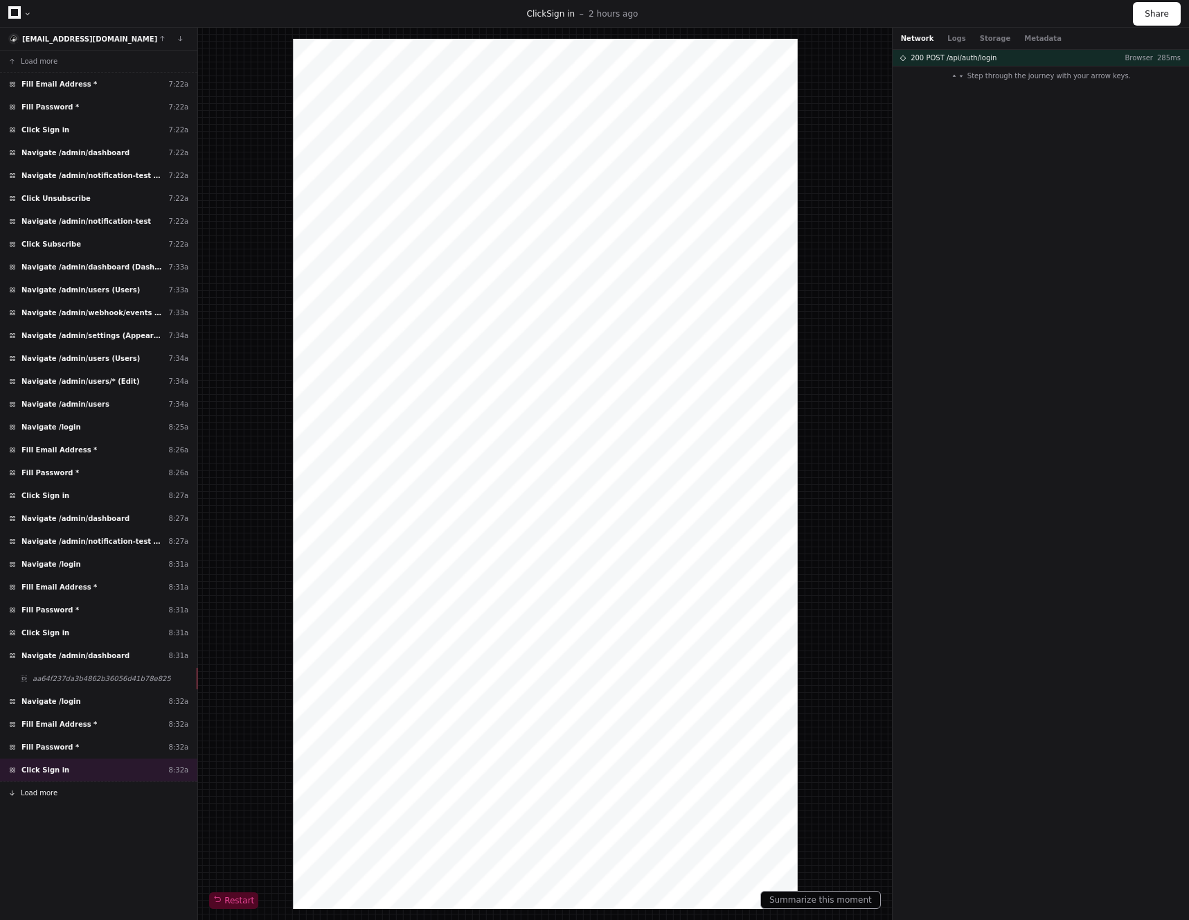
click at [87, 790] on button "Load more" at bounding box center [98, 792] width 197 height 22
click at [71, 792] on span "Navigate /admin/dashboard" at bounding box center [75, 793] width 108 height 10
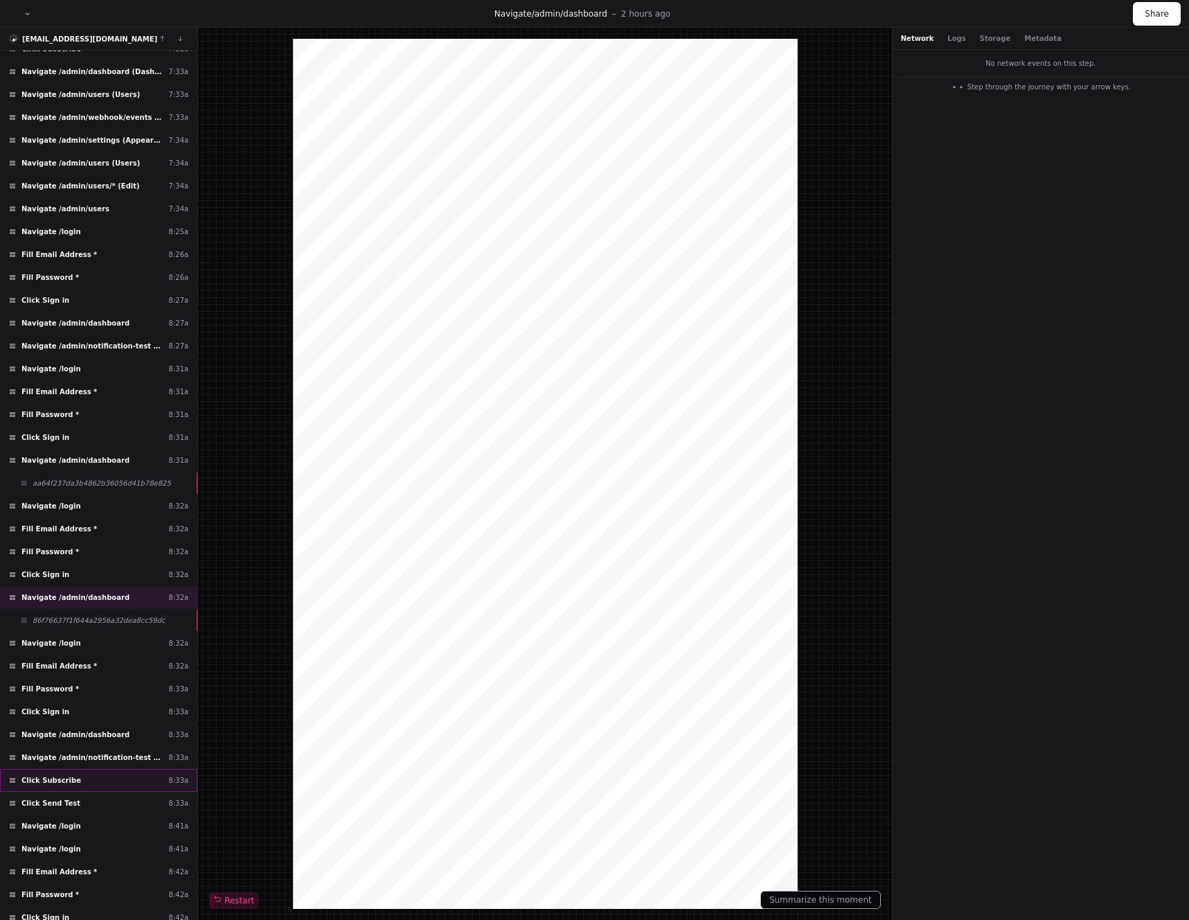
scroll to position [226, 0]
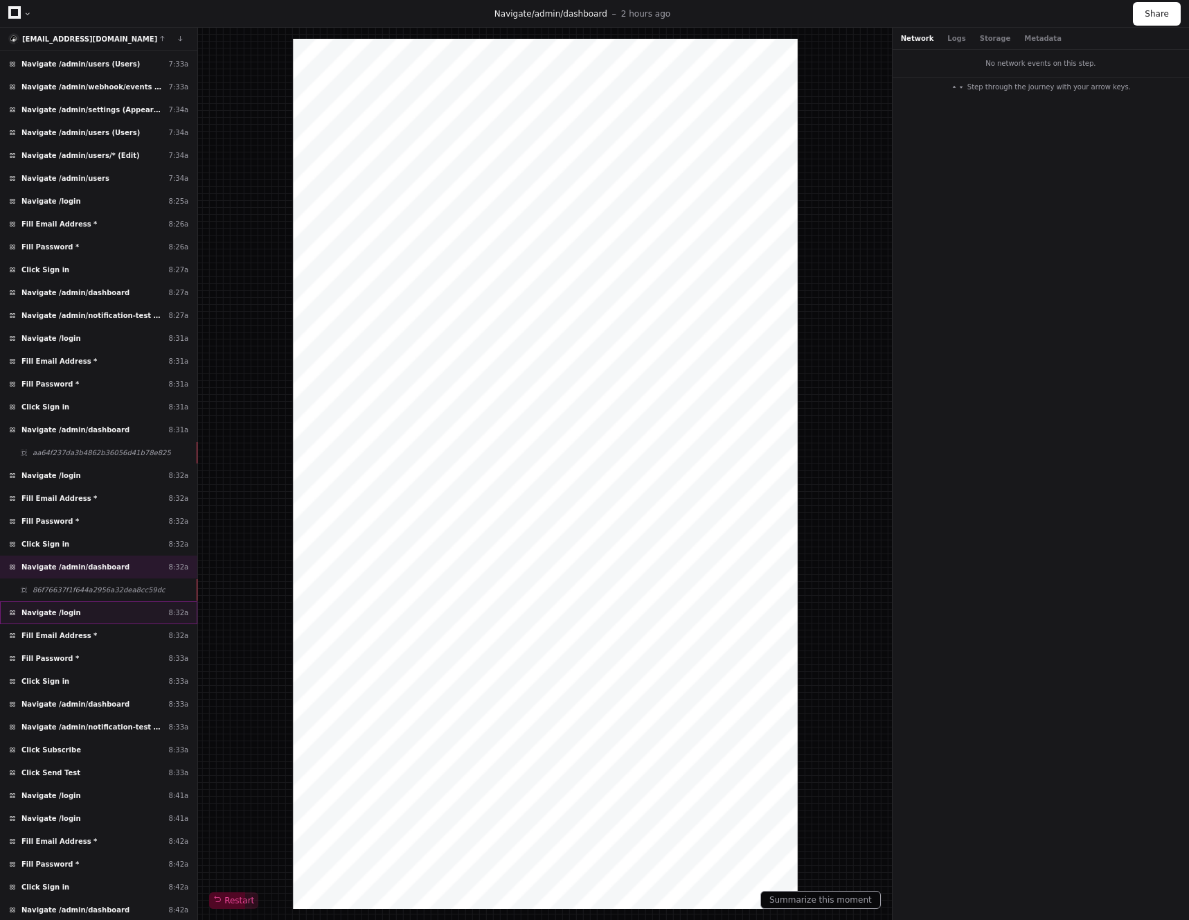
click at [73, 612] on span "Navigate /login" at bounding box center [51, 612] width 60 height 10
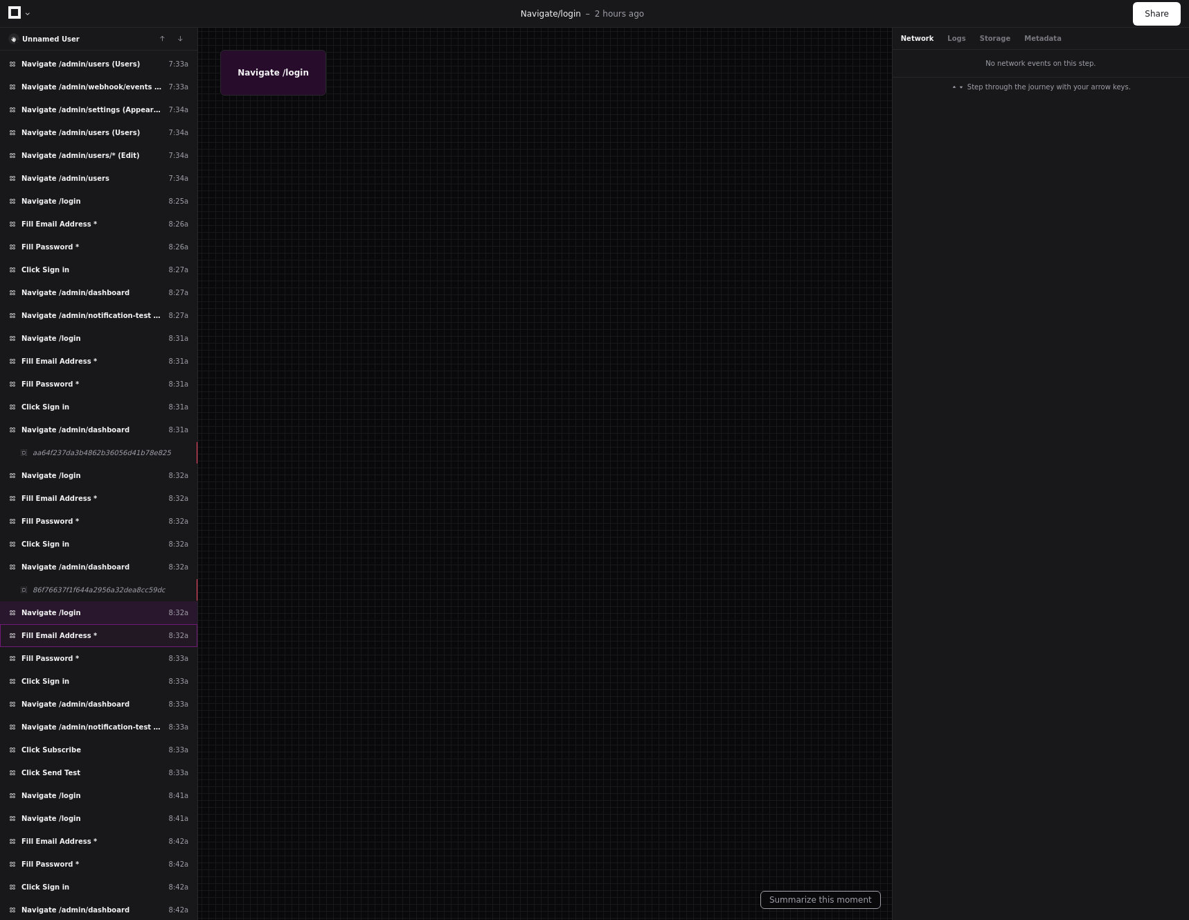
click at [71, 630] on span "Fill Email Address *" at bounding box center [59, 635] width 76 height 10
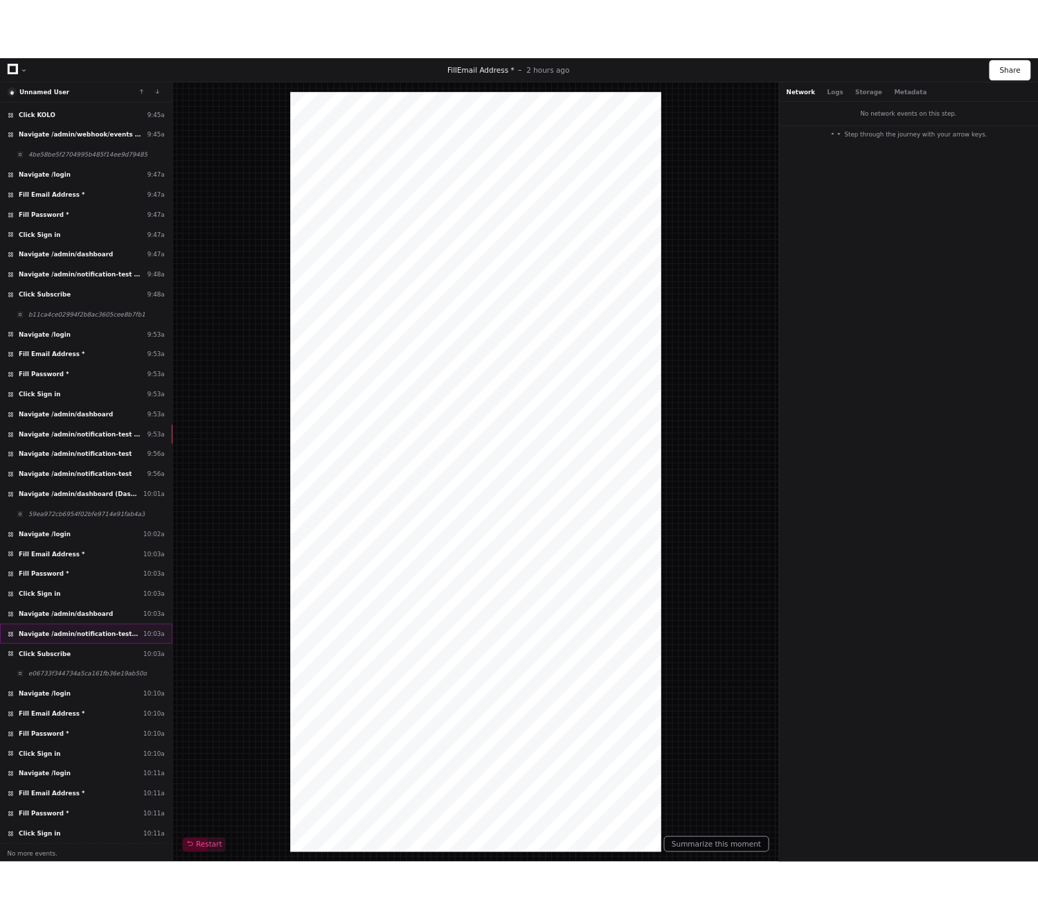
scroll to position [2077, 0]
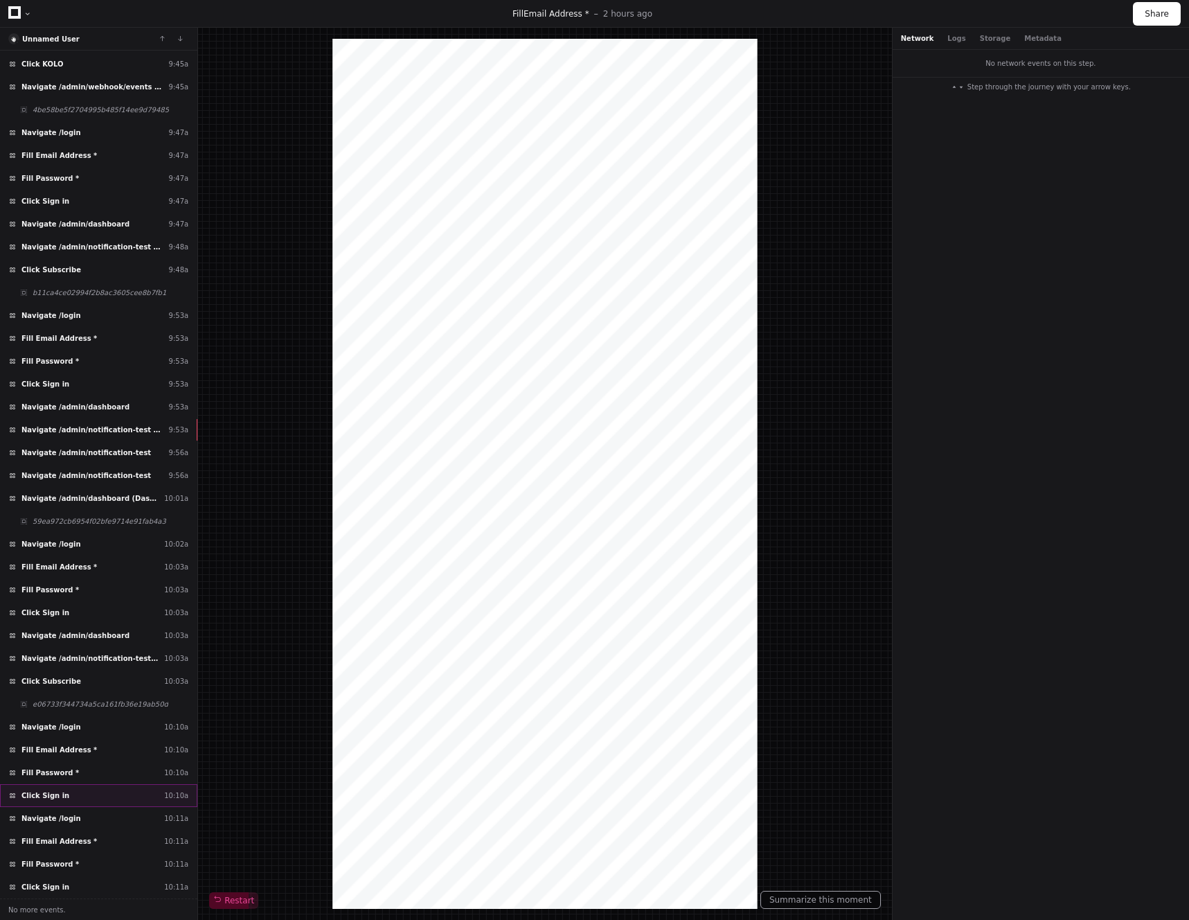
click at [73, 789] on div "Click Sign in 10:10a" at bounding box center [98, 795] width 197 height 23
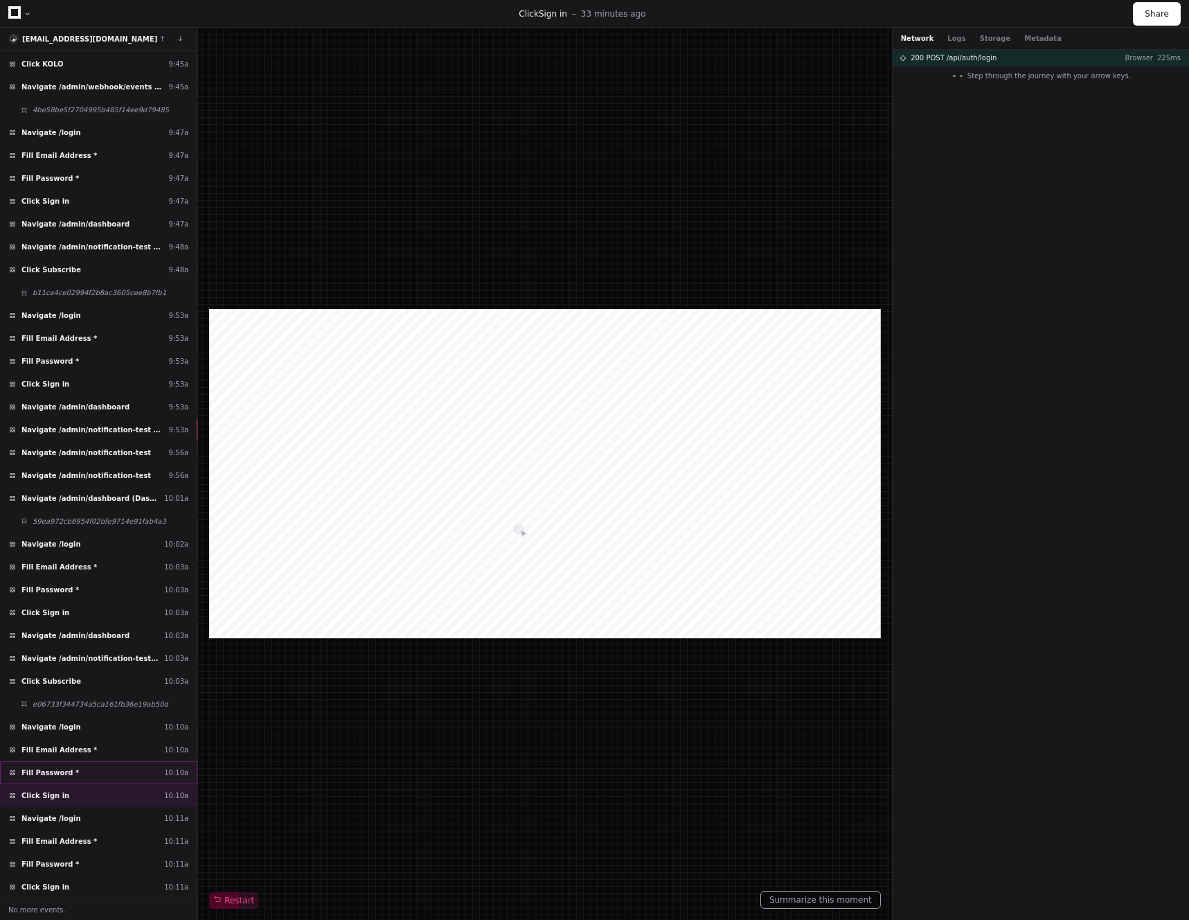
click at [71, 766] on div "Fill Password * 10:10a" at bounding box center [98, 772] width 197 height 23
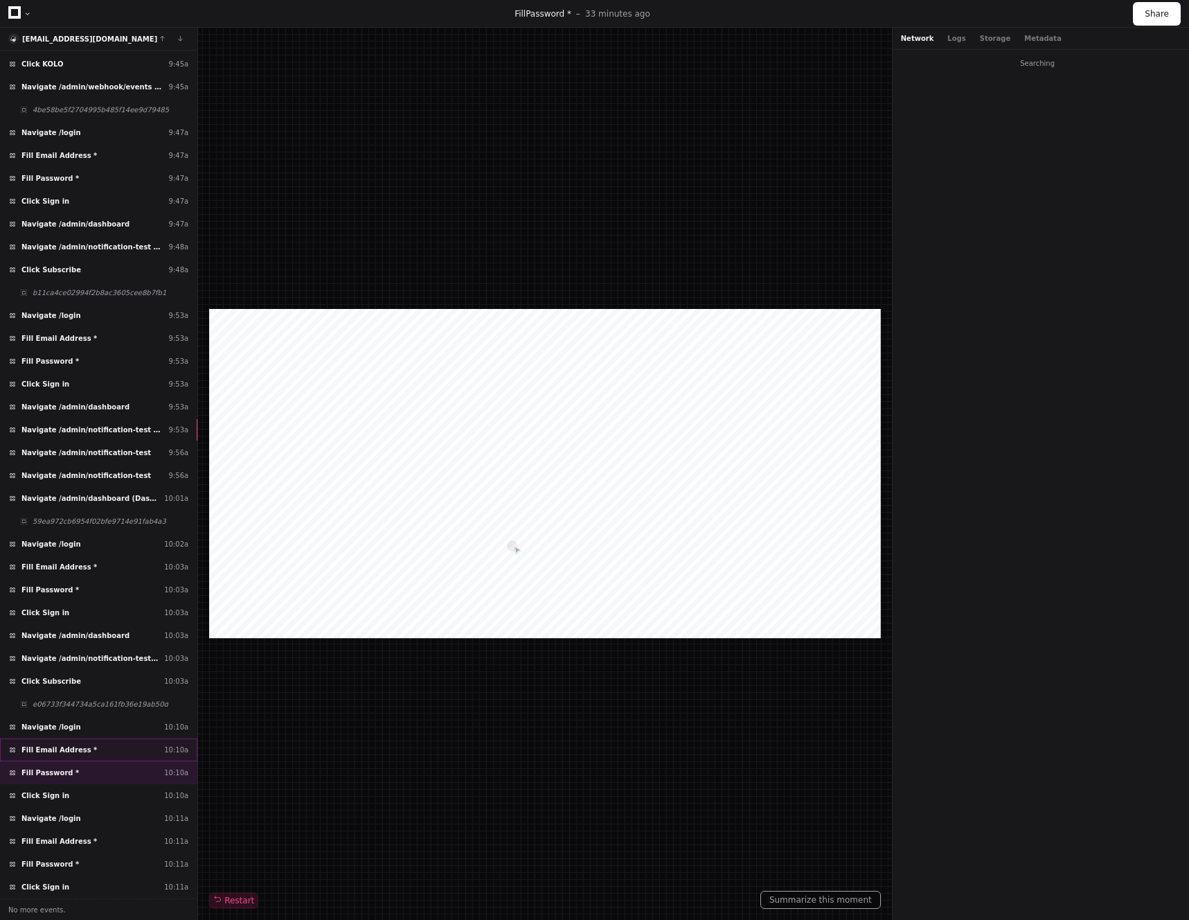
click at [73, 754] on span "Fill Email Address *" at bounding box center [59, 750] width 76 height 10
click at [85, 671] on div "Click Subscribe 10:03a" at bounding box center [98, 681] width 197 height 23
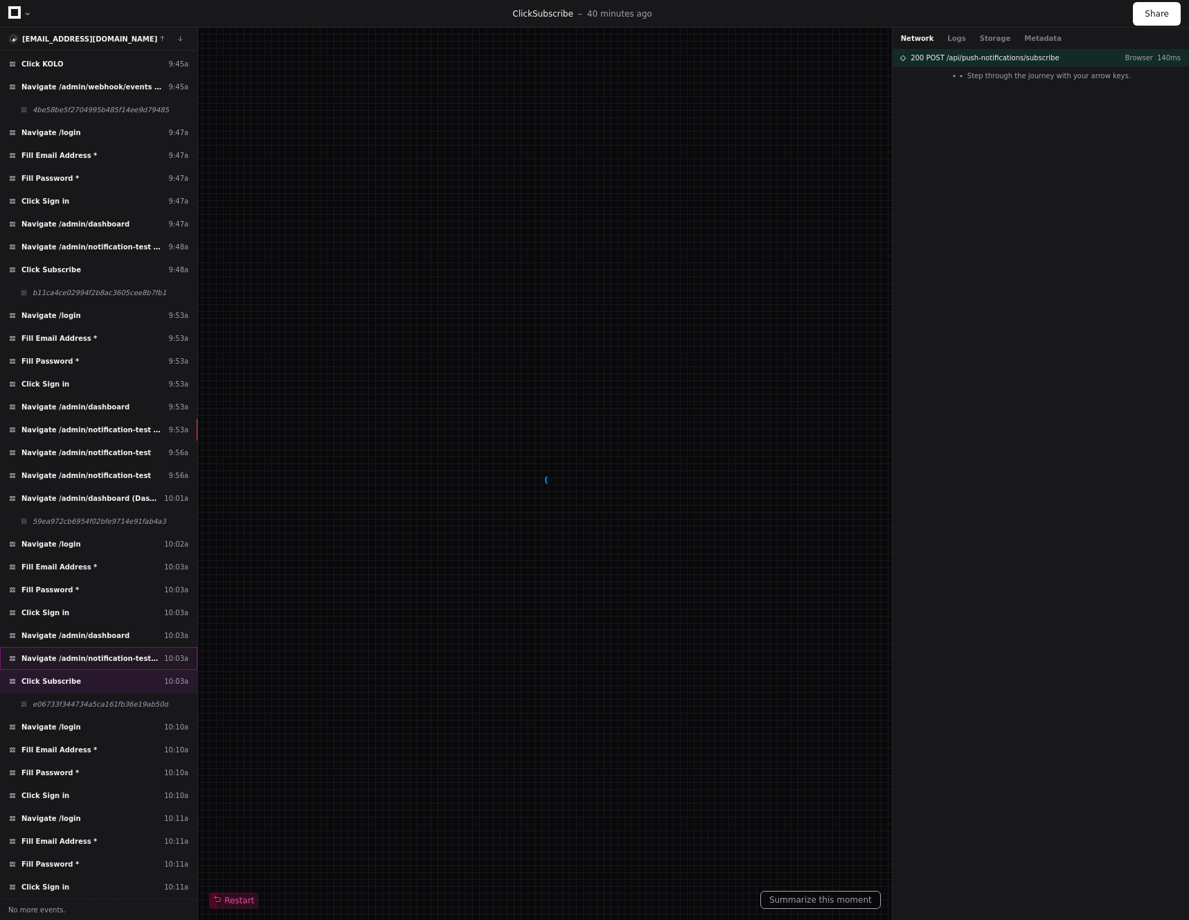
click at [86, 655] on span "Navigate /admin/notification-test (🔔 Push Notifications)" at bounding box center [89, 658] width 137 height 10
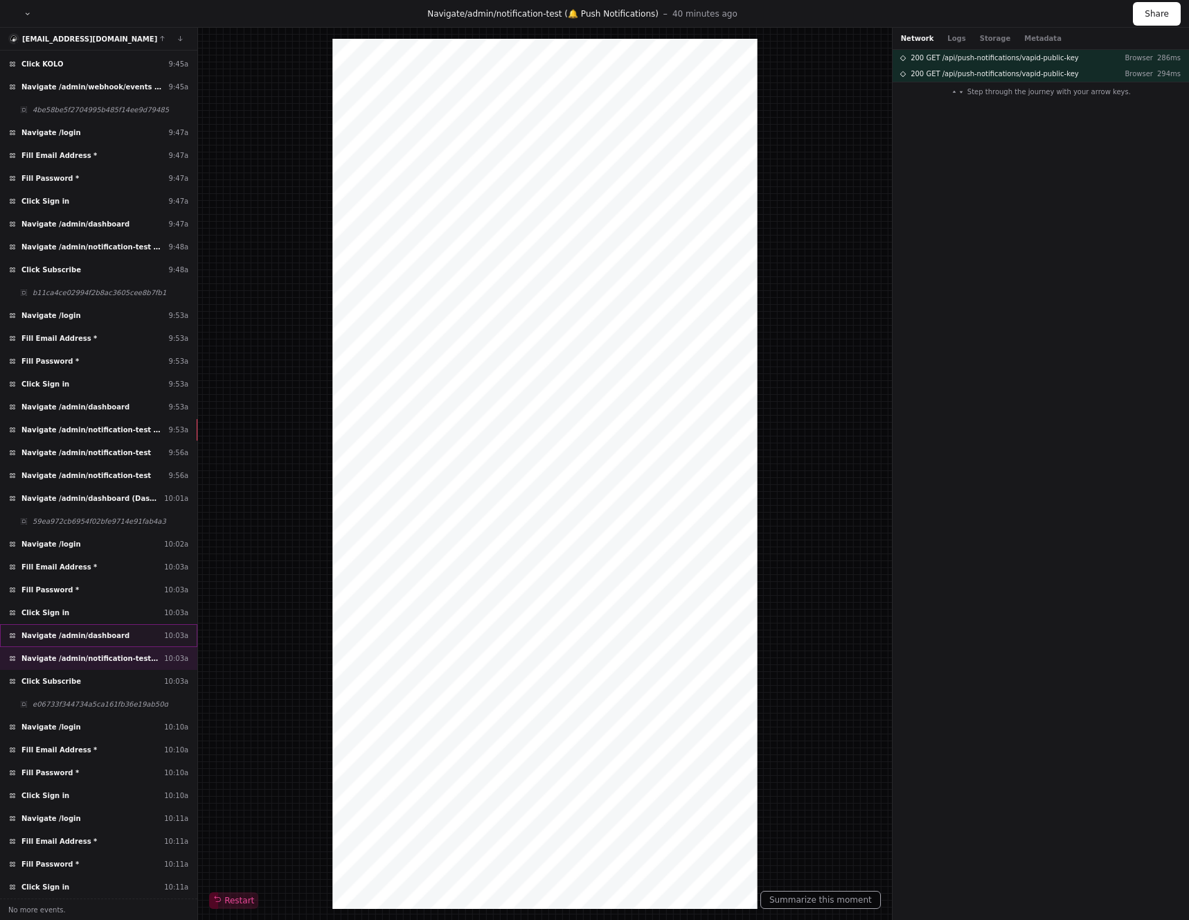
click at [93, 632] on span "Navigate /admin/dashboard" at bounding box center [75, 635] width 108 height 10
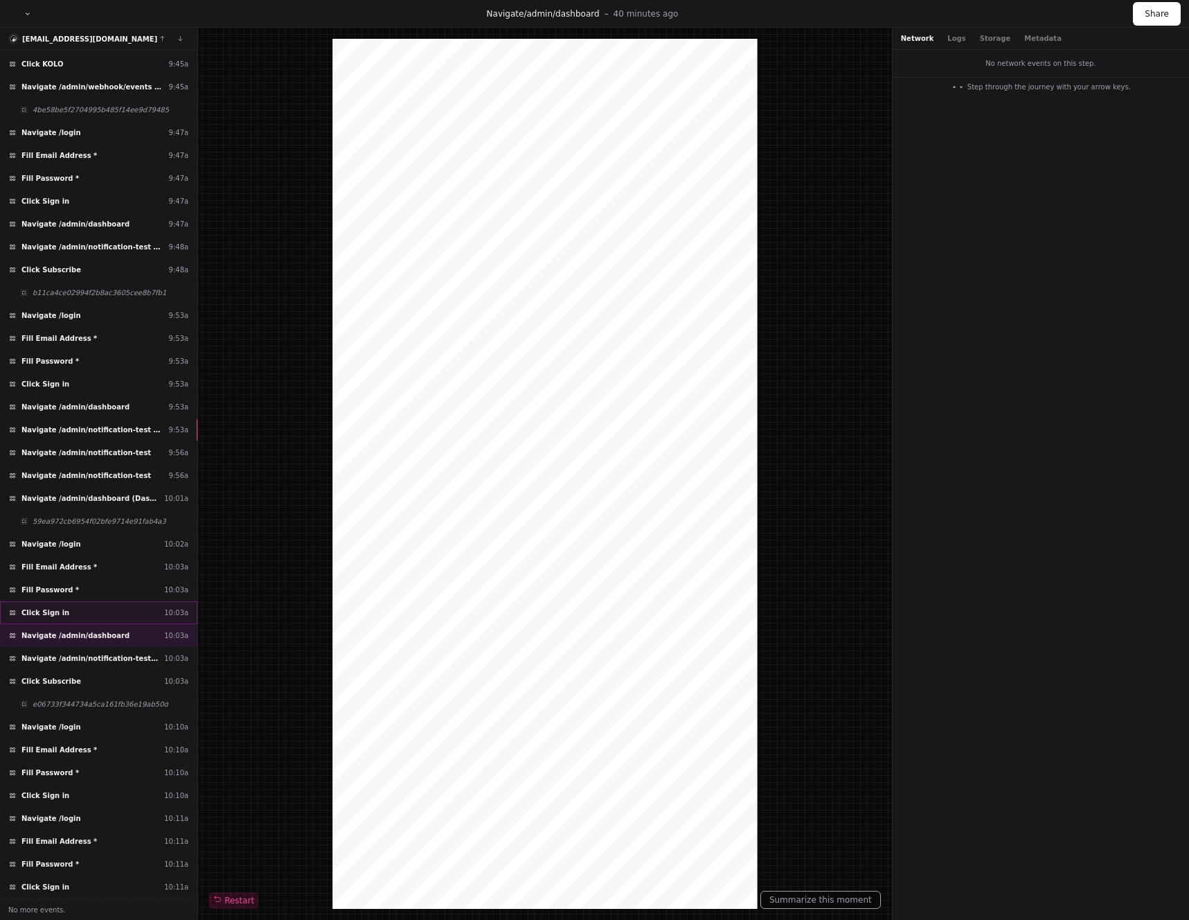
click at [81, 616] on div "Click Sign in 10:03a" at bounding box center [98, 612] width 197 height 23
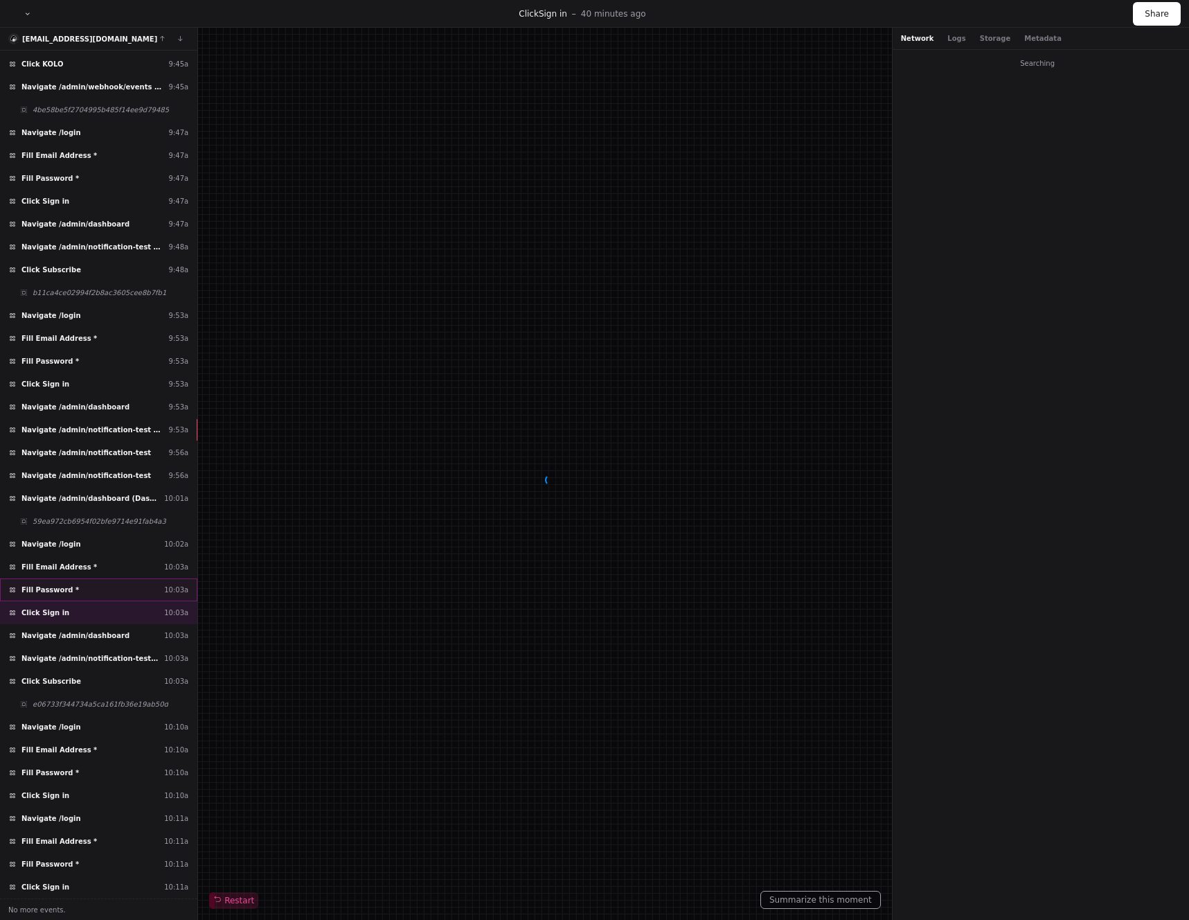
click at [82, 598] on div "Fill Password * 10:03a" at bounding box center [98, 589] width 197 height 23
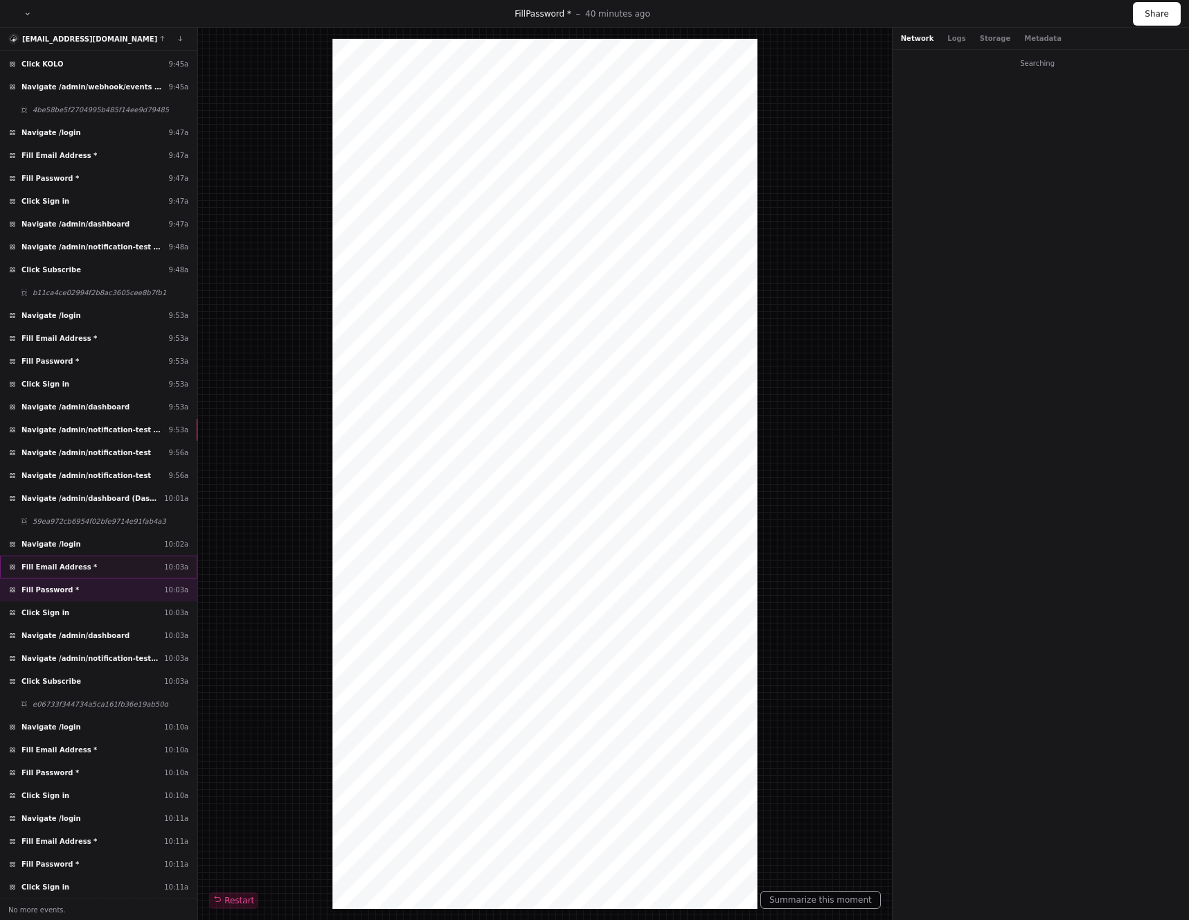
click at [82, 570] on span "Fill Email Address *" at bounding box center [59, 567] width 76 height 10
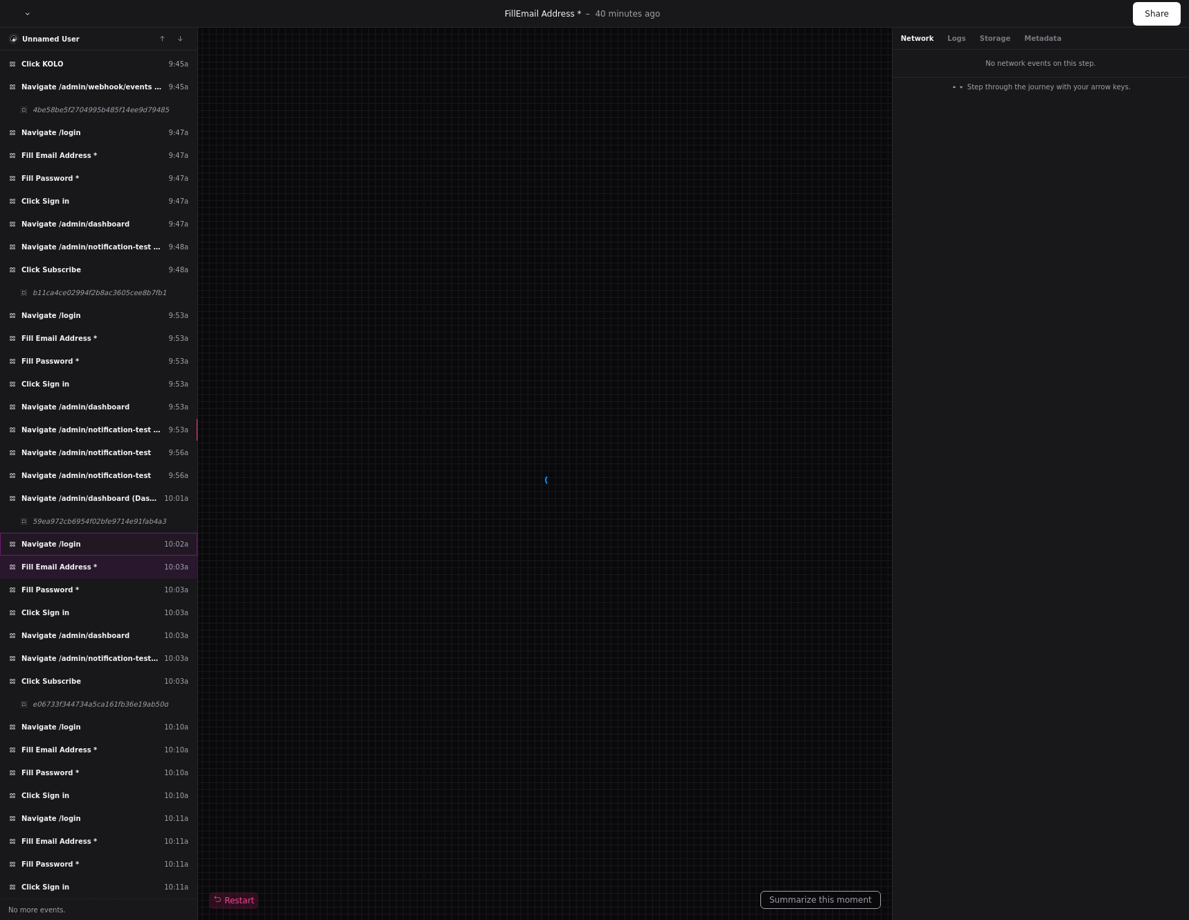
click at [85, 542] on div "Navigate /login 10:02a" at bounding box center [98, 544] width 197 height 23
